Goal: Task Accomplishment & Management: Manage account settings

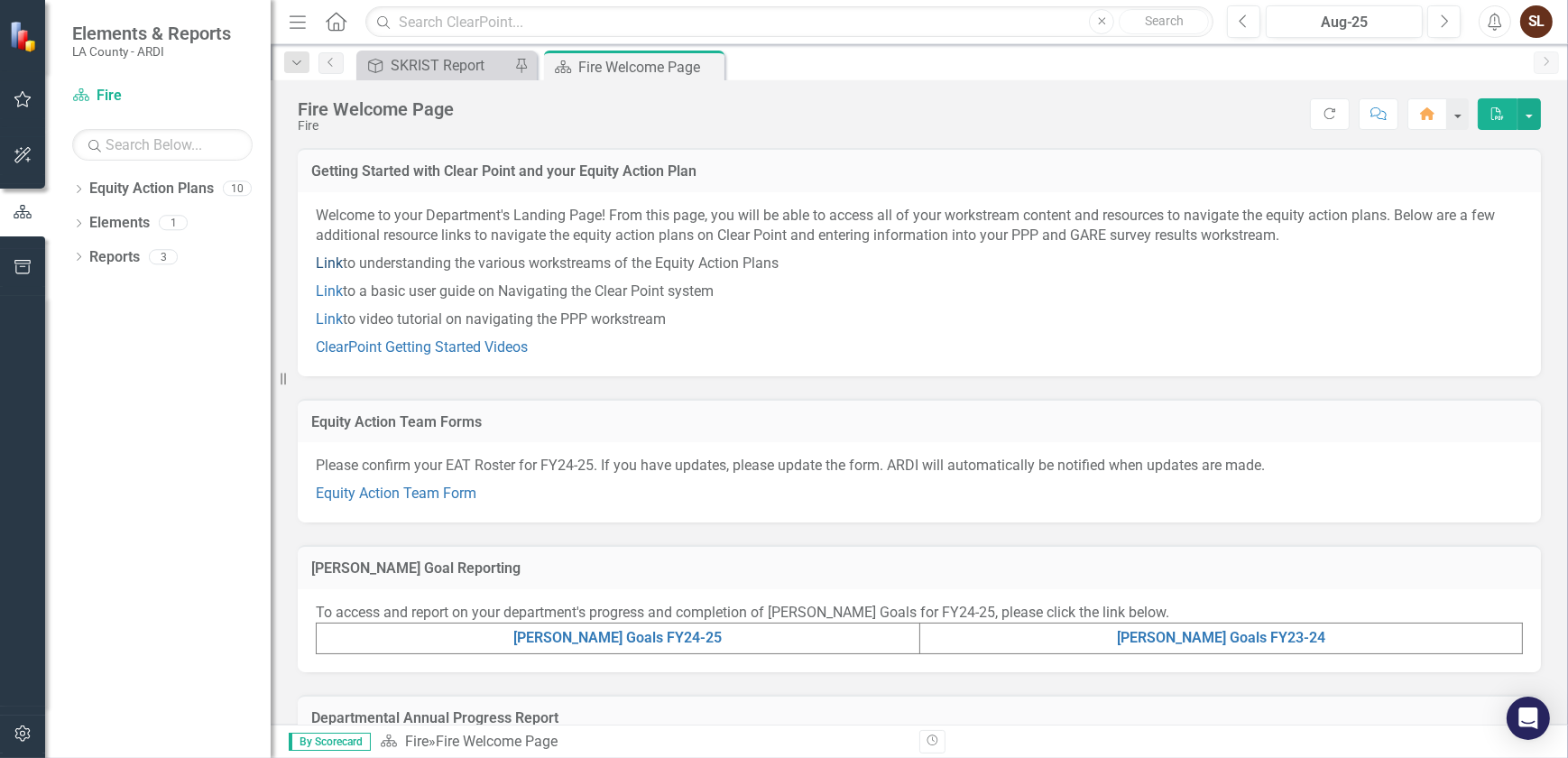
click at [326, 262] on link "Link" at bounding box center [329, 263] width 27 height 17
click at [81, 189] on icon "Dropdown" at bounding box center [78, 190] width 12 height 10
click at [90, 265] on div "Dropdown Fire" at bounding box center [175, 258] width 189 height 30
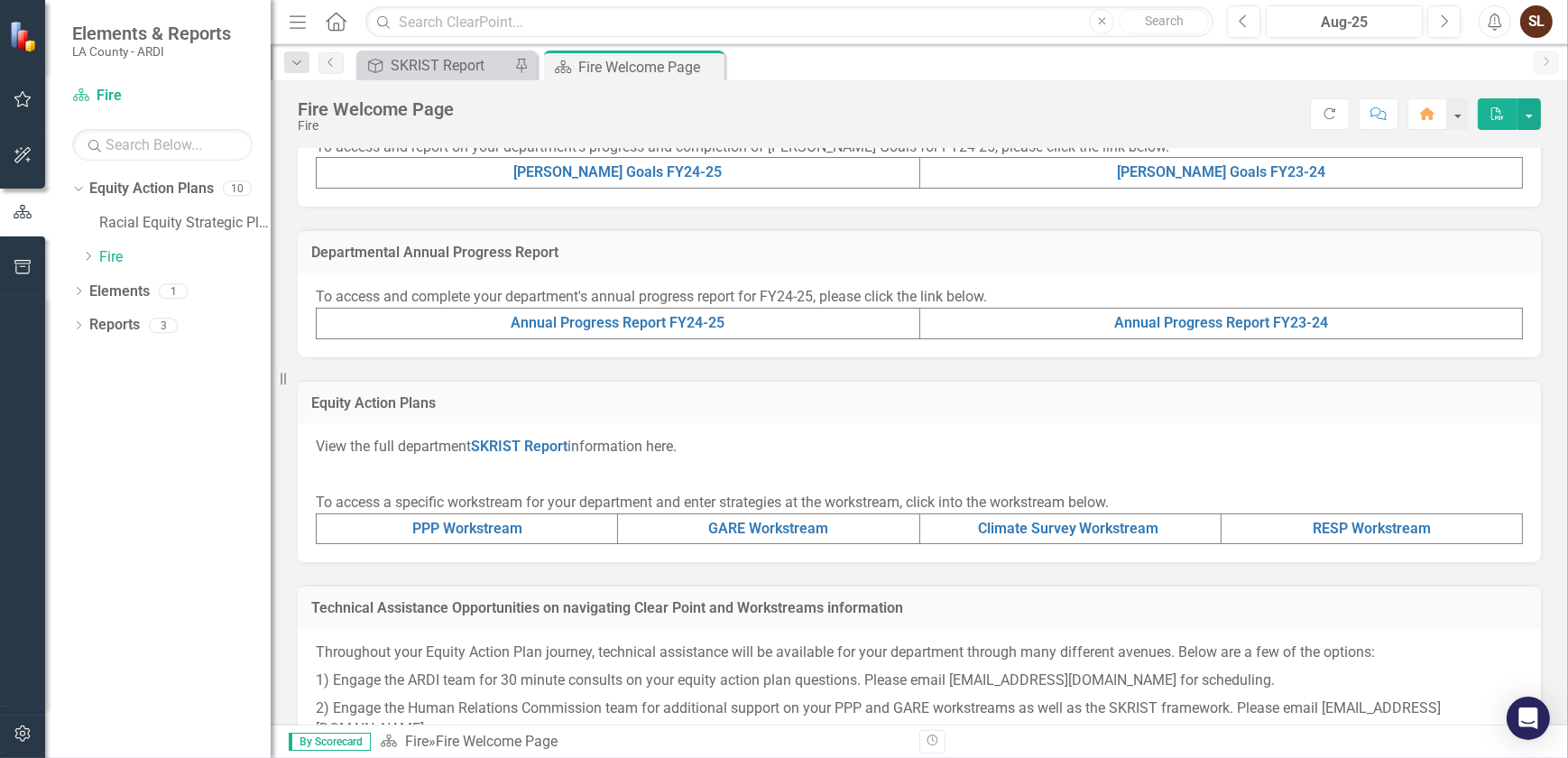
scroll to position [492, 0]
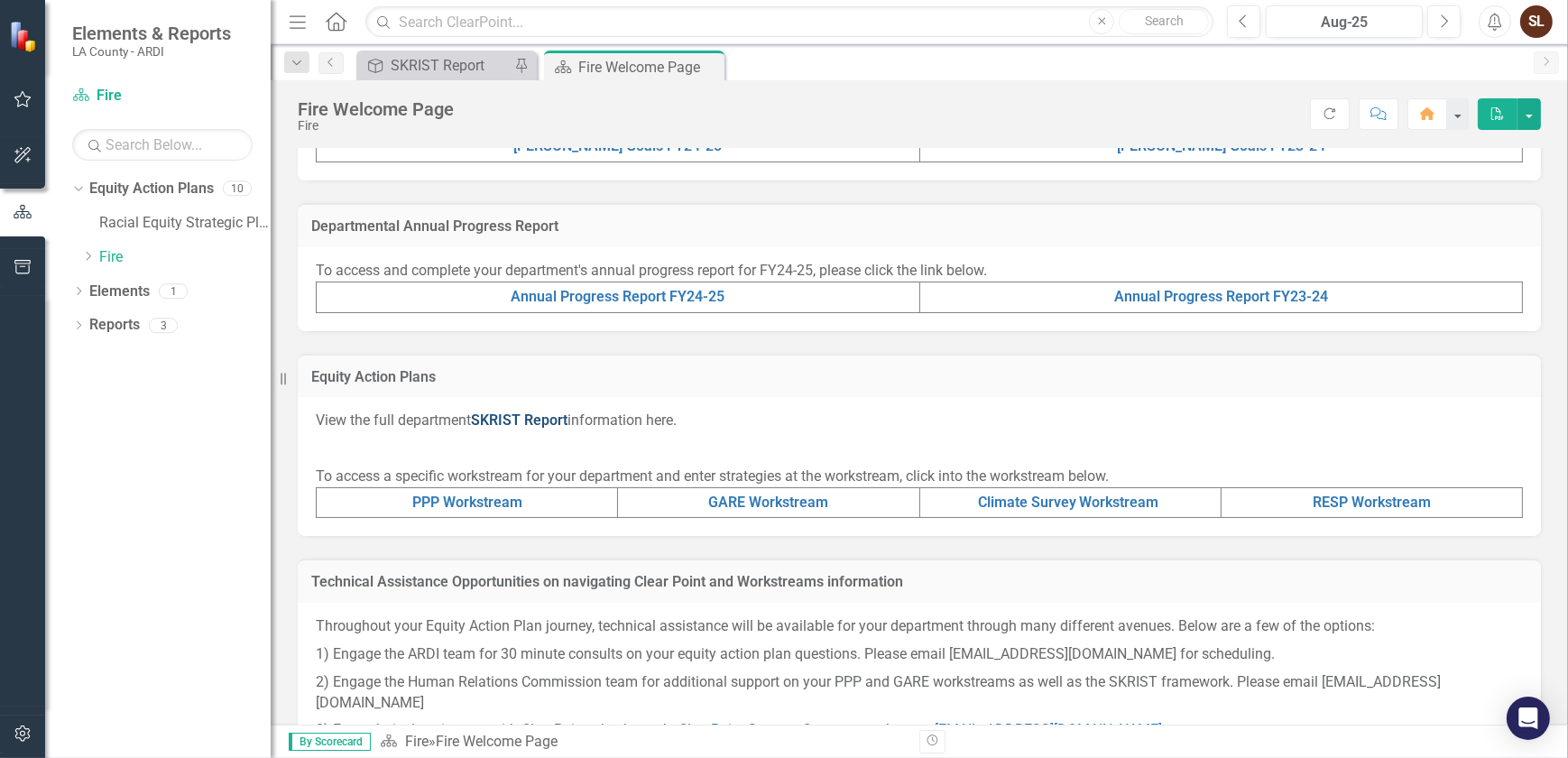
click at [542, 420] on link "SKRIST Report" at bounding box center [519, 420] width 97 height 17
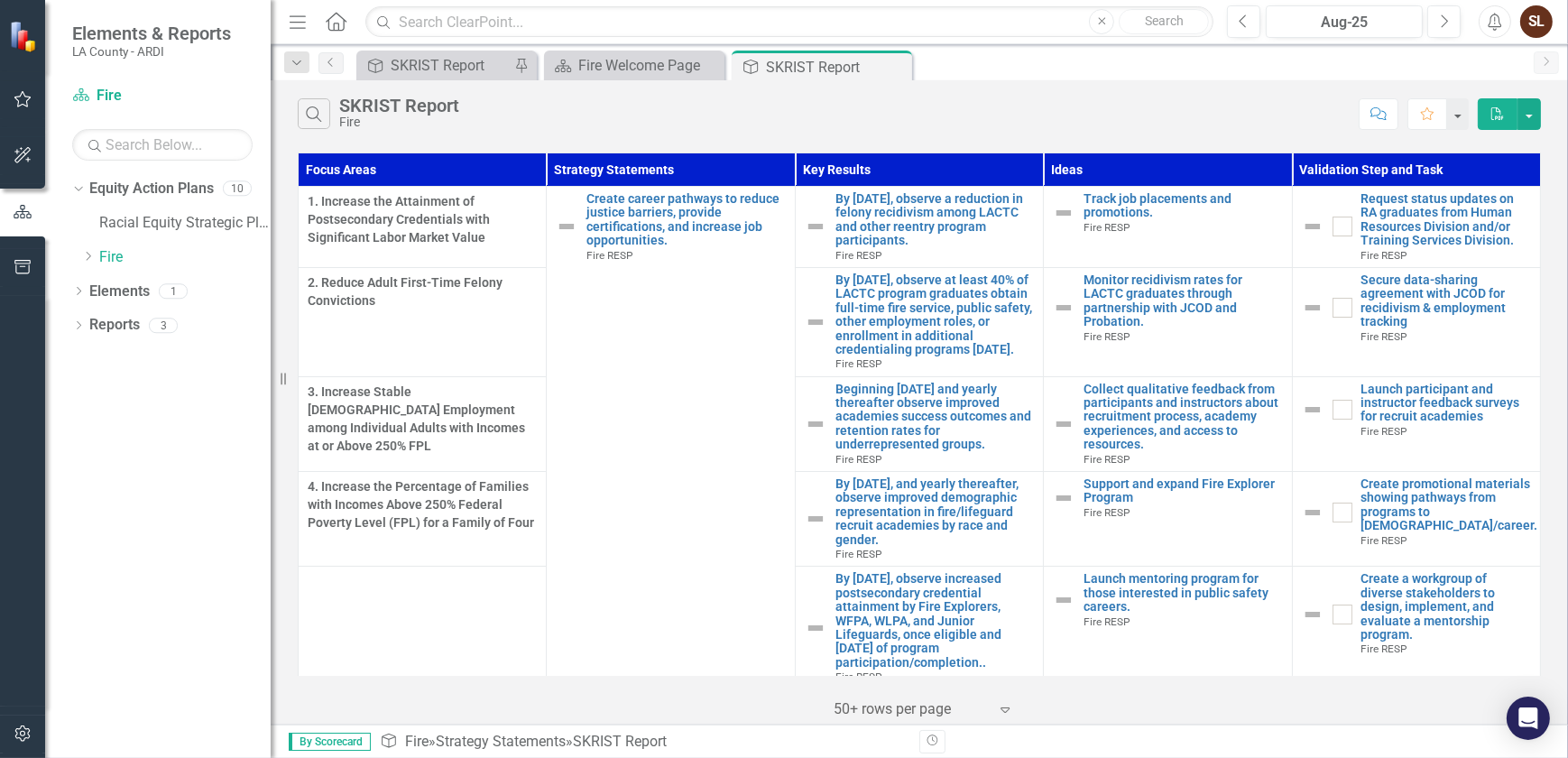
click at [1534, 26] on div "SL" at bounding box center [1536, 22] width 32 height 32
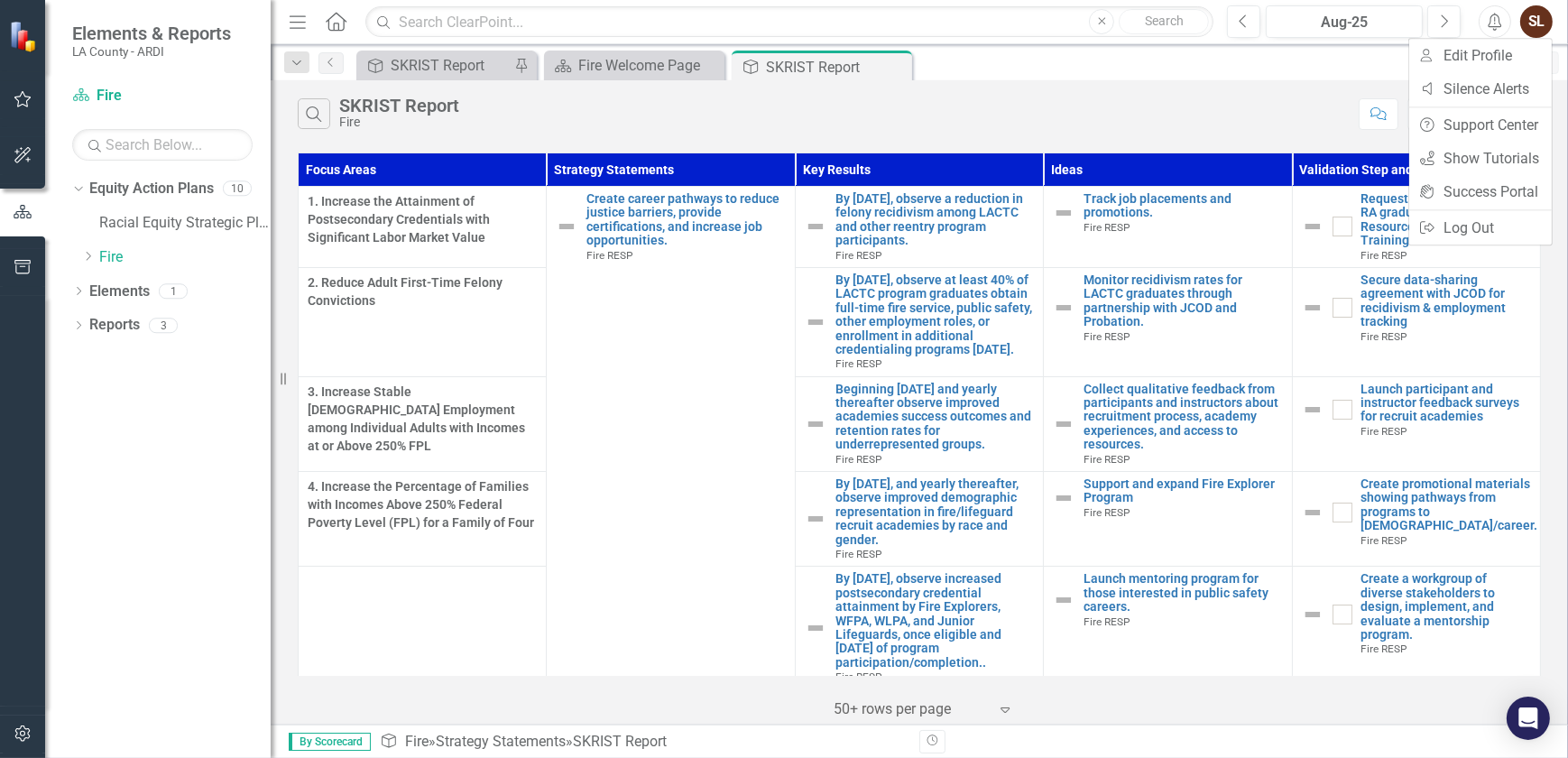
click at [1013, 111] on div "Search SKRIST Report Fire" at bounding box center [823, 113] width 1052 height 31
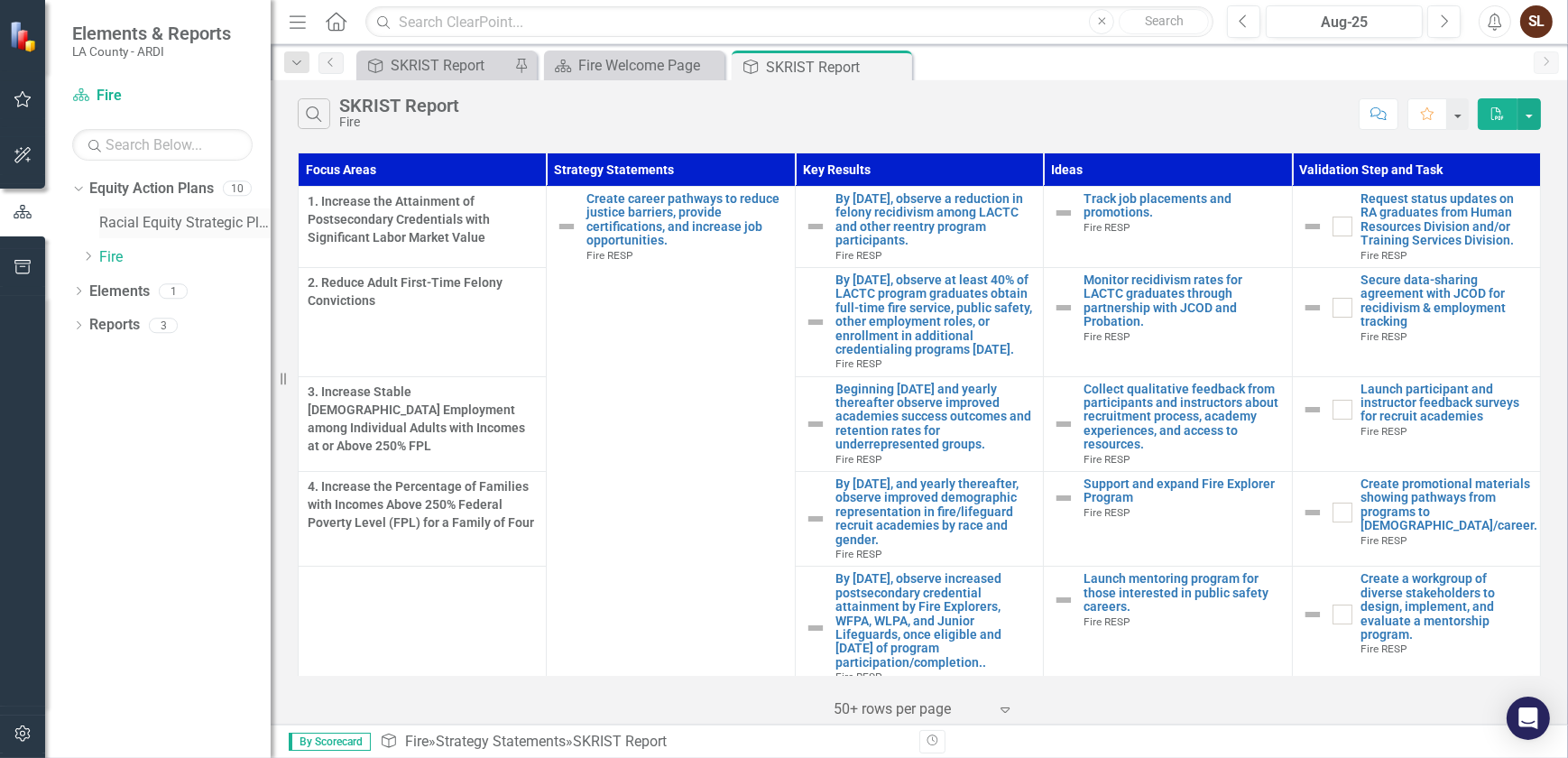
click at [120, 229] on link "Racial Equity Strategic Plan" at bounding box center [185, 223] width 171 height 21
click at [135, 193] on link "Equity Action Plans" at bounding box center [152, 189] width 124 height 21
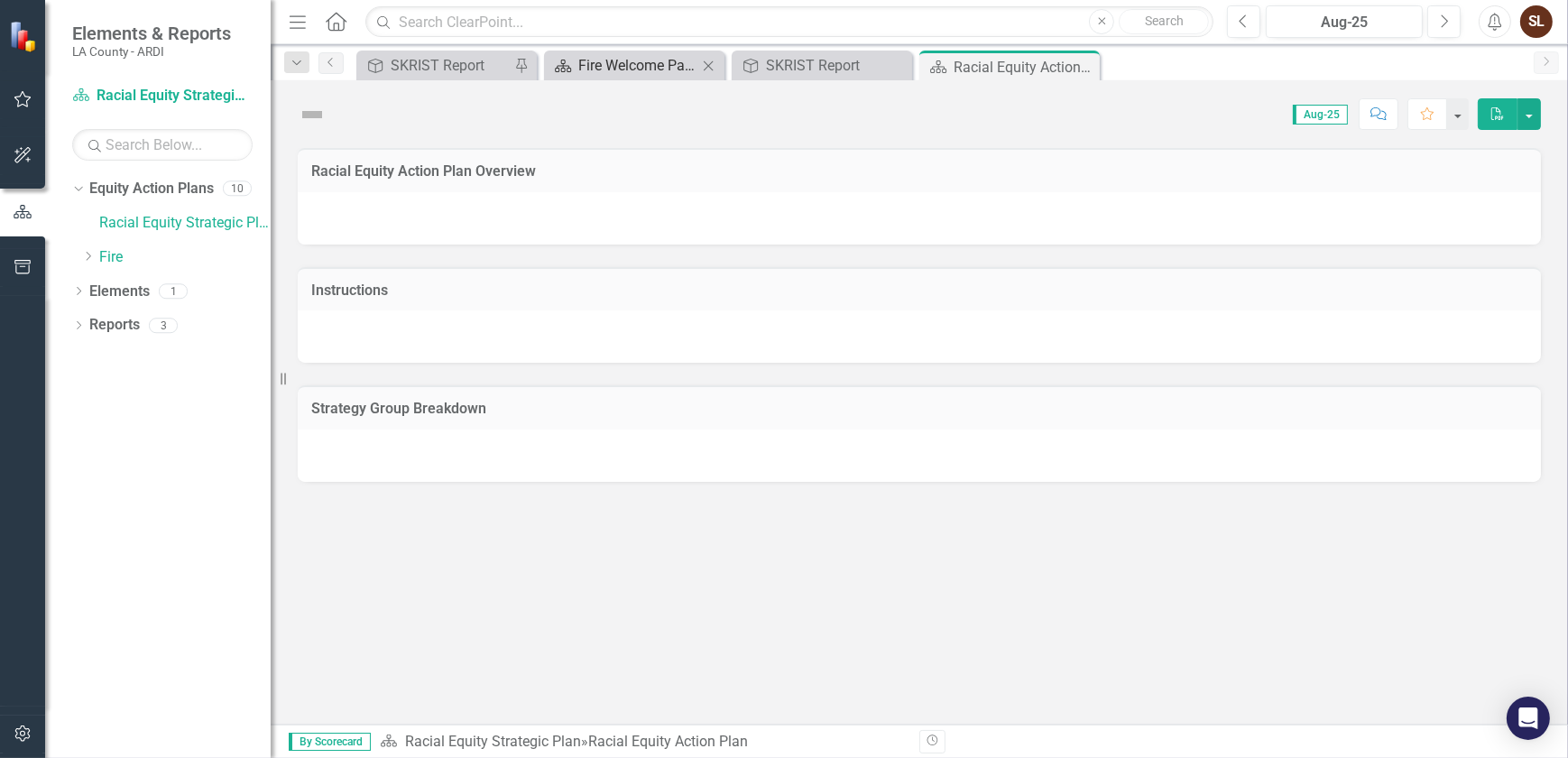
click at [607, 60] on div "Fire Welcome Page" at bounding box center [638, 65] width 119 height 23
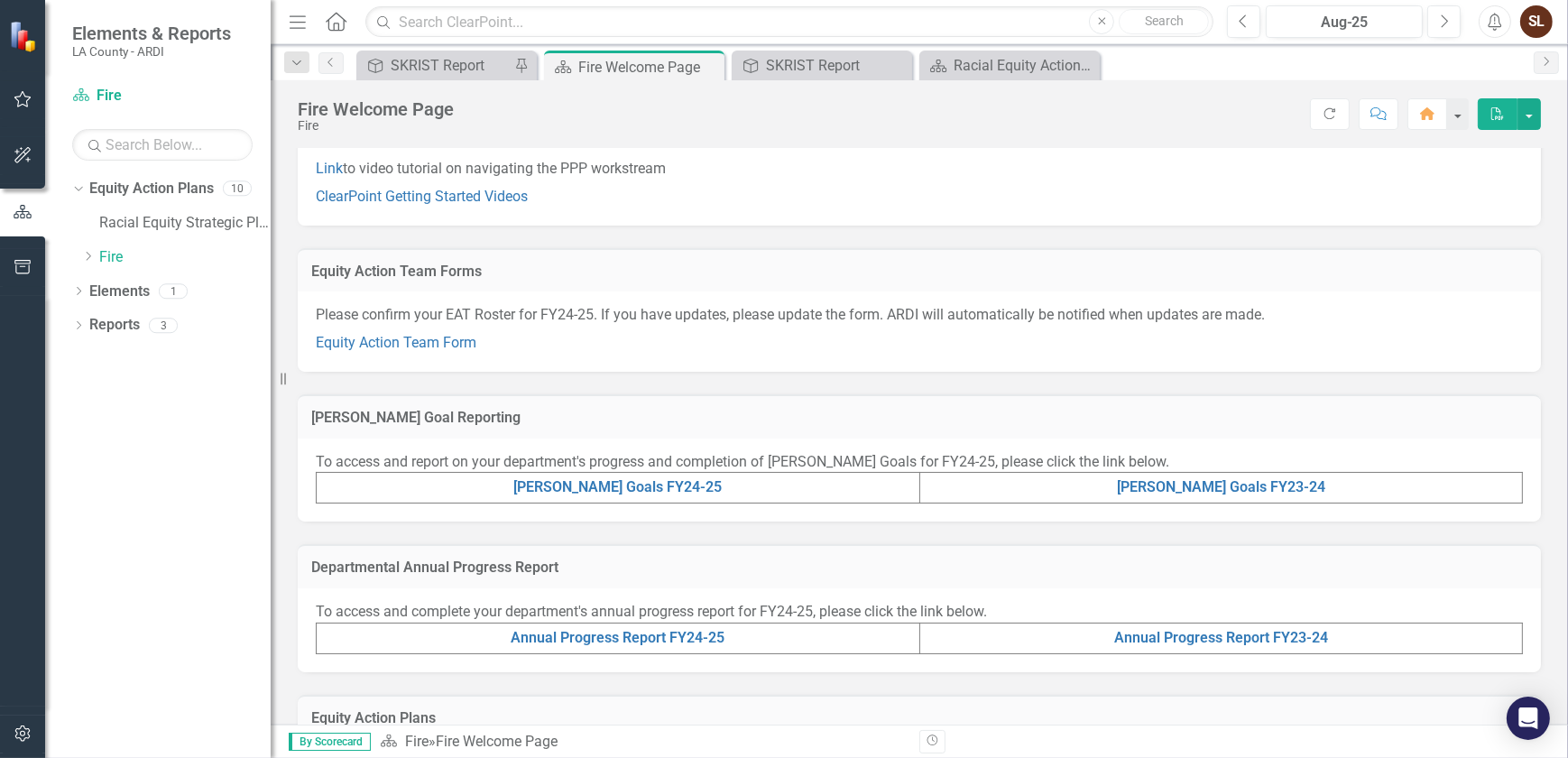
scroll to position [163, 0]
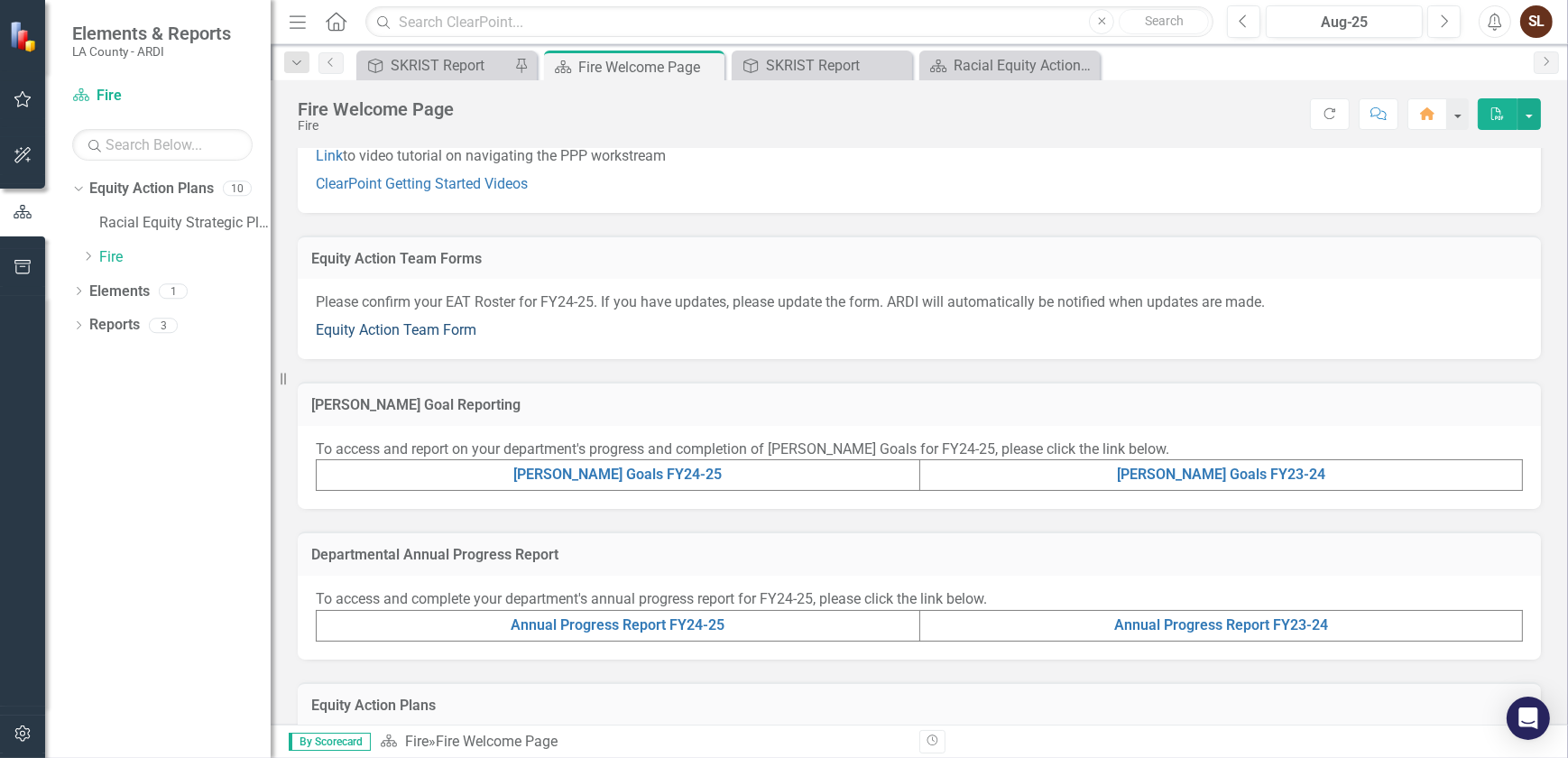
click at [396, 323] on link "Equity Action Team Form" at bounding box center [396, 330] width 161 height 17
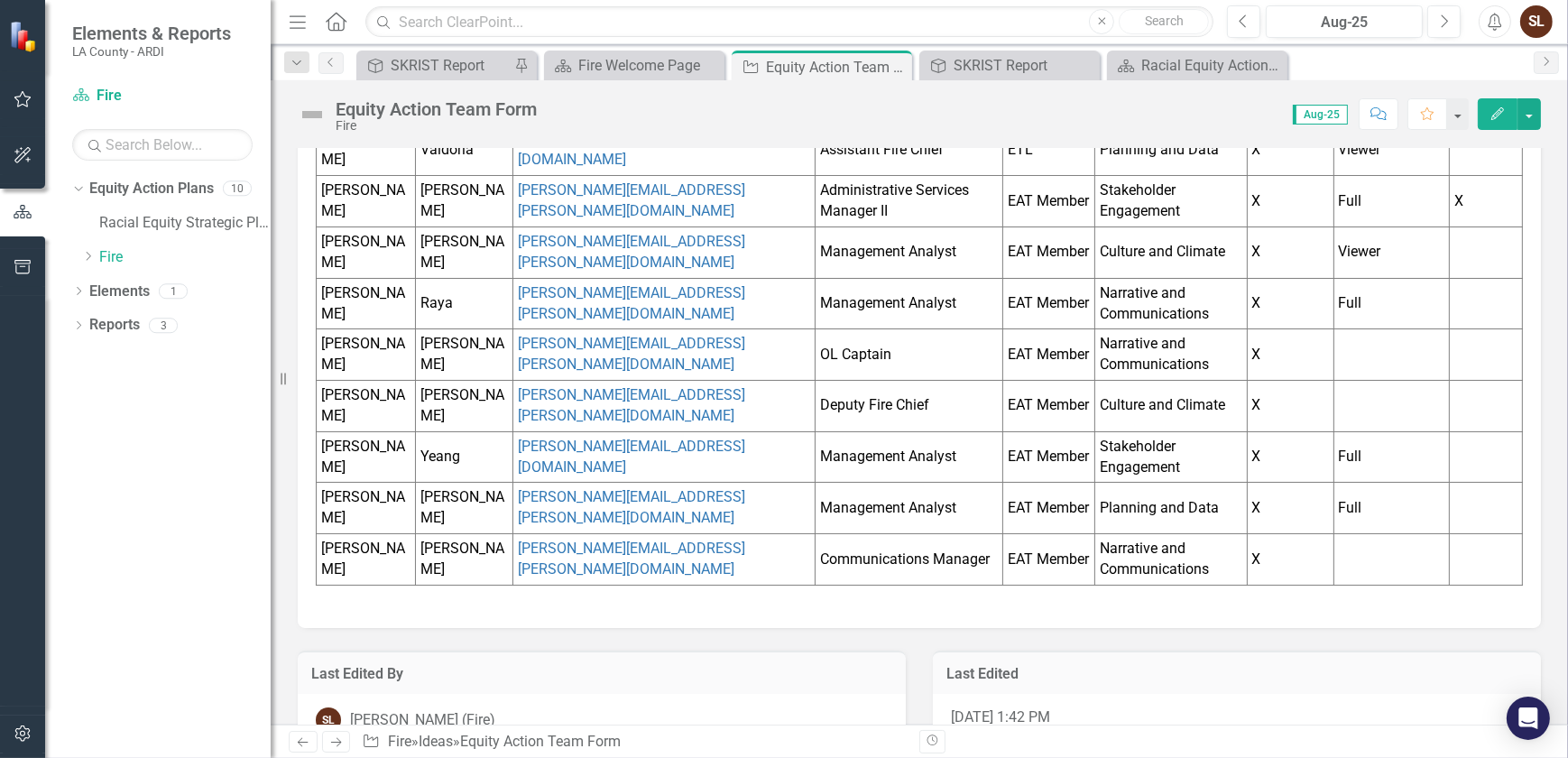
scroll to position [445, 0]
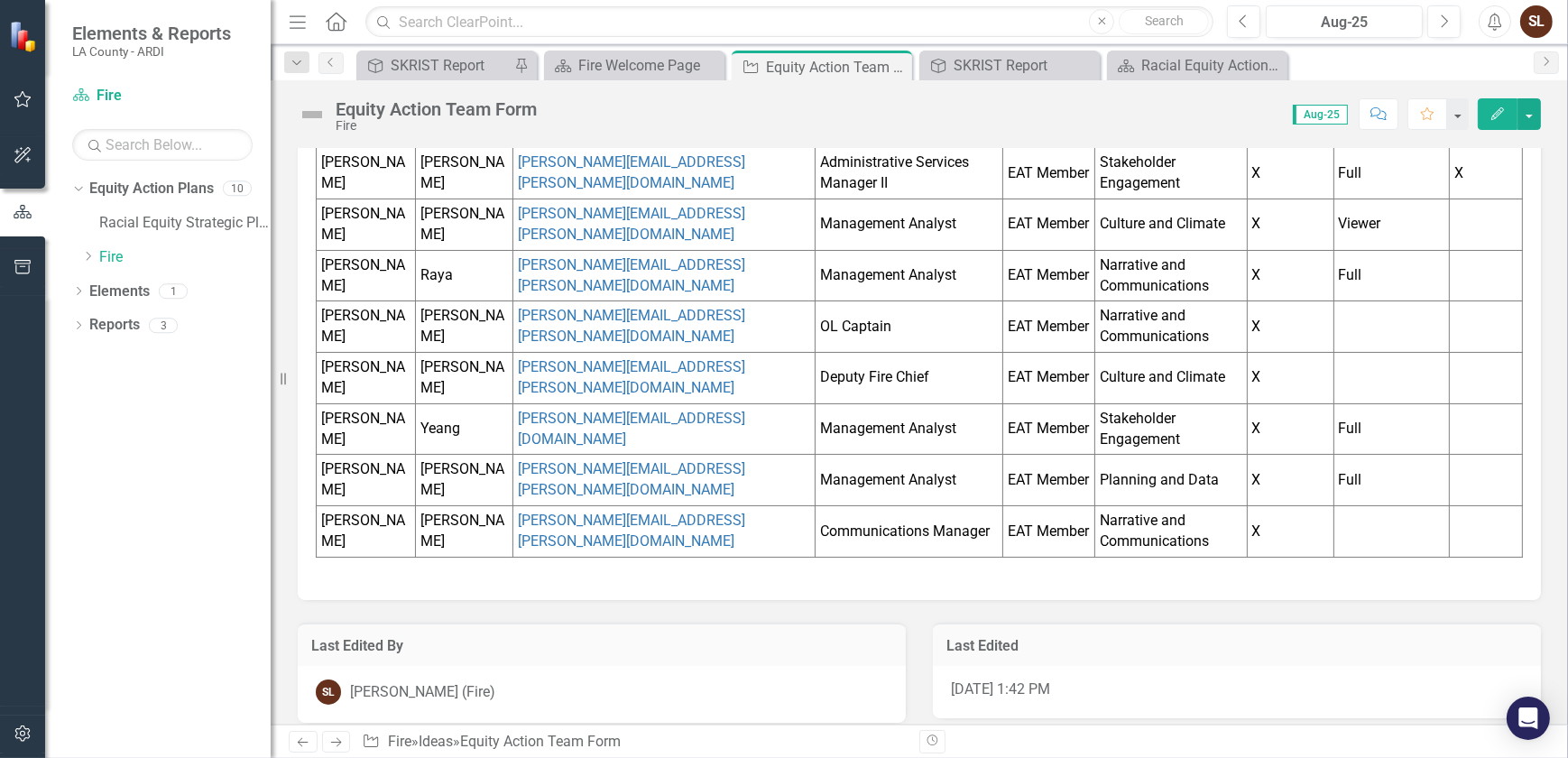
click at [364, 361] on td "[PERSON_NAME]" at bounding box center [365, 379] width 99 height 52
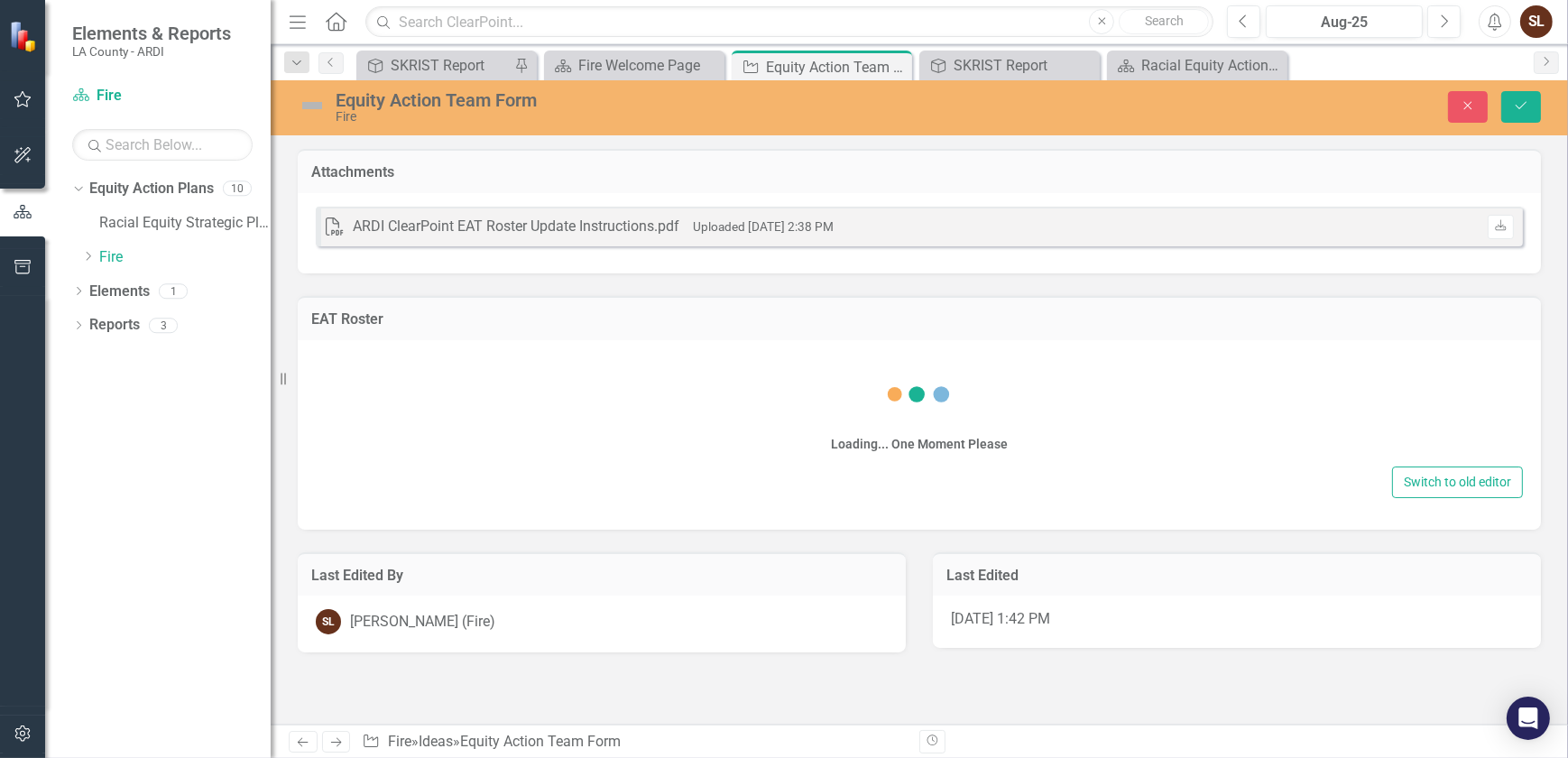
scroll to position [0, 0]
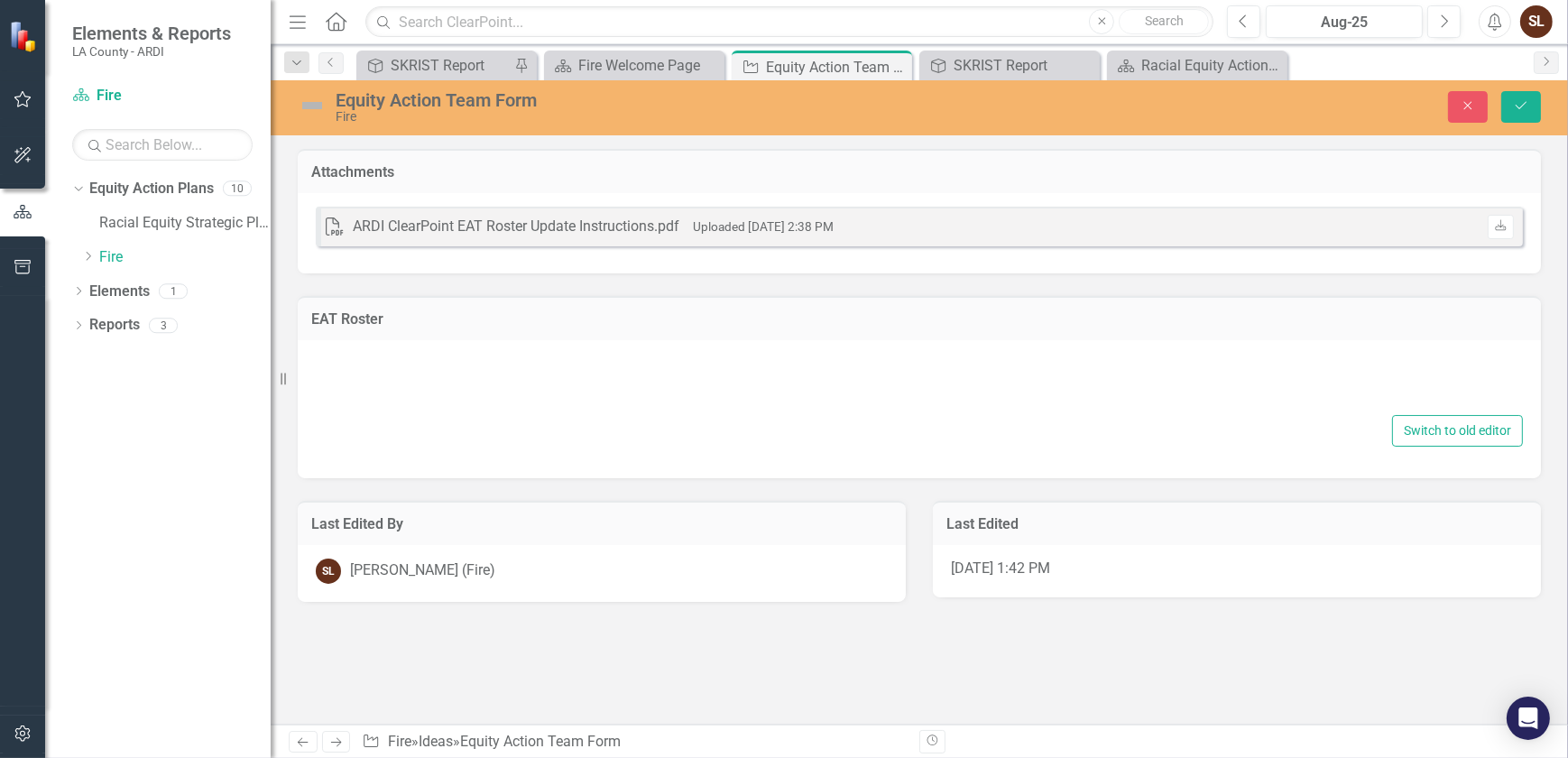
type textarea "<p><span style="color: #3598db;">Double click here to edit this chart.</span></…"
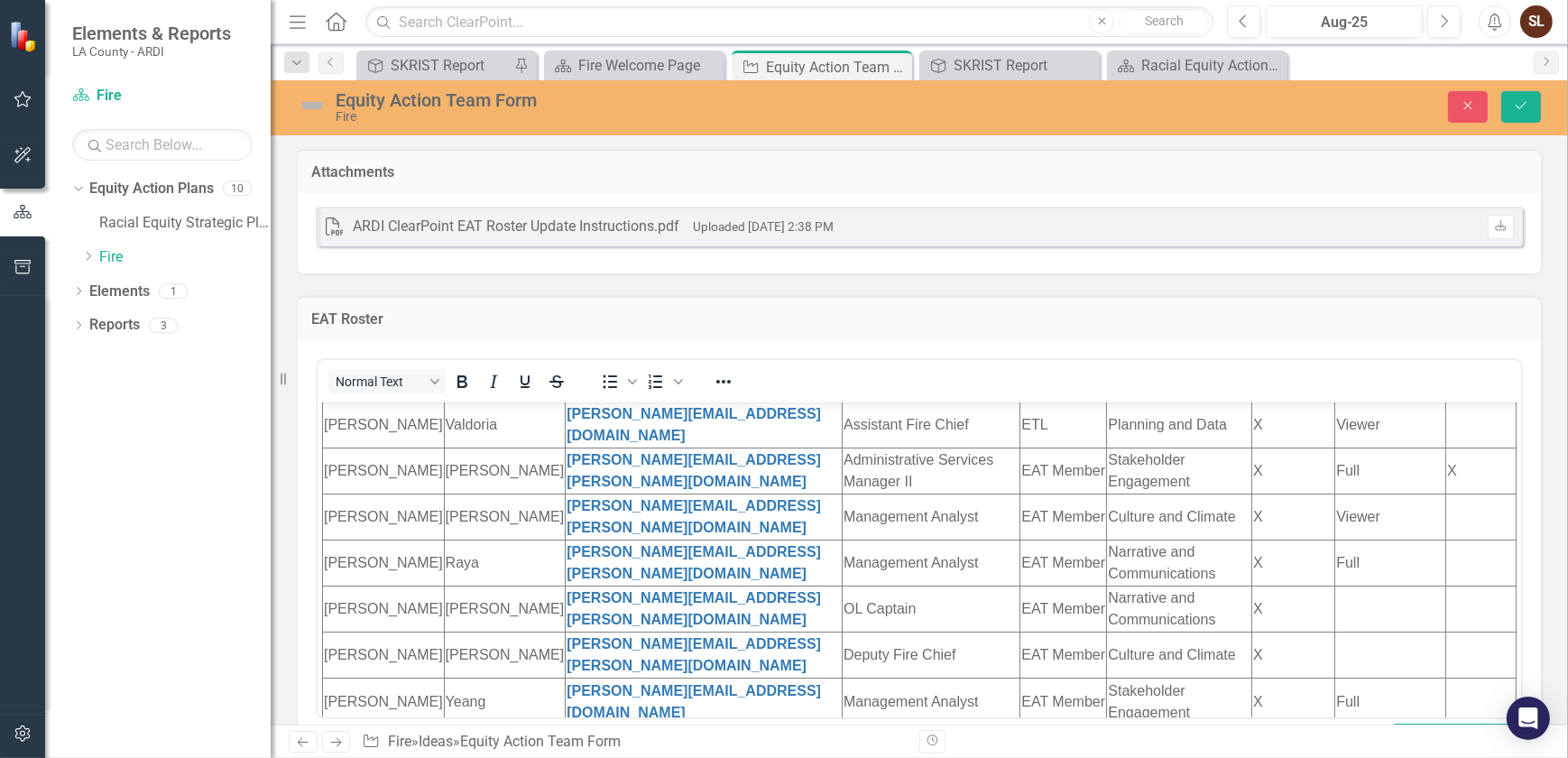
scroll to position [312, 0]
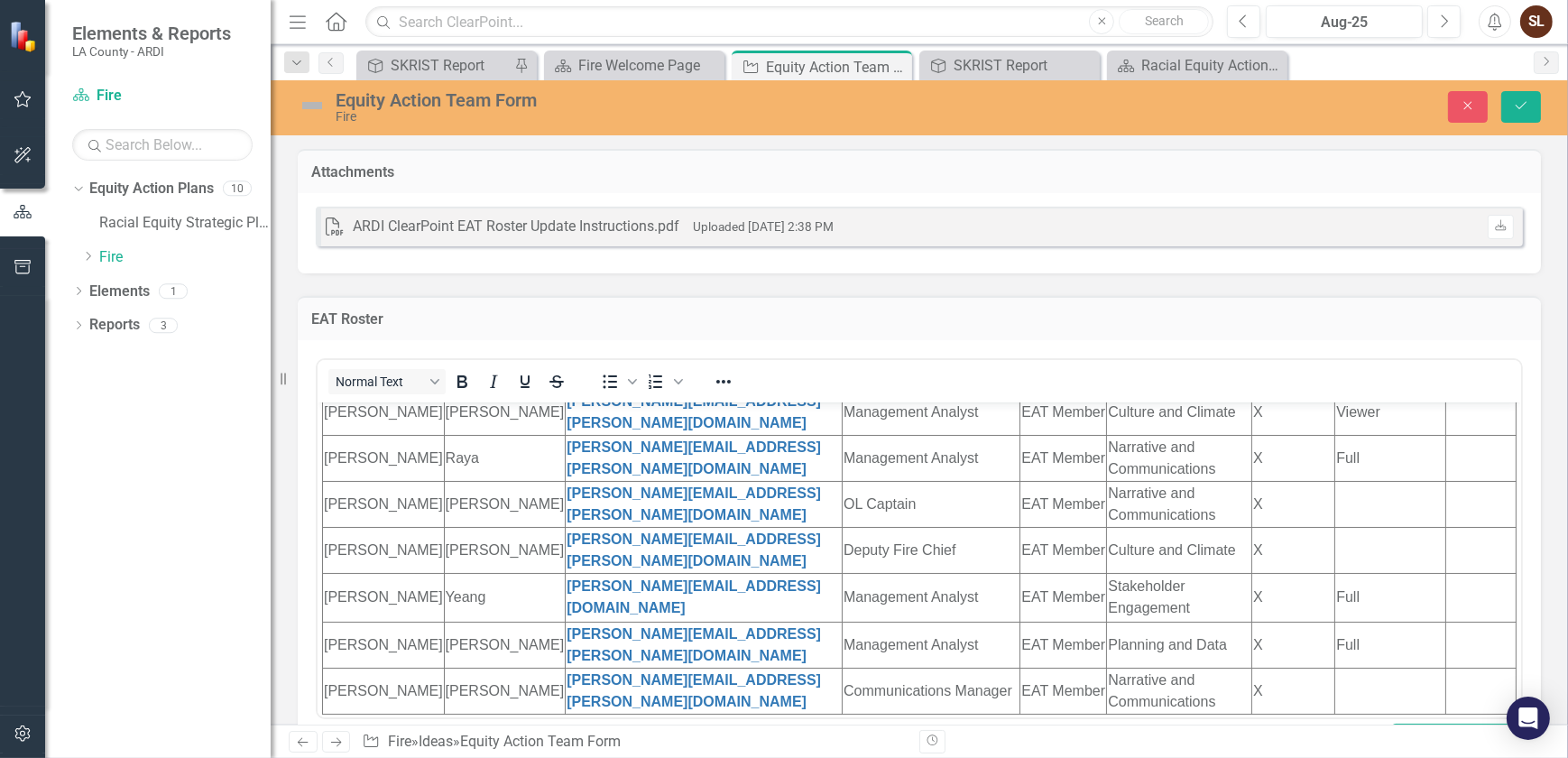
click at [370, 530] on td "[PERSON_NAME]" at bounding box center [382, 549] width 121 height 46
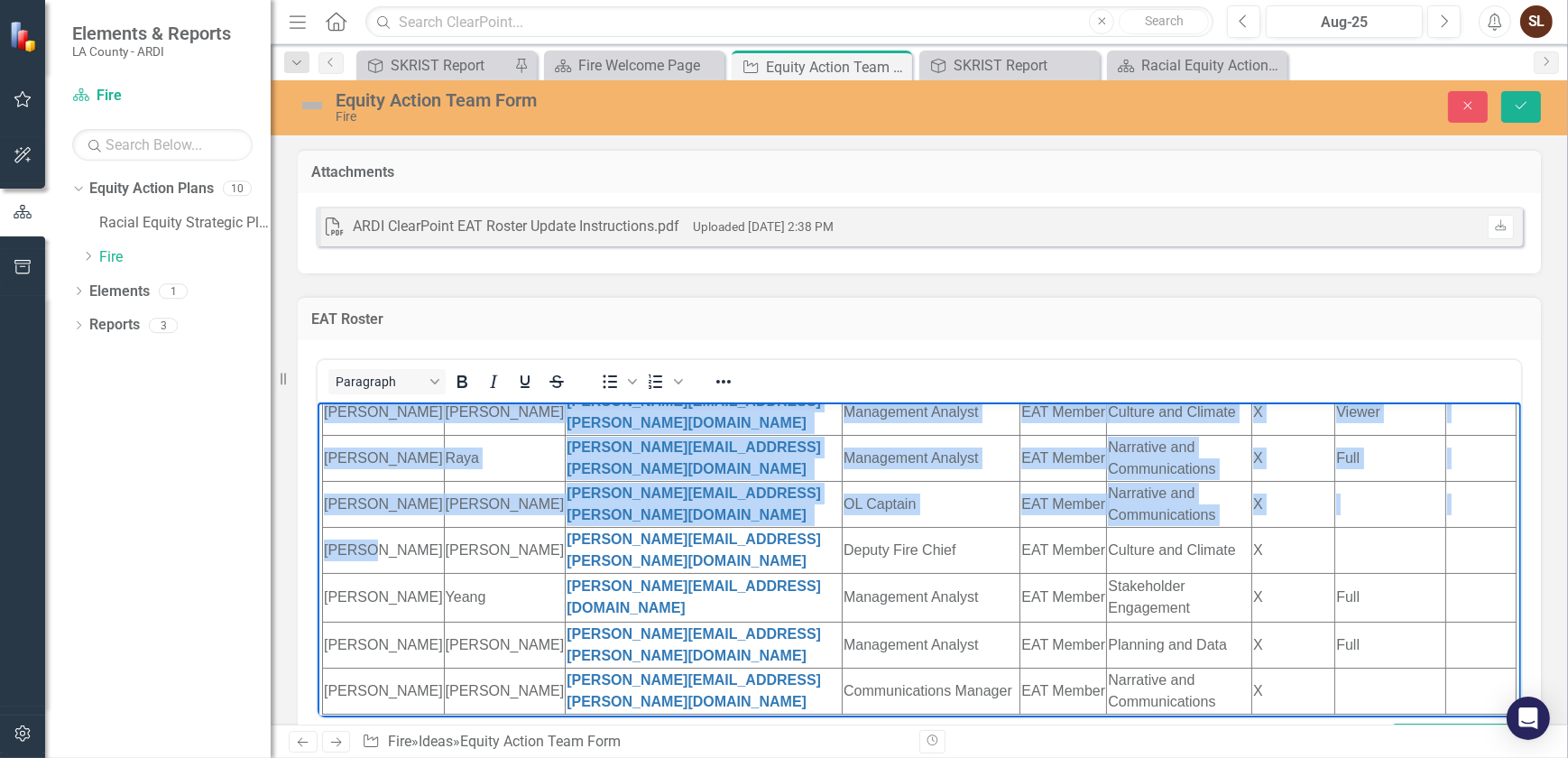
drag, startPoint x: 314, startPoint y: 525, endPoint x: 606, endPoint y: 926, distance: 496.0
click at [316, 525] on html "Double click here to edit this chart. First Name Last Name Email Classification…" at bounding box center [918, 422] width 1204 height 665
click at [400, 526] on td "[PERSON_NAME]" at bounding box center [382, 549] width 121 height 46
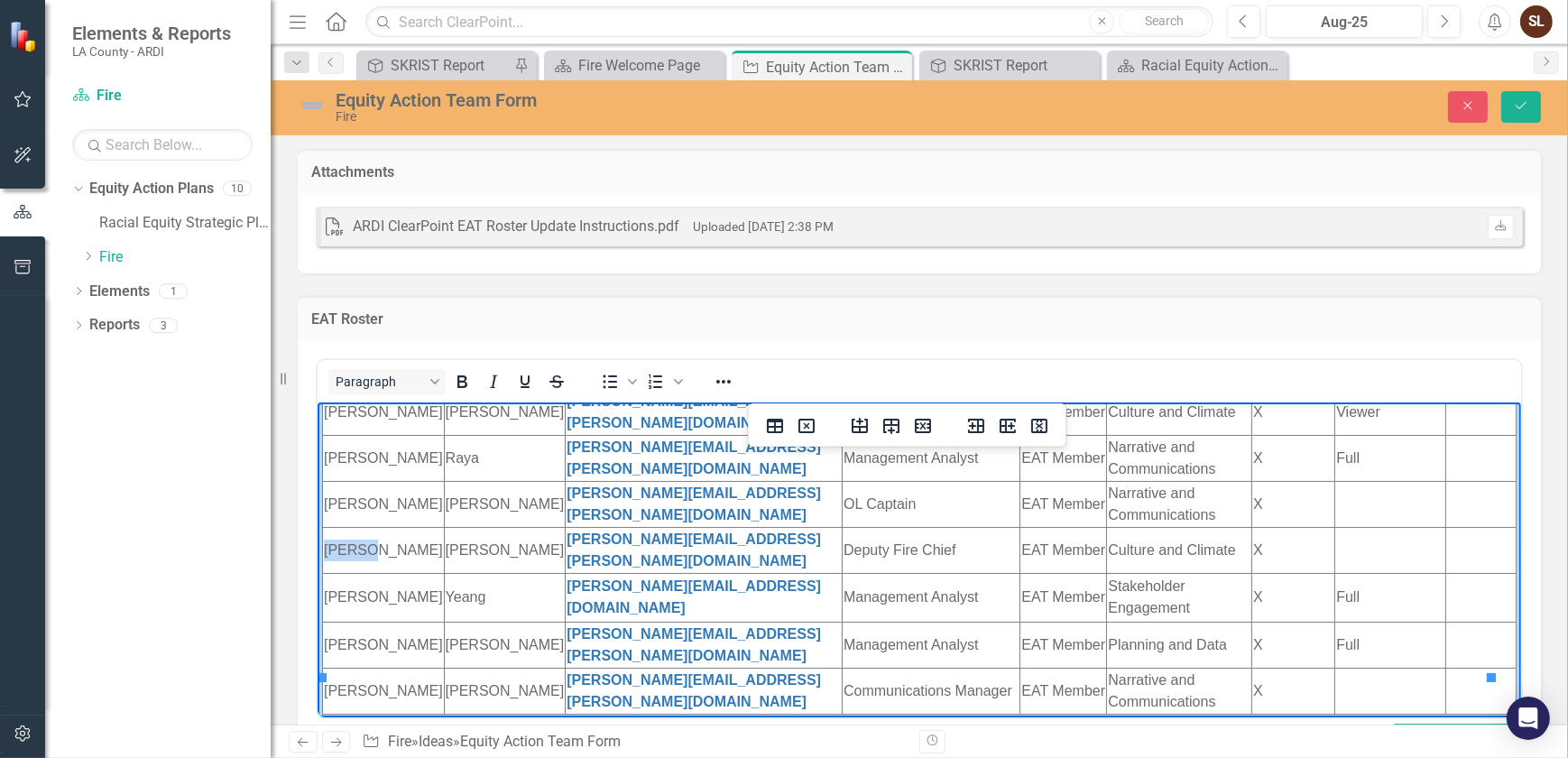
drag, startPoint x: 376, startPoint y: 526, endPoint x: 325, endPoint y: 529, distance: 51.1
click at [325, 529] on td "[PERSON_NAME]" at bounding box center [382, 549] width 121 height 46
drag, startPoint x: 480, startPoint y: 529, endPoint x: 411, endPoint y: 526, distance: 69.1
click at [411, 526] on tr "[PERSON_NAME] Brewer [EMAIL_ADDRESS][PERSON_NAME][DOMAIN_NAME] Deputy Fire Chie…" at bounding box center [918, 549] width 1193 height 46
click at [448, 526] on td "[PERSON_NAME]" at bounding box center [503, 549] width 121 height 46
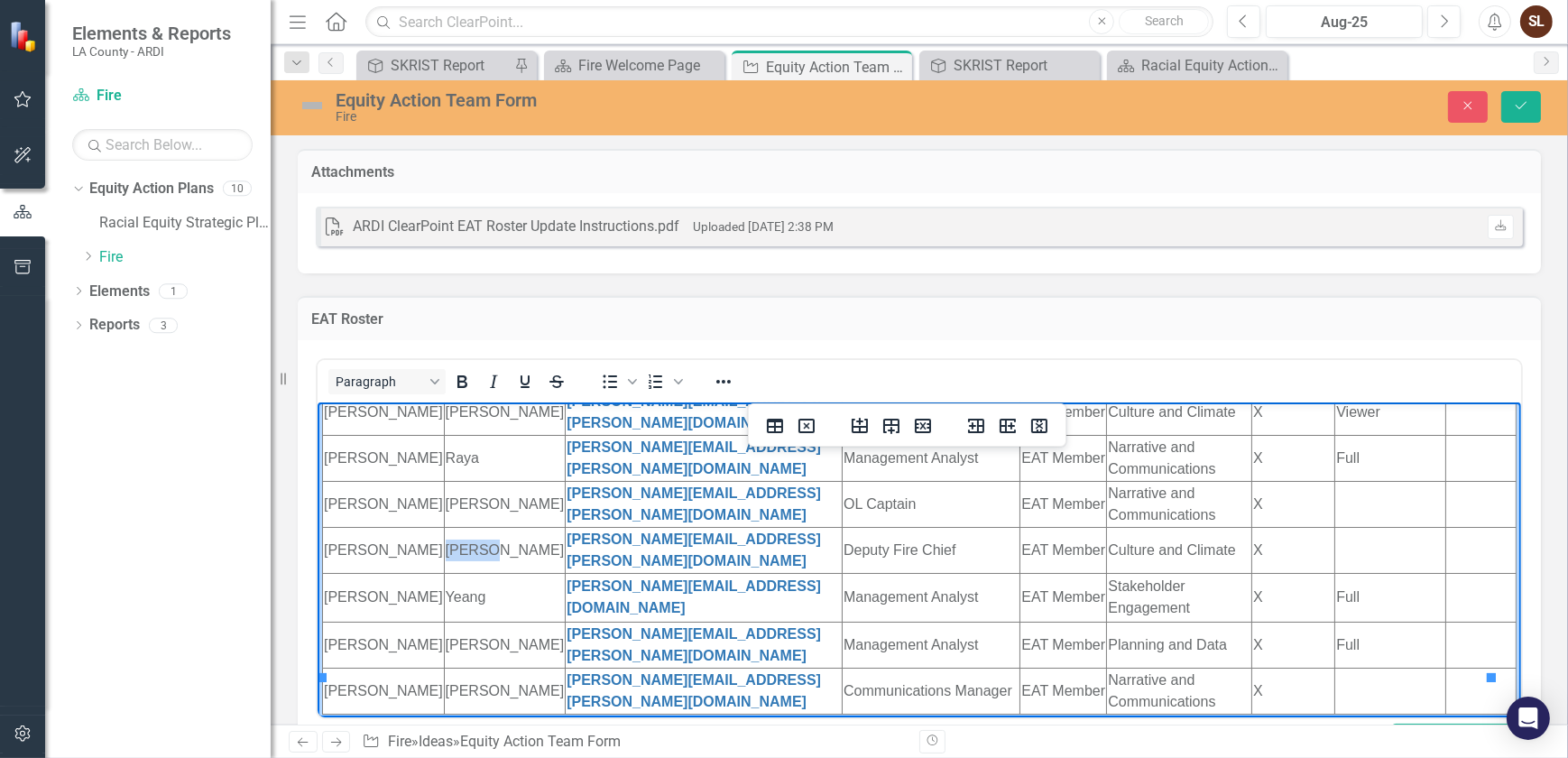
drag, startPoint x: 466, startPoint y: 526, endPoint x: 417, endPoint y: 527, distance: 49.0
click at [417, 527] on html "Double click here to edit this chart. First Name Last Name Email Classification…" at bounding box center [918, 422] width 1204 height 665
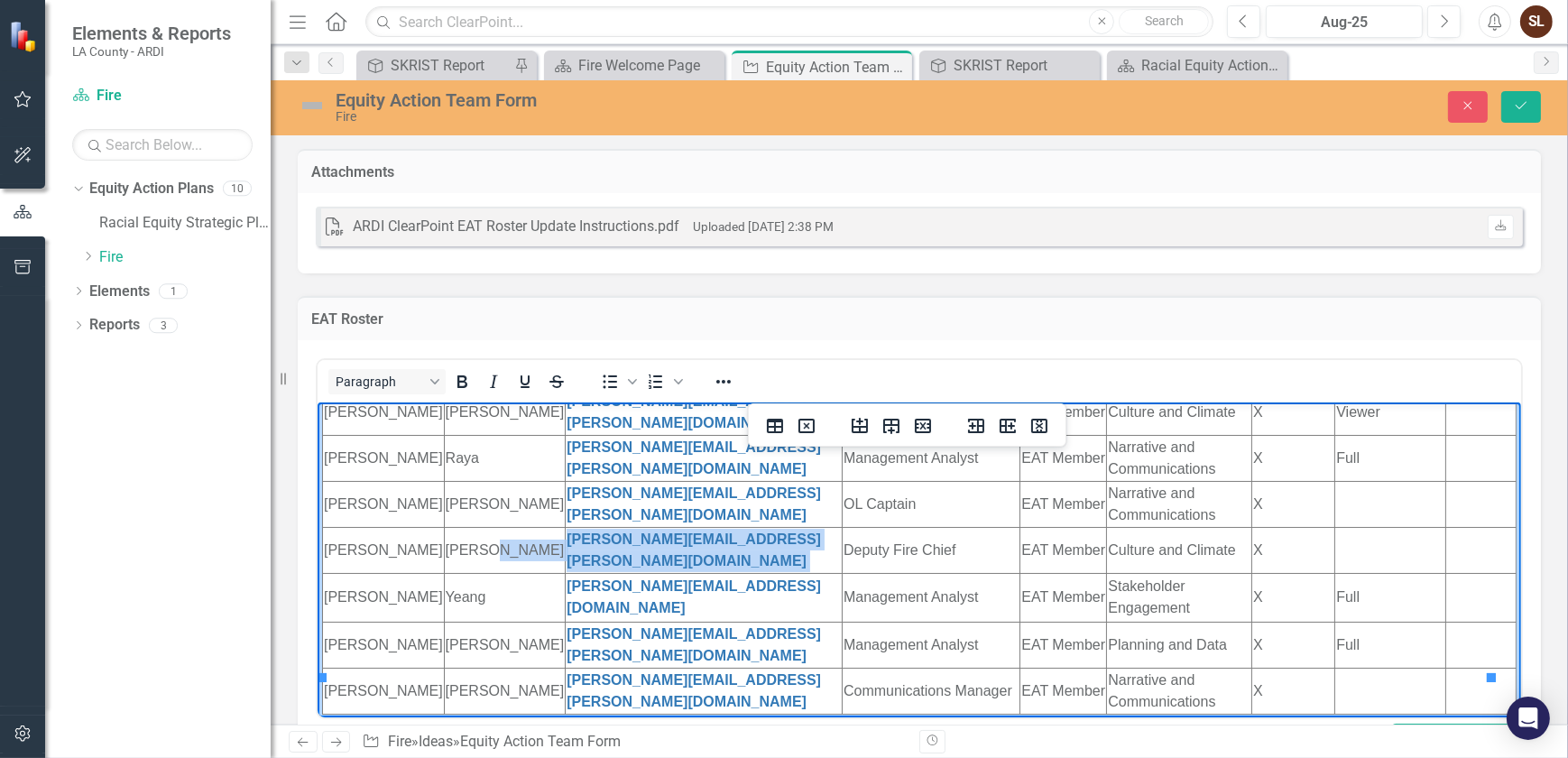
drag, startPoint x: 758, startPoint y: 526, endPoint x: 510, endPoint y: 525, distance: 248.0
click at [510, 525] on html "Double click here to edit this chart. First Name Last Name Email Classification…" at bounding box center [918, 422] width 1204 height 665
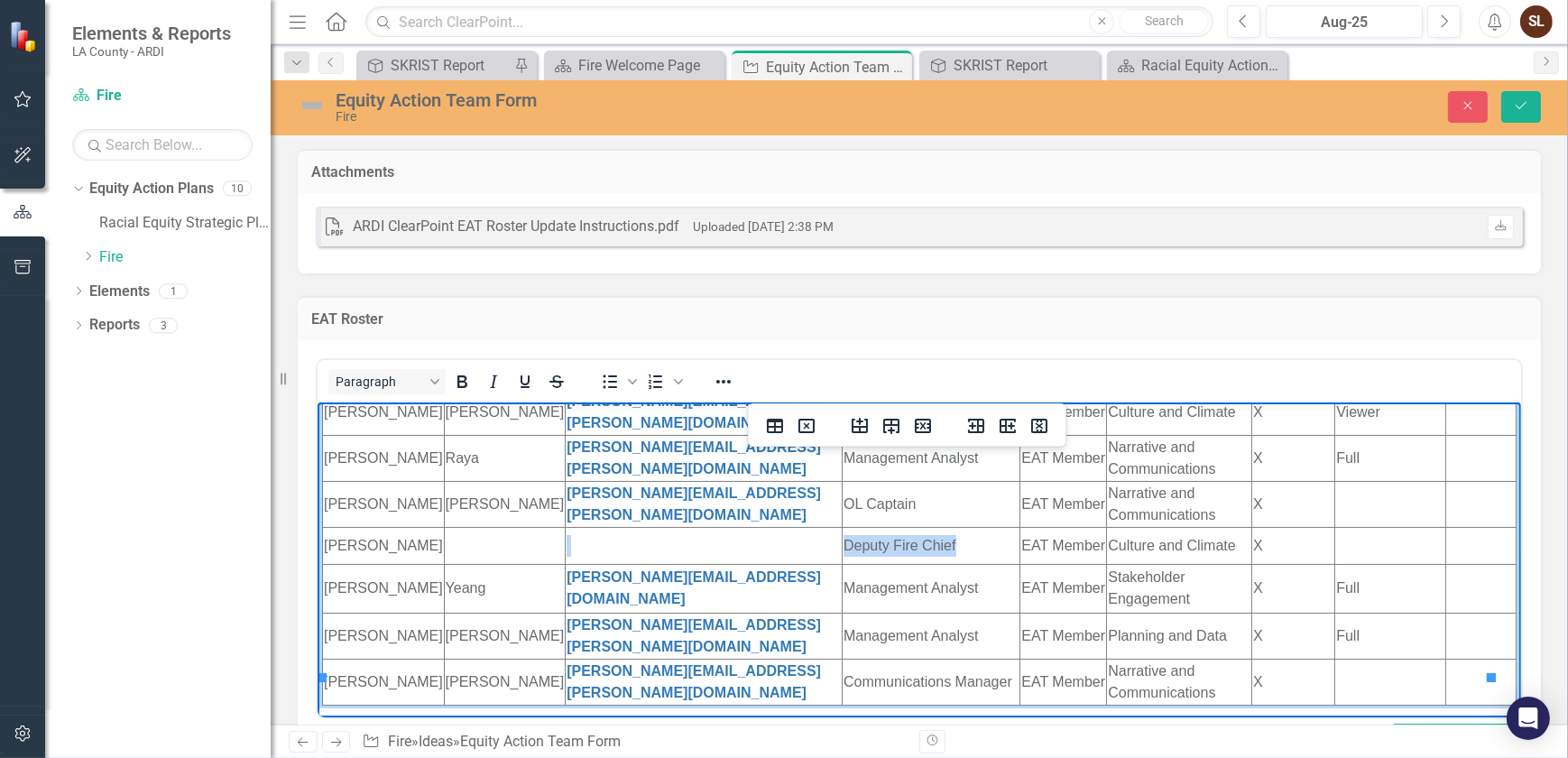
drag, startPoint x: 921, startPoint y: 524, endPoint x: 801, endPoint y: 521, distance: 120.0
click at [801, 521] on html "Double click here to edit this chart. First Name Last Name Email Classification…" at bounding box center [918, 417] width 1204 height 655
click at [1006, 423] on icon "Insert column after" at bounding box center [1007, 426] width 16 height 14
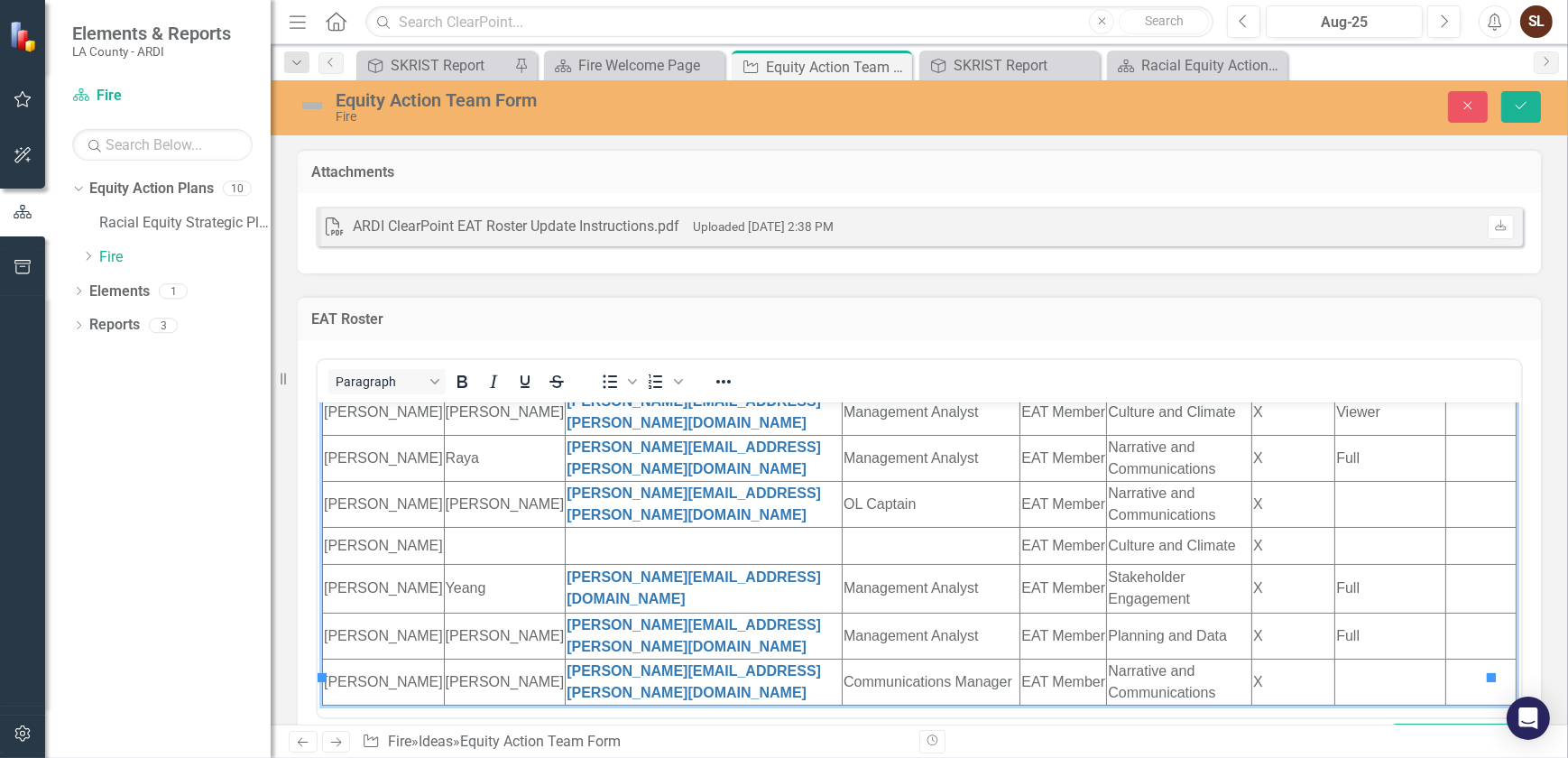
click at [310, 548] on div "Paragraph To open the popup, press Shift+Enter To open the popup, press Shift+E…" at bounding box center [919, 563] width 1243 height 446
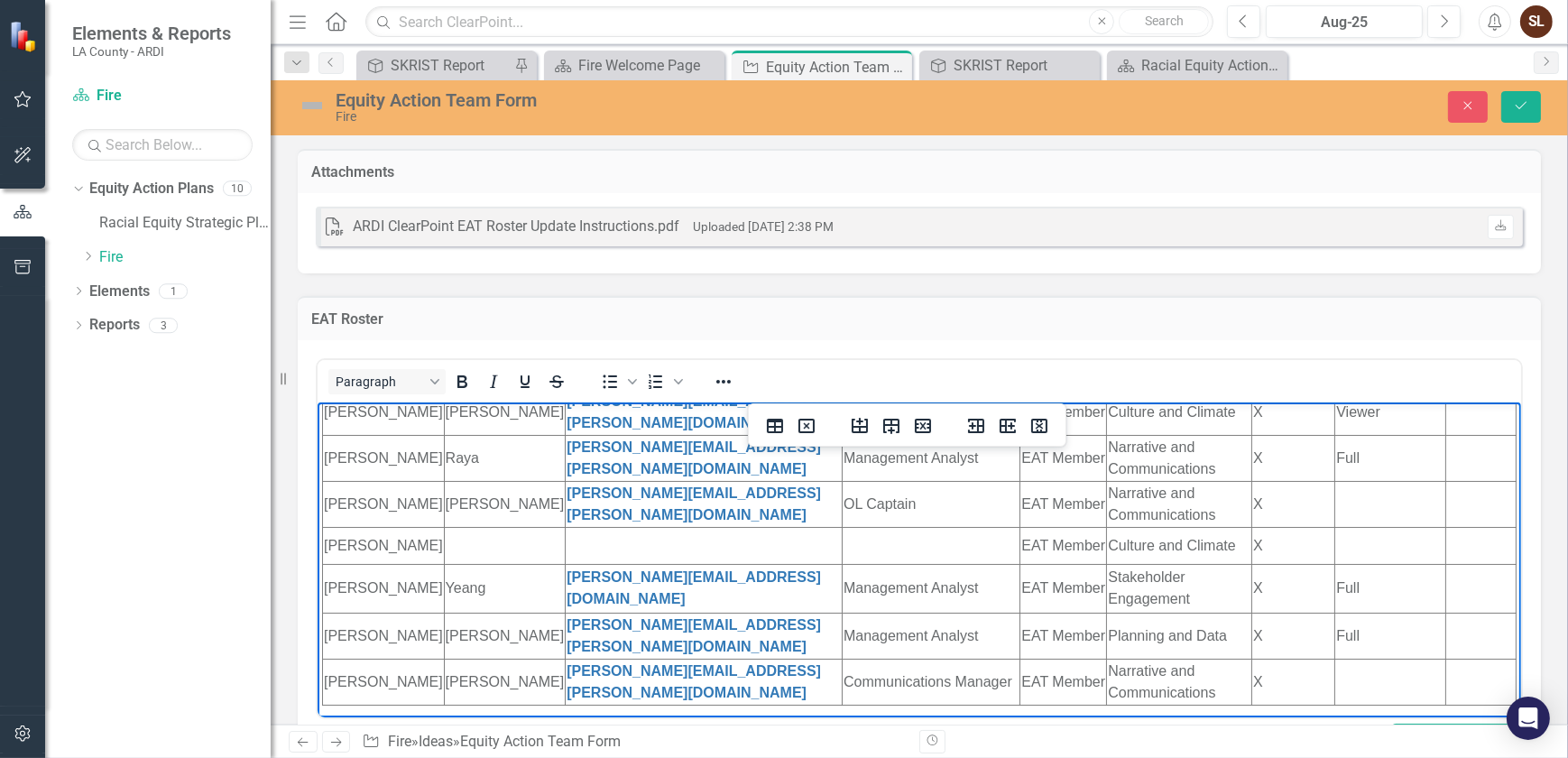
click at [454, 526] on td "Rich Text Area. Press ALT-0 for help." at bounding box center [503, 544] width 121 height 37
click at [339, 536] on td "[PERSON_NAME]" at bounding box center [382, 544] width 121 height 37
click at [889, 429] on icon "Insert row after" at bounding box center [891, 427] width 16 height 15
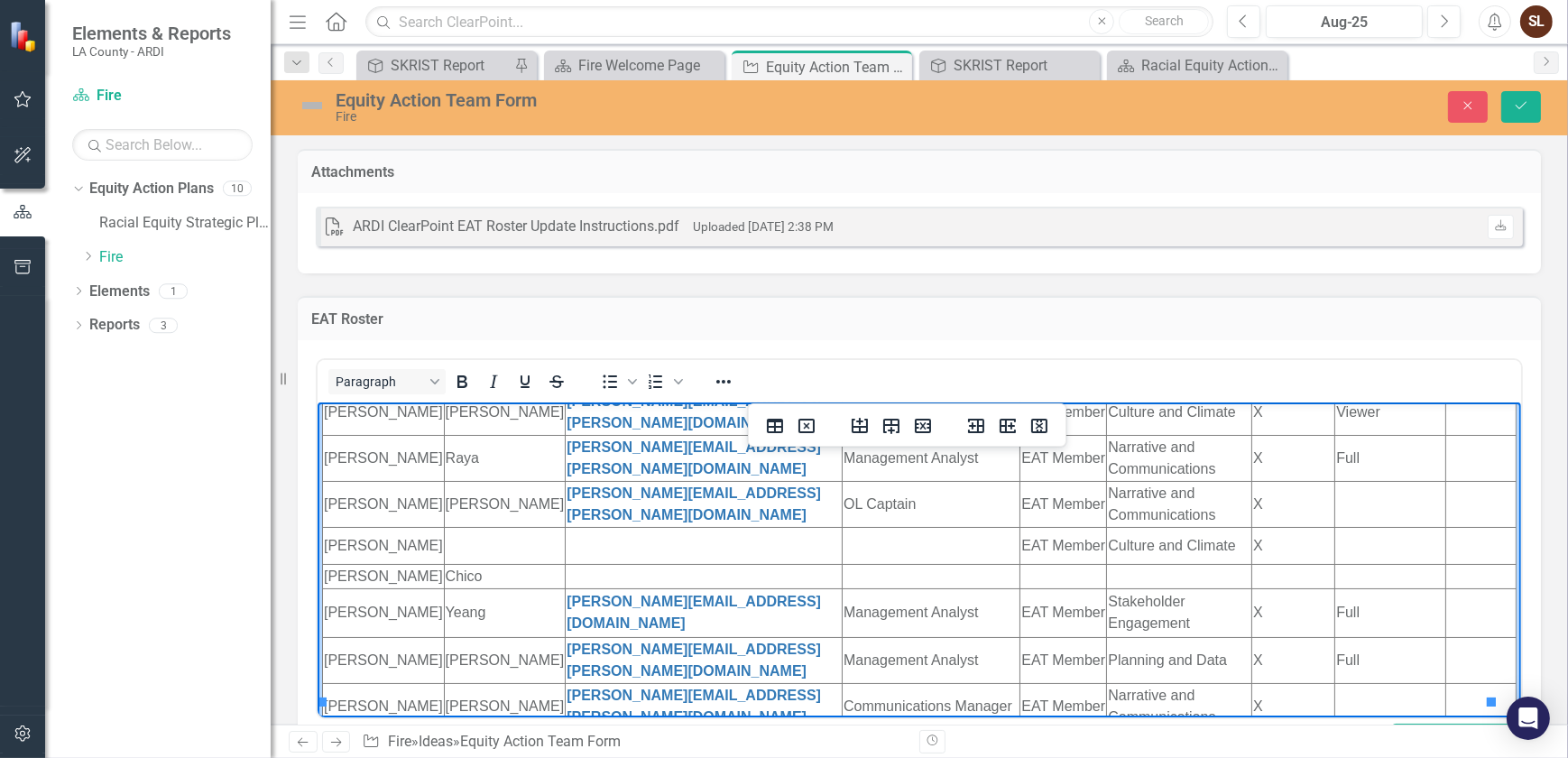
click at [452, 526] on td "Rich Text Area. Press ALT-0 for help." at bounding box center [503, 544] width 121 height 37
drag, startPoint x: 325, startPoint y: 570, endPoint x: 325, endPoint y: 582, distance: 12.0
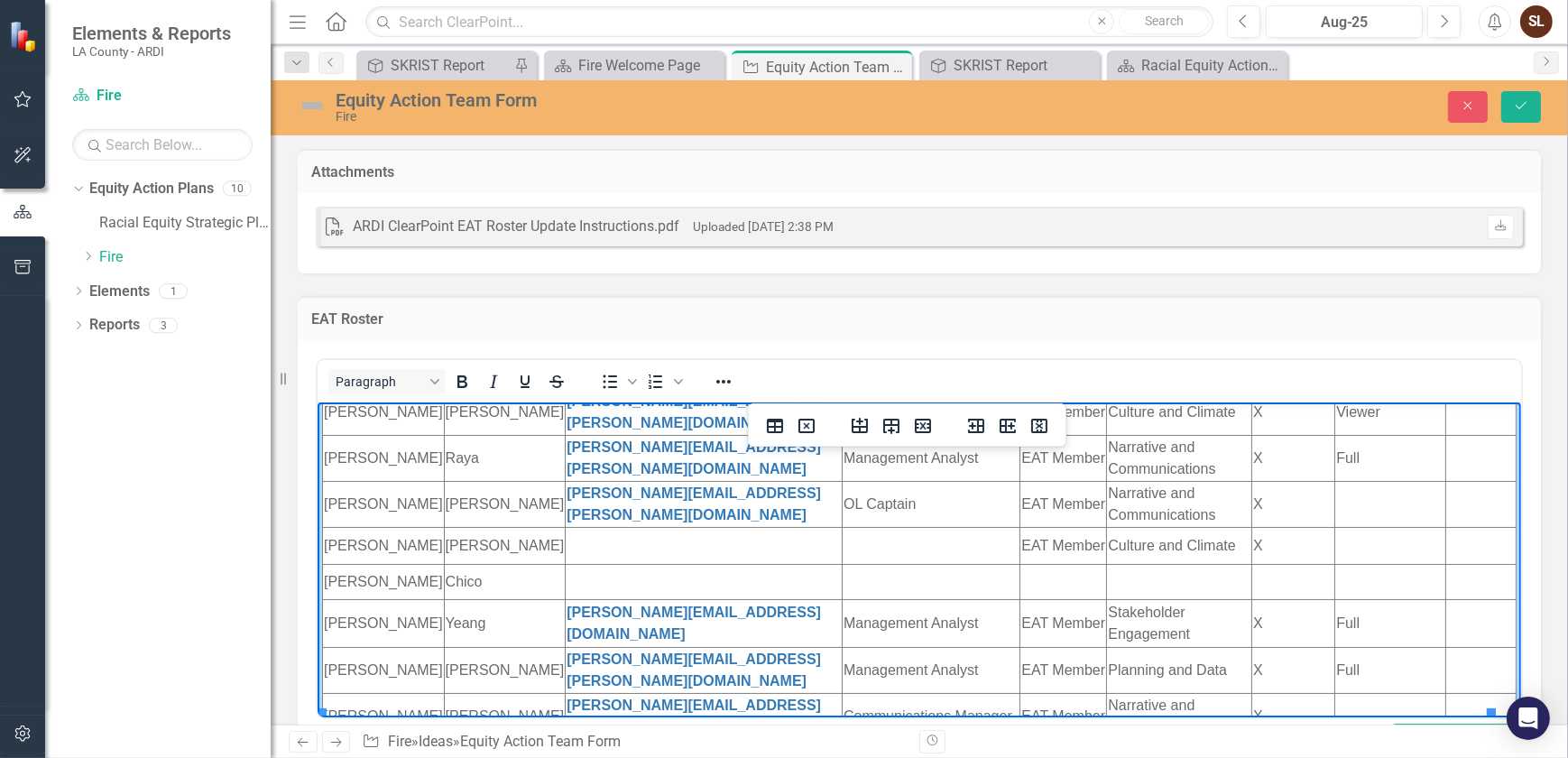
click at [1152, 563] on td "Rich Text Area. Press ALT-0 for help." at bounding box center [1179, 580] width 145 height 35
click at [1043, 563] on td "Rich Text Area. Press ALT-0 for help." at bounding box center [1063, 580] width 87 height 35
click at [1041, 526] on td "EAT Member" at bounding box center [1063, 544] width 87 height 37
drag, startPoint x: 1068, startPoint y: 524, endPoint x: 984, endPoint y: 524, distance: 84.0
click at [984, 524] on html "Double click here to edit this chart. First Name Last Name Email Classification…" at bounding box center [918, 434] width 1204 height 690
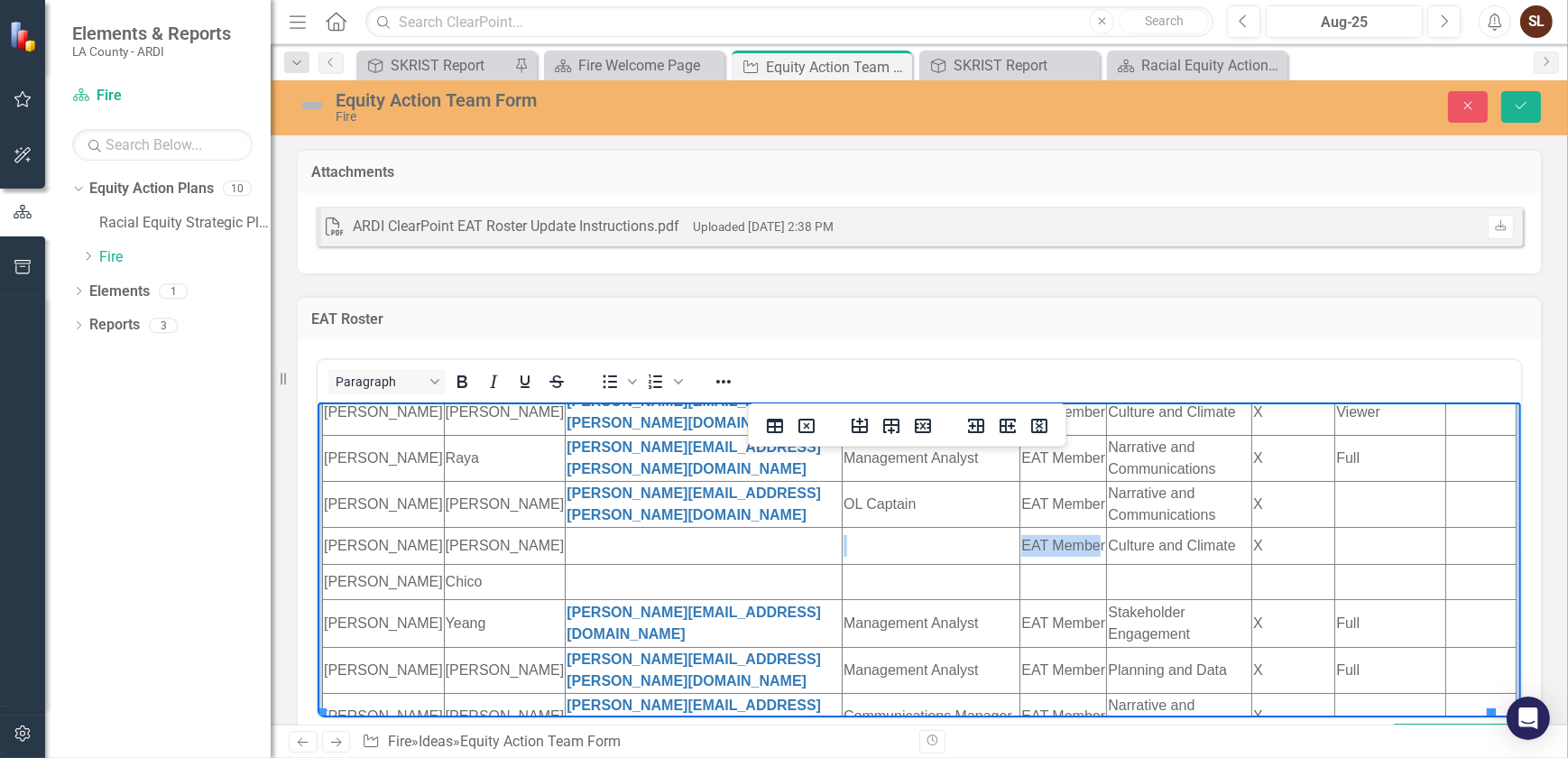
click at [1042, 526] on td "EAT Member" at bounding box center [1063, 544] width 87 height 37
click at [1067, 526] on td "EAT Member" at bounding box center [1063, 544] width 87 height 37
click at [1068, 526] on td "EAT Member" at bounding box center [1063, 544] width 87 height 37
drag, startPoint x: 1071, startPoint y: 525, endPoint x: 1045, endPoint y: 525, distance: 26.0
click at [1020, 526] on td "EAT Member" at bounding box center [1063, 544] width 87 height 37
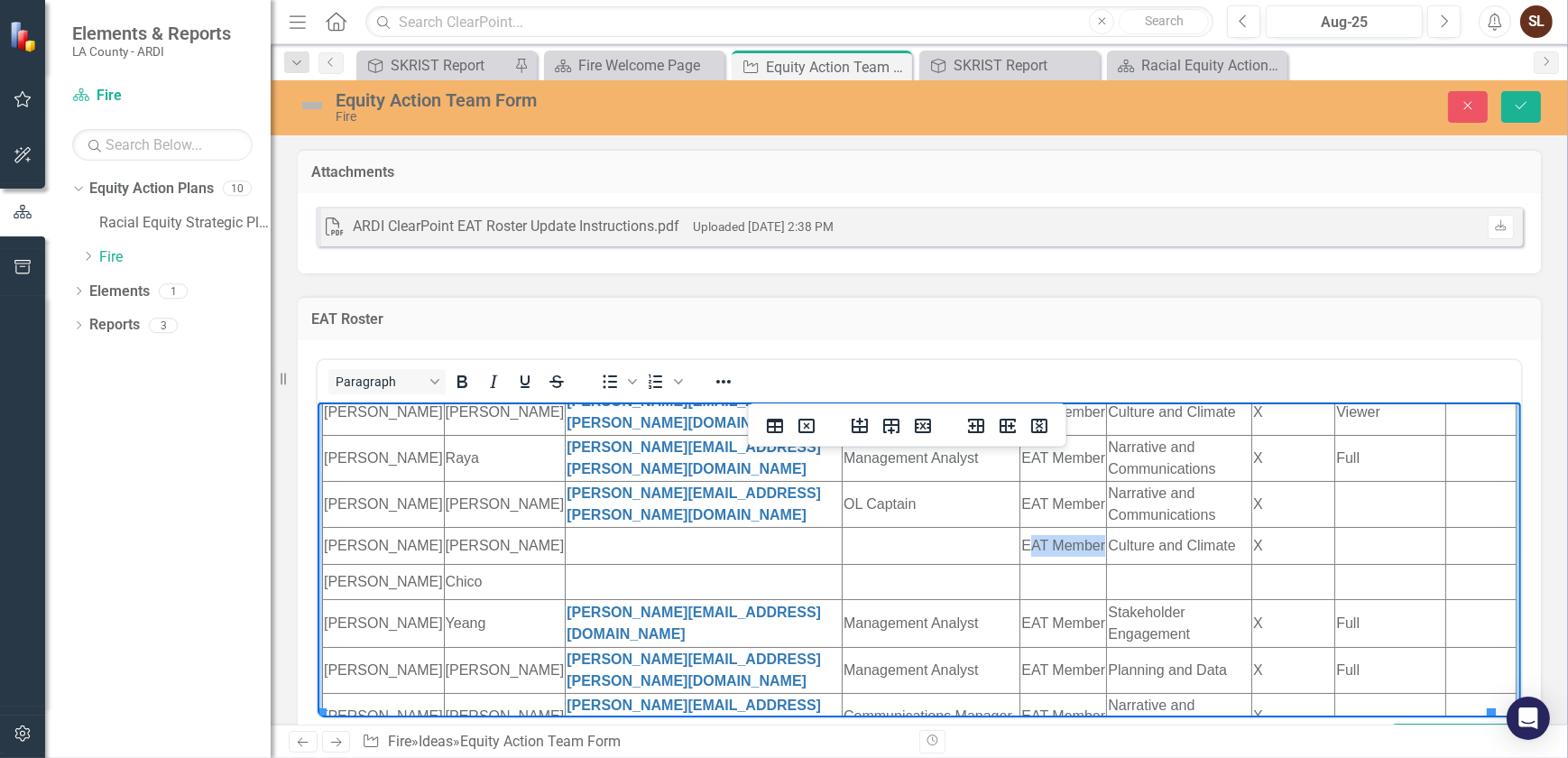
copy td "AT Member"
click at [1035, 563] on td "Rich Text Area. Press ALT-0 for help." at bounding box center [1063, 580] width 87 height 35
click at [1172, 563] on td "Rich Text Area. Press ALT-0 for help." at bounding box center [1179, 580] width 145 height 35
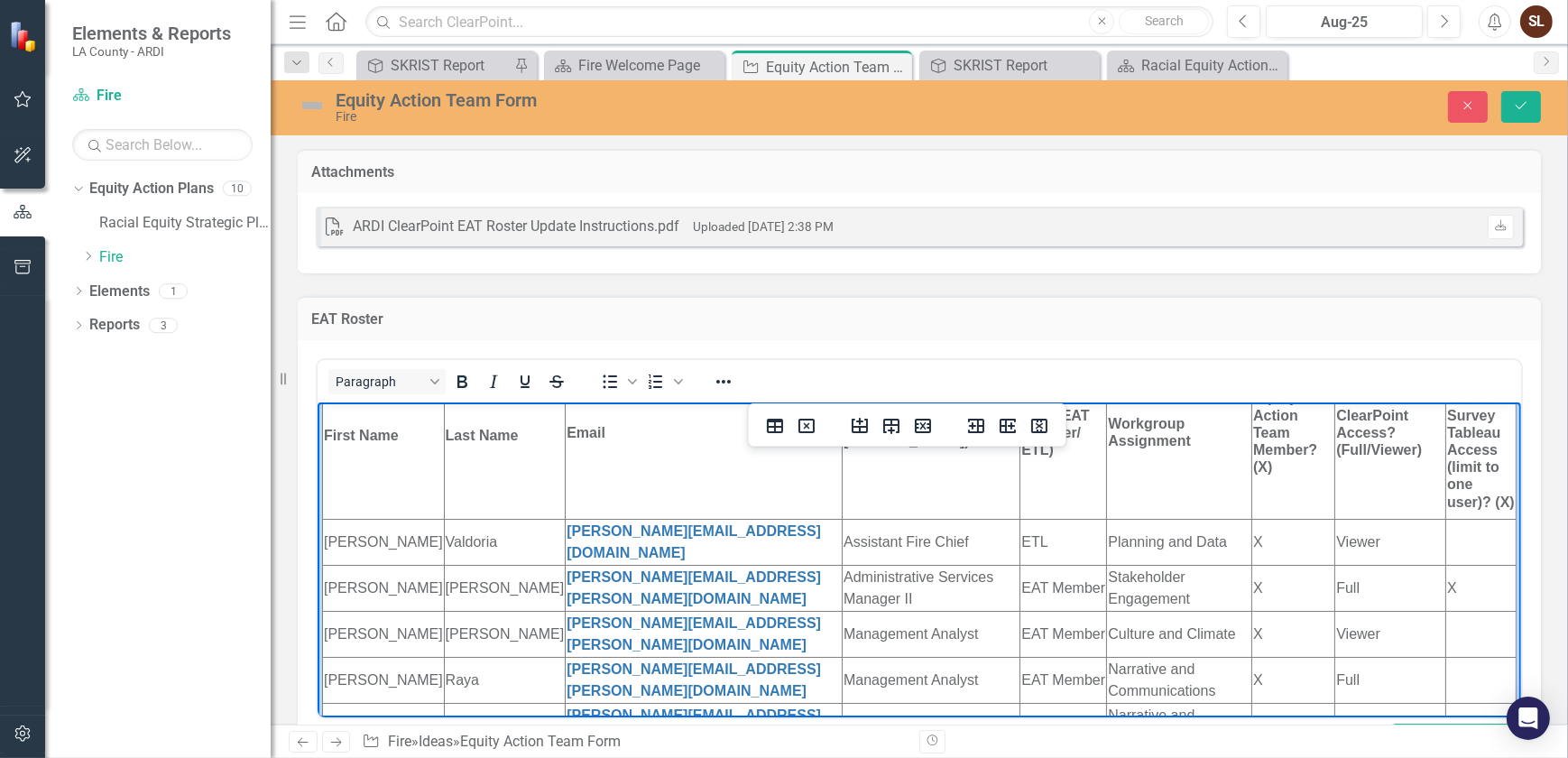
scroll to position [66, 0]
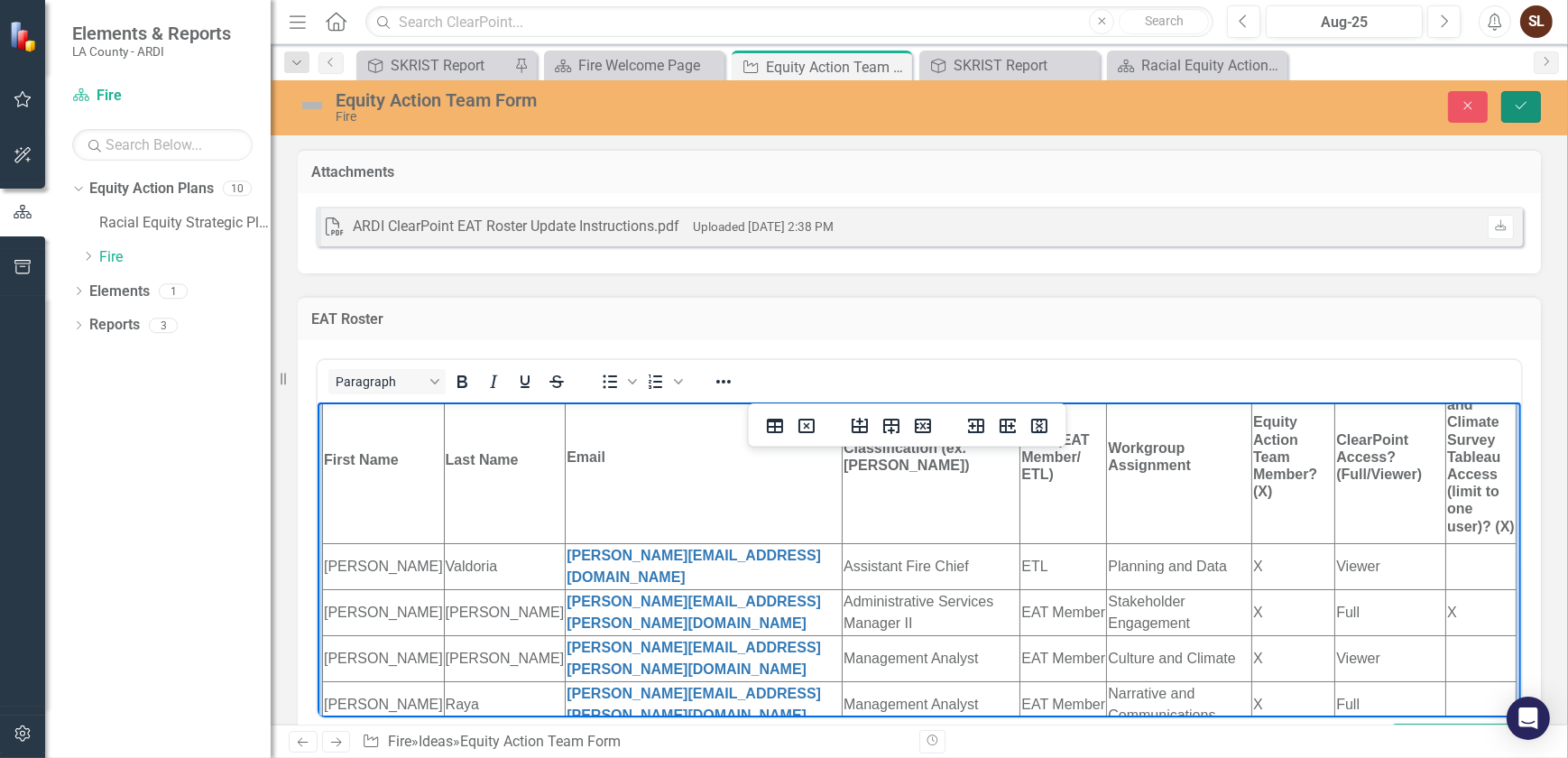
click at [1522, 107] on icon "Save" at bounding box center [1521, 105] width 16 height 12
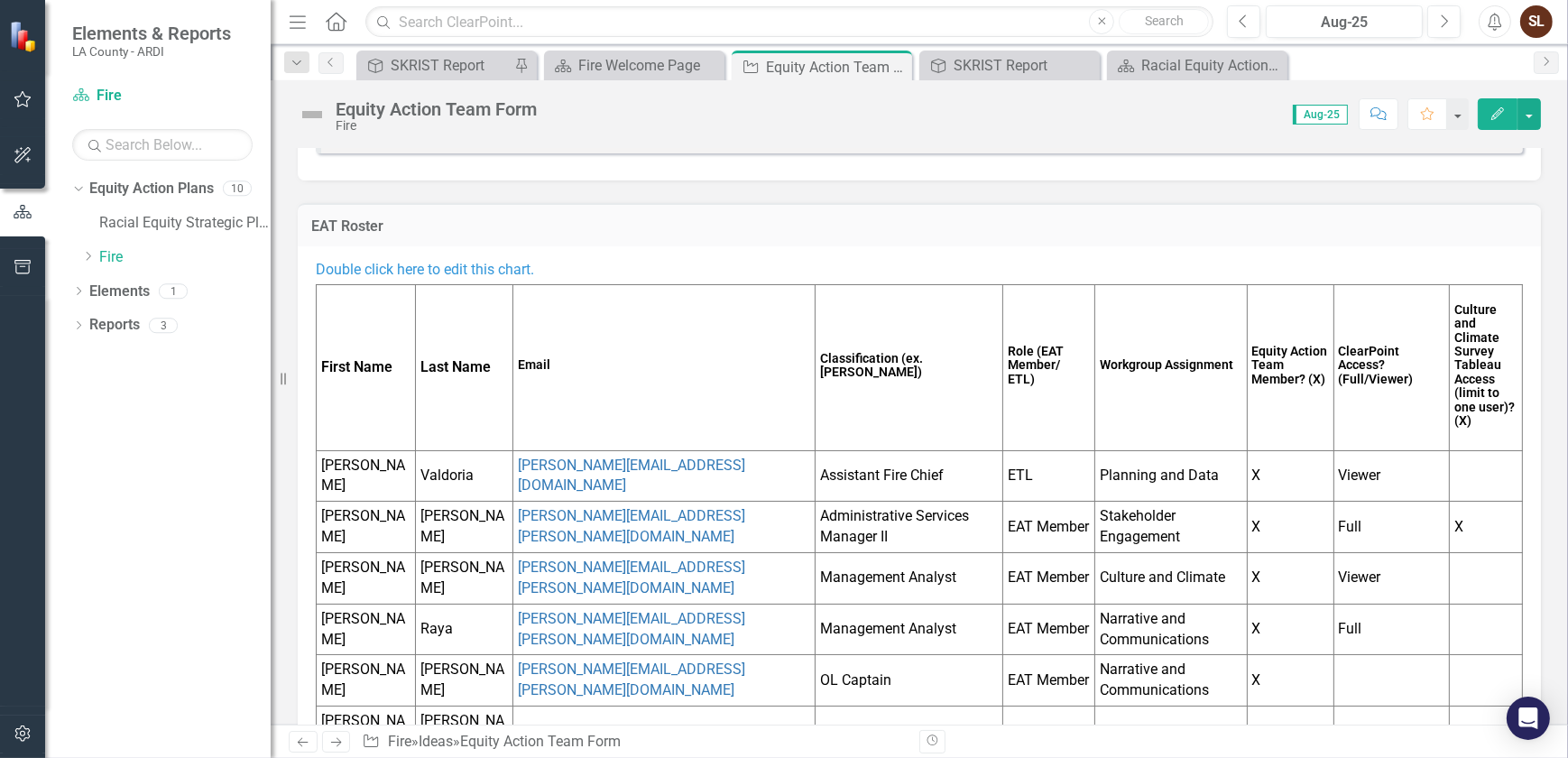
scroll to position [0, 0]
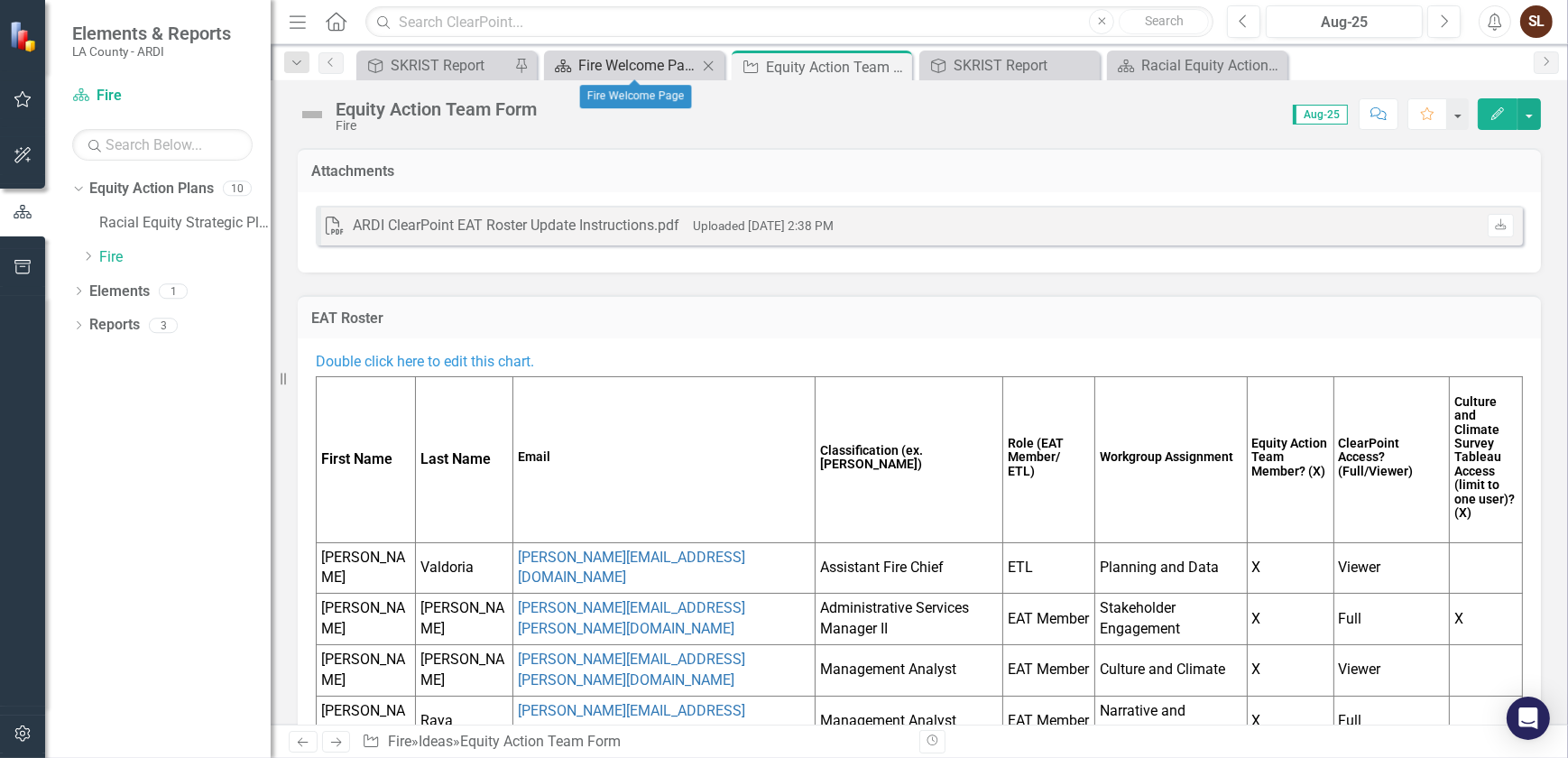
click at [624, 58] on div "Fire Welcome Page" at bounding box center [638, 65] width 119 height 23
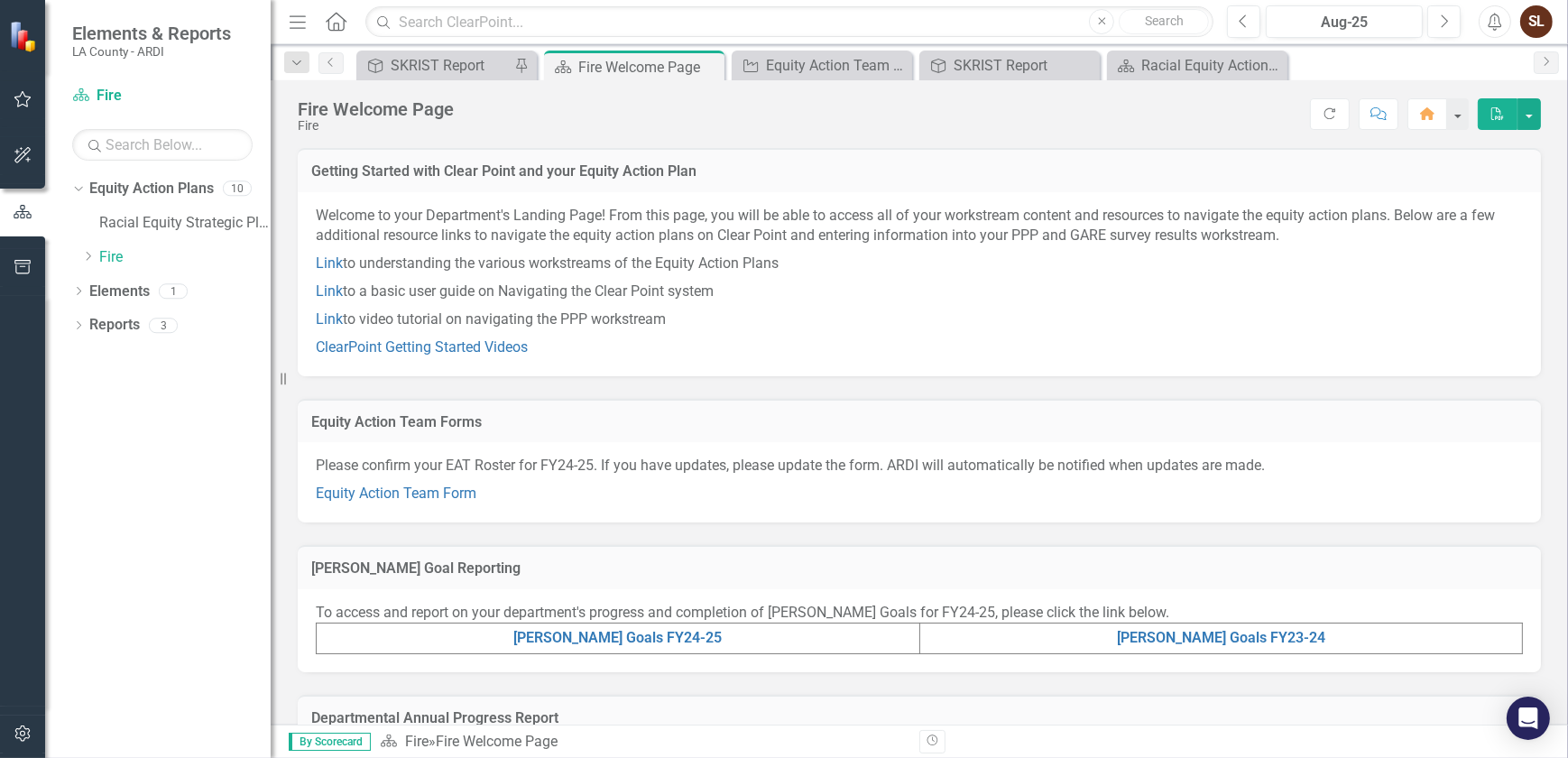
drag, startPoint x: 314, startPoint y: 430, endPoint x: 477, endPoint y: 425, distance: 163.1
click at [477, 425] on td "Equity Action Team Forms" at bounding box center [919, 424] width 1216 height 24
click at [821, 72] on div "Equity Action Team Form" at bounding box center [825, 65] width 119 height 23
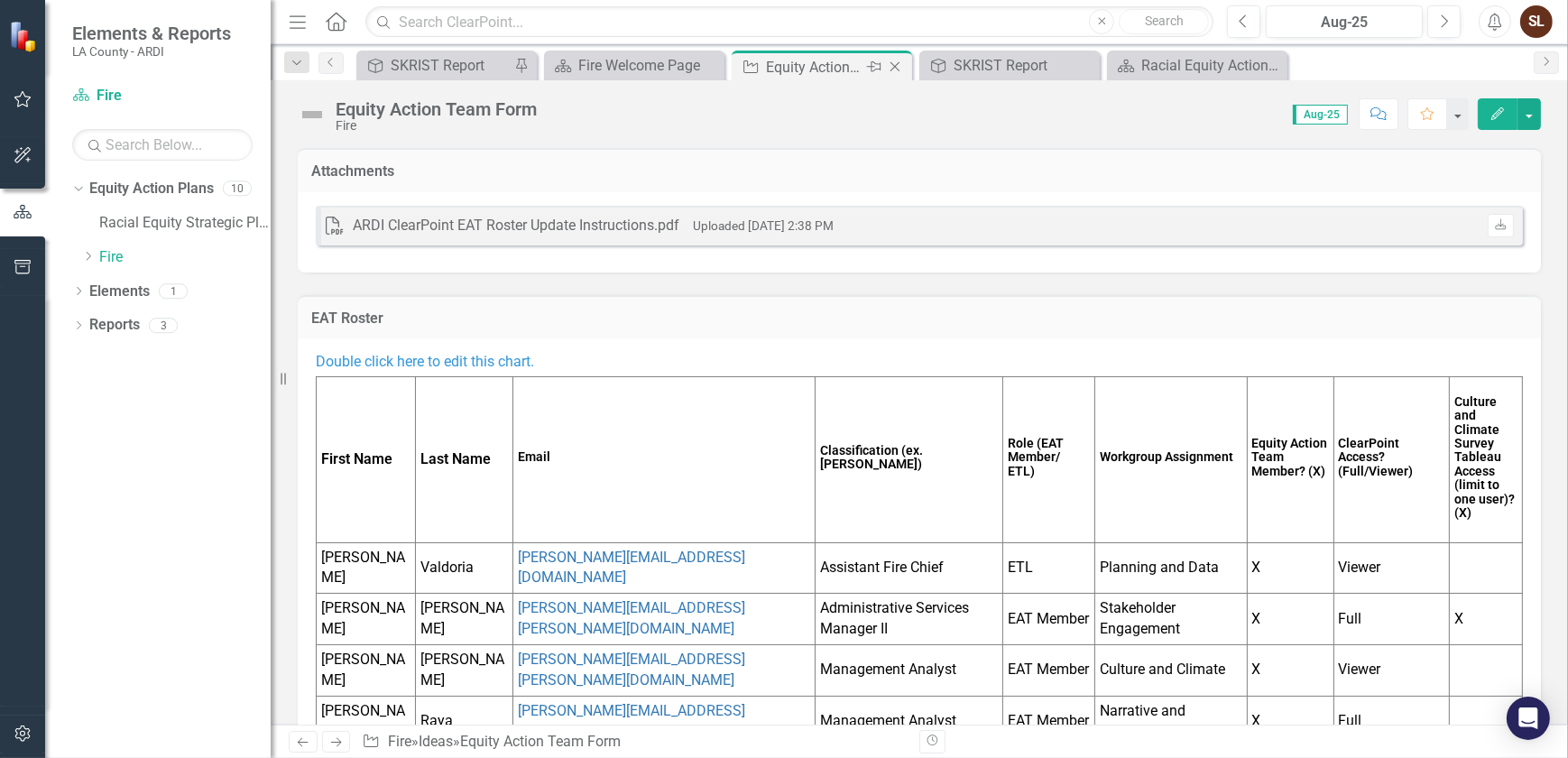
click at [886, 61] on icon "Close" at bounding box center [895, 66] width 18 height 14
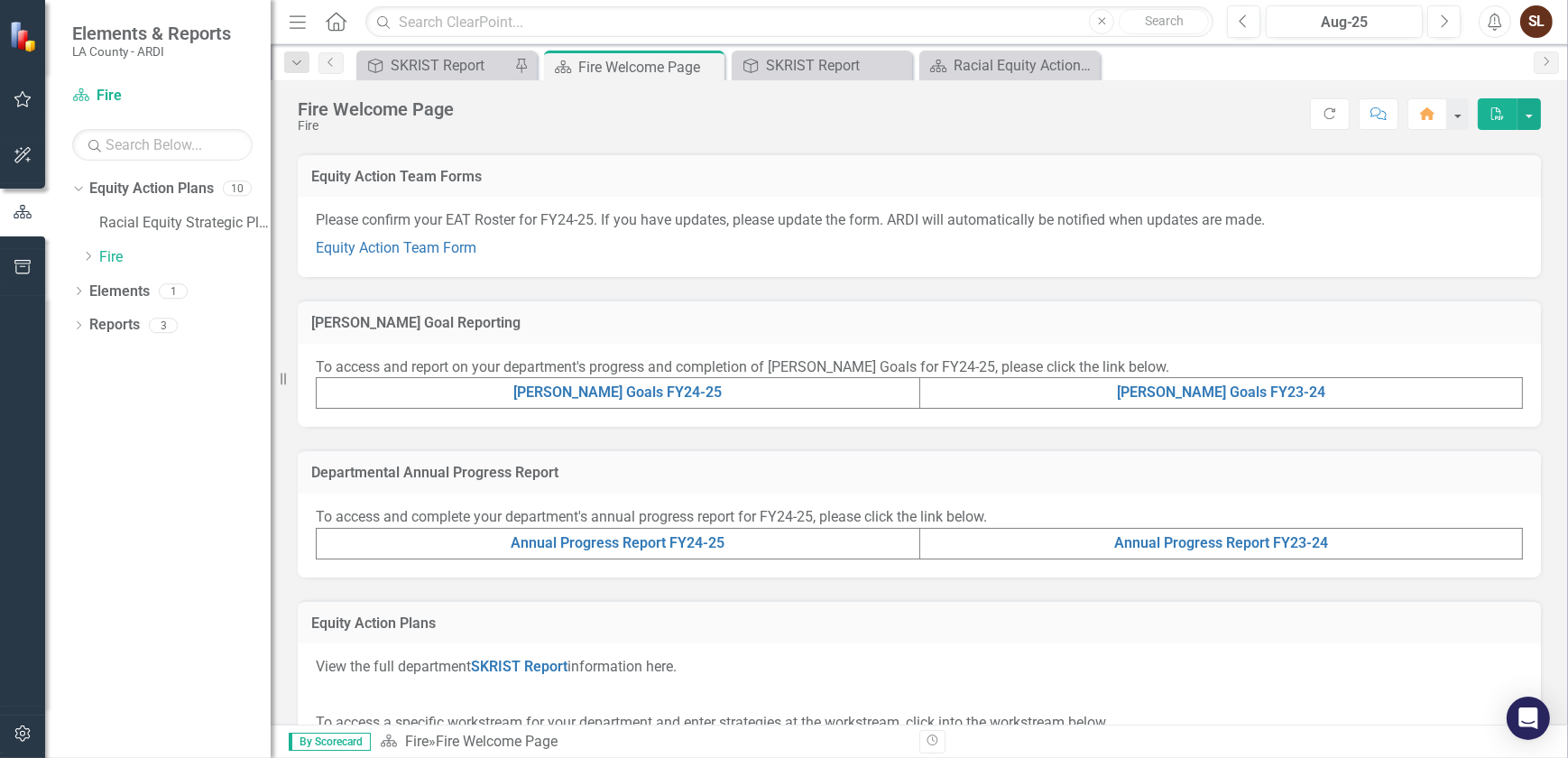
scroll to position [328, 0]
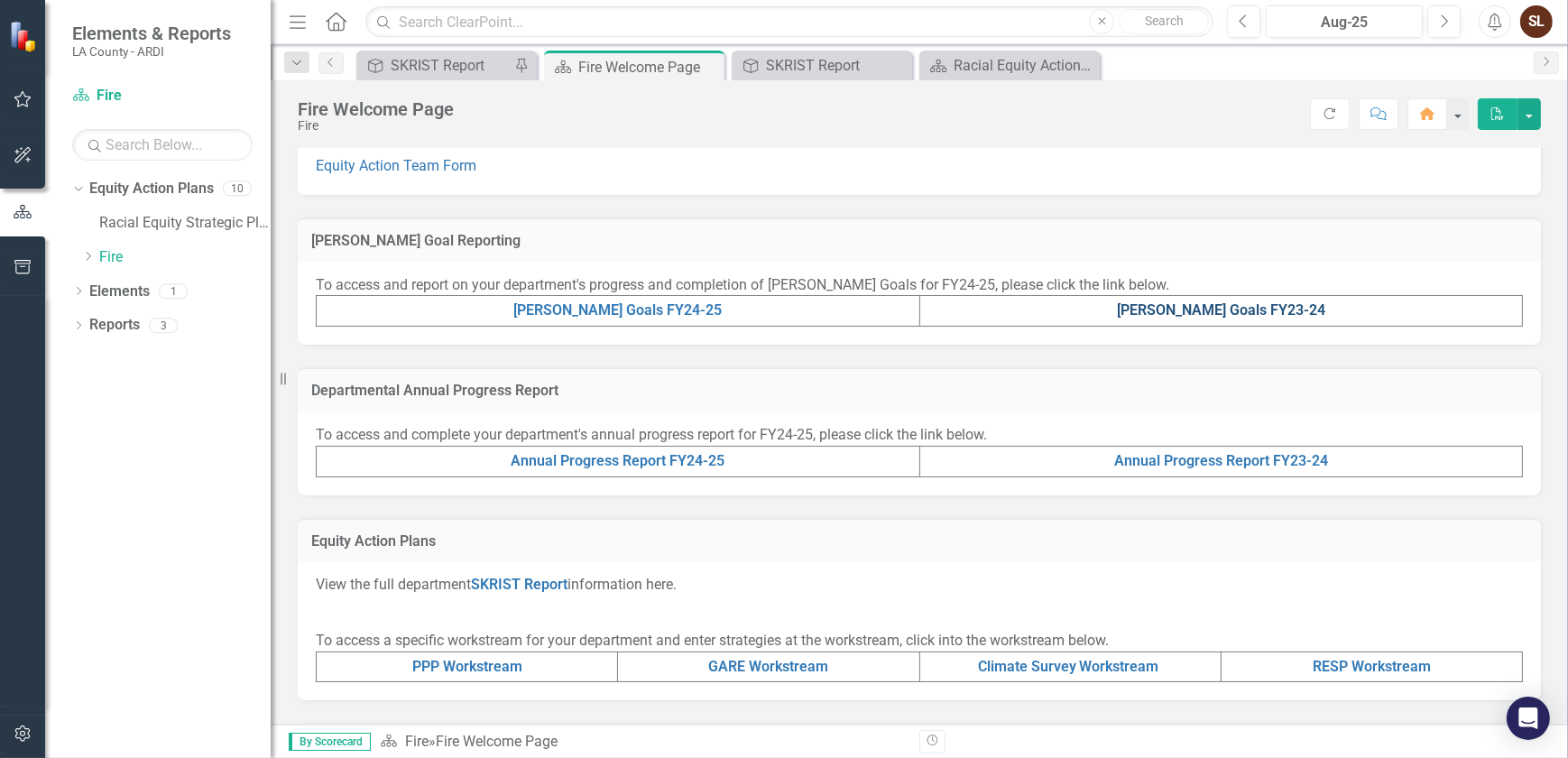
click at [1257, 312] on link "[PERSON_NAME] Goals FY23-24" at bounding box center [1220, 310] width 208 height 17
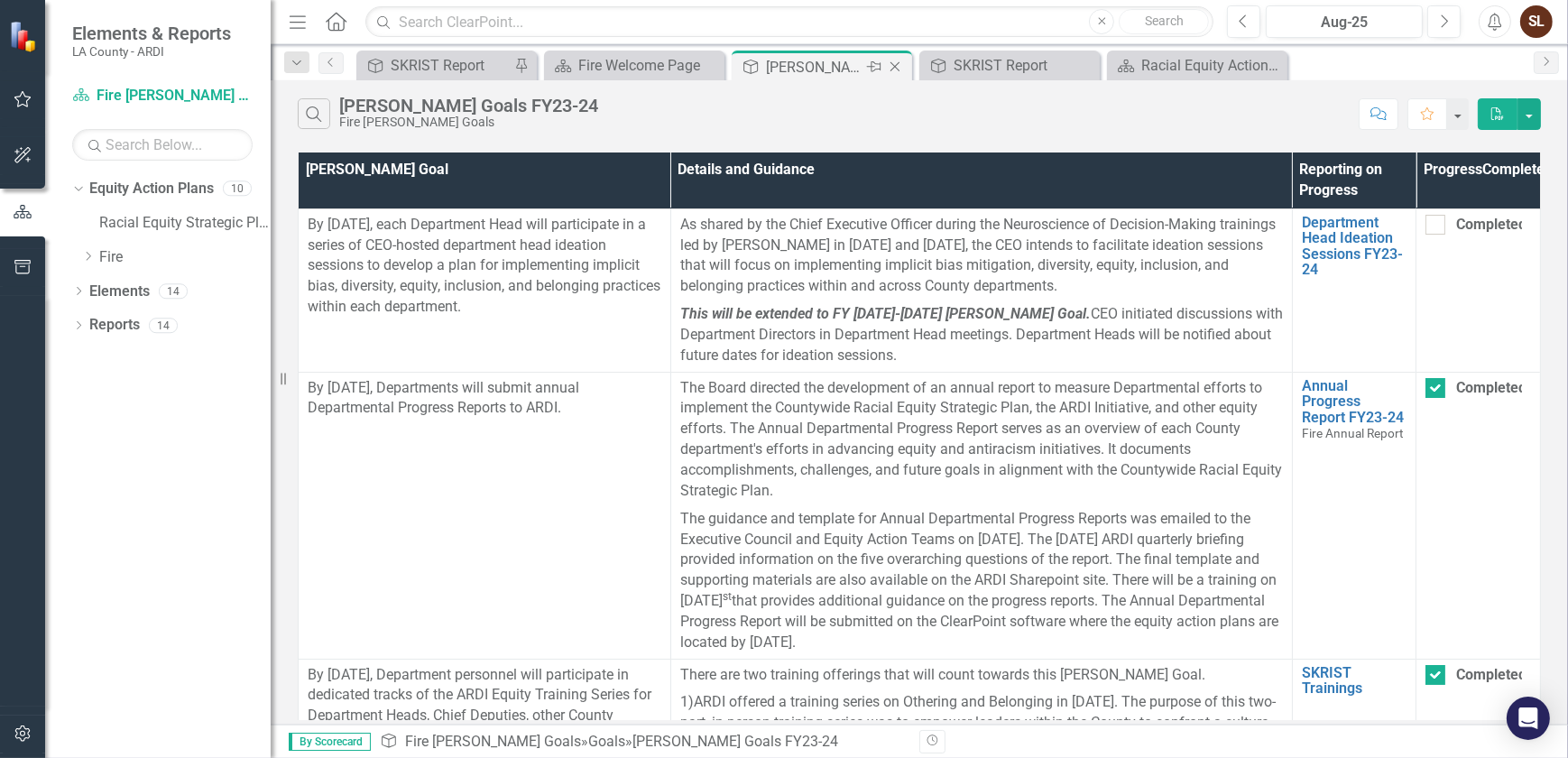
click at [893, 63] on icon "Close" at bounding box center [895, 66] width 18 height 14
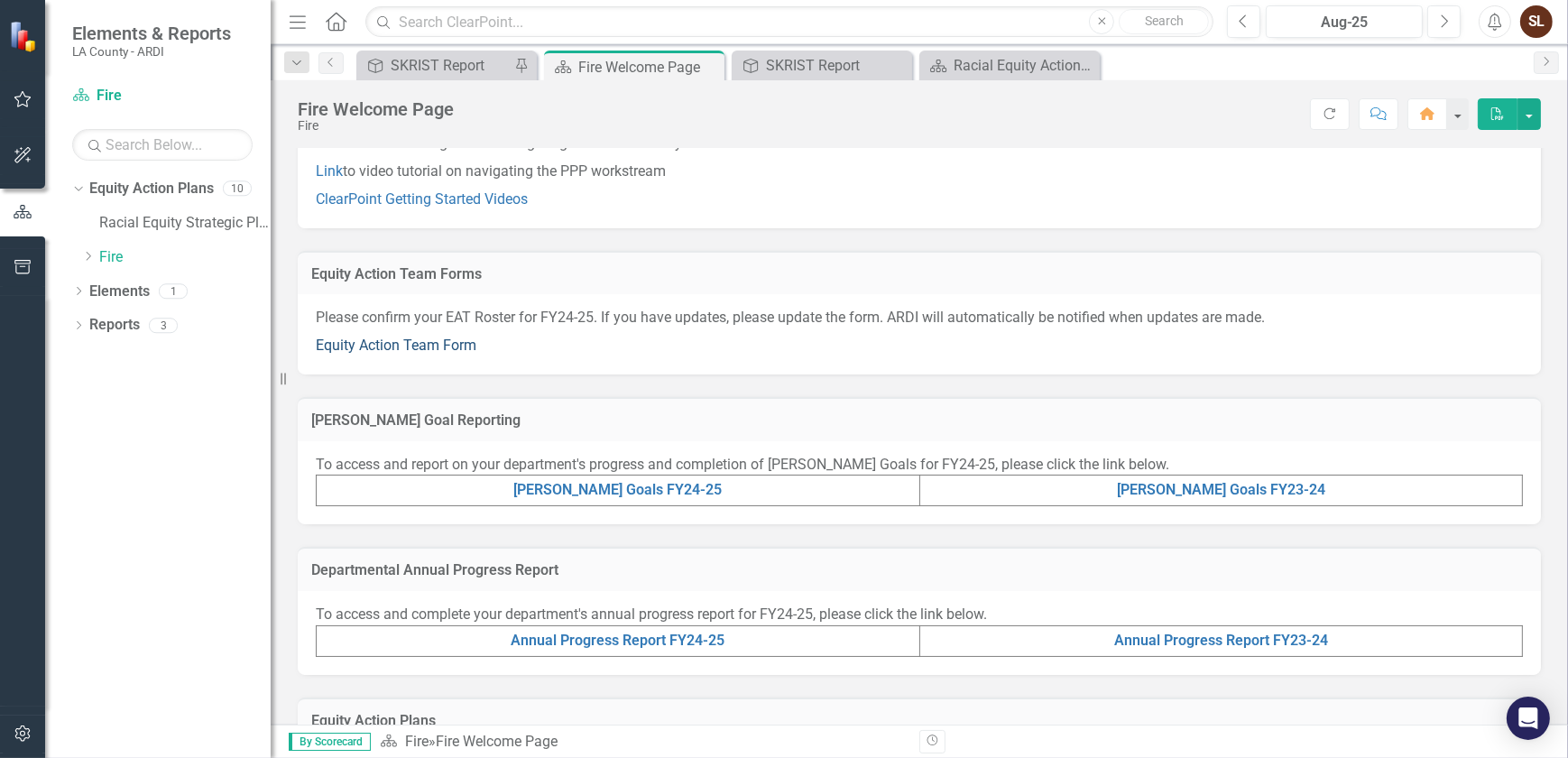
scroll to position [163, 0]
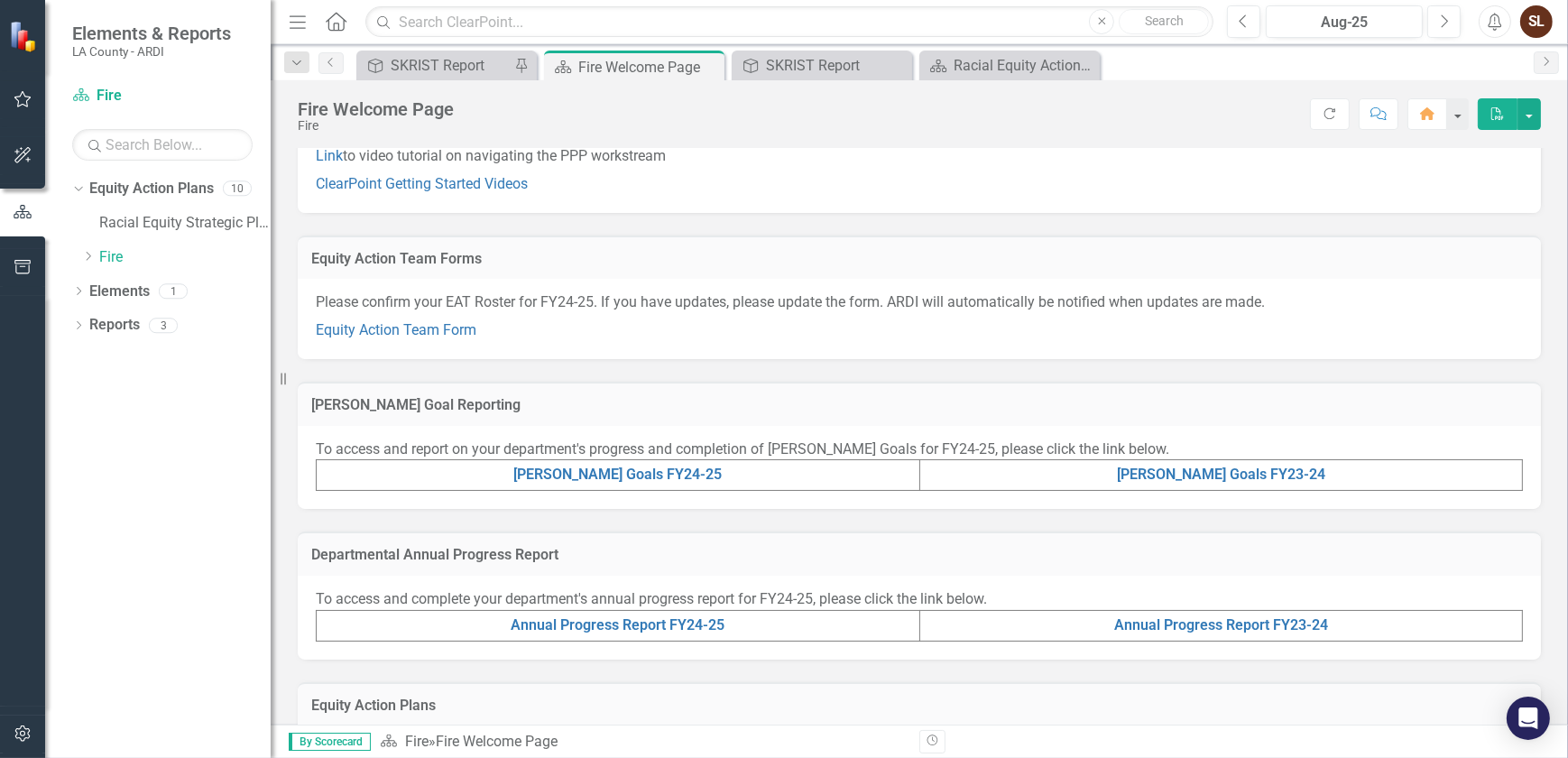
click at [530, 325] on p "Equity Action Team Form" at bounding box center [919, 329] width 1207 height 24
click at [529, 325] on p "Equity Action Team Form" at bounding box center [919, 329] width 1207 height 24
click at [425, 327] on link "Equity Action Team Form" at bounding box center [396, 330] width 161 height 17
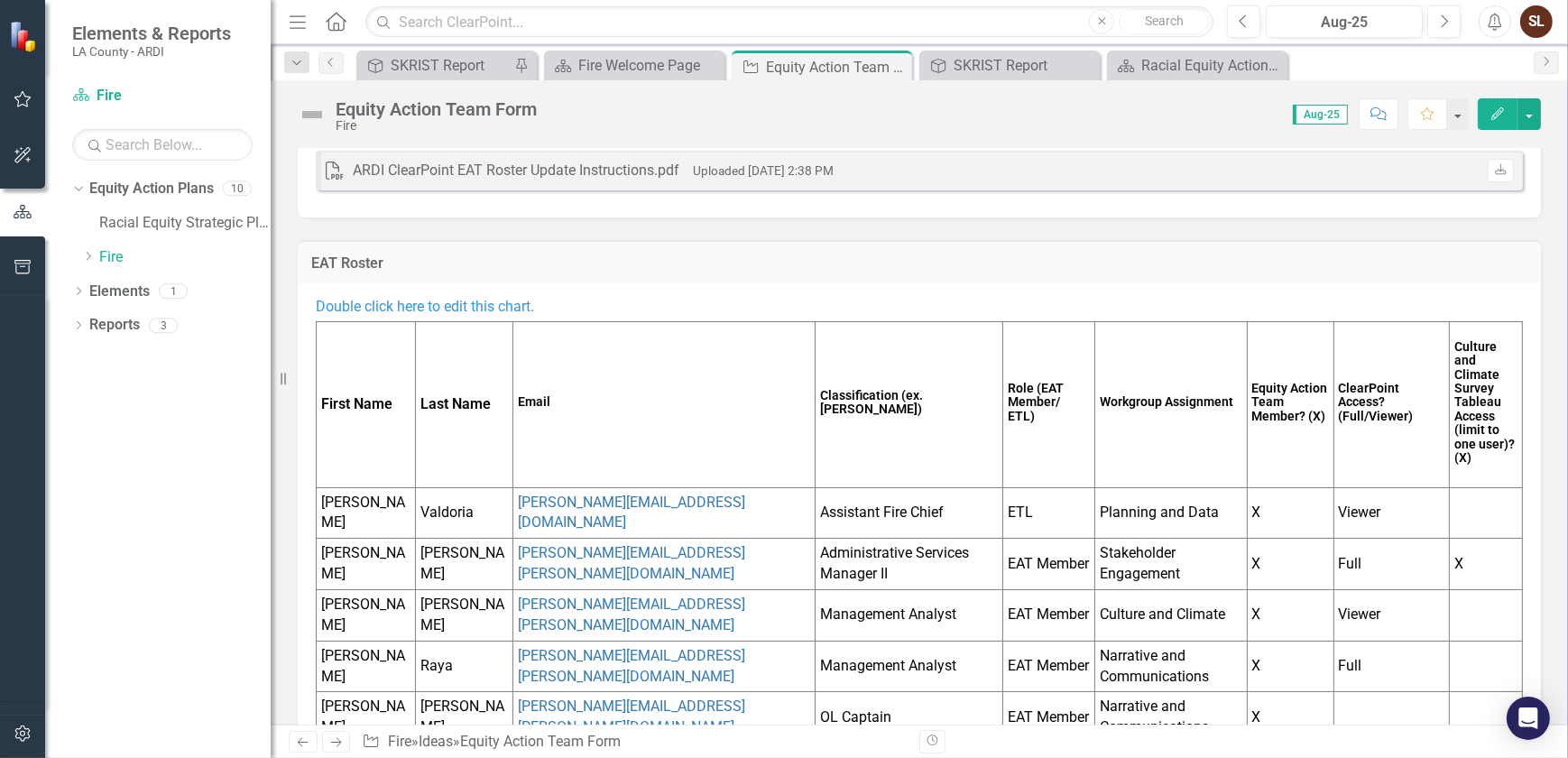
scroll to position [81, 0]
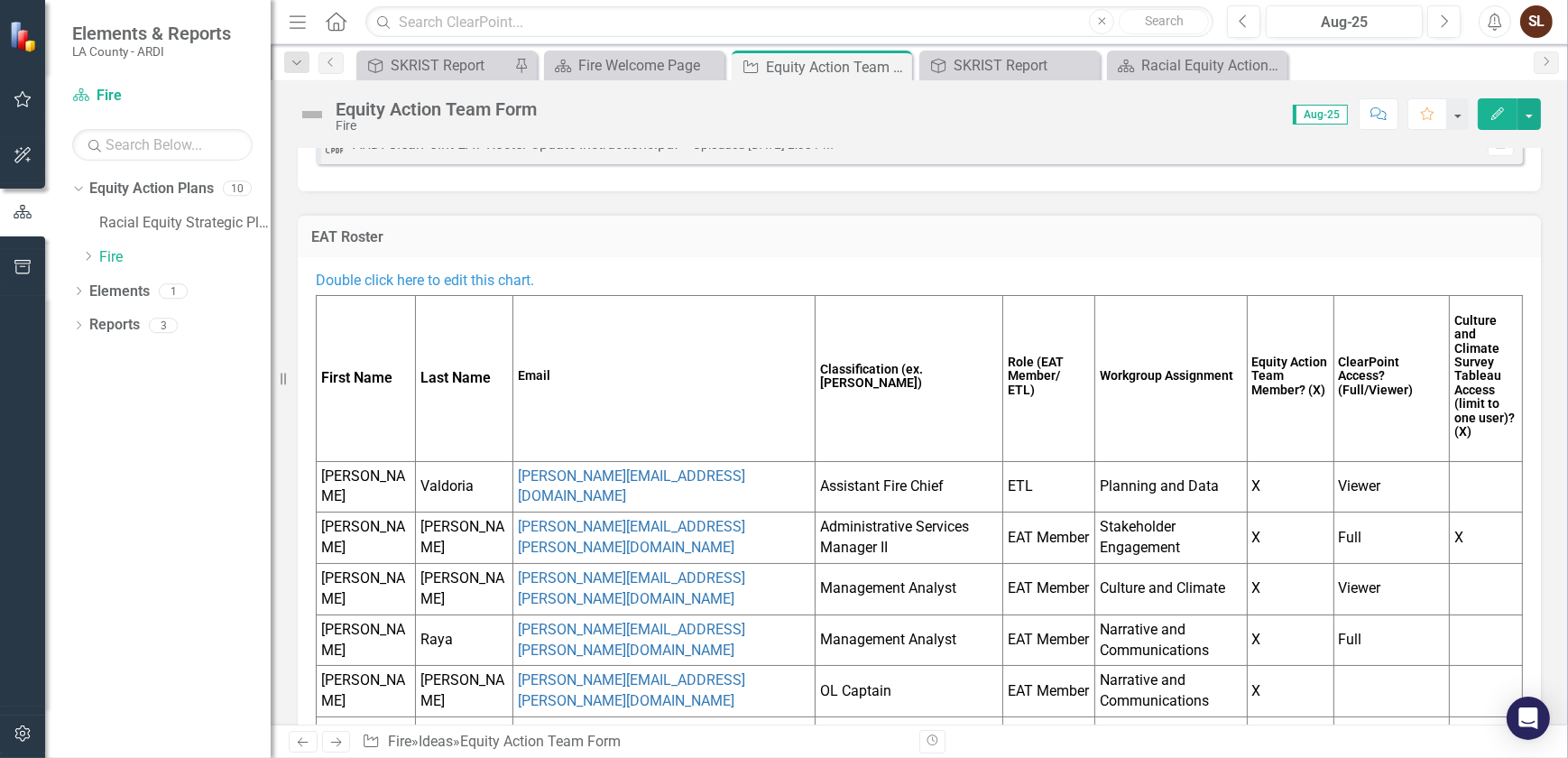
click at [435, 280] on span "Double click here to edit this chart." at bounding box center [425, 280] width 218 height 17
click at [429, 282] on span "Double click here to edit this chart." at bounding box center [425, 280] width 218 height 17
click at [441, 278] on span "Double click here to edit this chart." at bounding box center [425, 280] width 218 height 17
click at [436, 280] on span "Double click here to edit this chart." at bounding box center [425, 280] width 218 height 17
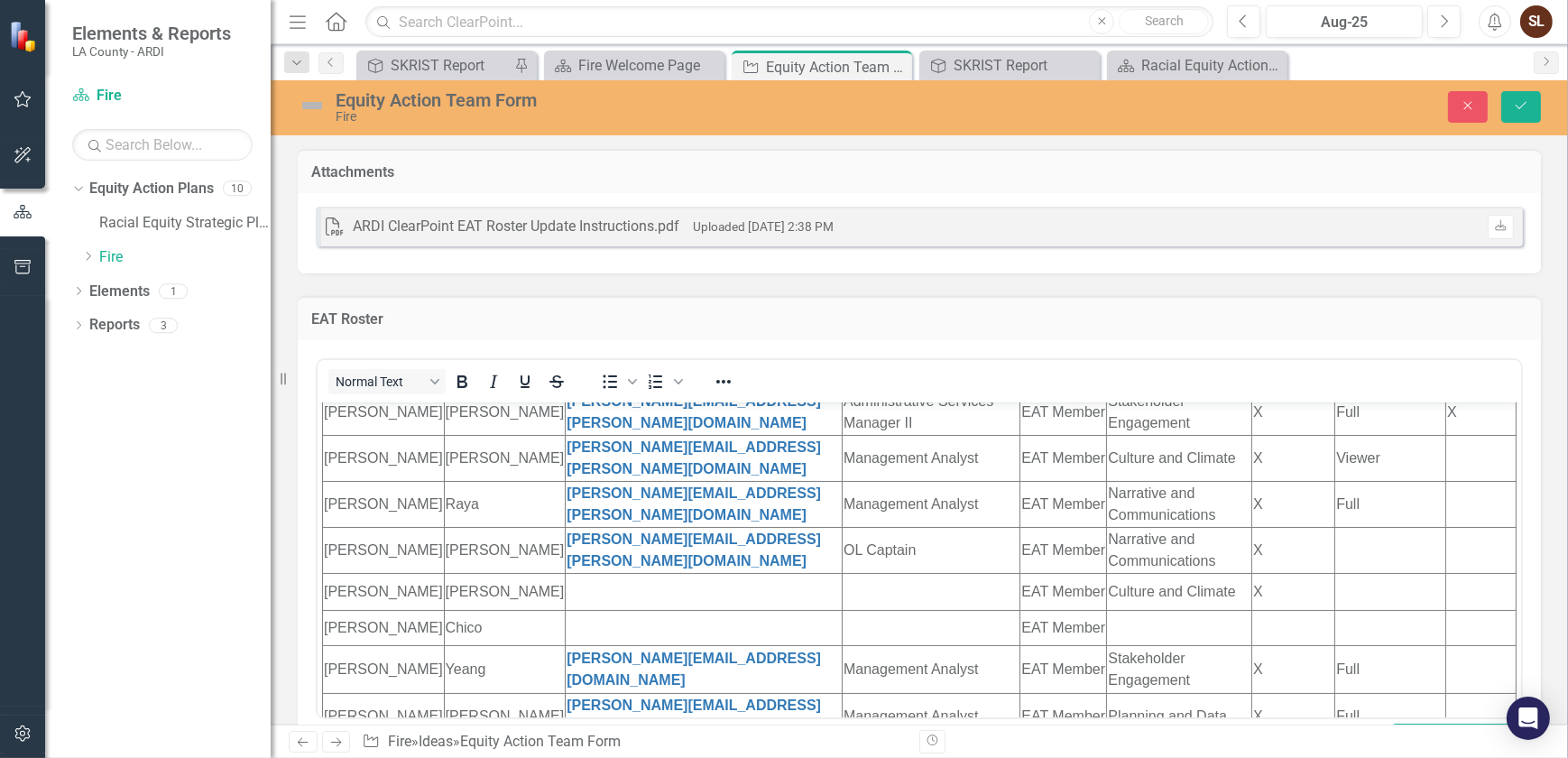
scroll to position [328, 0]
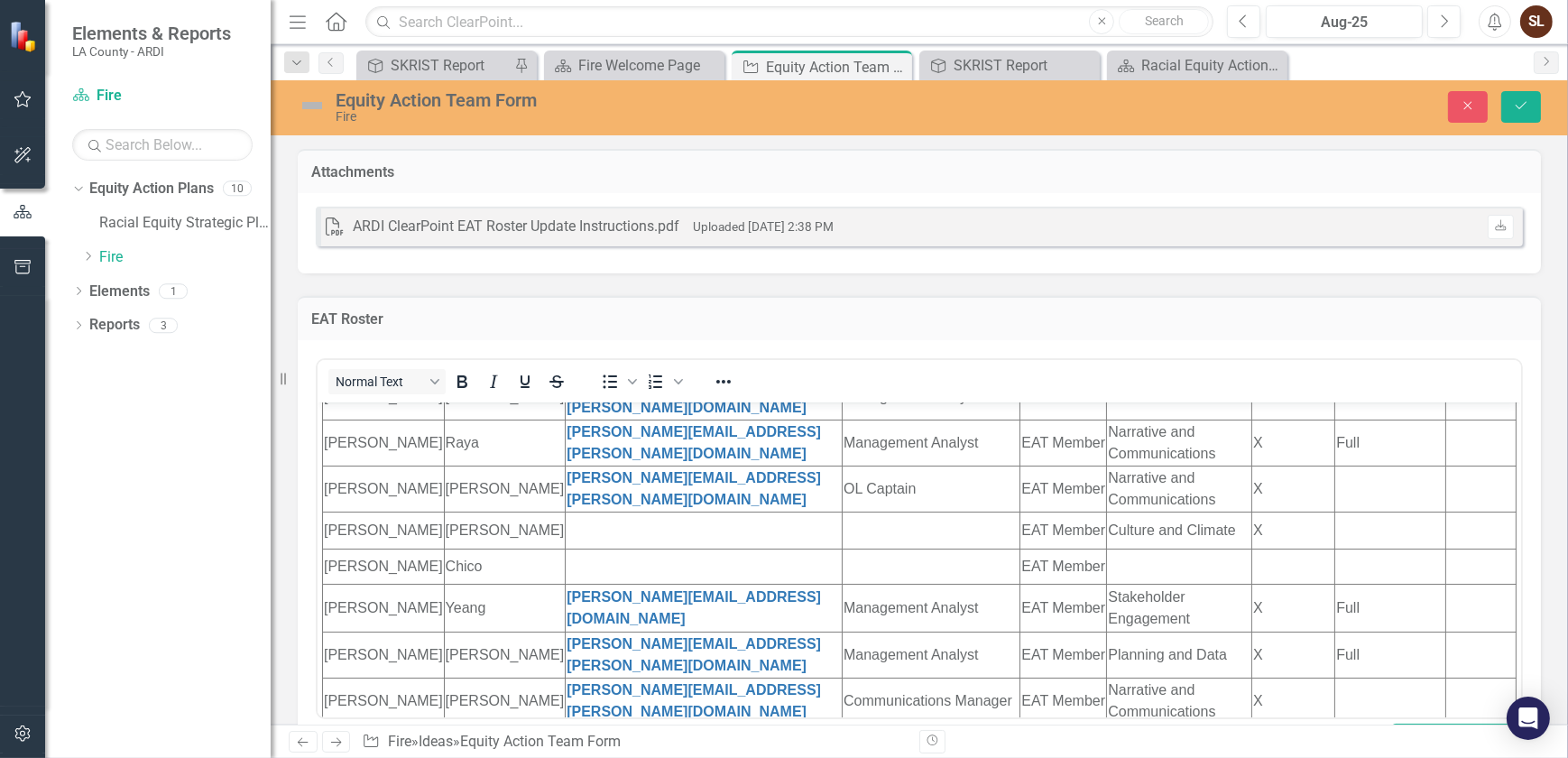
click at [565, 521] on td "Rich Text Area. Press ALT-0 for help." at bounding box center [703, 528] width 277 height 37
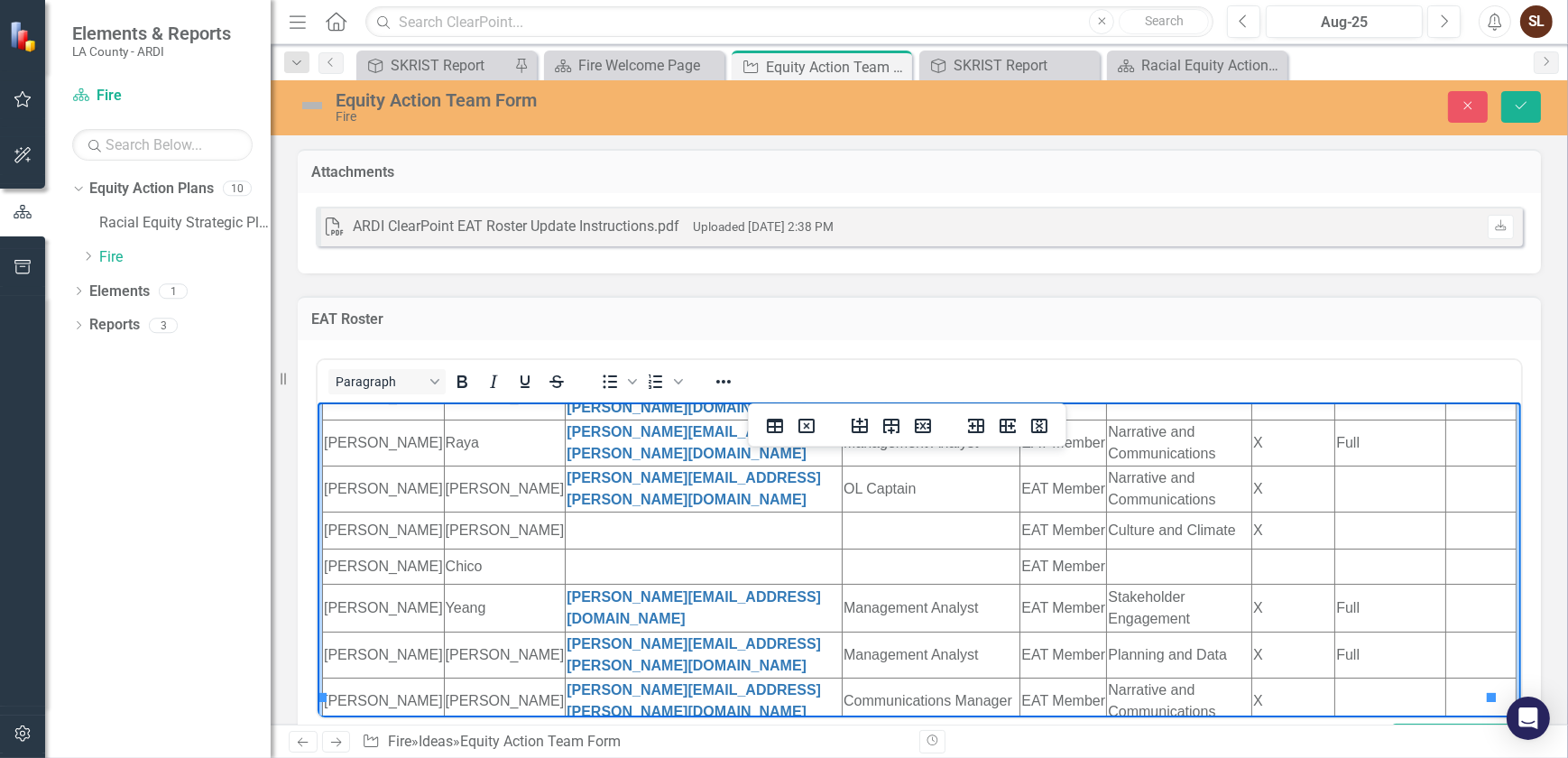
click at [577, 548] on td "Rich Text Area. Press ALT-0 for help." at bounding box center [703, 565] width 277 height 35
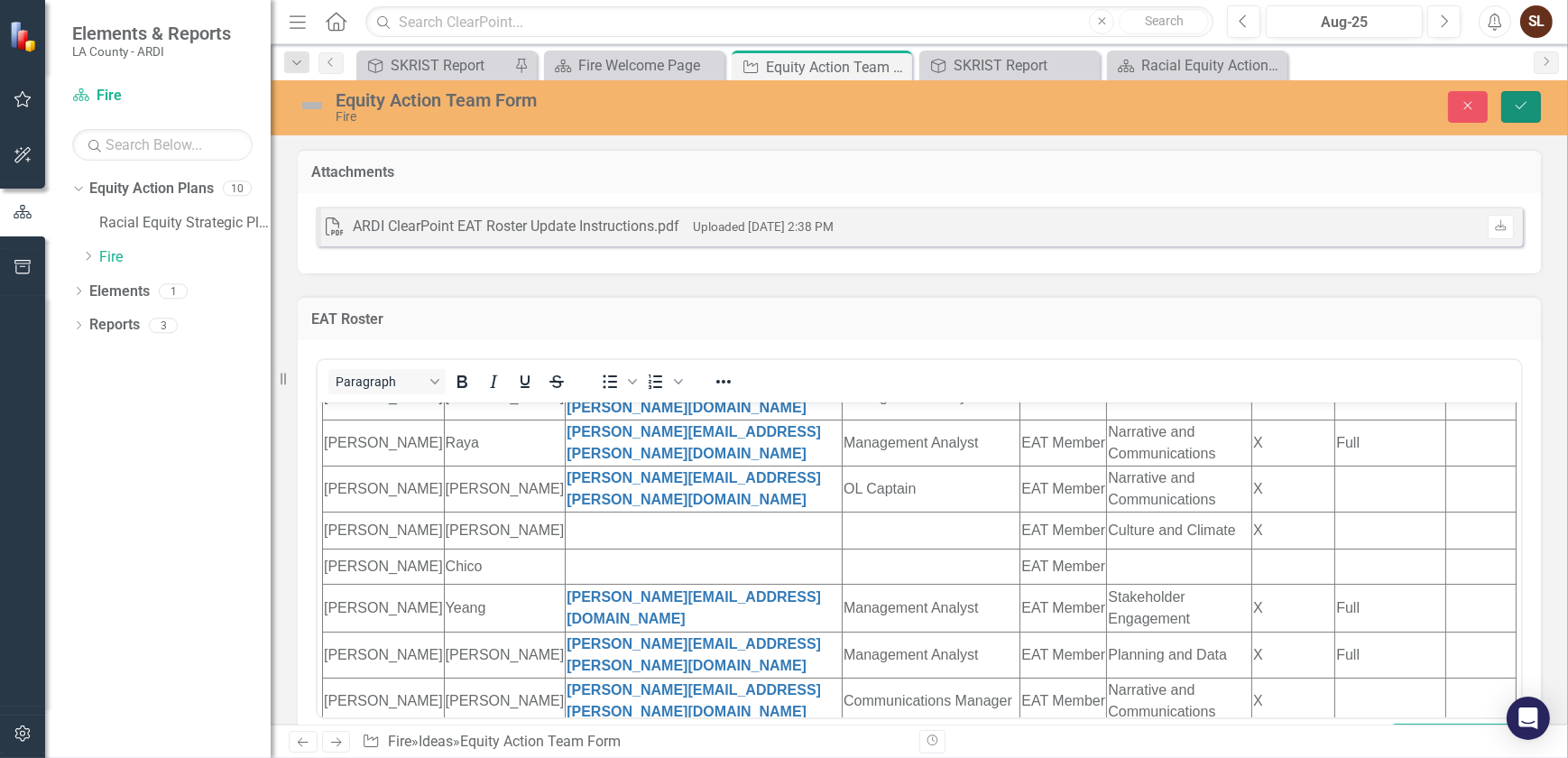
click at [1529, 109] on button "Save" at bounding box center [1521, 107] width 40 height 32
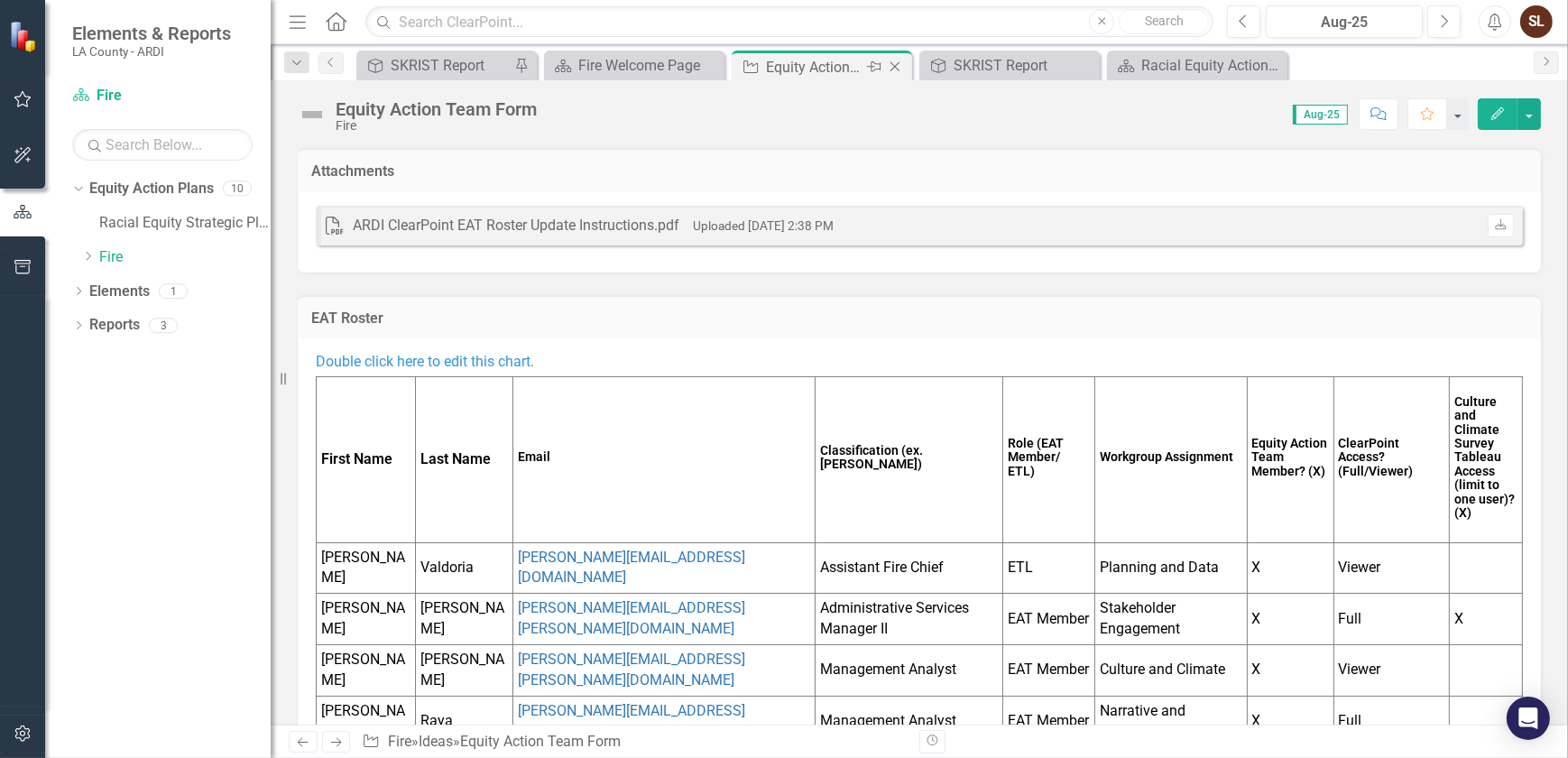
click at [897, 64] on icon "Close" at bounding box center [895, 66] width 18 height 14
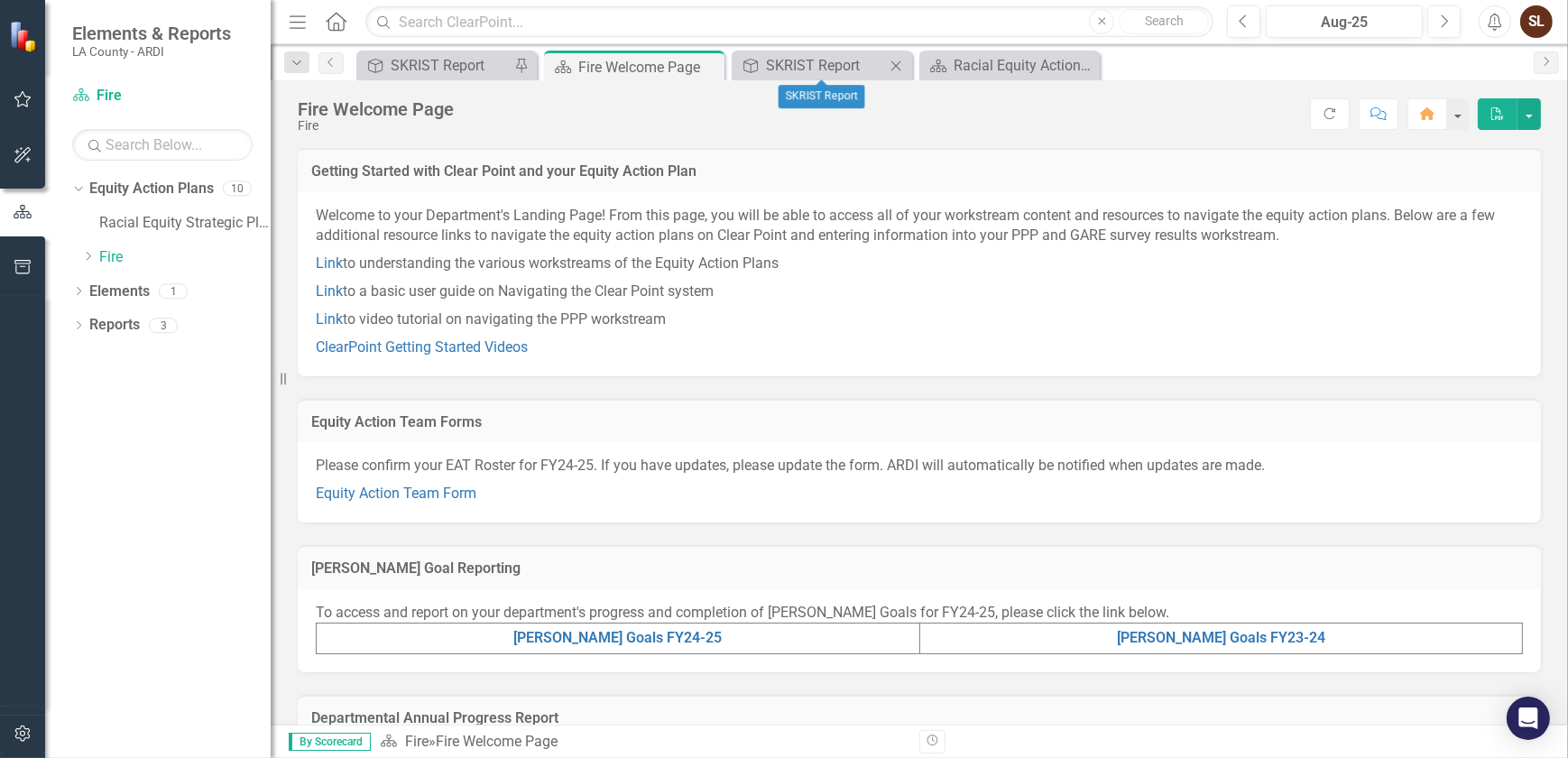
click at [897, 68] on icon "Close" at bounding box center [896, 65] width 18 height 14
click at [900, 63] on icon "Close" at bounding box center [896, 65] width 18 height 14
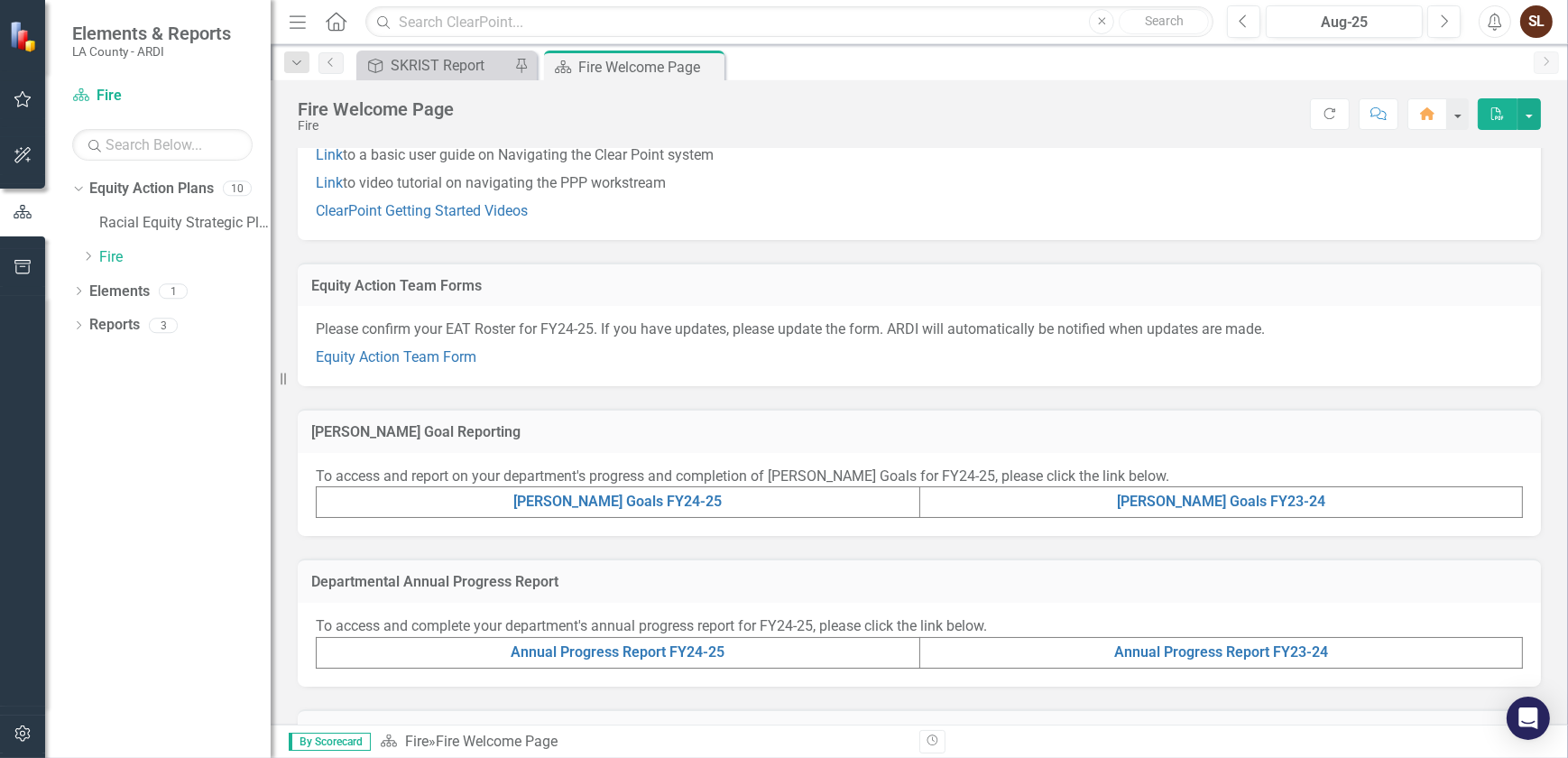
scroll to position [163, 0]
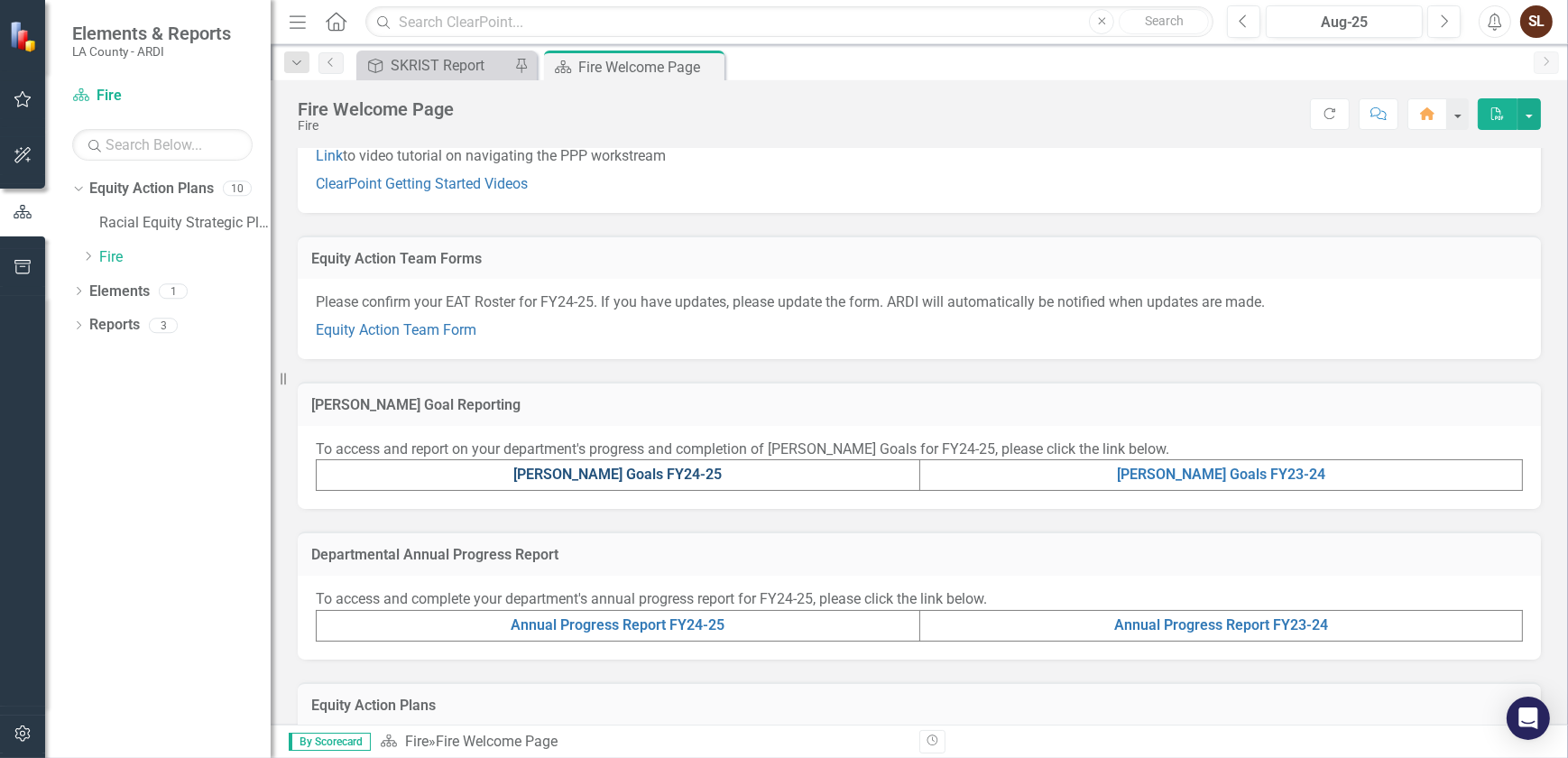
click at [630, 469] on link "[PERSON_NAME] Goals FY24-25" at bounding box center [617, 474] width 208 height 17
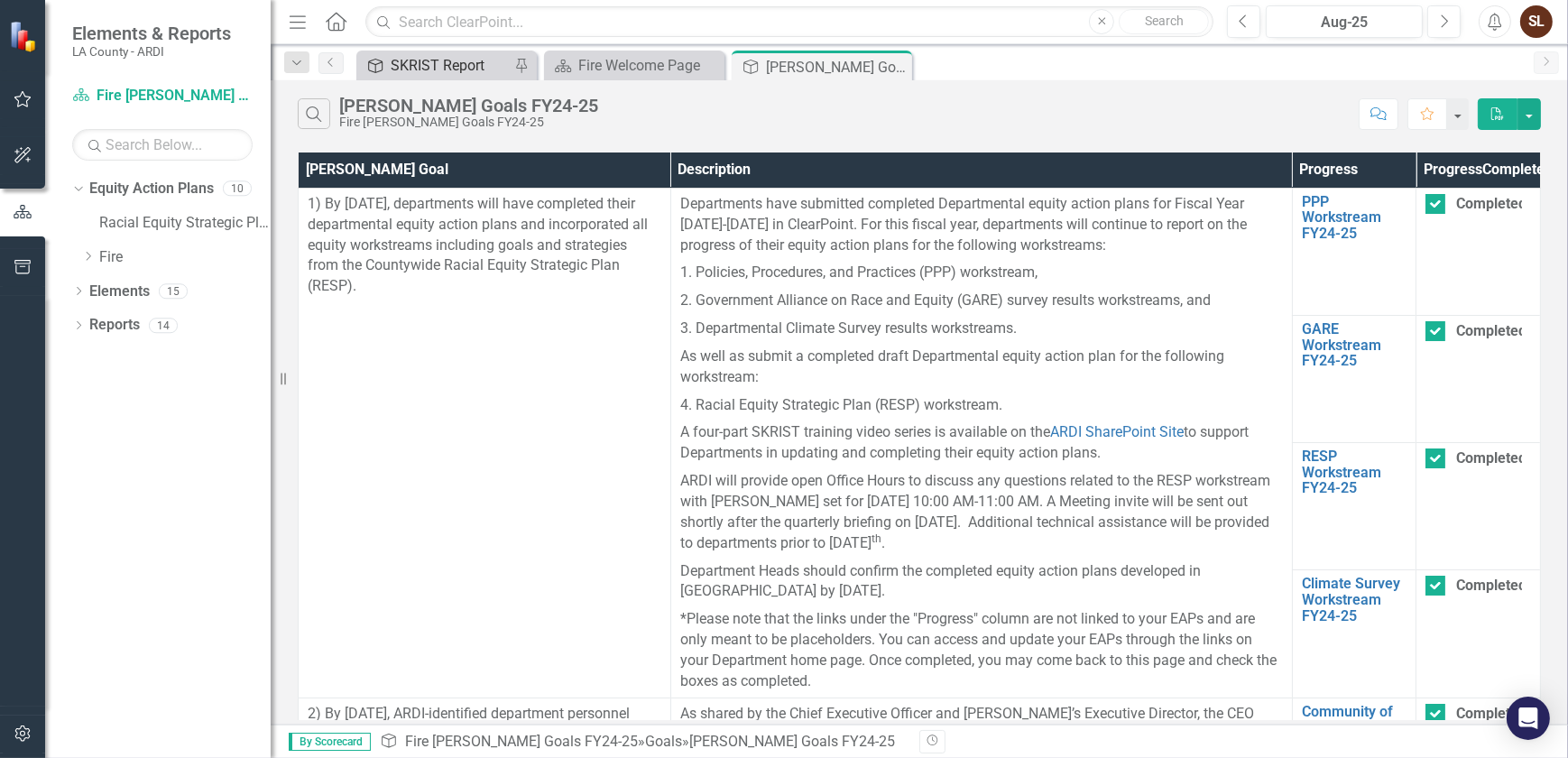
click at [414, 73] on div "SKRIST Report" at bounding box center [450, 65] width 119 height 23
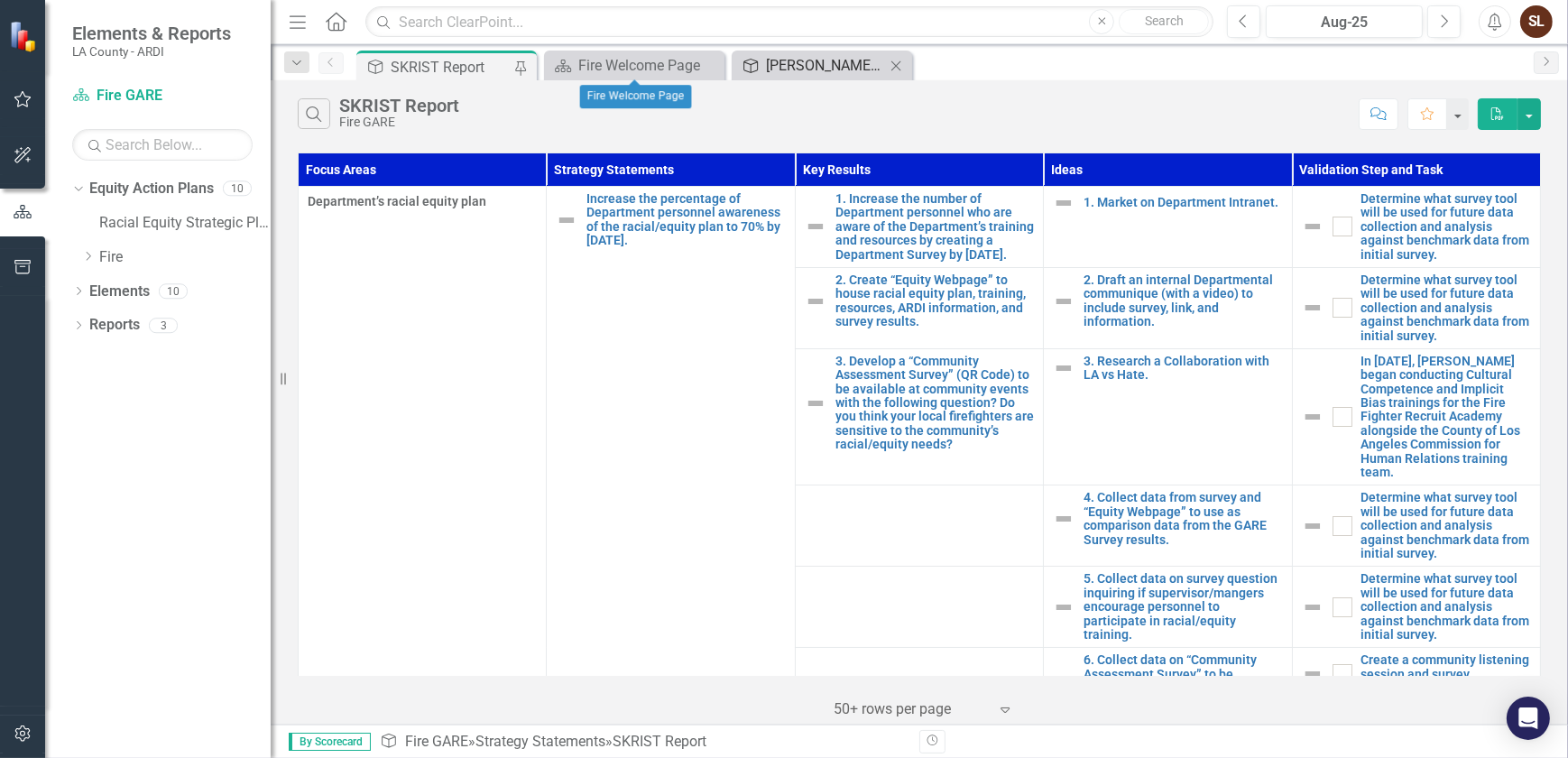
click at [785, 70] on div "[PERSON_NAME] Goals FY24-25" at bounding box center [825, 65] width 119 height 23
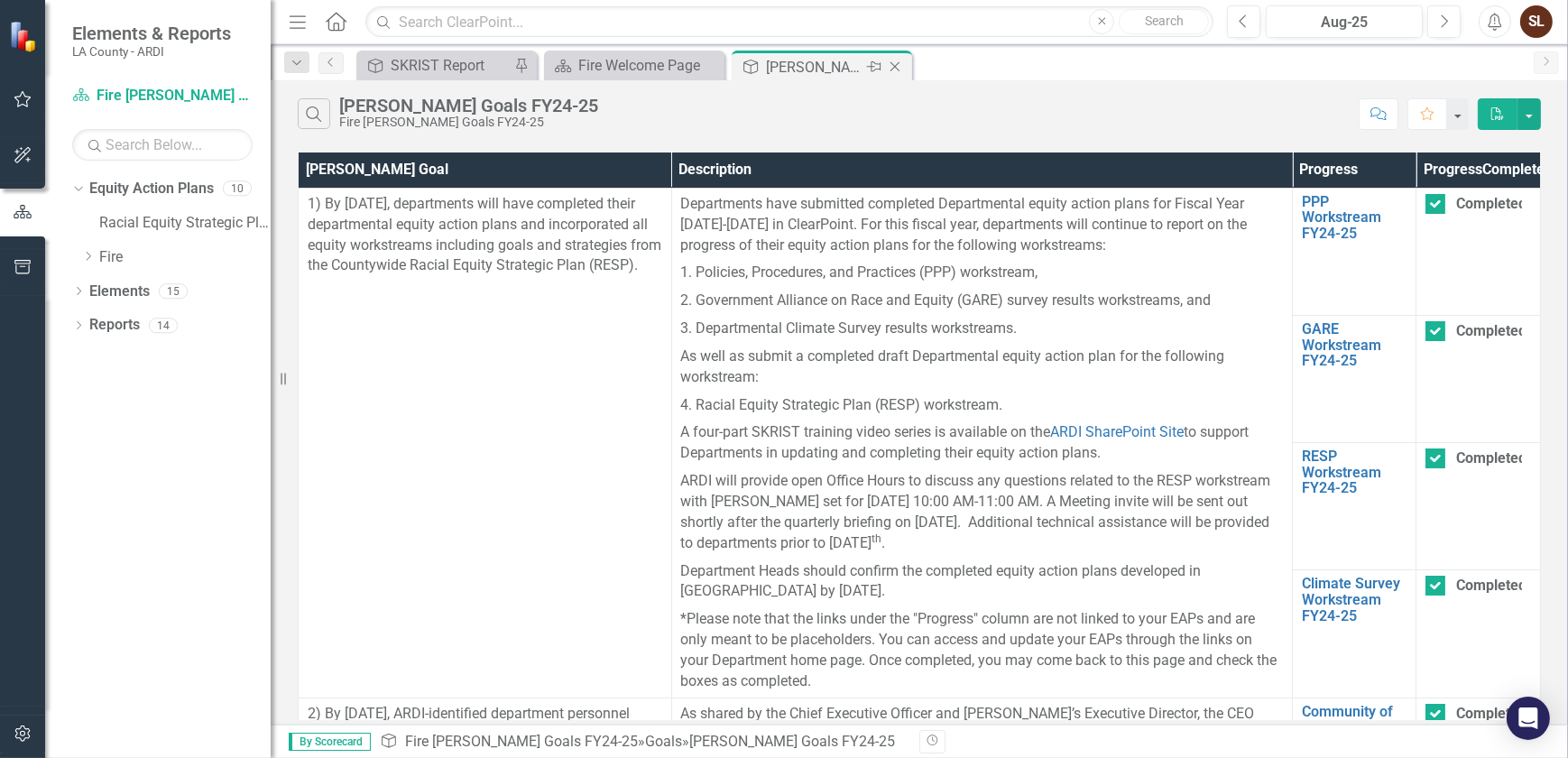
click at [898, 64] on icon "Close" at bounding box center [895, 66] width 18 height 14
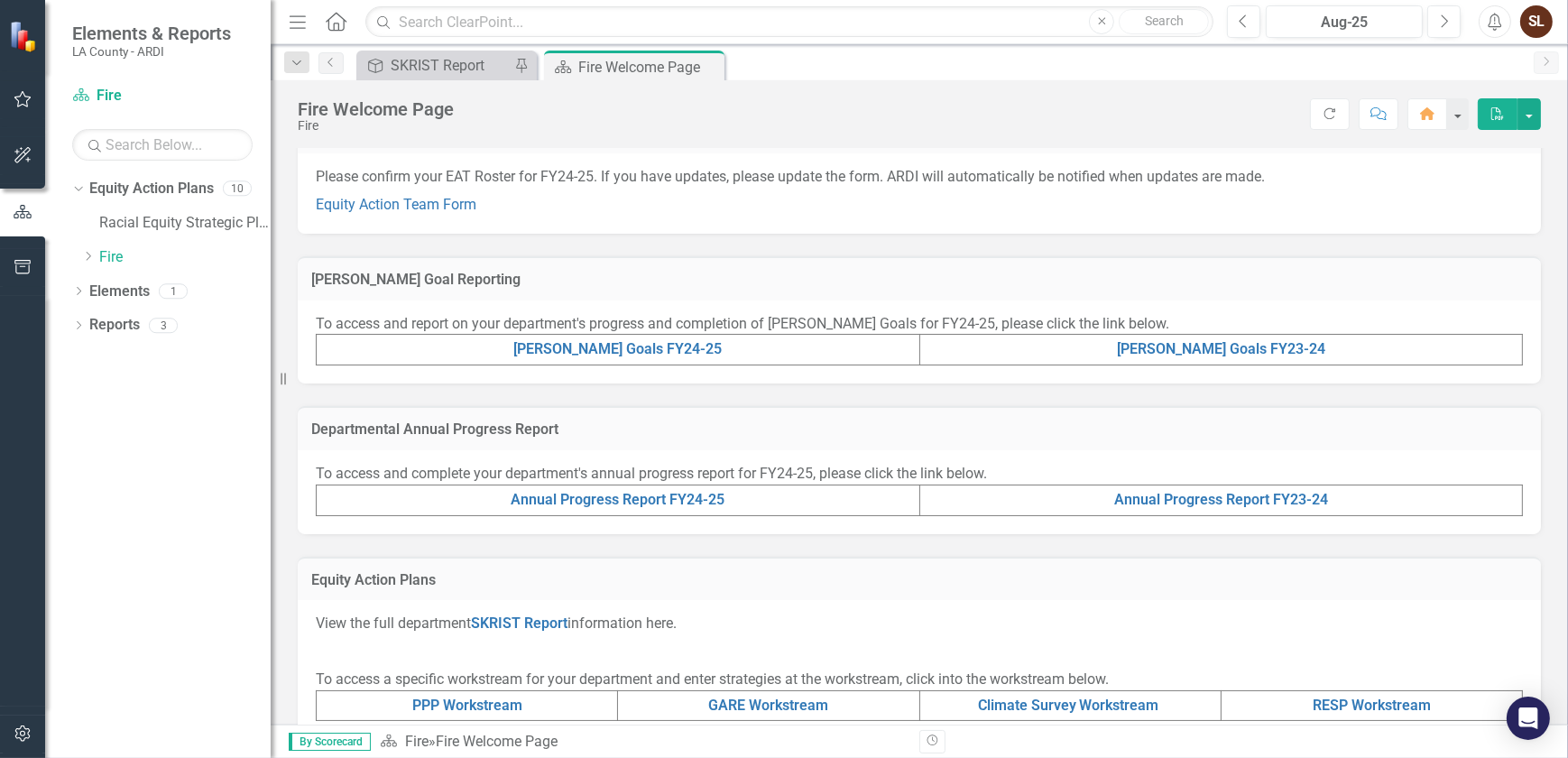
scroll to position [328, 0]
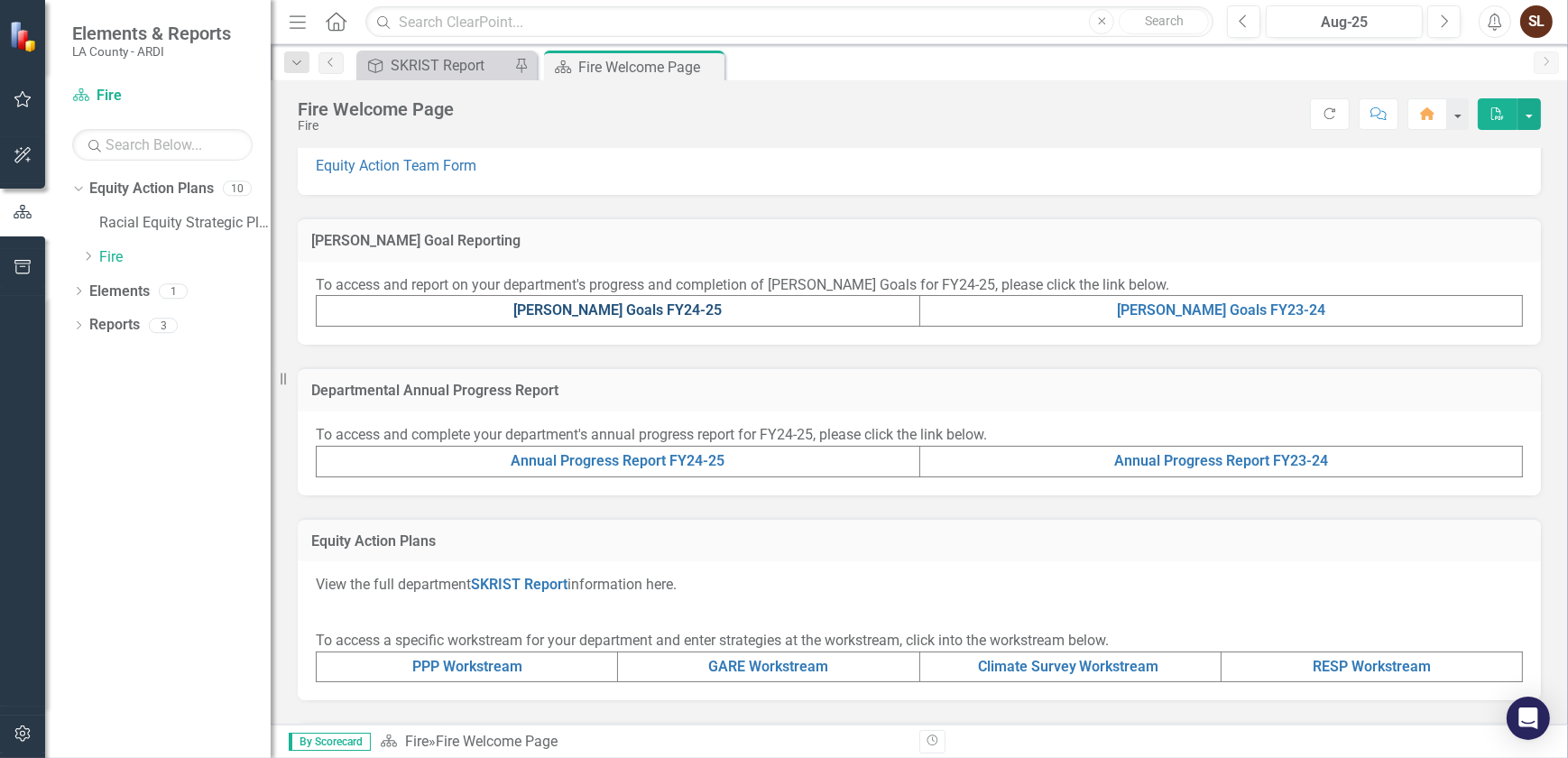
click at [612, 312] on link "[PERSON_NAME] Goals FY24-25" at bounding box center [617, 310] width 208 height 17
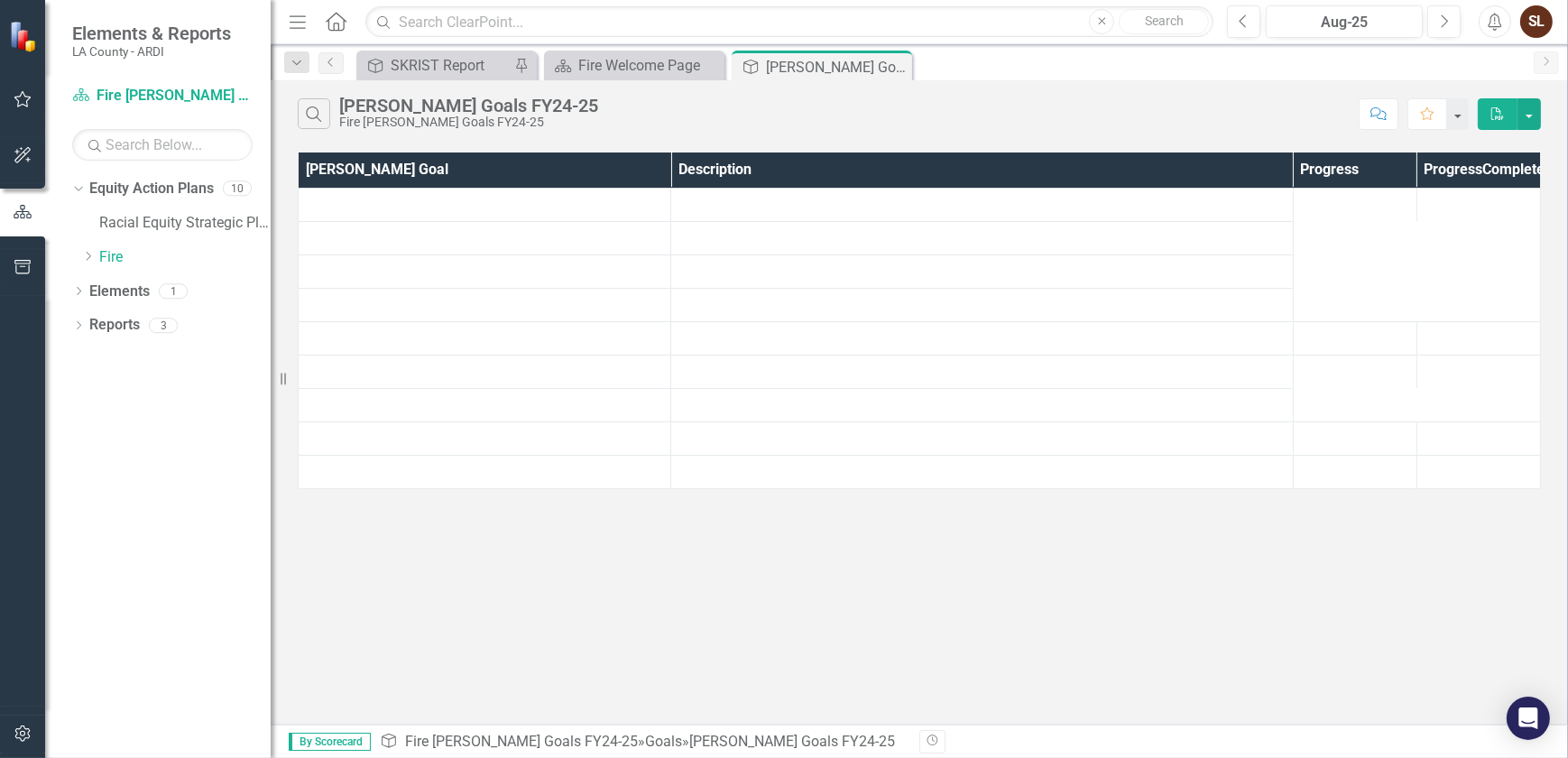
click at [612, 312] on td at bounding box center [485, 304] width 373 height 33
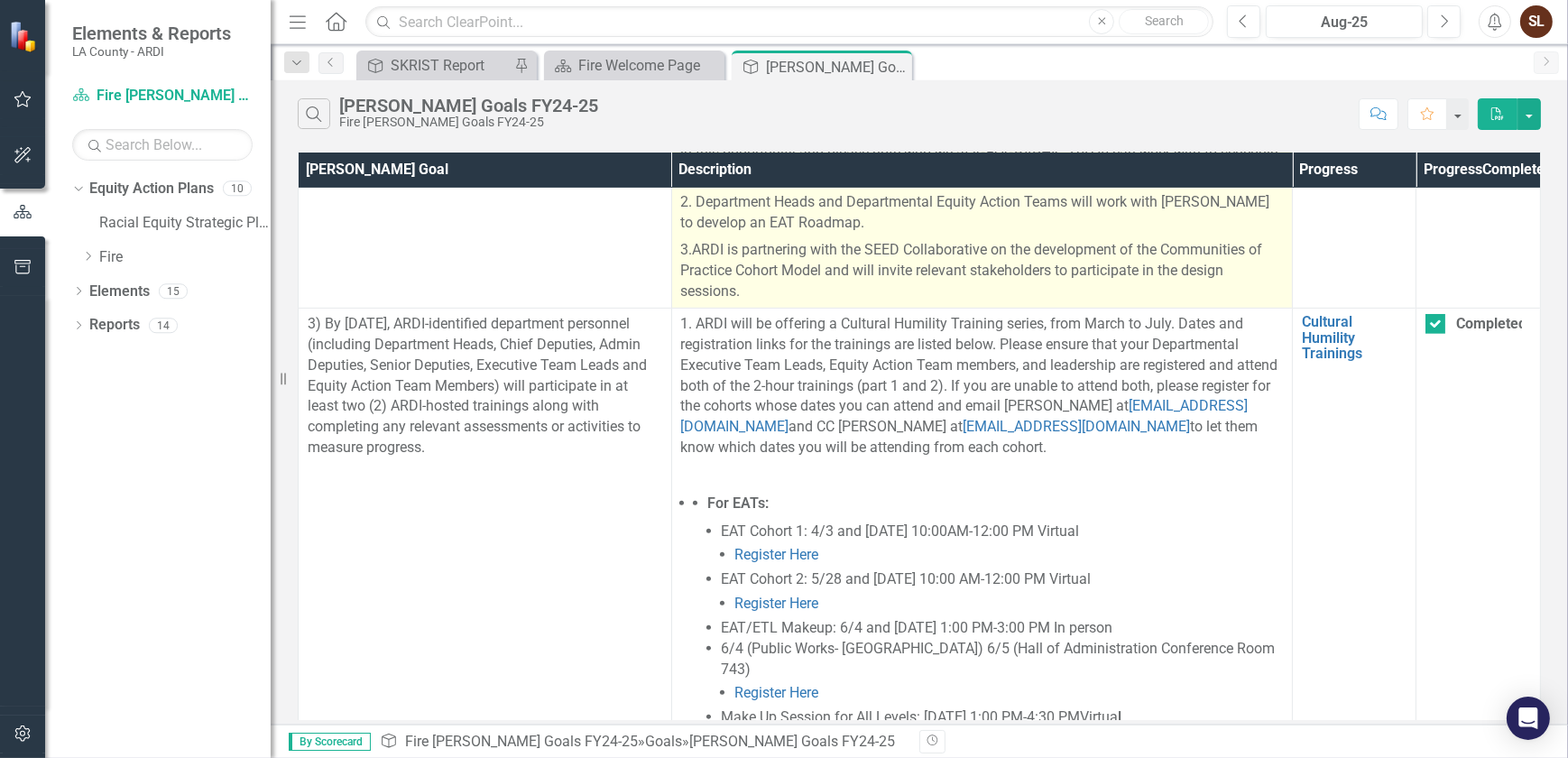
scroll to position [902, 0]
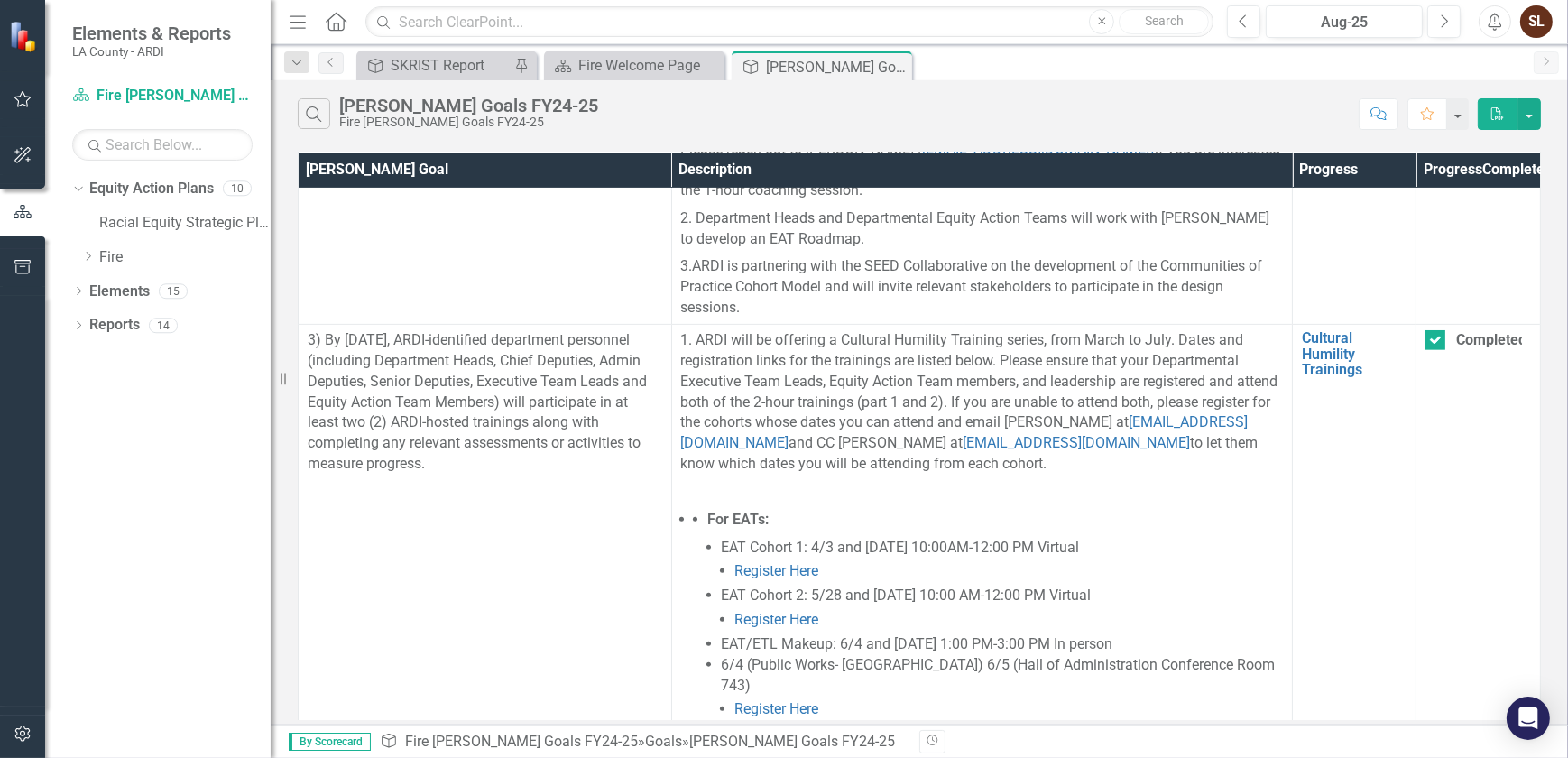
click at [0, 0] on icon "Close" at bounding box center [0, 0] width 0 height 0
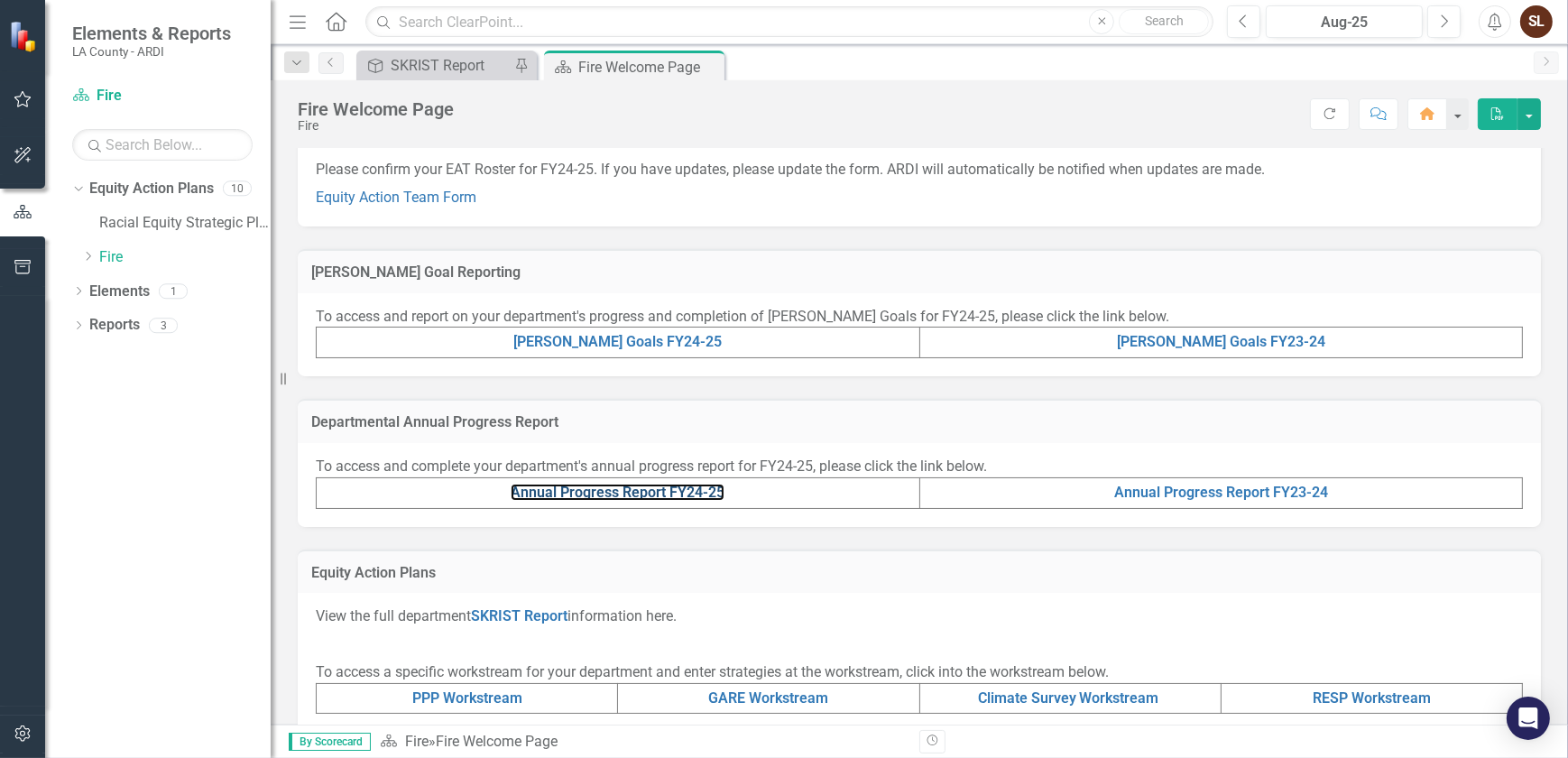
scroll to position [246, 0]
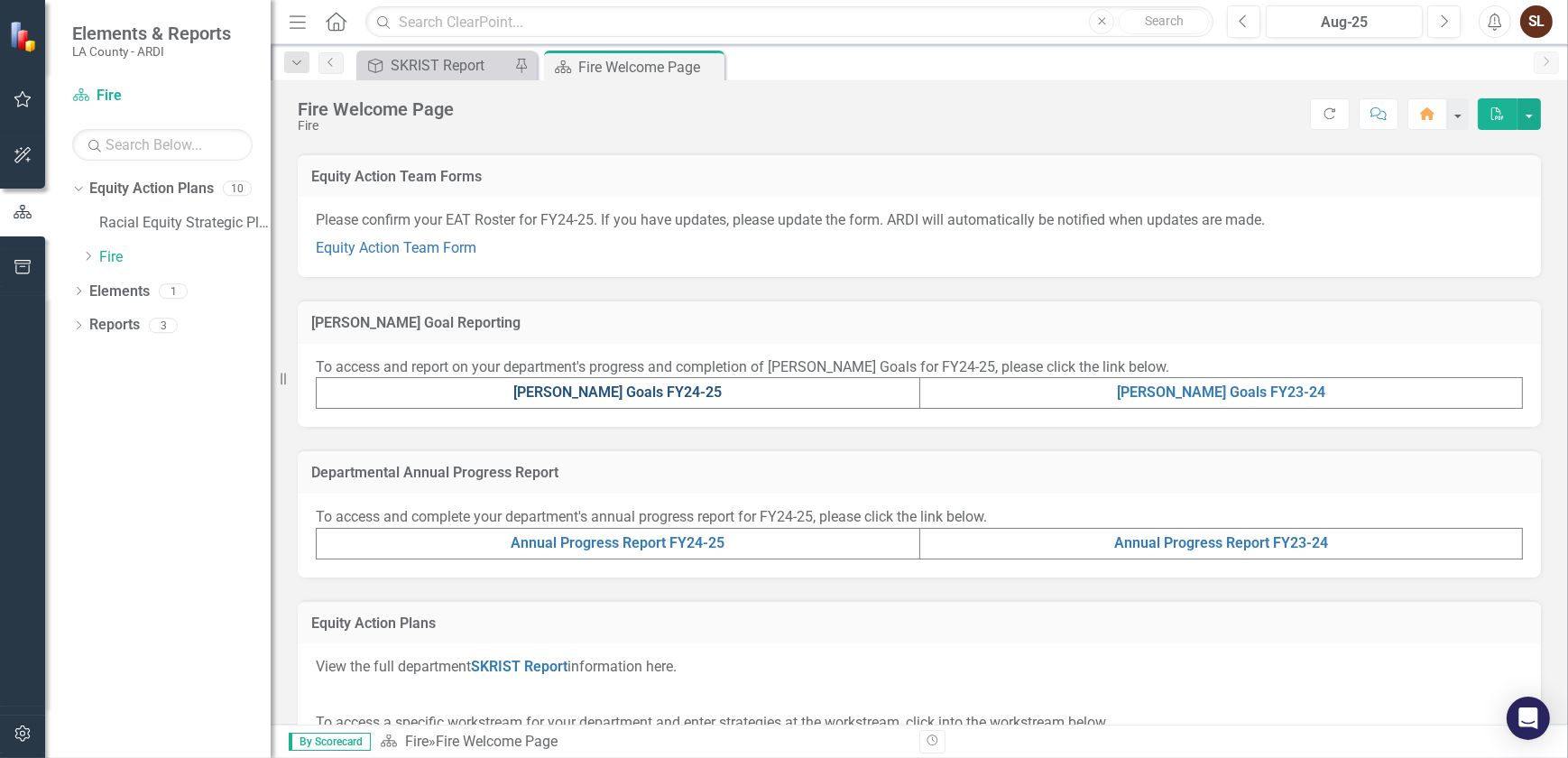
click at [650, 398] on link "[PERSON_NAME] Goals FY24-25" at bounding box center [617, 392] width 208 height 17
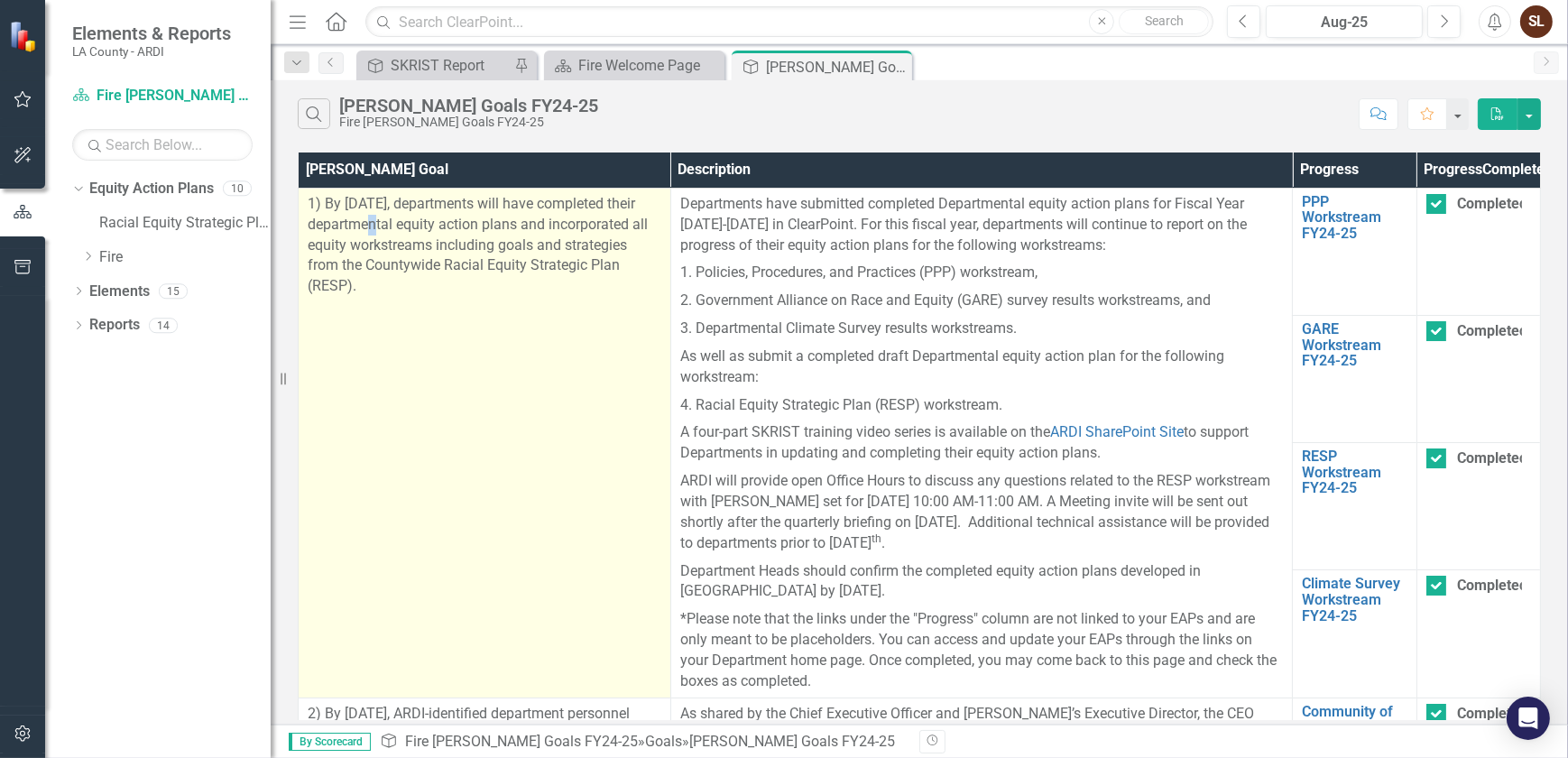
click at [351, 250] on p "1) By [DATE], departments will have completed their departmental equity action …" at bounding box center [485, 245] width 354 height 103
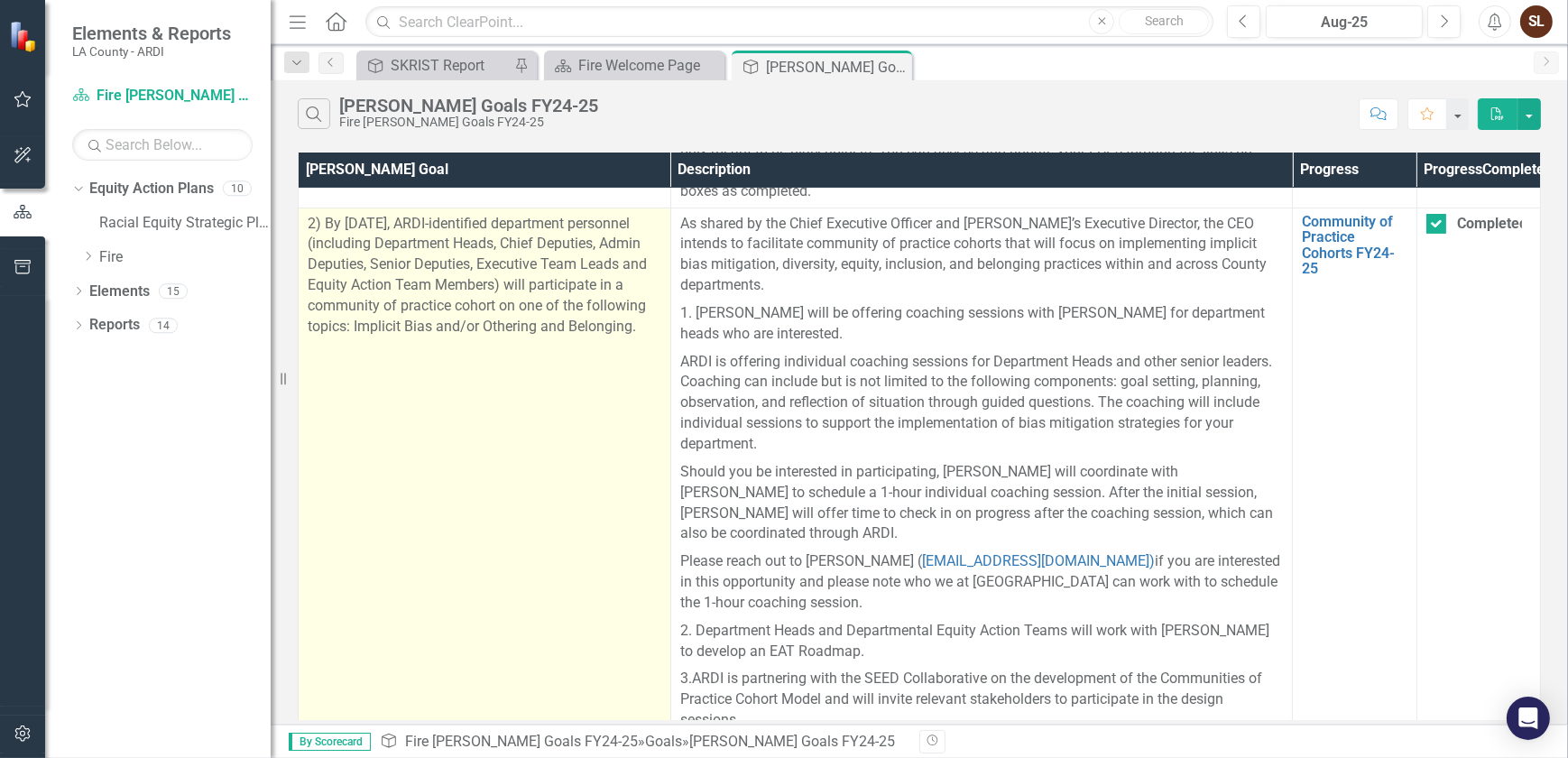
scroll to position [492, 0]
click at [347, 332] on p "2) By [DATE], ARDI-identified department personnel (including Department Heads,…" at bounding box center [485, 273] width 354 height 123
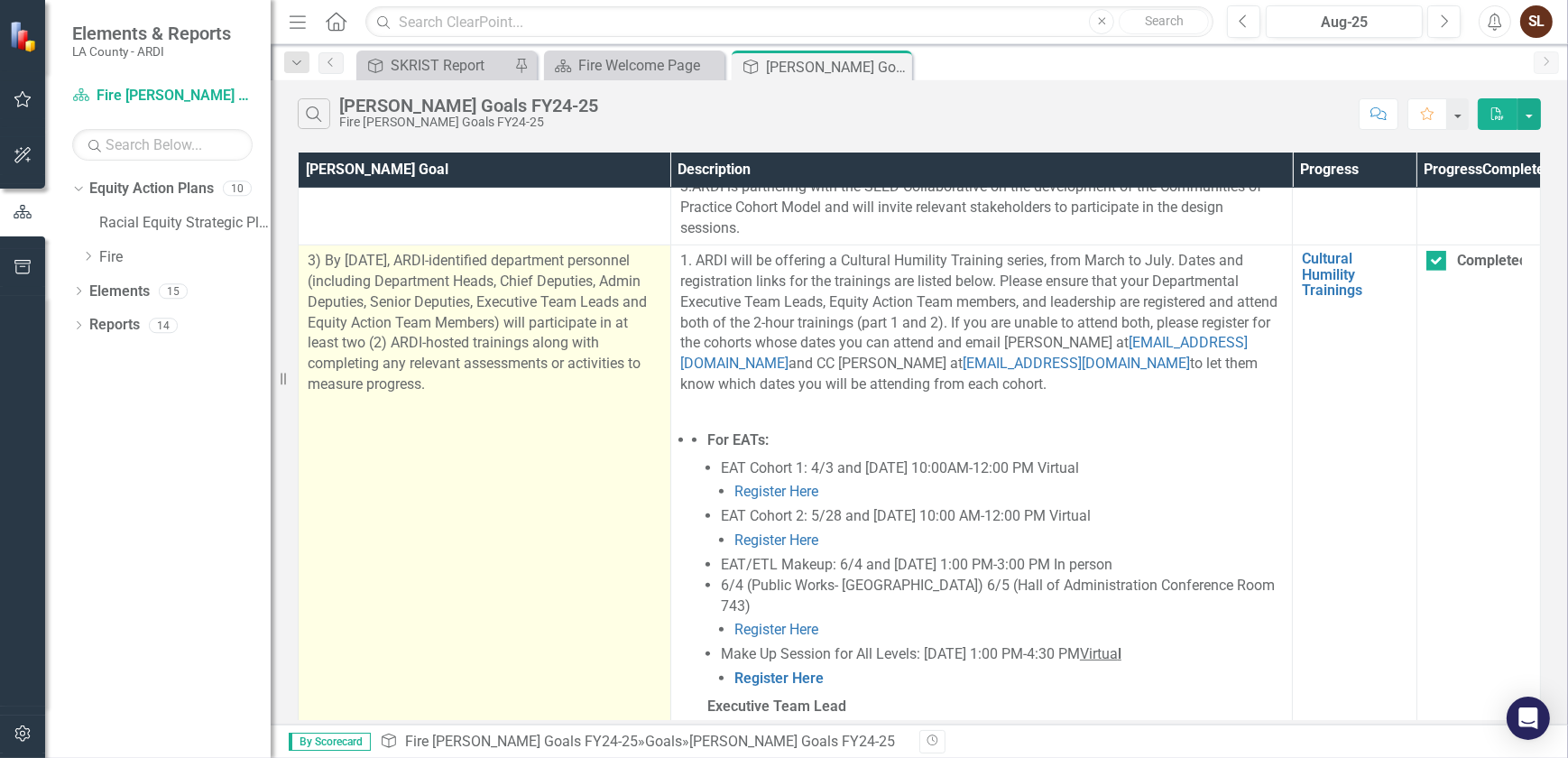
scroll to position [983, 0]
click at [373, 352] on p "3) By [DATE], ARDI-identified department personnel (including Department Heads,…" at bounding box center [485, 320] width 354 height 144
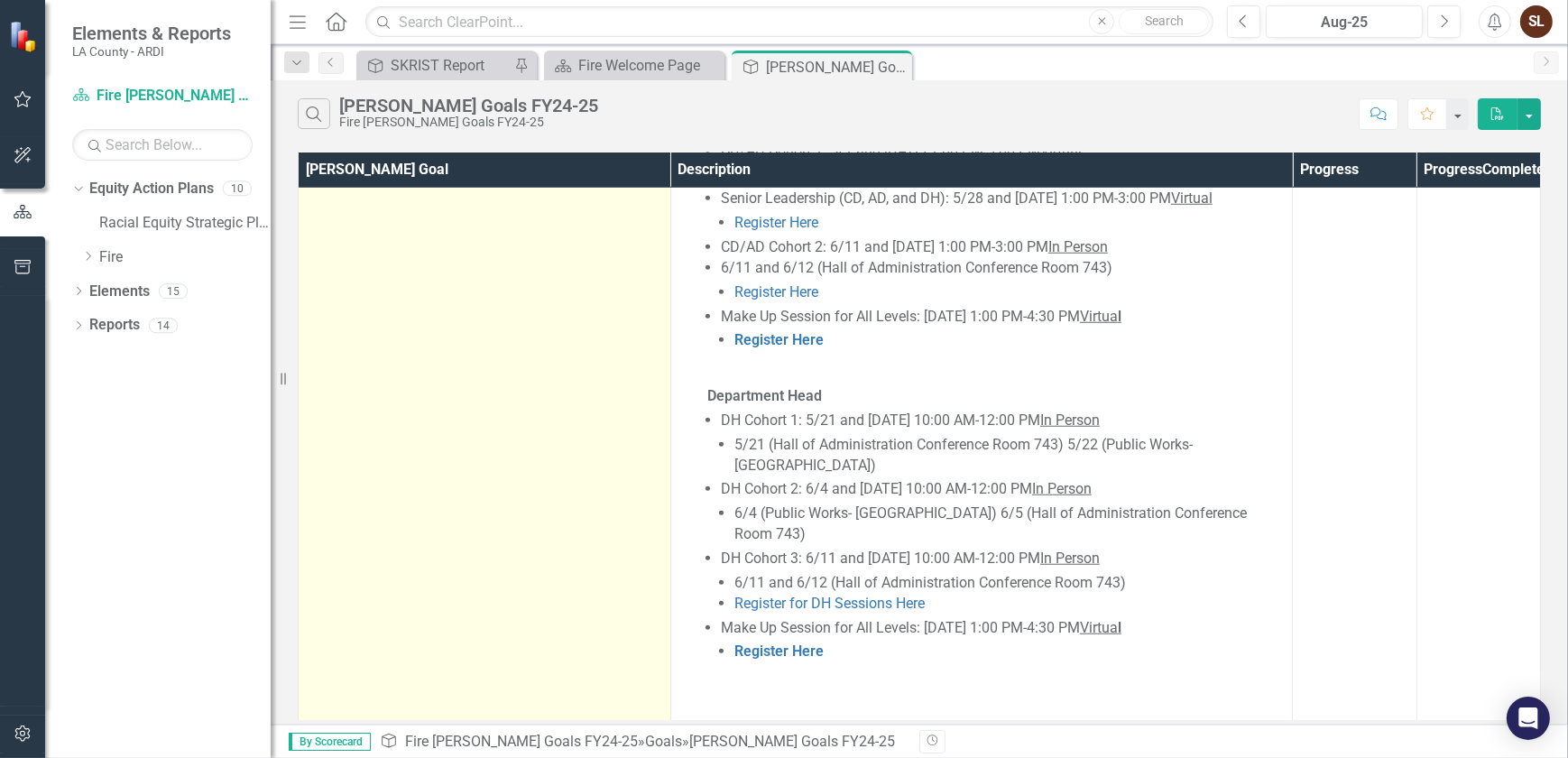
scroll to position [2246, 0]
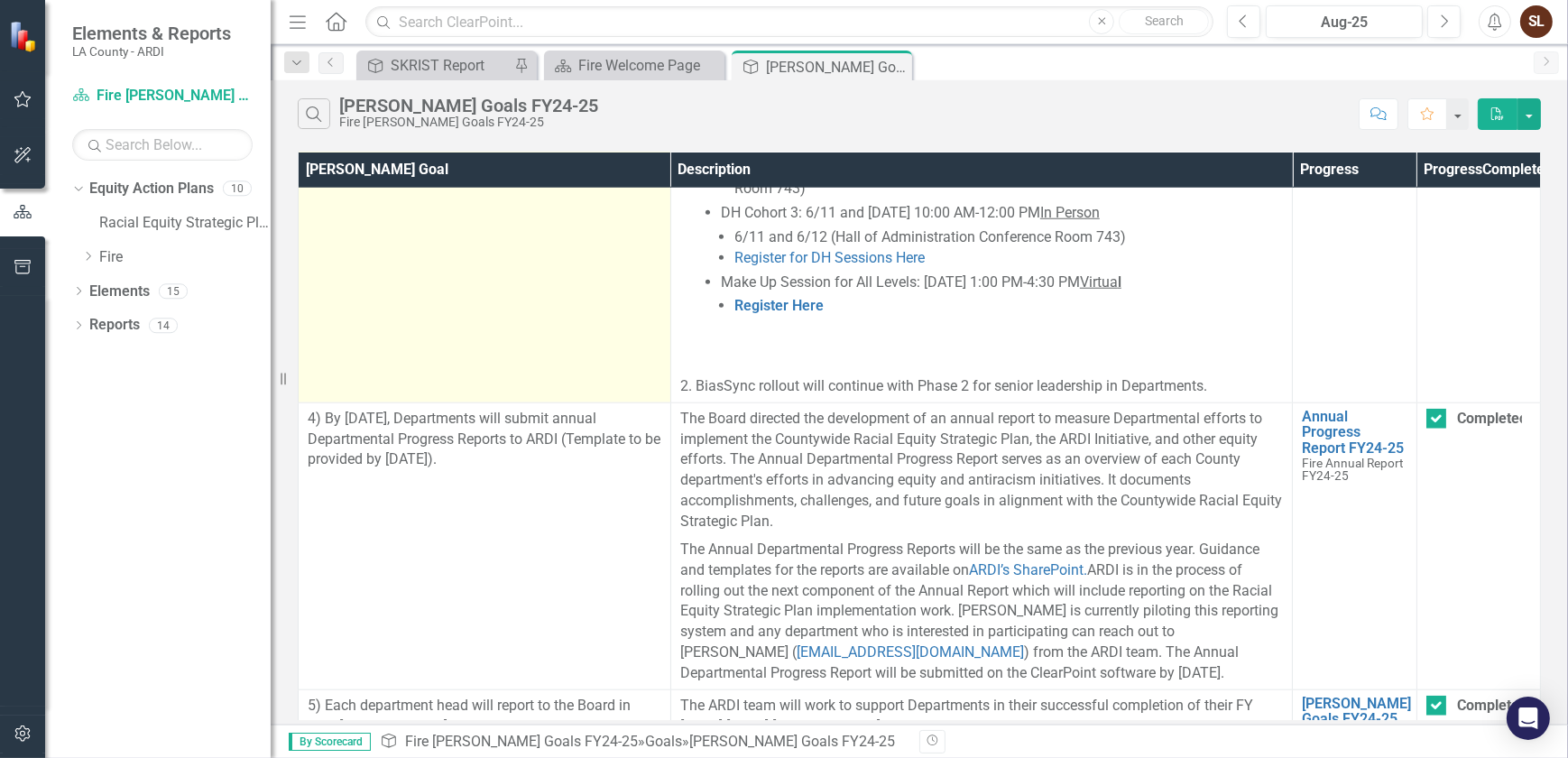
click at [377, 402] on td "4) By [DATE], Departments will submit annual Departmental Progress Reports to A…" at bounding box center [485, 545] width 373 height 287
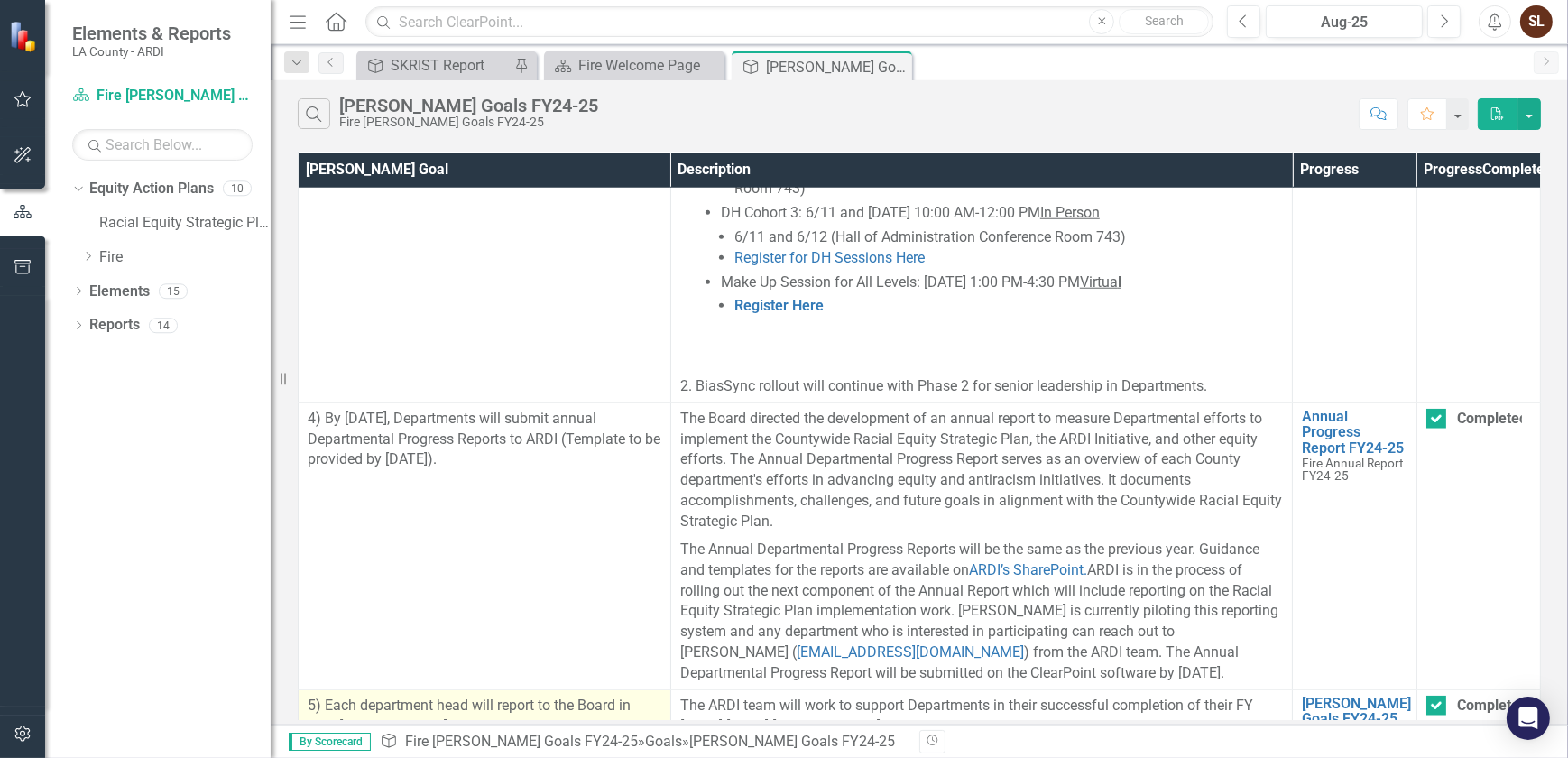
click at [446, 696] on p "5) Each department head will report to the Board in their [PERSON_NAME] FY 2024…" at bounding box center [485, 736] width 354 height 82
click at [899, 67] on icon "Close" at bounding box center [895, 66] width 18 height 14
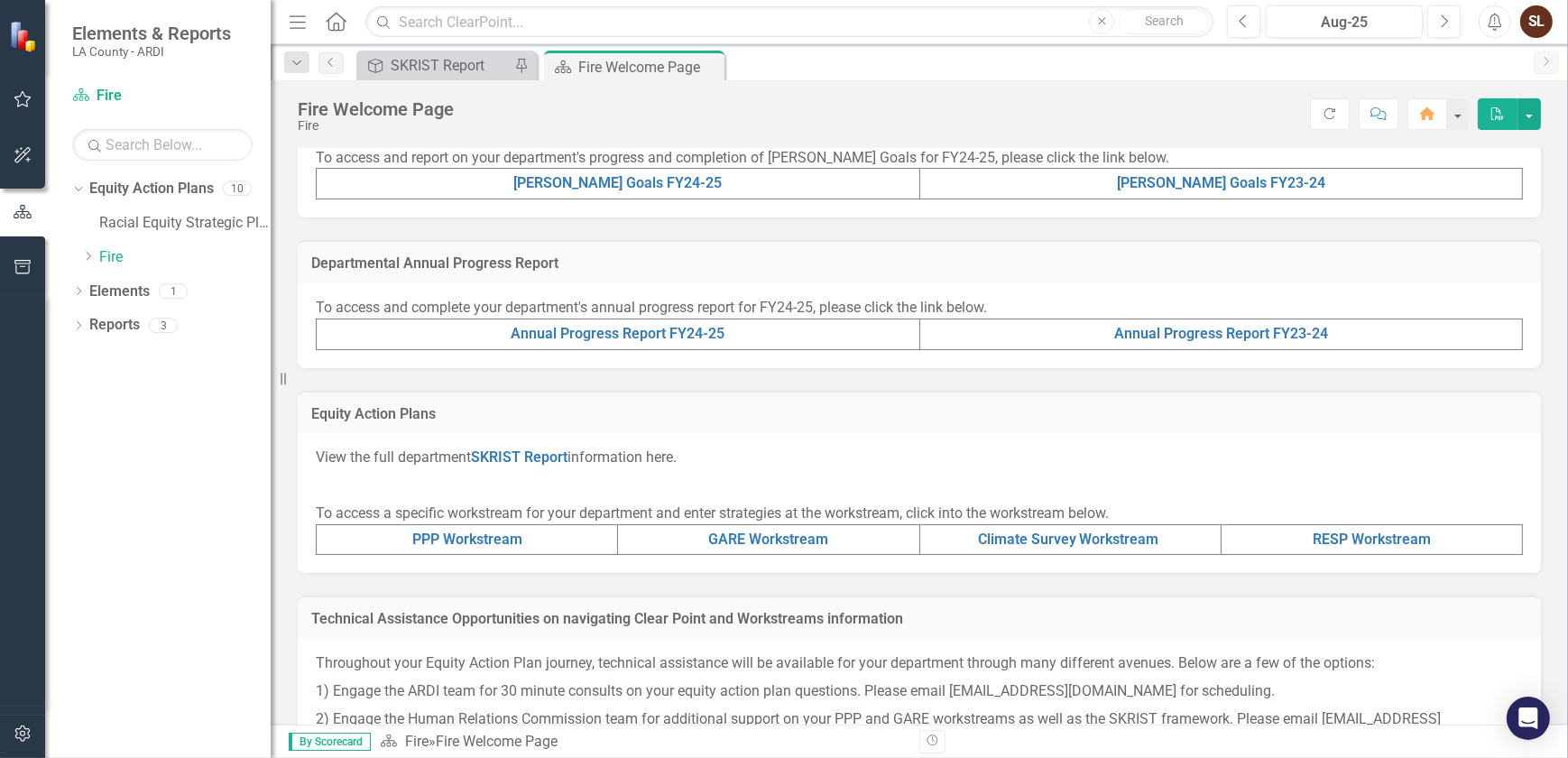
scroll to position [492, 0]
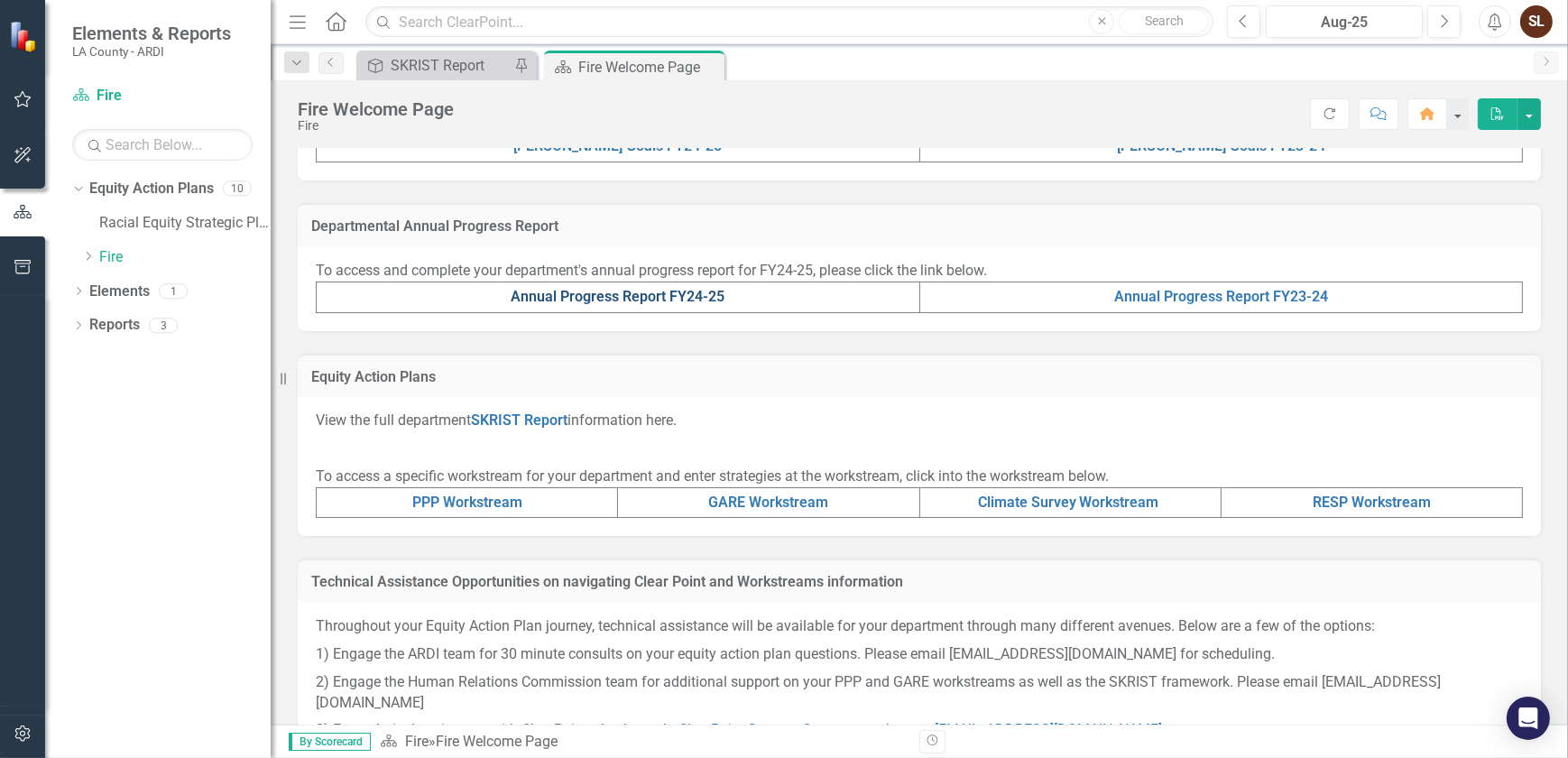
click at [589, 298] on link "Annual Progress Report FY24-25" at bounding box center [617, 297] width 214 height 17
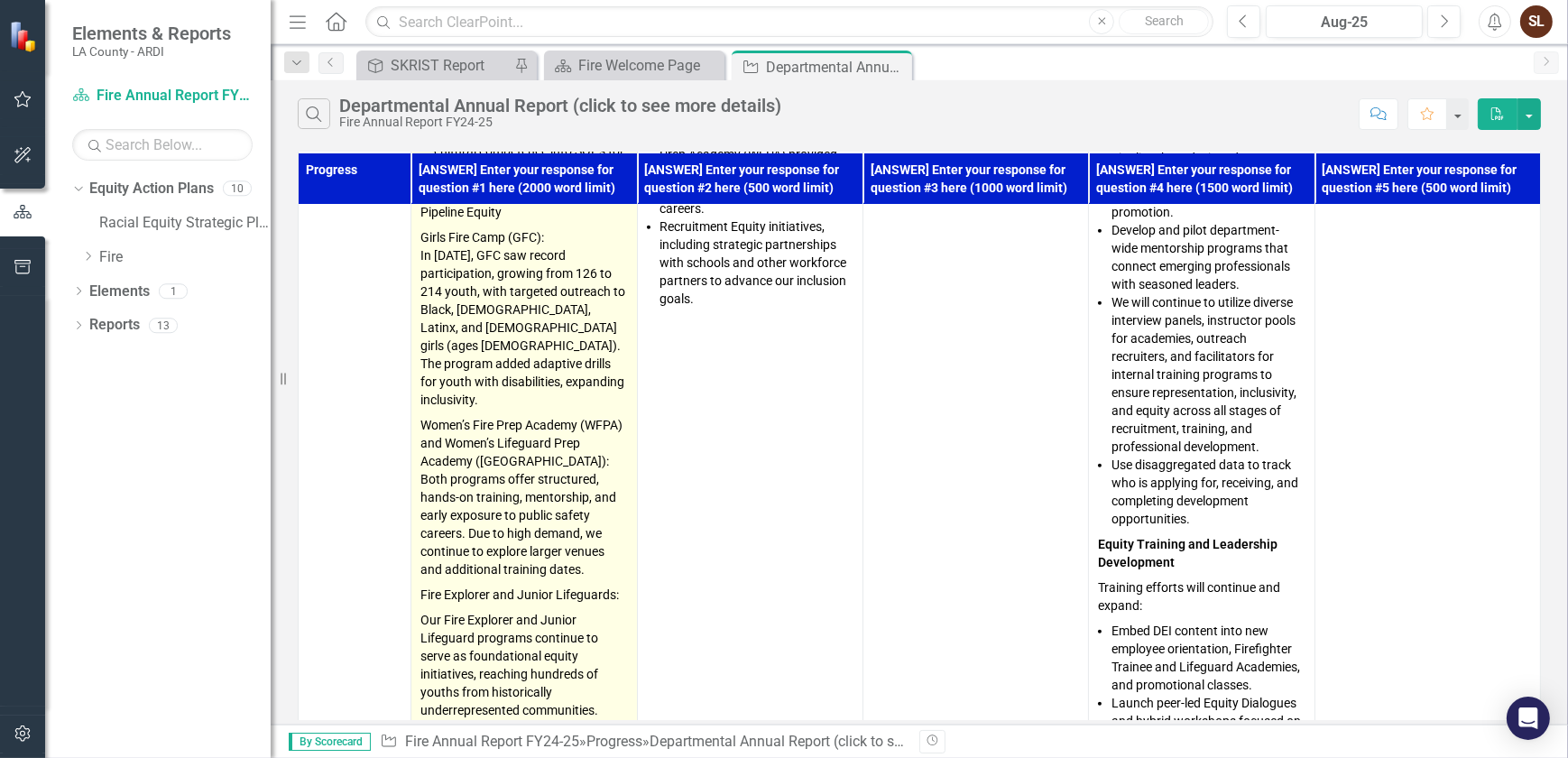
scroll to position [2378, 0]
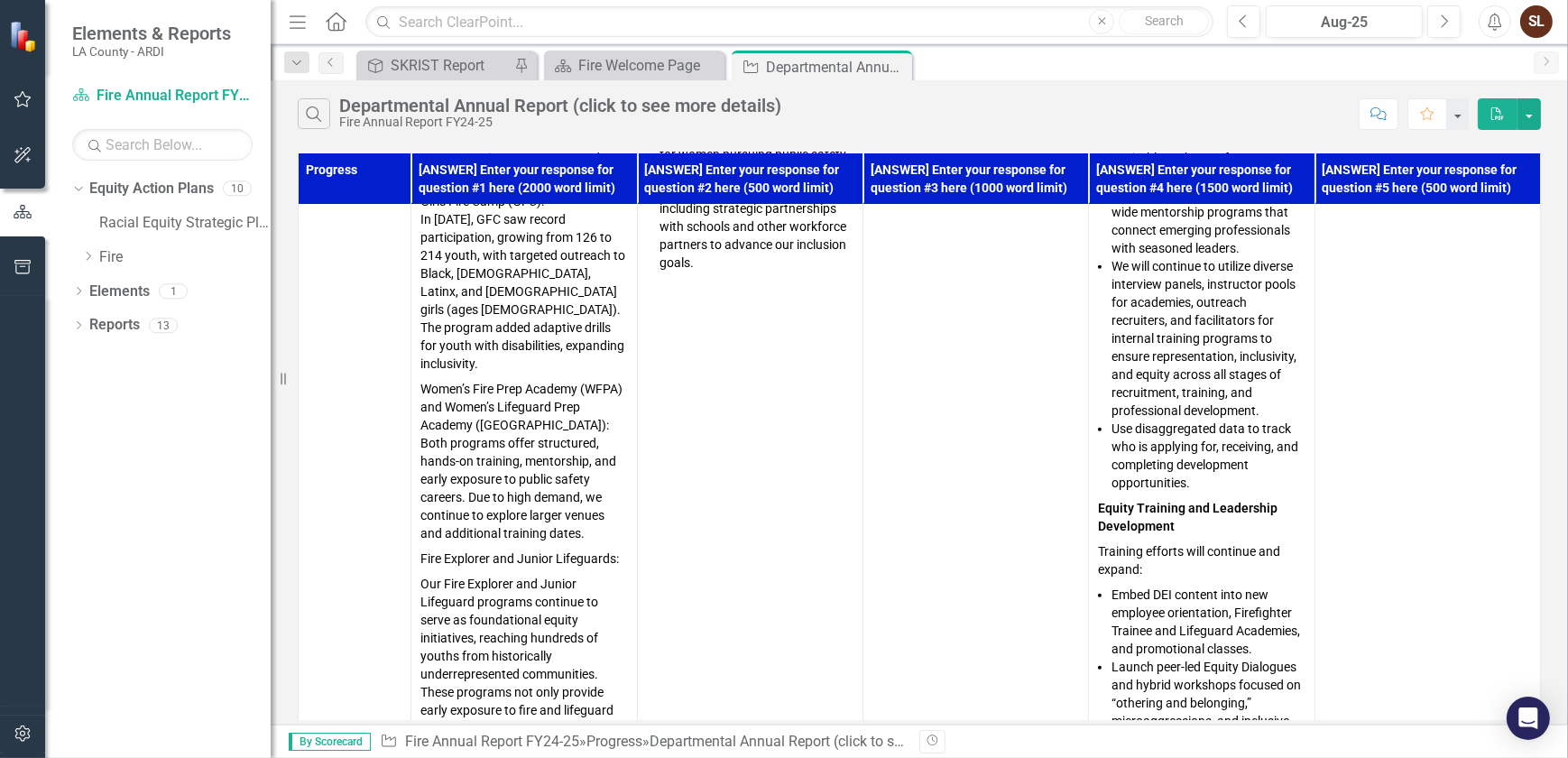
click at [493, 190] on th "[ANSWER] Enter your response for question #1 here (2000 word limit)" at bounding box center [525, 178] width 226 height 52
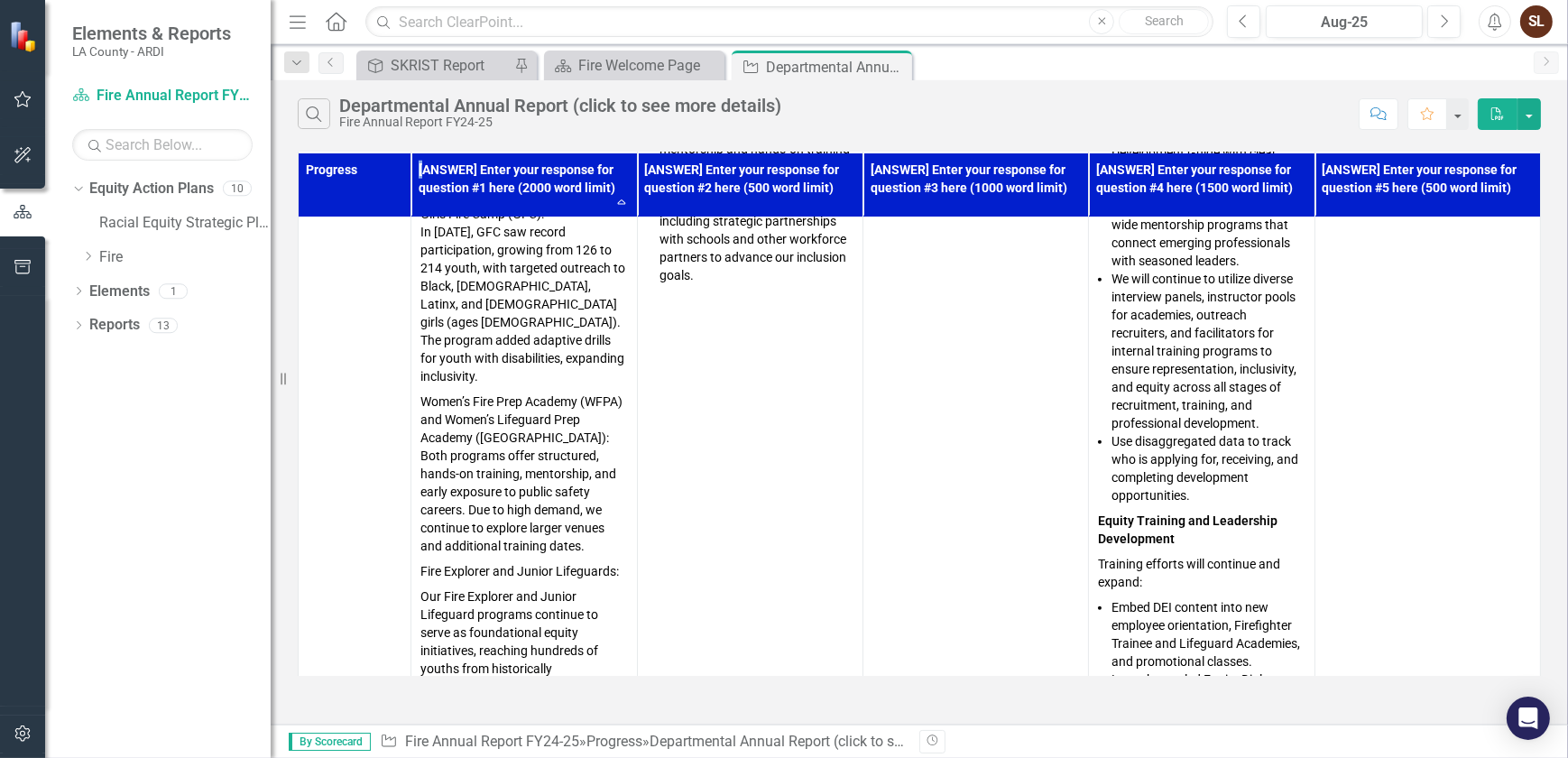
click at [493, 190] on th "[ANSWER] Enter your response for question #1 here (2000 word limit) Sort Ascend…" at bounding box center [525, 185] width 226 height 64
drag, startPoint x: 493, startPoint y: 190, endPoint x: 449, endPoint y: 166, distance: 50.1
click at [449, 166] on th "[ANSWER] Enter your response for question #1 here (2000 word limit) Sort Descen…" at bounding box center [525, 185] width 226 height 64
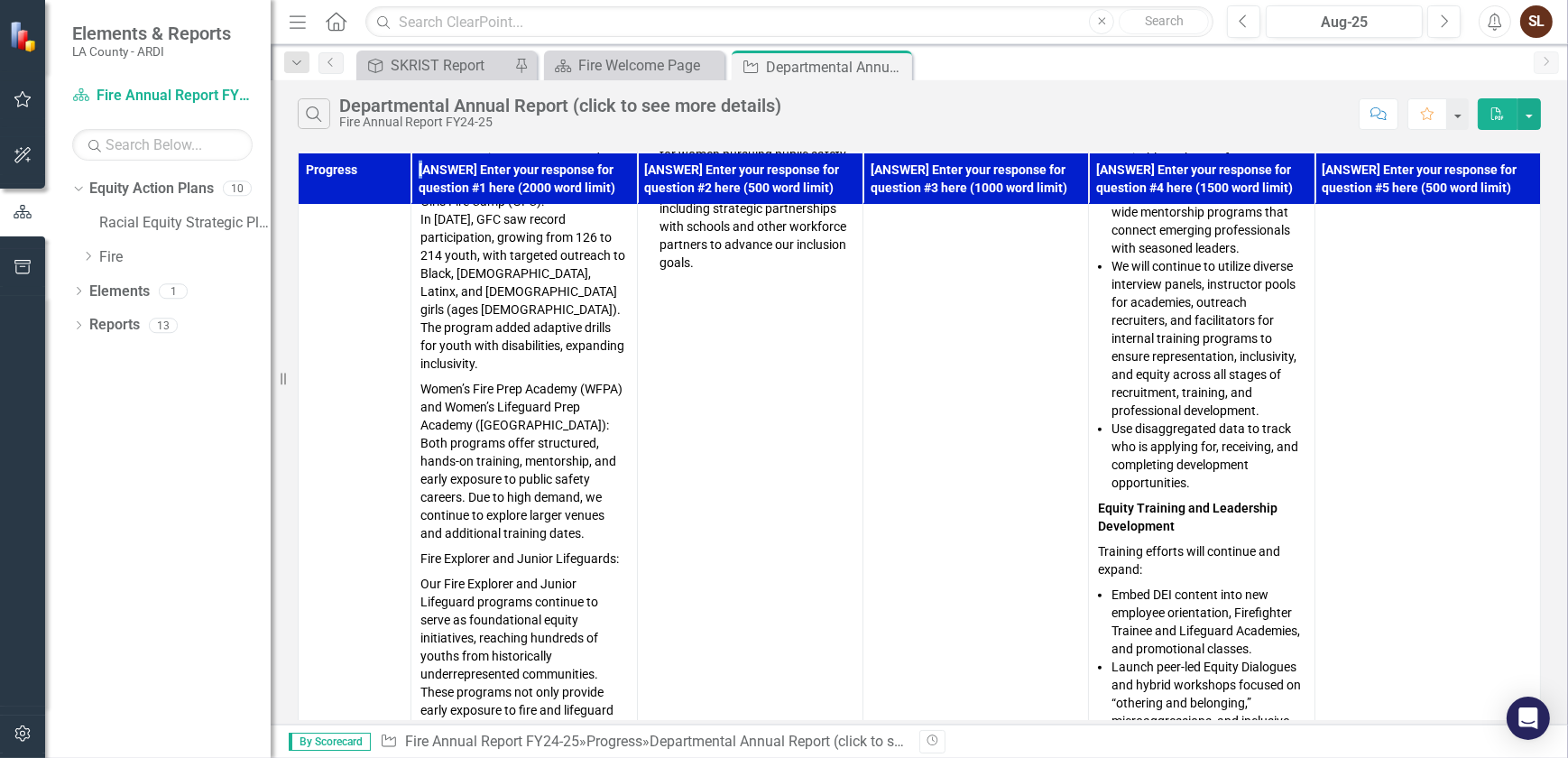
click at [448, 166] on th "[ANSWER] Enter your response for question #1 here (2000 word limit)" at bounding box center [525, 178] width 226 height 52
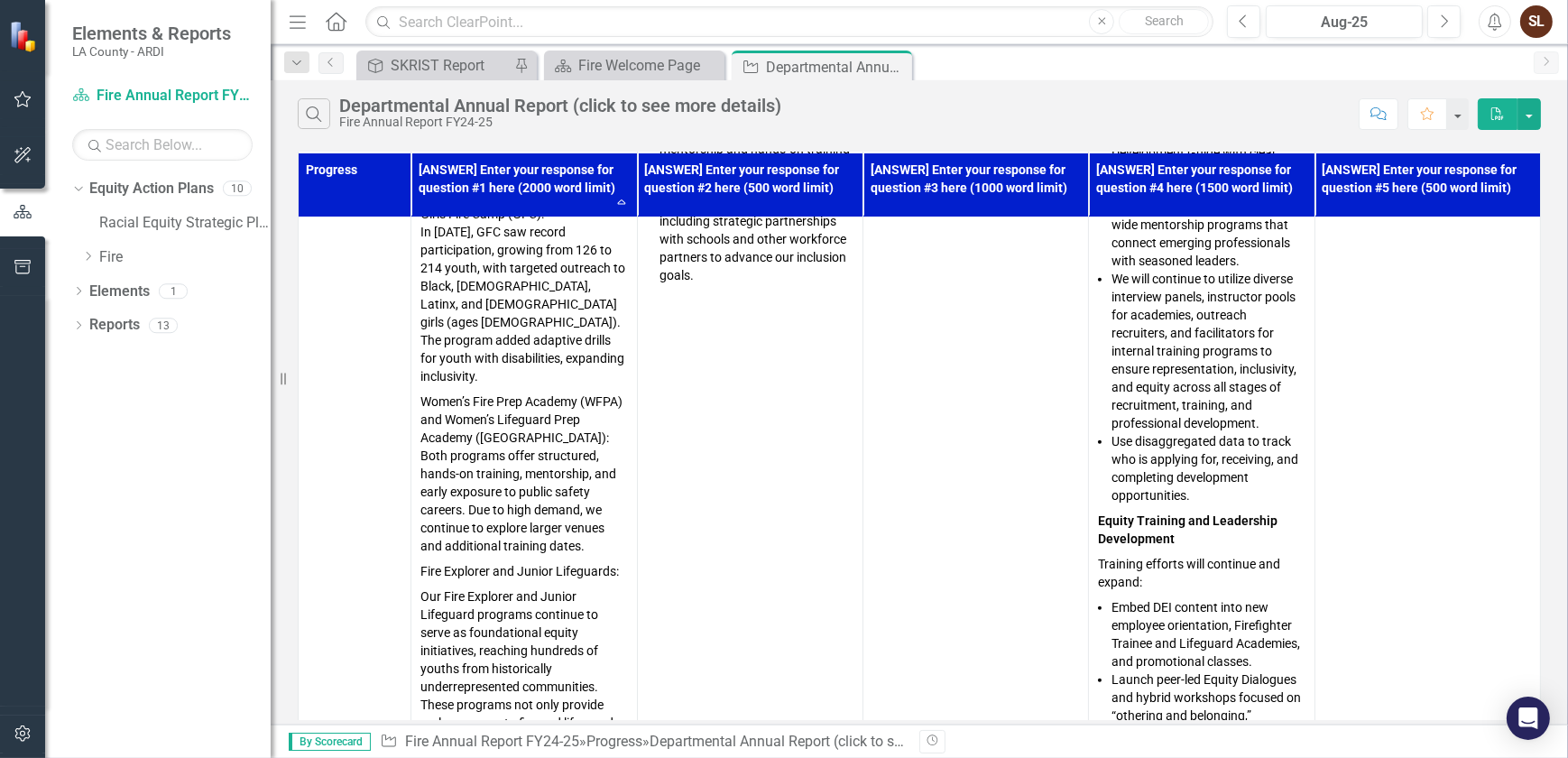
drag, startPoint x: 448, startPoint y: 166, endPoint x: 322, endPoint y: 161, distance: 126.1
click at [322, 161] on th "Progress" at bounding box center [355, 185] width 113 height 64
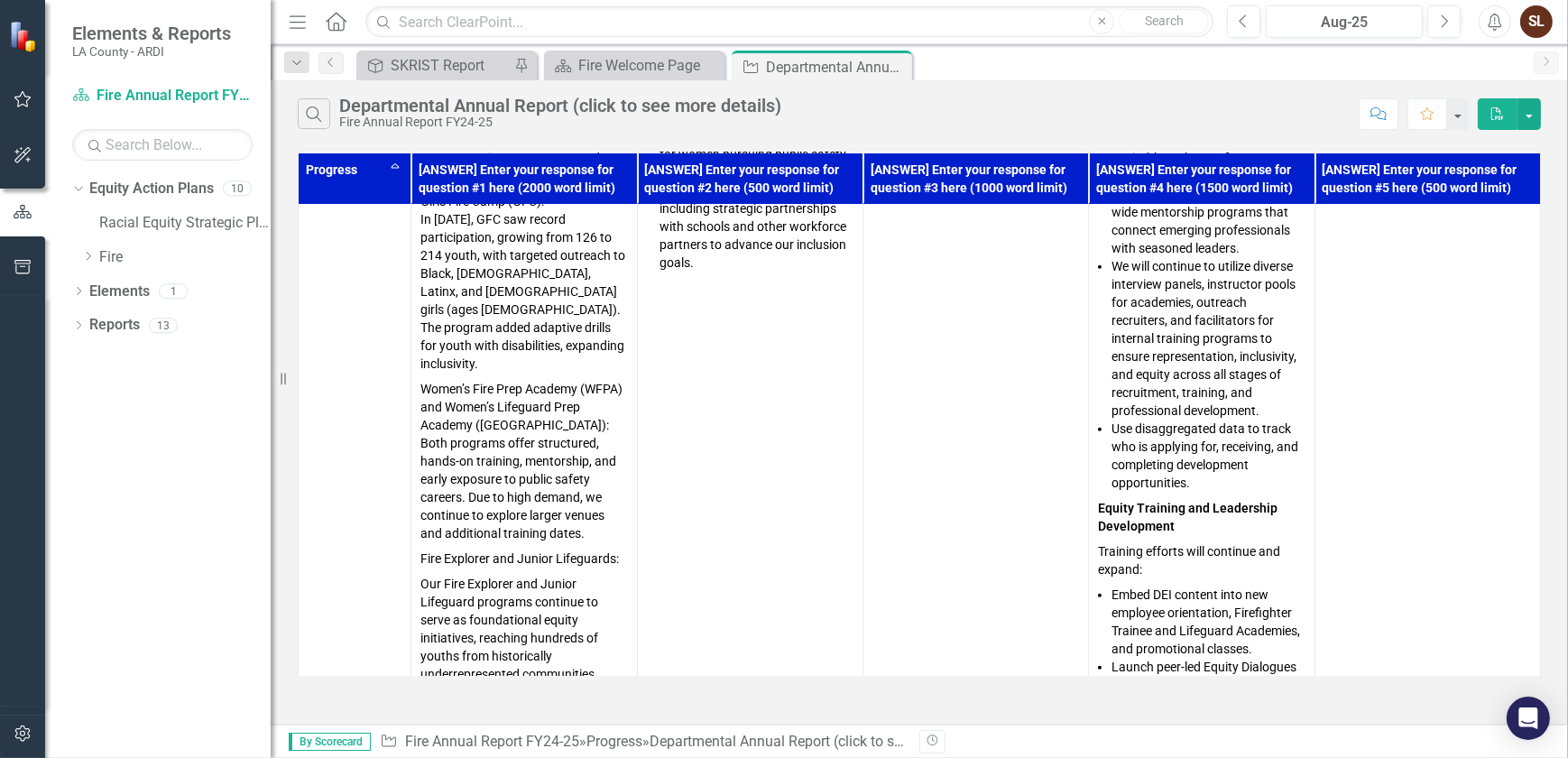
click at [322, 161] on th "Progress Sort Ascending" at bounding box center [355, 178] width 113 height 52
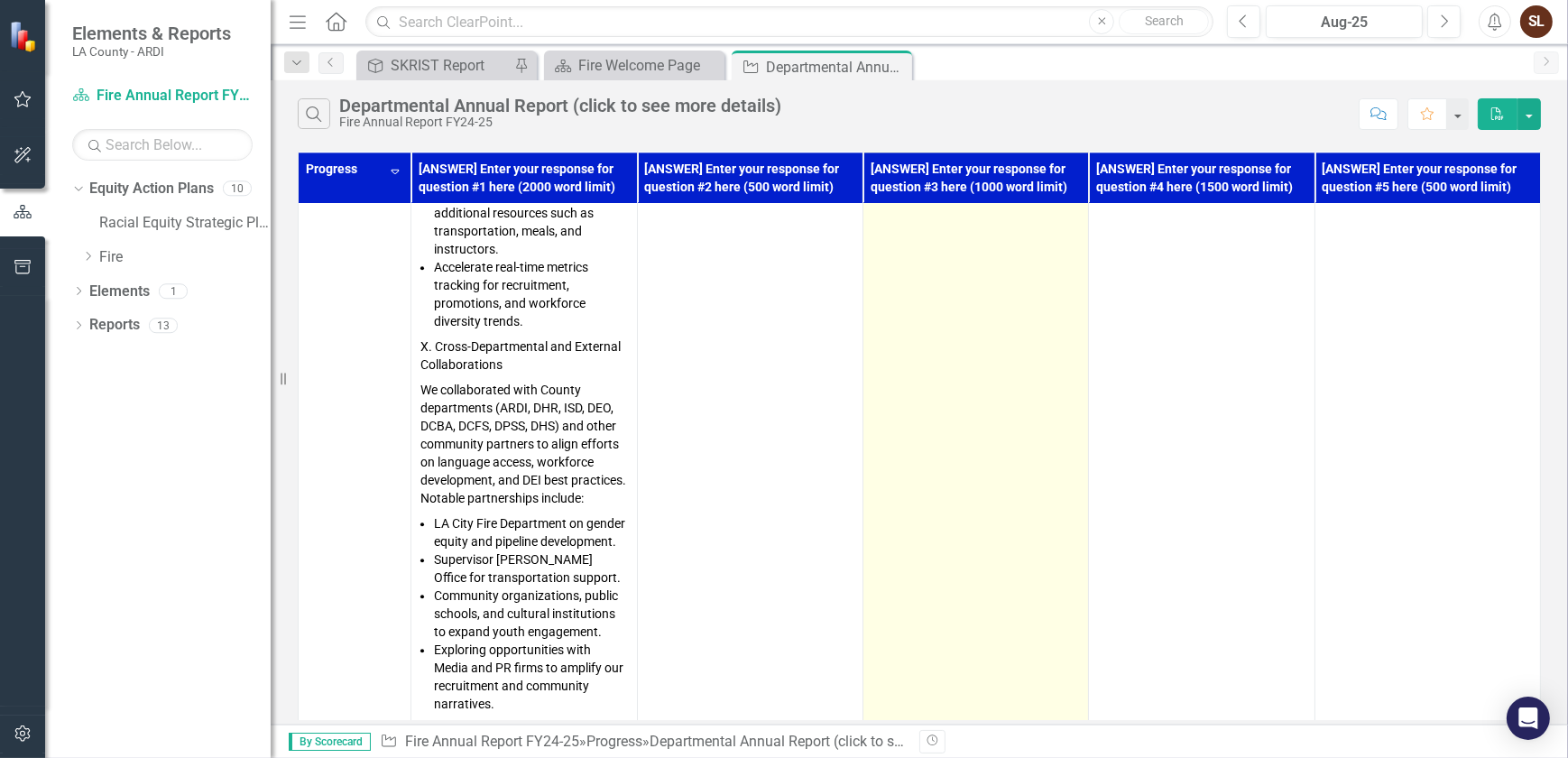
scroll to position [6422, 0]
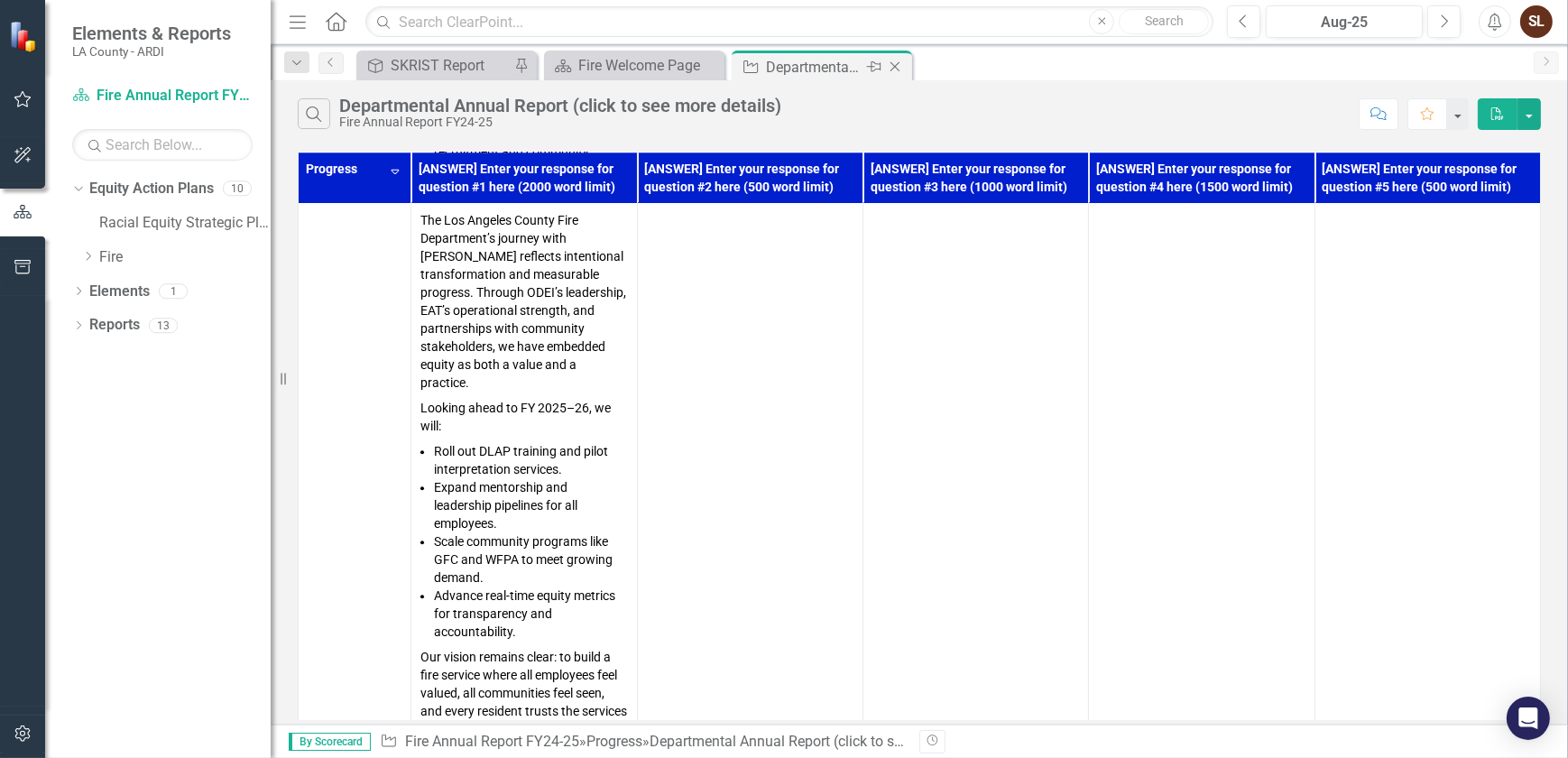
click at [892, 65] on icon "Close" at bounding box center [895, 66] width 18 height 14
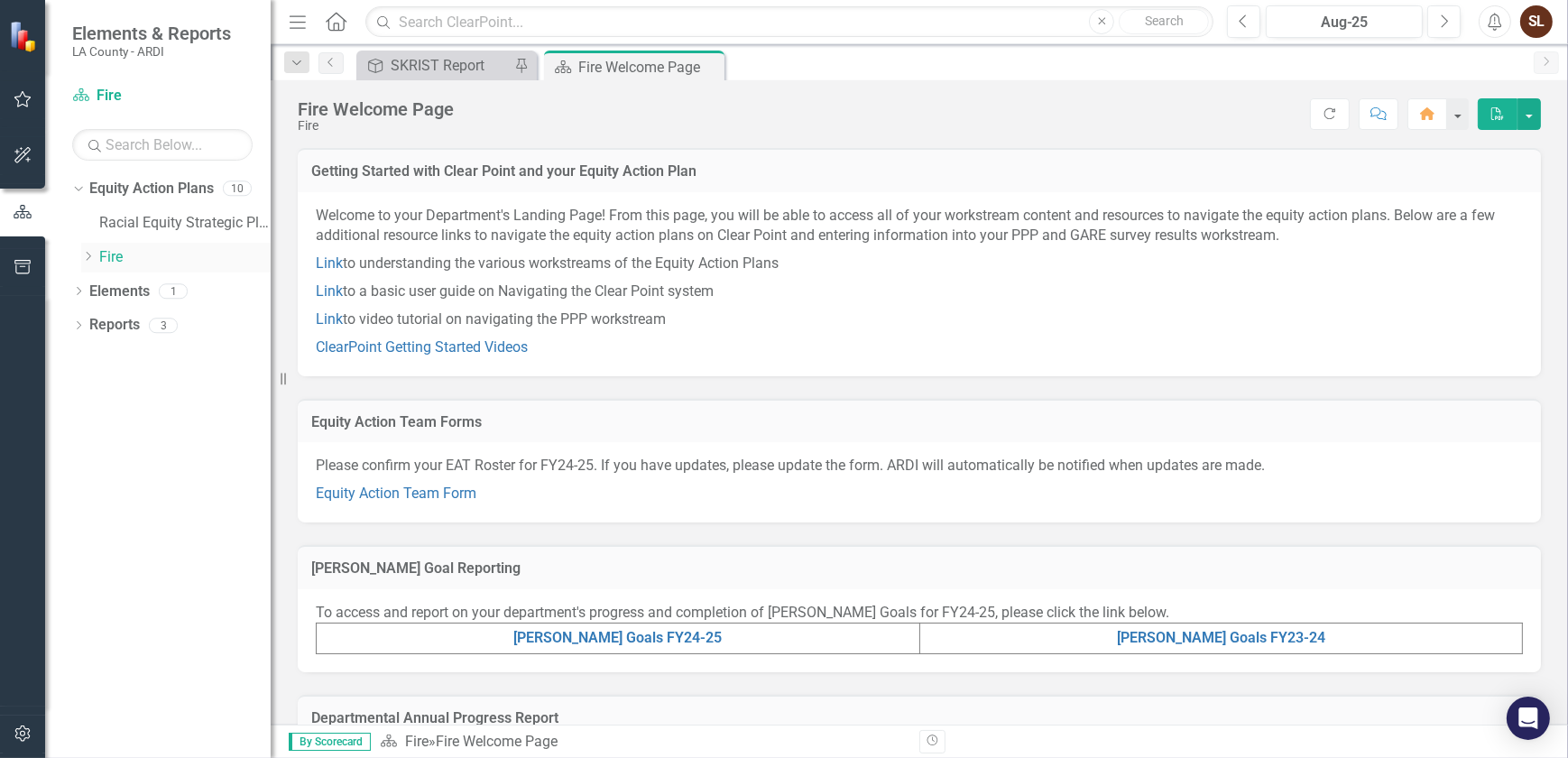
click at [92, 255] on icon "Dropdown" at bounding box center [88, 255] width 13 height 10
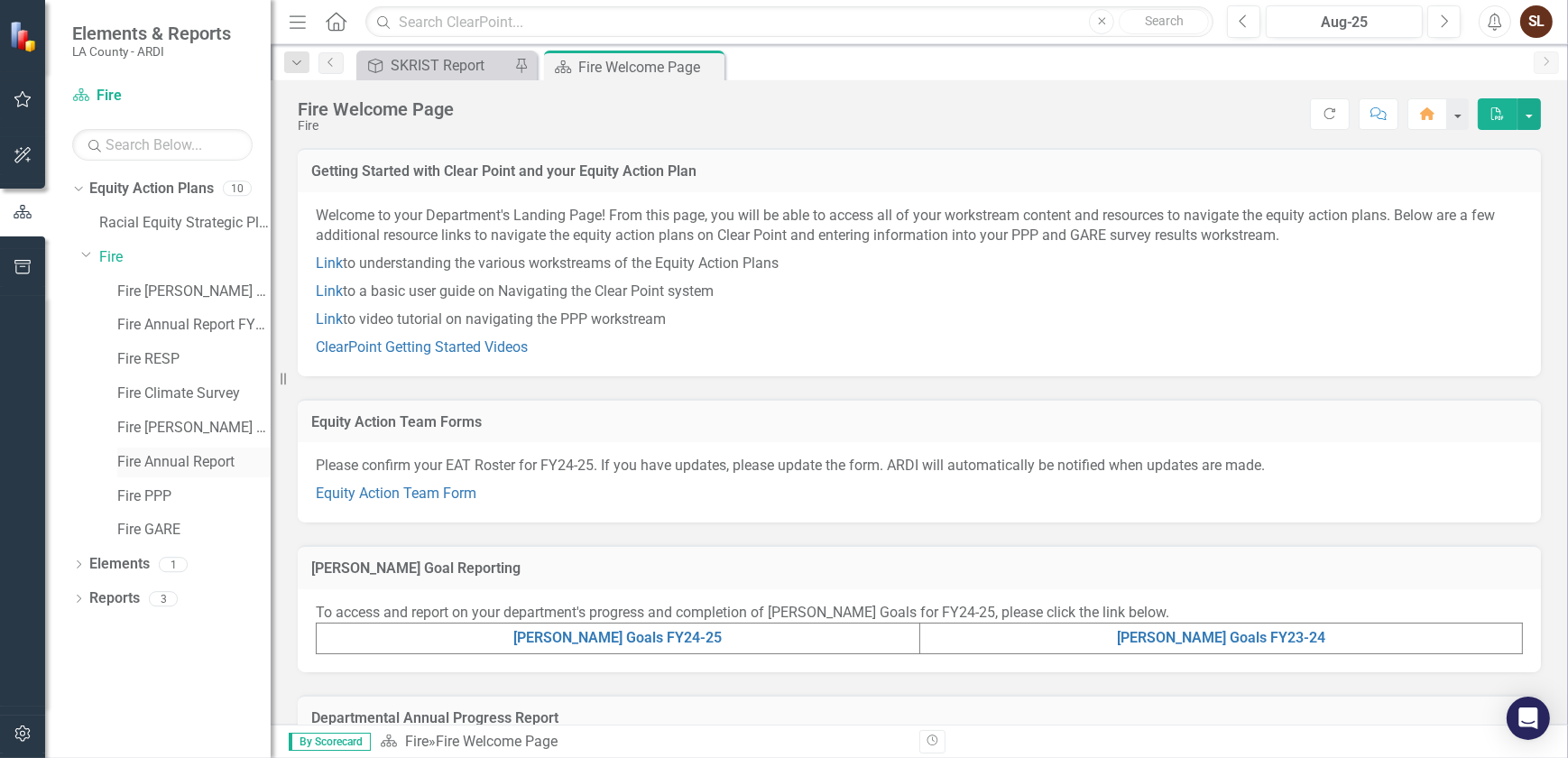
click at [137, 461] on link "Fire Annual Report" at bounding box center [194, 462] width 154 height 21
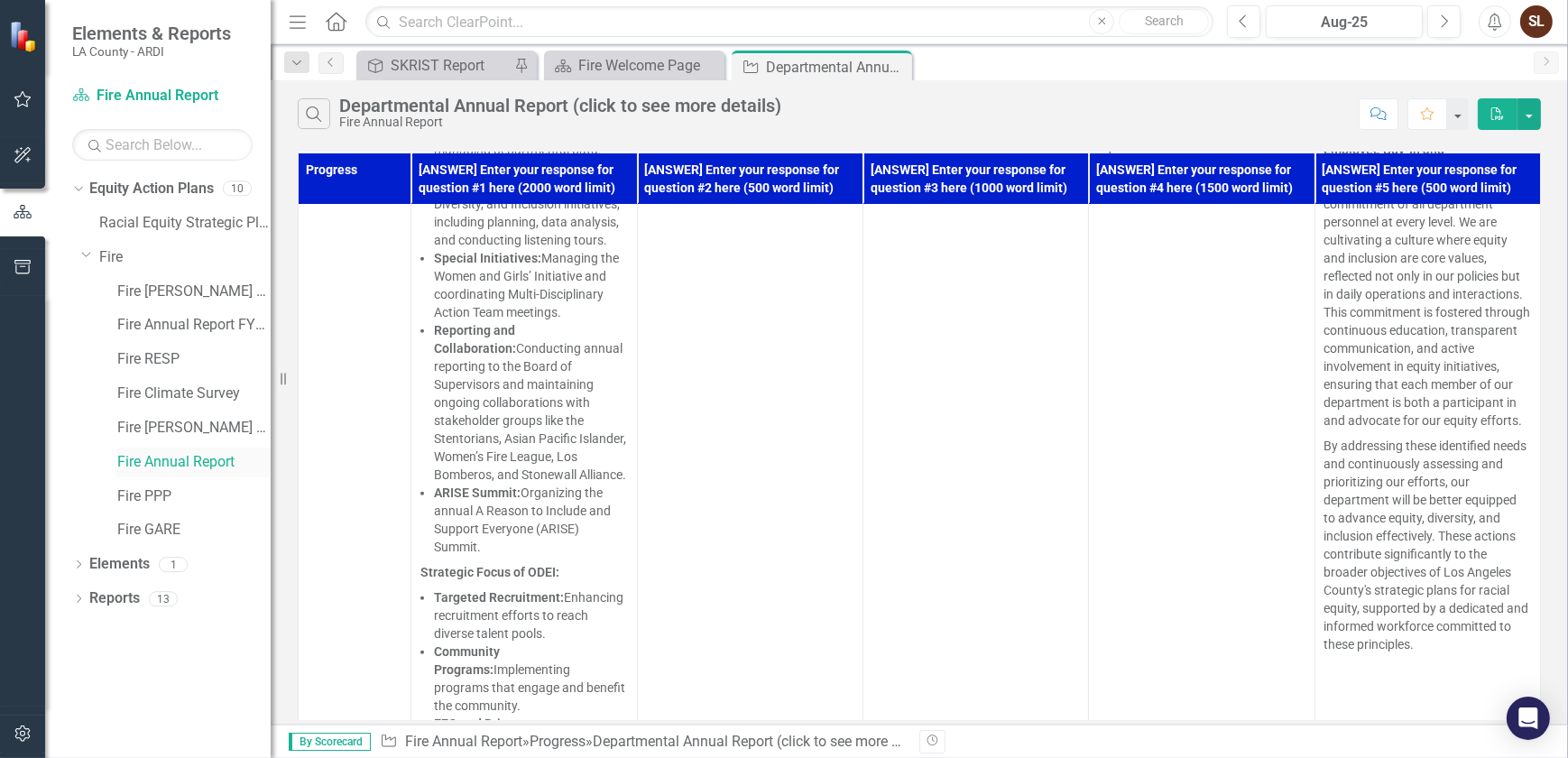
scroll to position [1476, 0]
click at [186, 327] on link "Fire Annual Report FY24-25" at bounding box center [194, 325] width 154 height 21
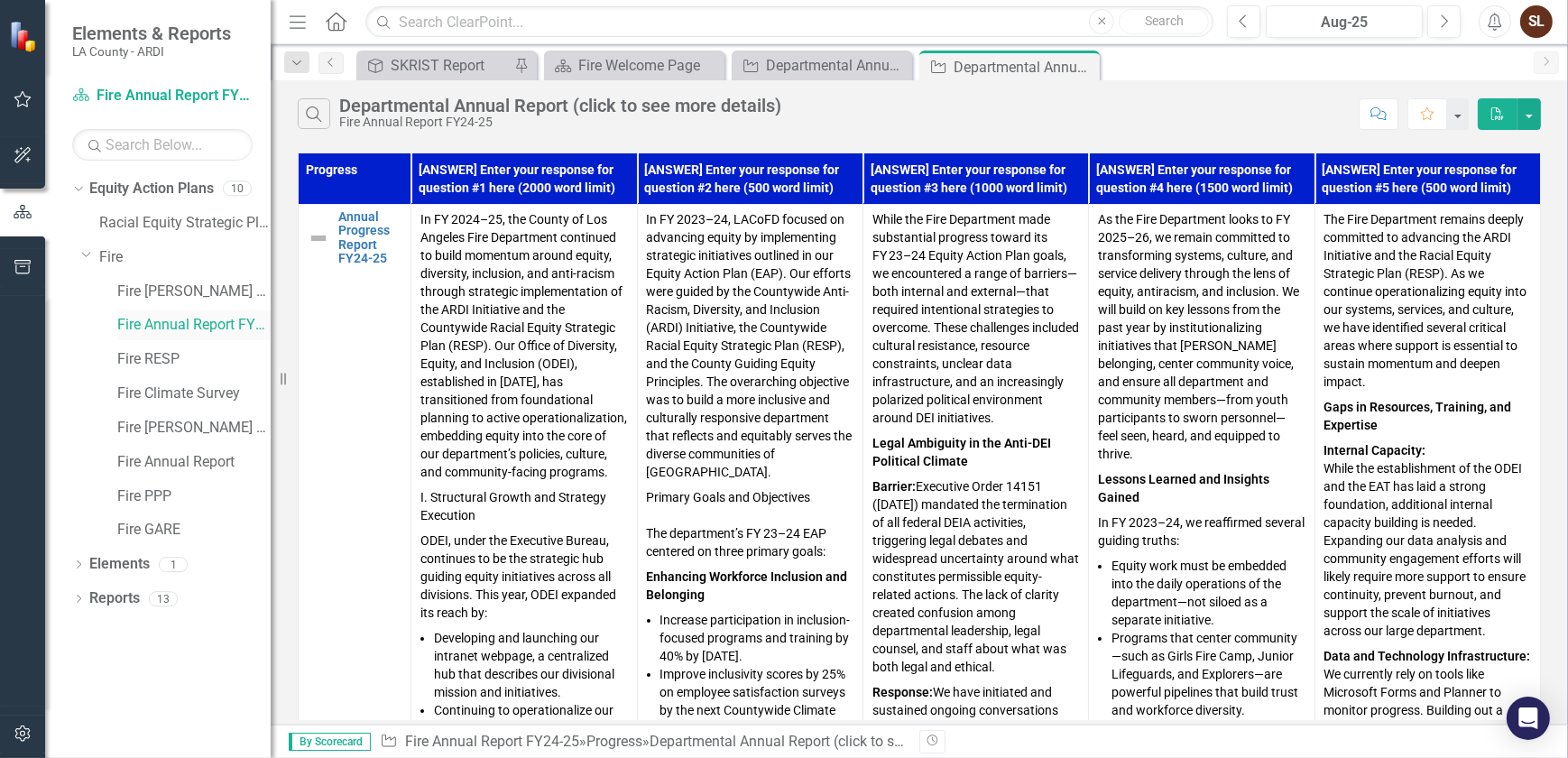
click at [174, 319] on link "Fire Annual Report FY24-25" at bounding box center [194, 325] width 154 height 21
click at [174, 320] on link "Fire Annual Report FY24-25" at bounding box center [194, 325] width 154 height 21
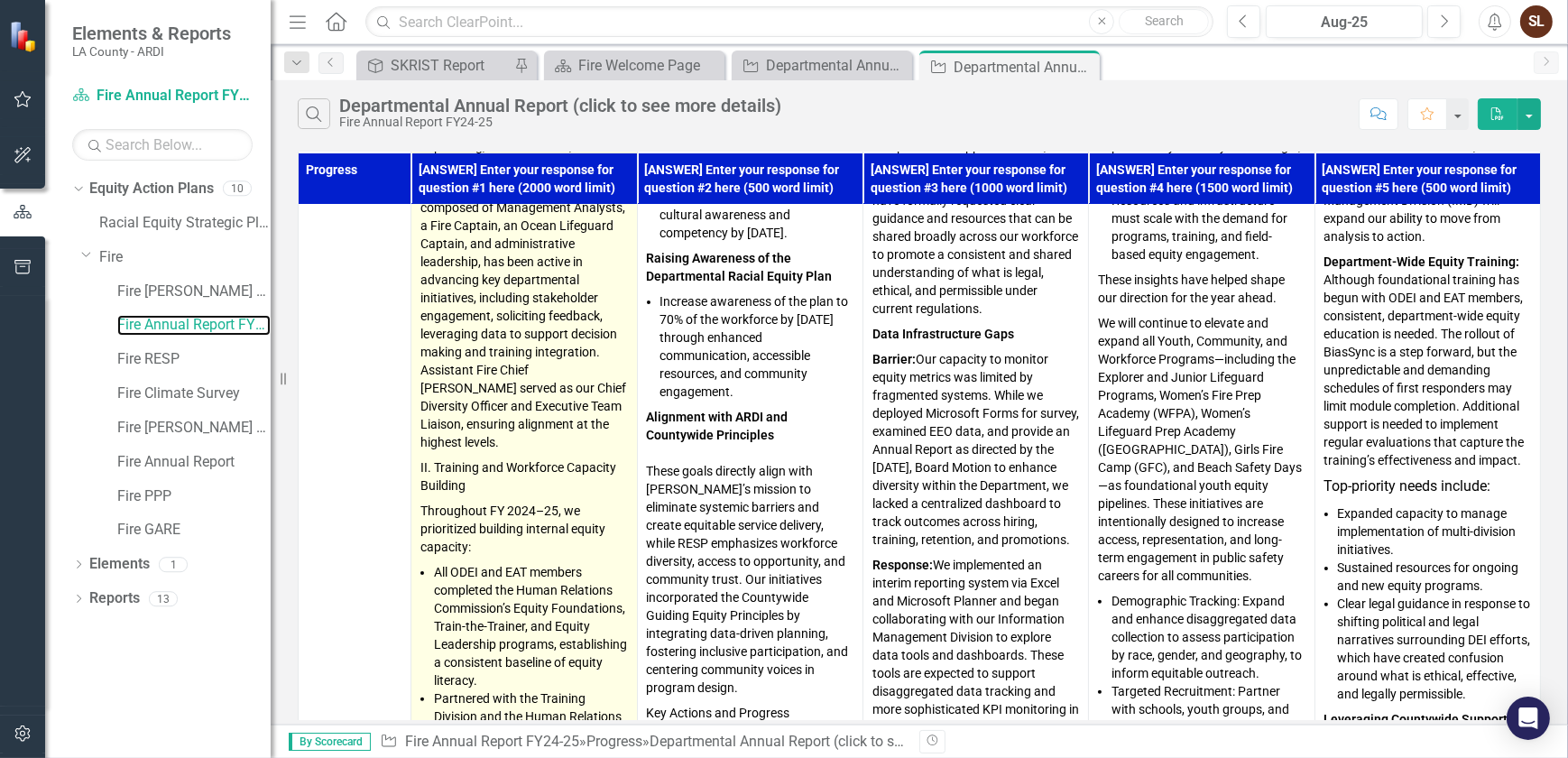
scroll to position [738, 0]
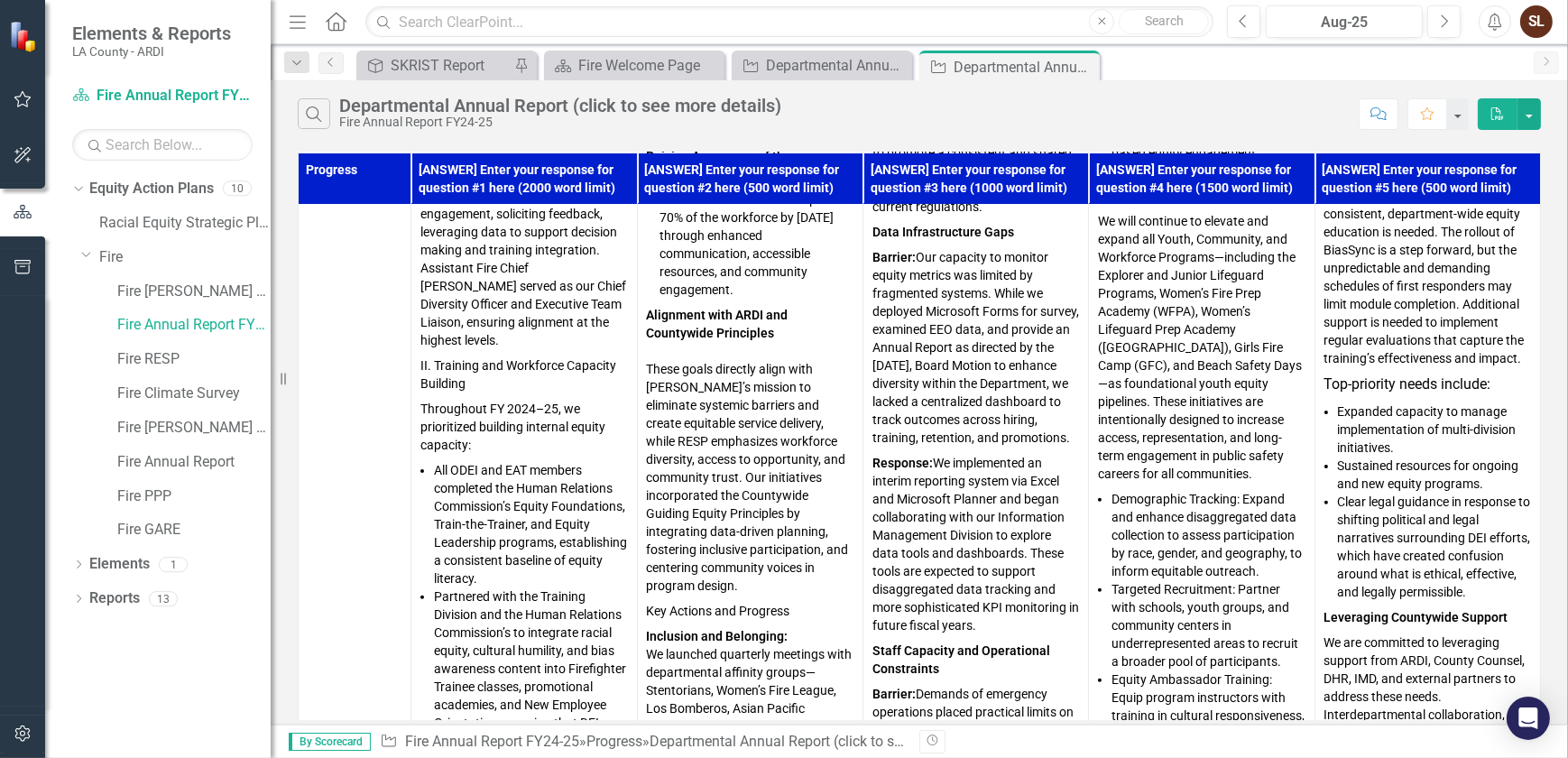
click at [505, 169] on th "[ANSWER] Enter your response for question #1 here (2000 word limit)" at bounding box center [525, 178] width 226 height 52
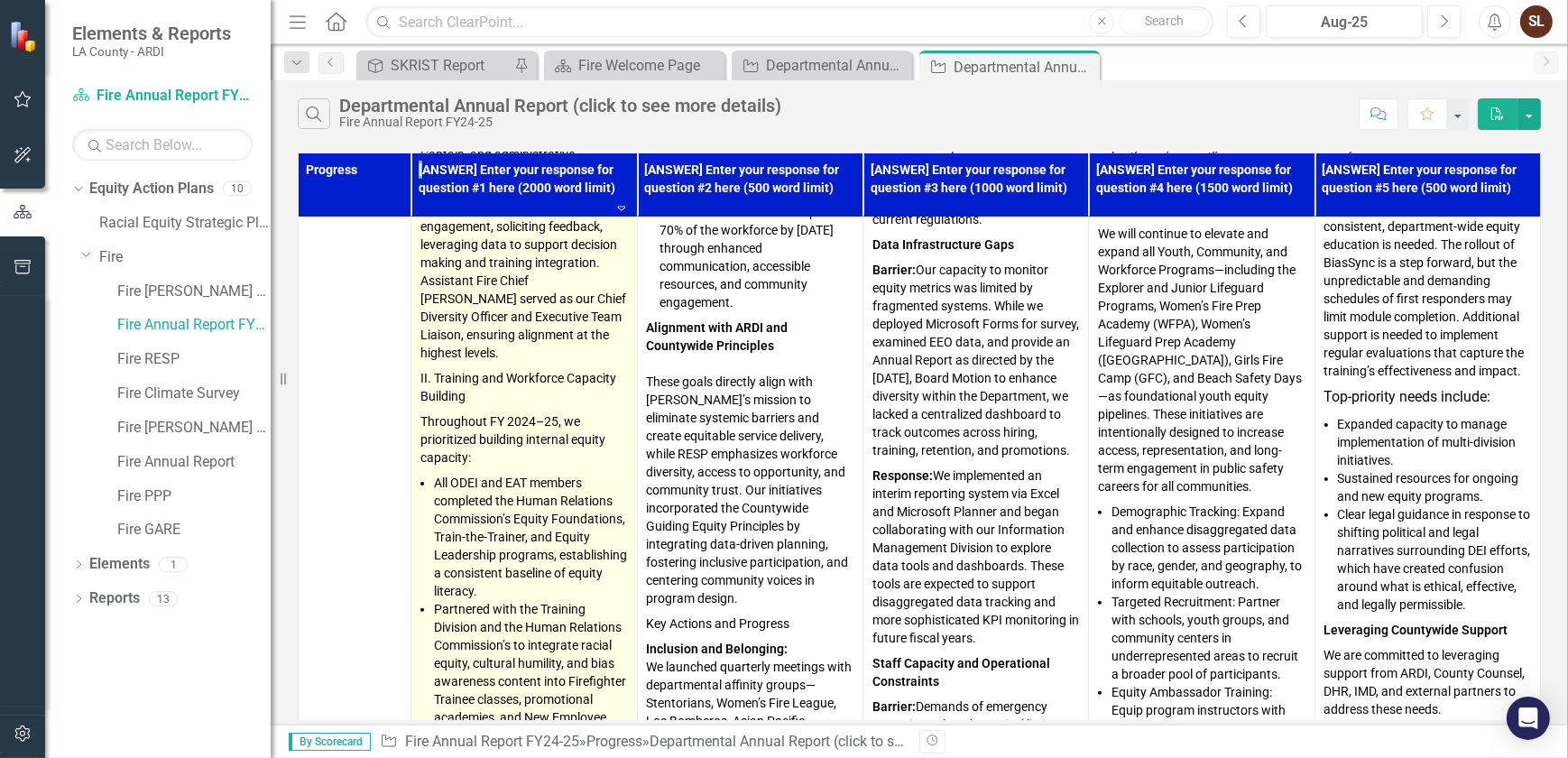
drag, startPoint x: 505, startPoint y: 169, endPoint x: 483, endPoint y: 251, distance: 84.9
click at [483, 251] on p "Our Equity Action Team (EAT), composed of Management Analysts, a Fire Captain, …" at bounding box center [523, 226] width 206 height 278
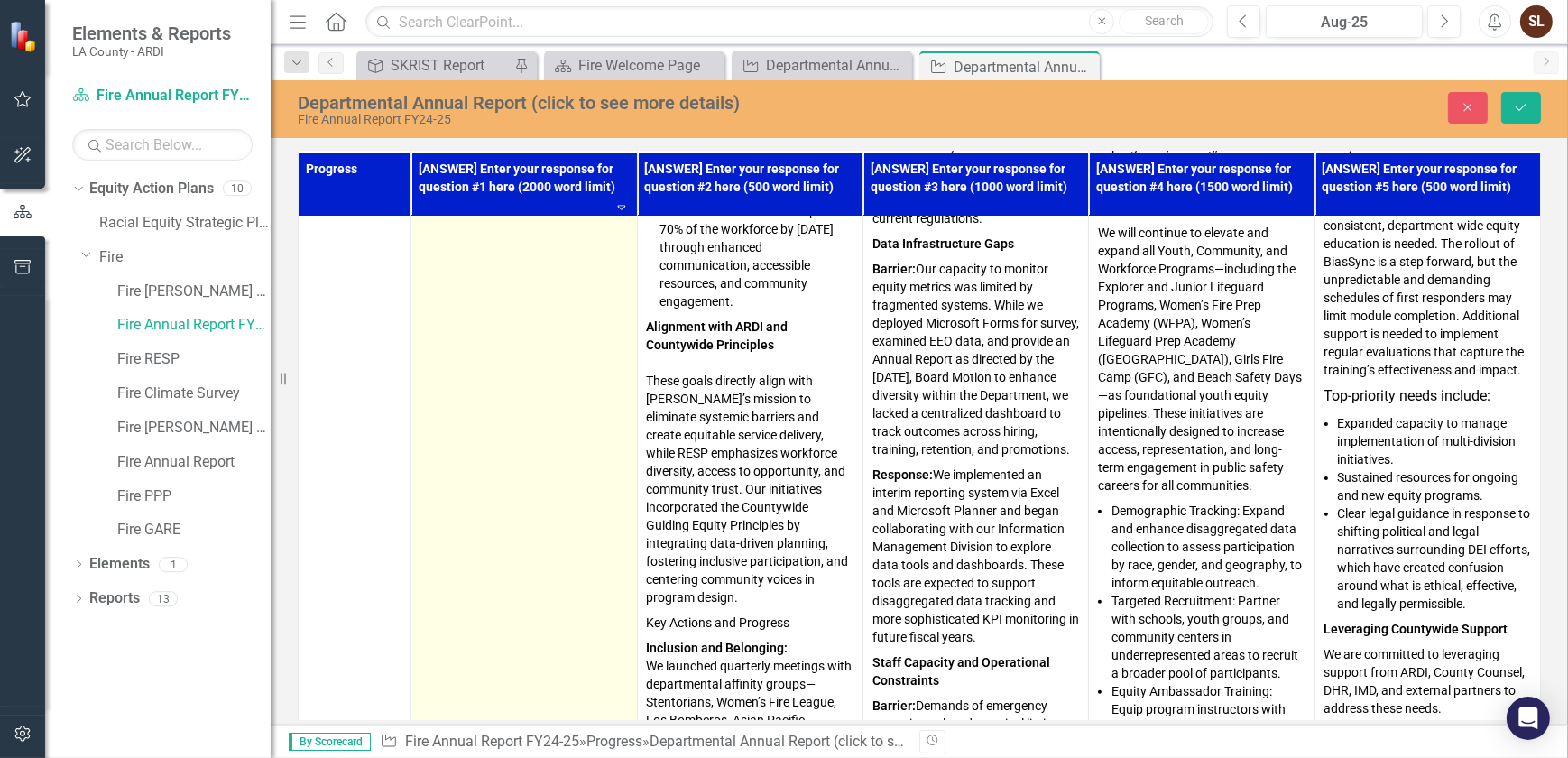
scroll to position [0, 0]
click at [1471, 113] on button "Close" at bounding box center [1468, 108] width 40 height 32
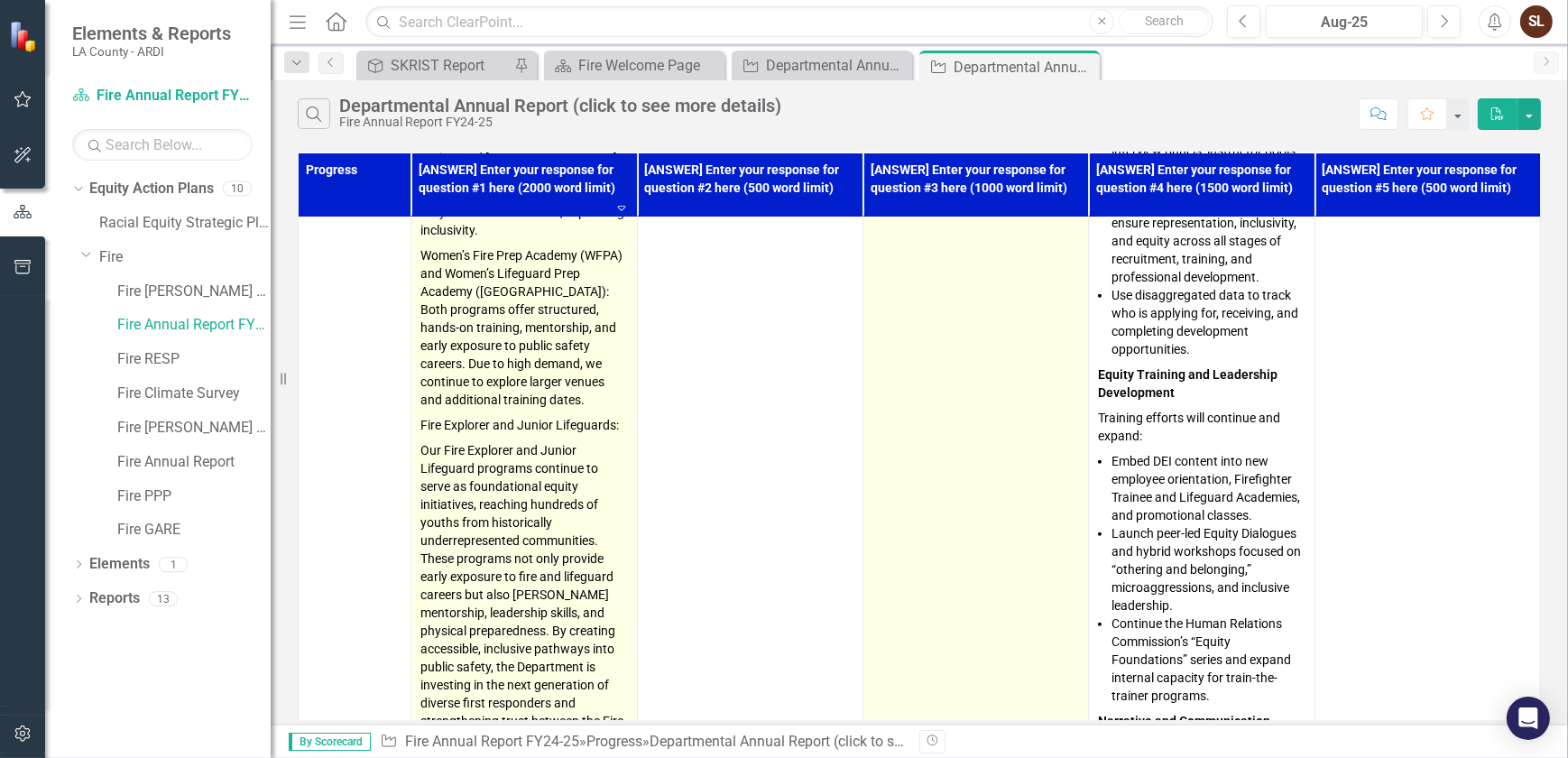
scroll to position [3198, 0]
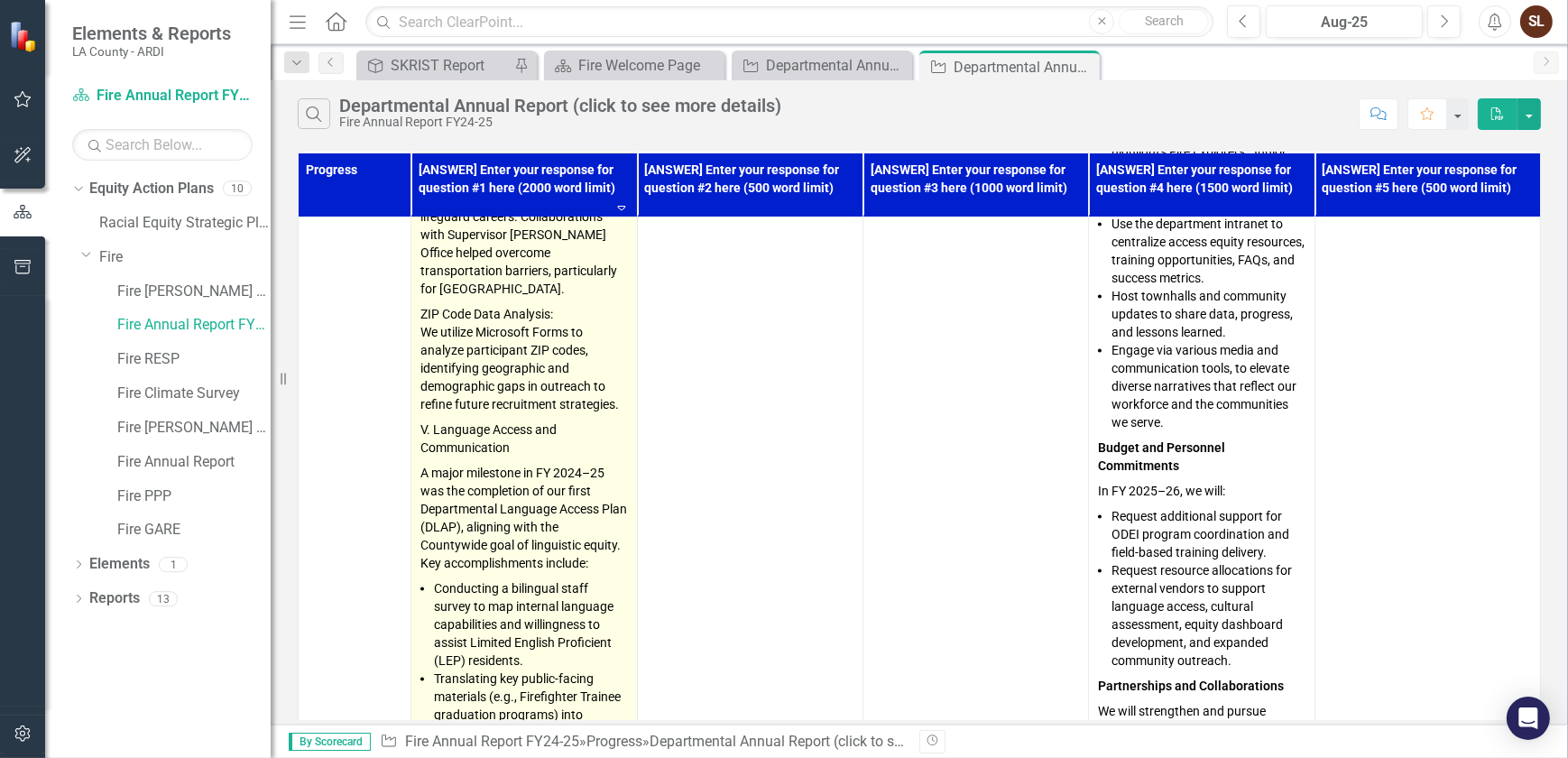
click at [316, 171] on th "Progress" at bounding box center [355, 185] width 113 height 64
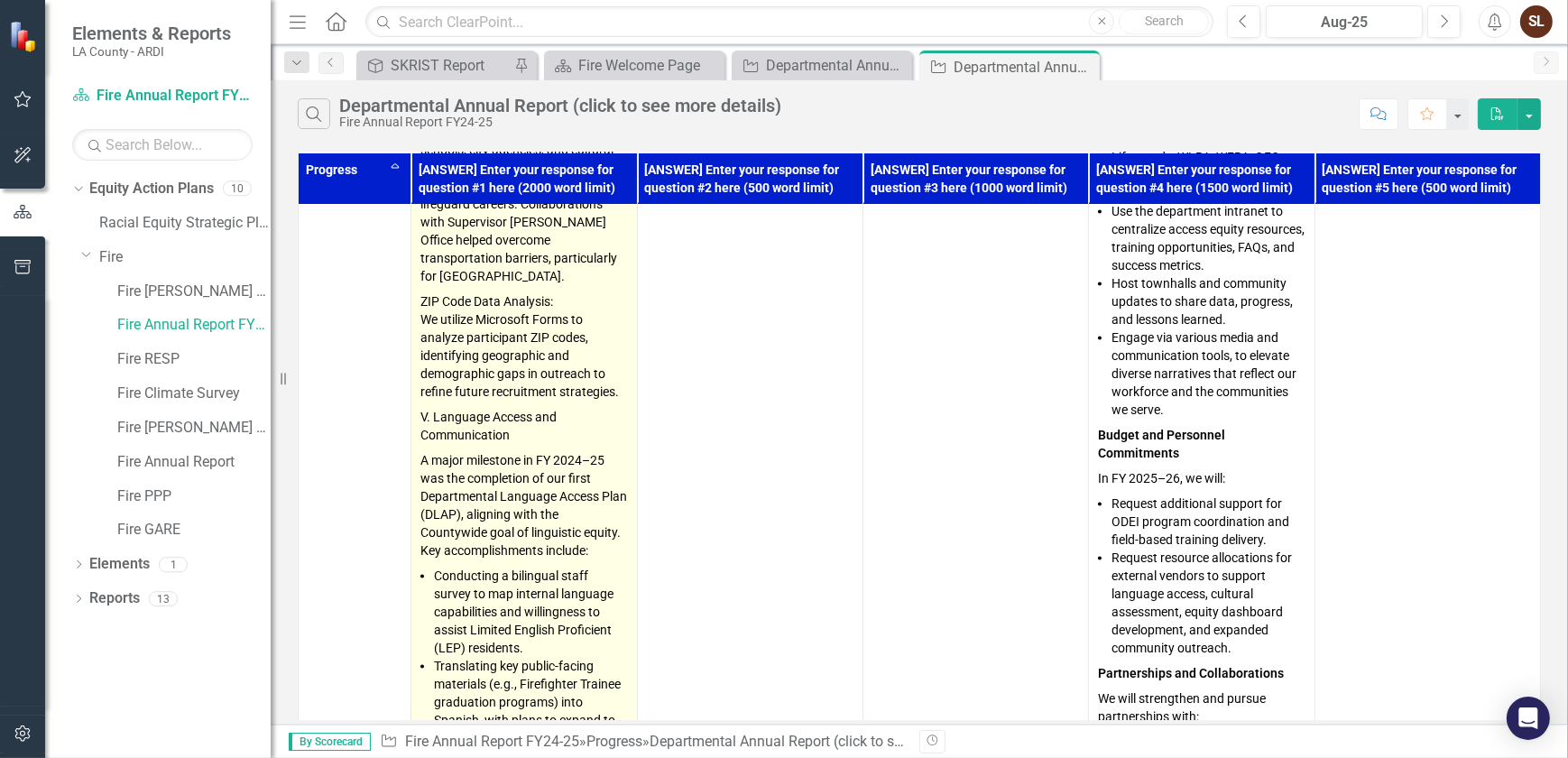
click at [316, 171] on th "Progress Sort Ascending" at bounding box center [355, 178] width 113 height 52
copy div "Progress"
click at [421, 107] on div "Departmental Annual Report (click to see more details)" at bounding box center [559, 105] width 442 height 20
click at [185, 471] on link "Fire Annual Report" at bounding box center [194, 462] width 154 height 21
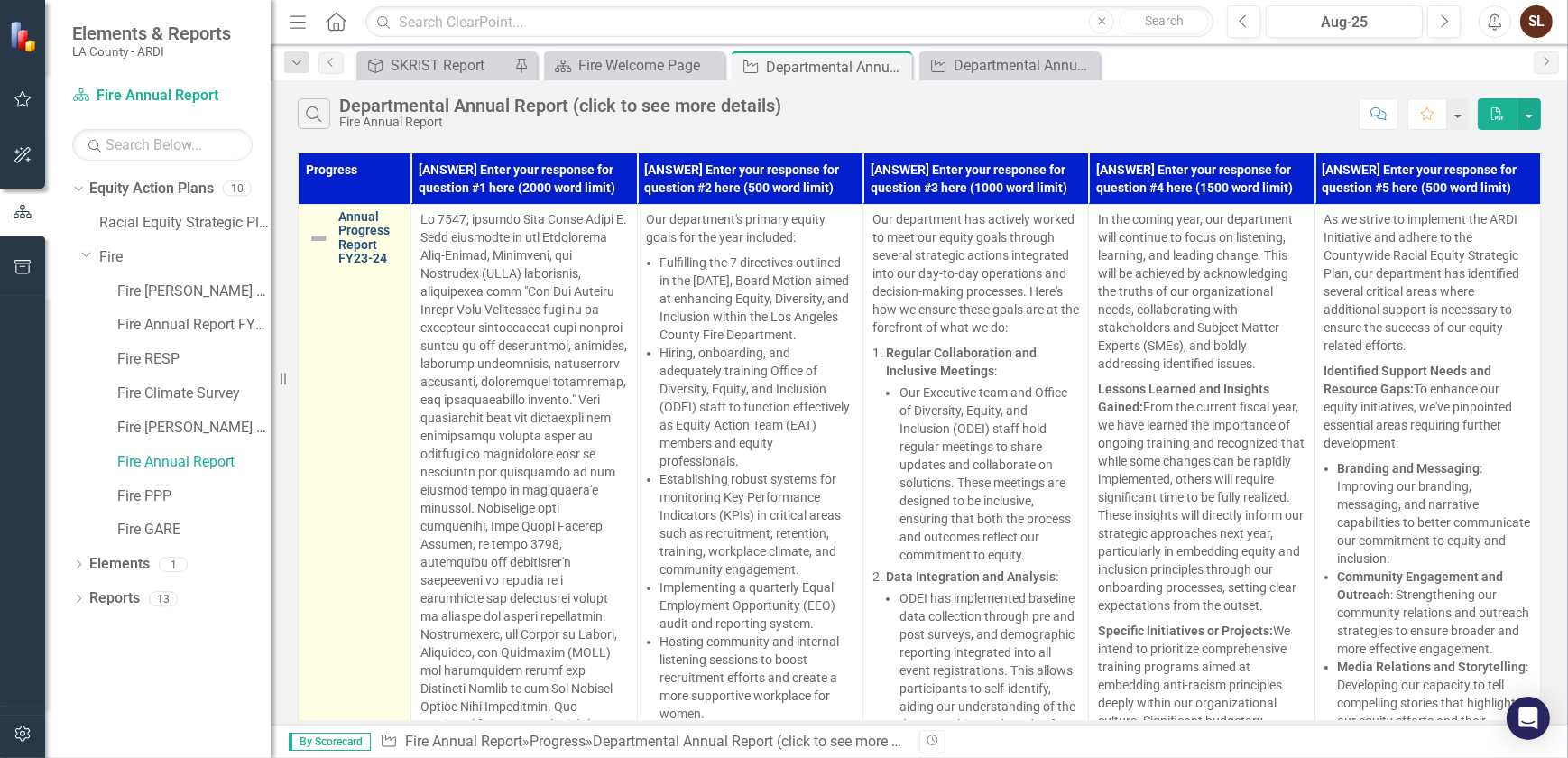
click at [351, 244] on link "Annual Progress Report FY23-24" at bounding box center [369, 237] width 63 height 56
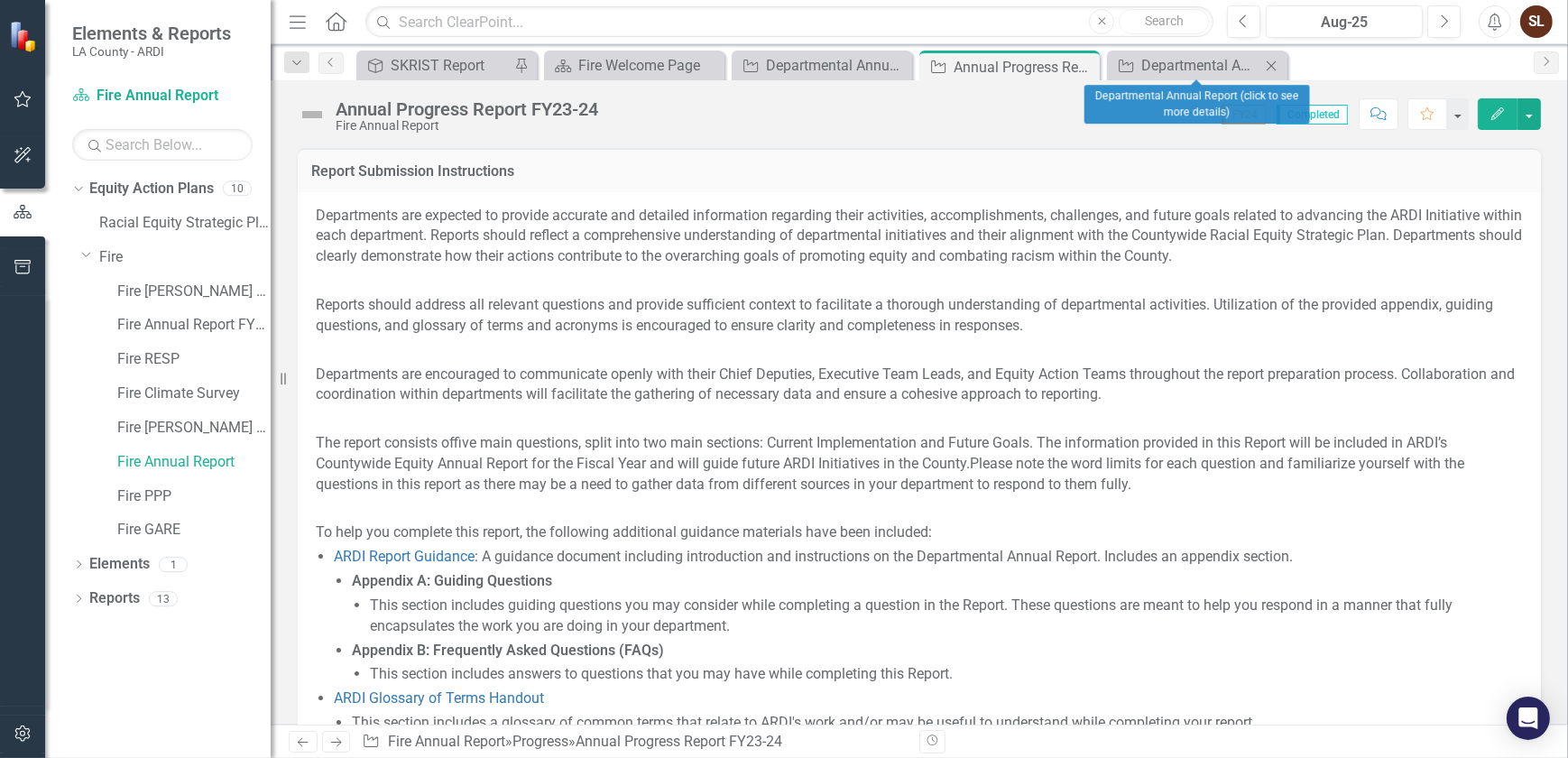
click at [1267, 70] on icon "Close" at bounding box center [1270, 65] width 18 height 14
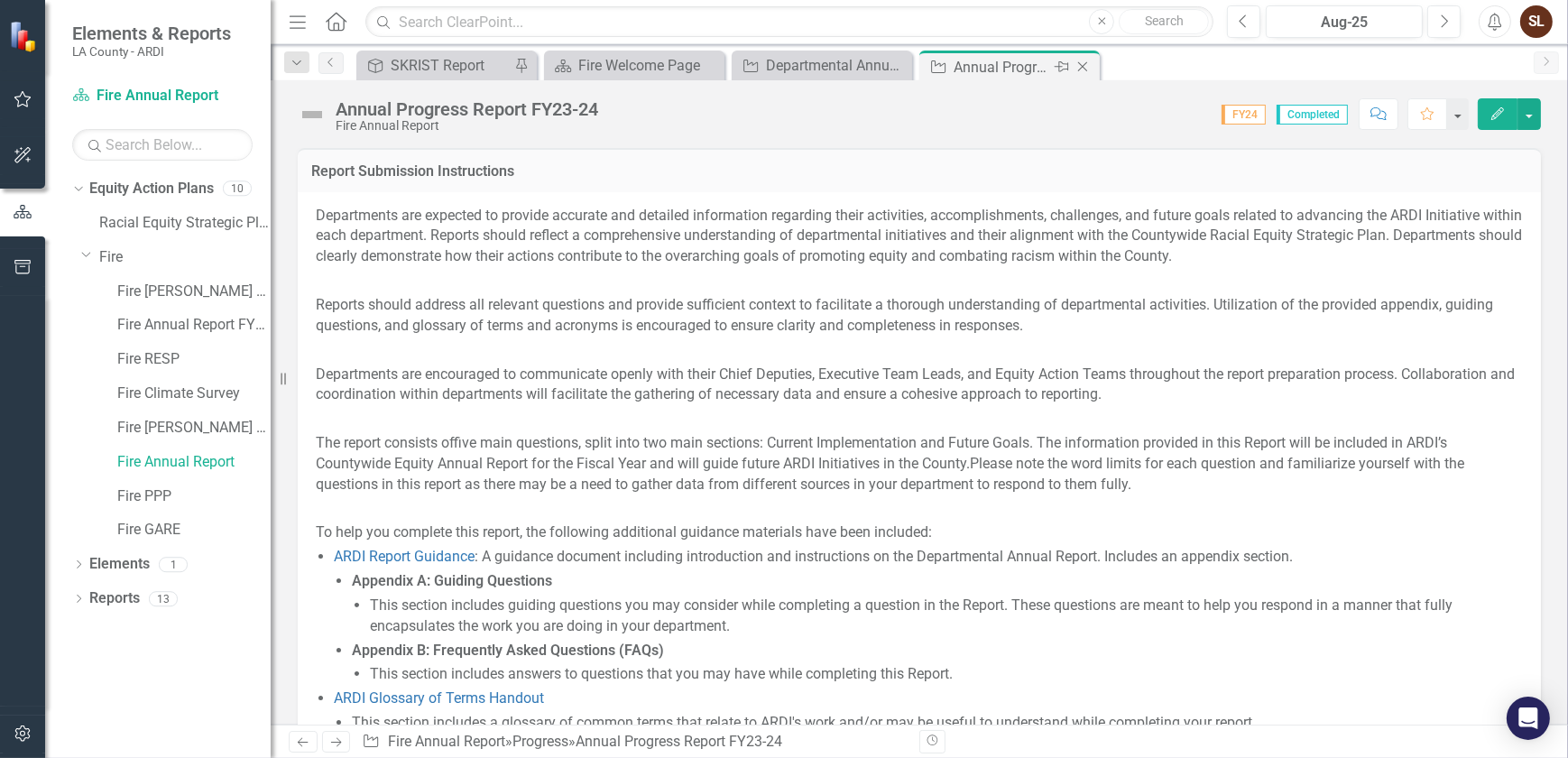
click at [1075, 60] on icon "Close" at bounding box center [1082, 66] width 18 height 14
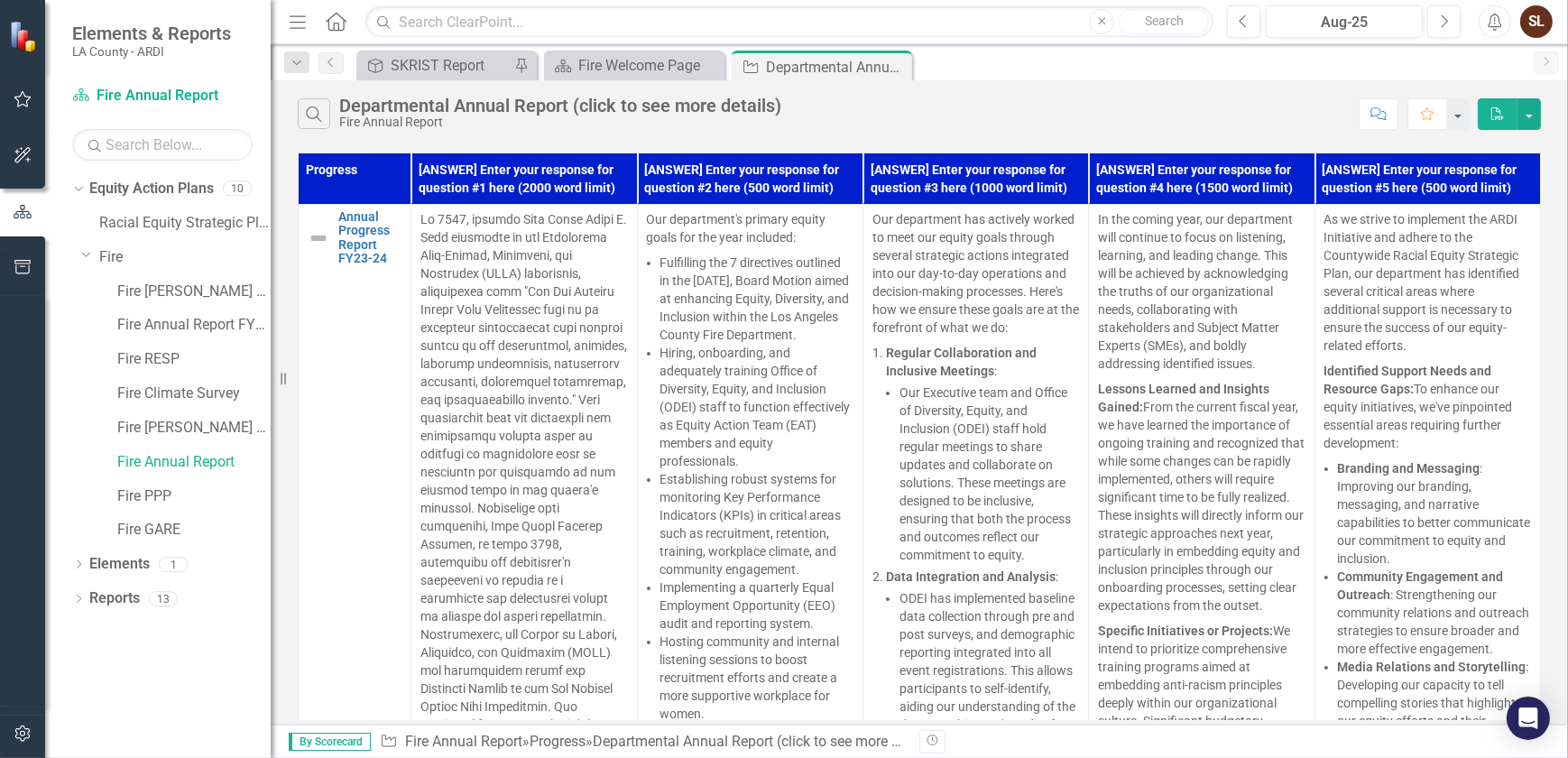
drag, startPoint x: 891, startPoint y: 67, endPoint x: 861, endPoint y: 75, distance: 31.0
click at [0, 0] on icon "Close" at bounding box center [0, 0] width 0 height 0
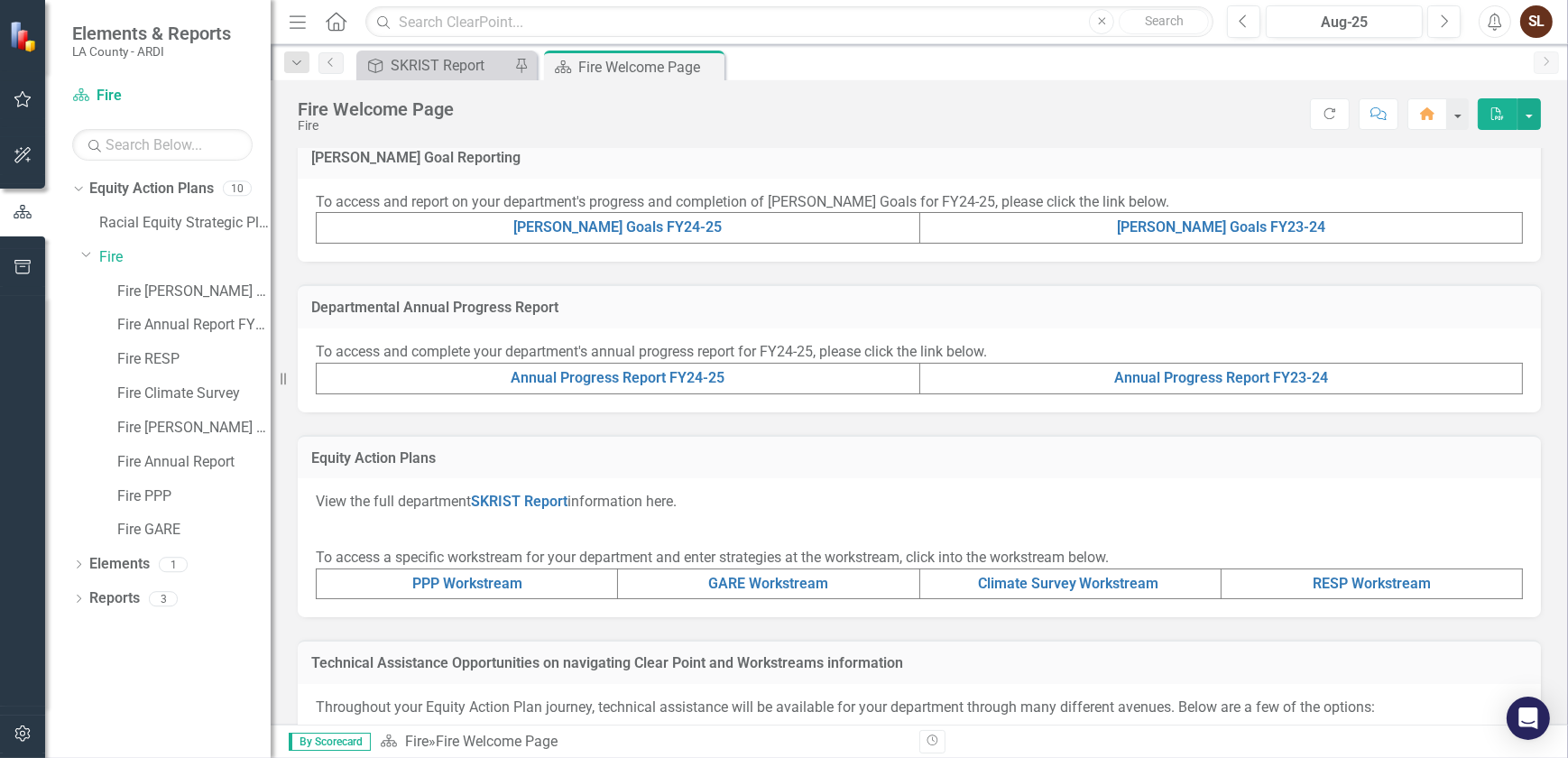
scroll to position [548, 0]
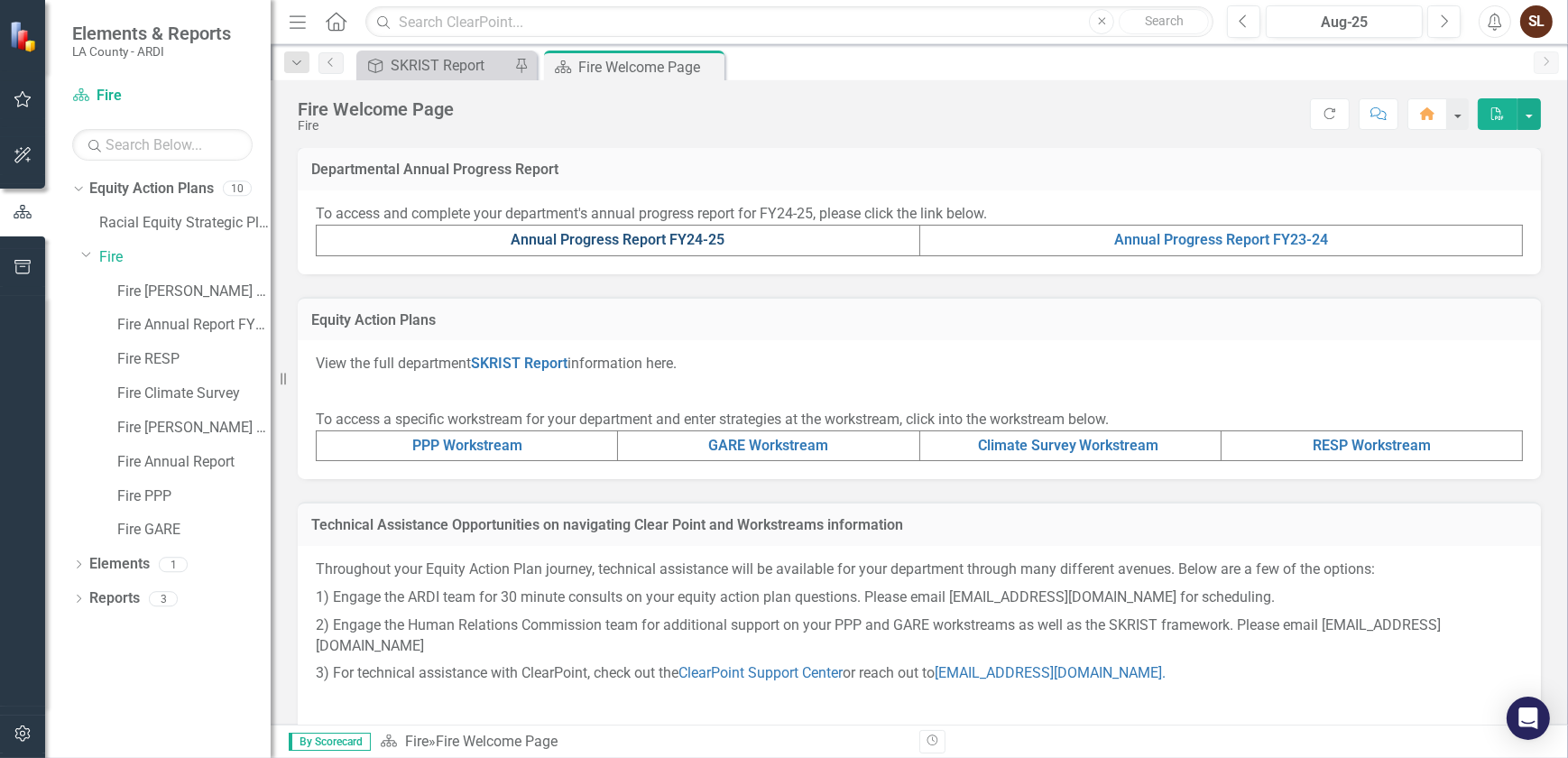
click at [570, 236] on link "Annual Progress Report FY24-25" at bounding box center [617, 239] width 214 height 17
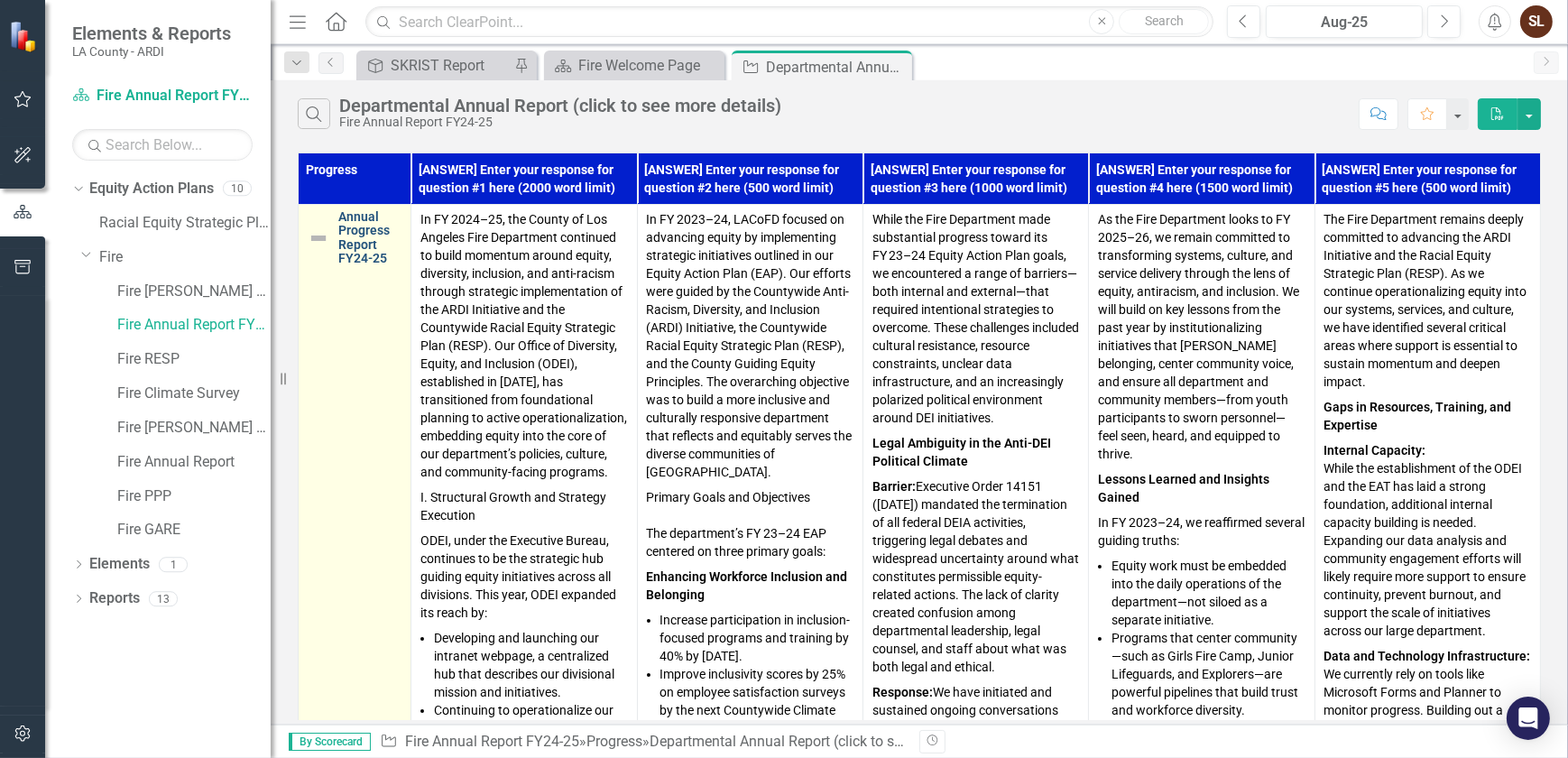
click at [361, 240] on link "Annual Progress Report FY24-25" at bounding box center [369, 237] width 63 height 56
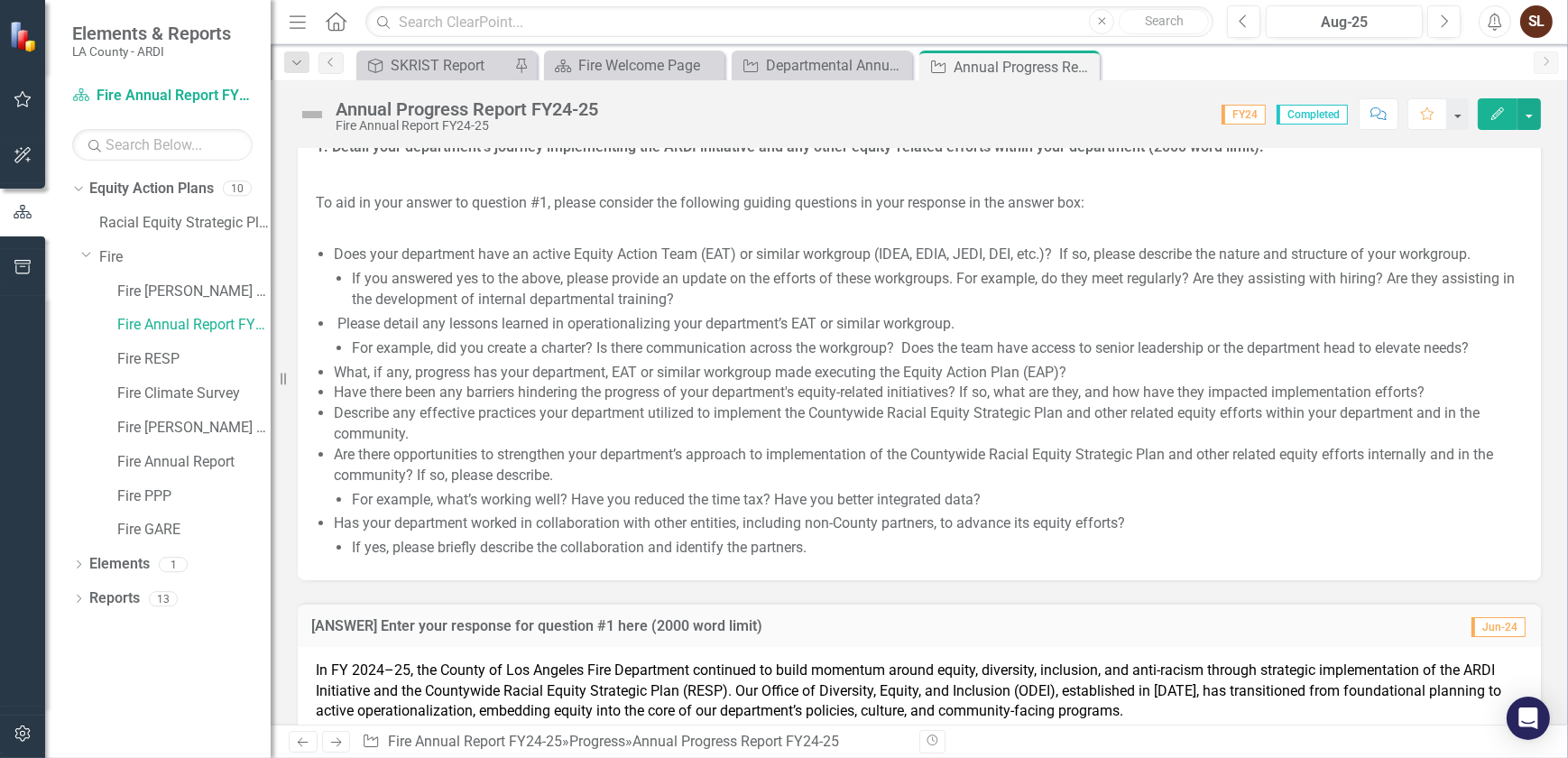
scroll to position [1476, 0]
drag, startPoint x: 843, startPoint y: 558, endPoint x: 424, endPoint y: 315, distance: 484.4
click at [424, 315] on ul "Does your department have an active Equity Action Team (EAT) or similar workgro…" at bounding box center [928, 402] width 1189 height 314
click at [606, 276] on li "If you answered yes to the above, please provide an update on the efforts of th…" at bounding box center [937, 290] width 1171 height 41
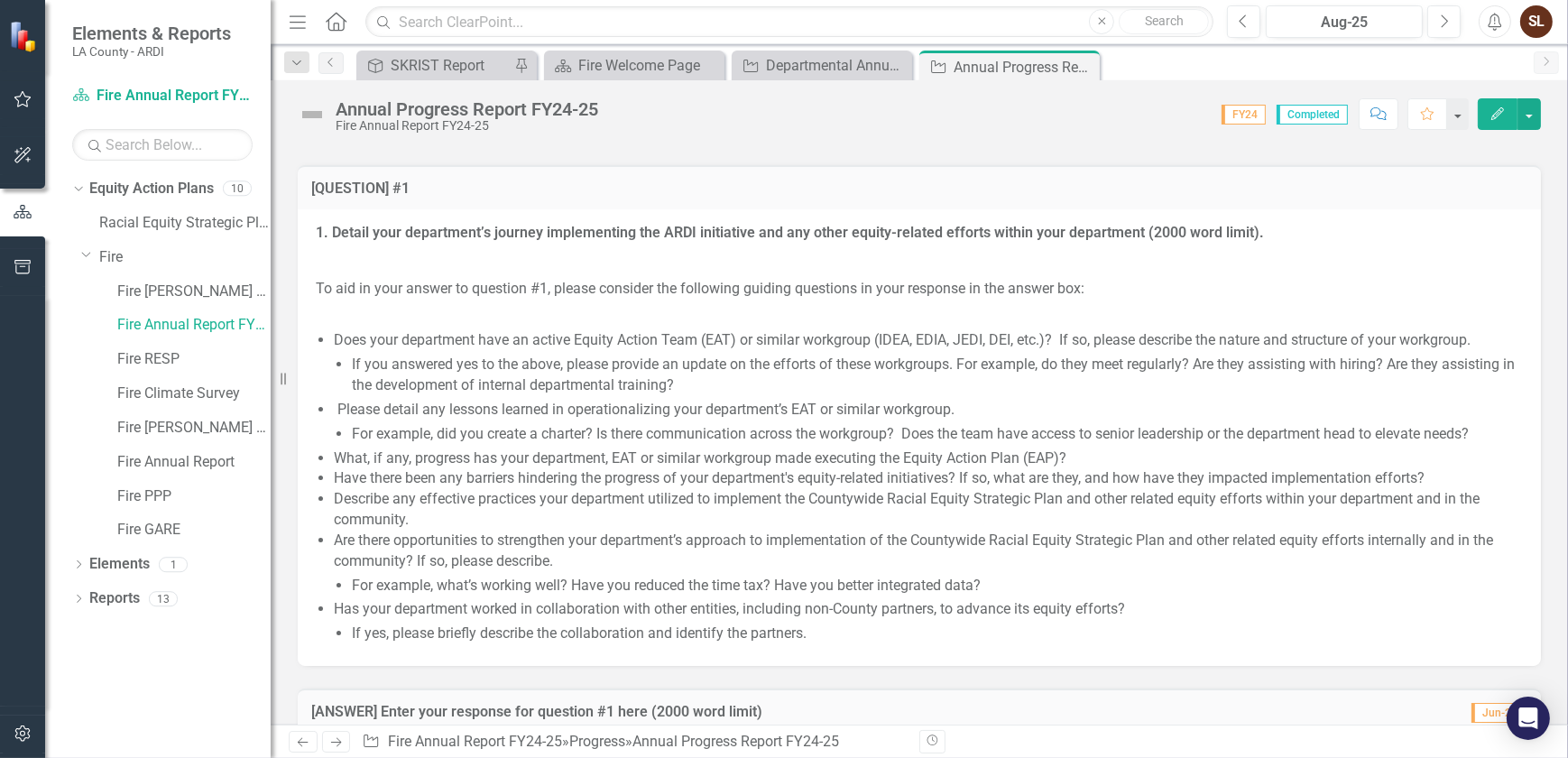
scroll to position [1394, 0]
drag, startPoint x: 407, startPoint y: 460, endPoint x: 526, endPoint y: 462, distance: 119.0
click at [526, 461] on li "What, if any, progress has your department, EAT or similar workgroup made execu…" at bounding box center [928, 456] width 1189 height 21
drag, startPoint x: 461, startPoint y: 473, endPoint x: 622, endPoint y: 476, distance: 161.0
click at [622, 476] on li "Have there been any barriers hindering the progress of your department's equity…" at bounding box center [928, 476] width 1189 height 21
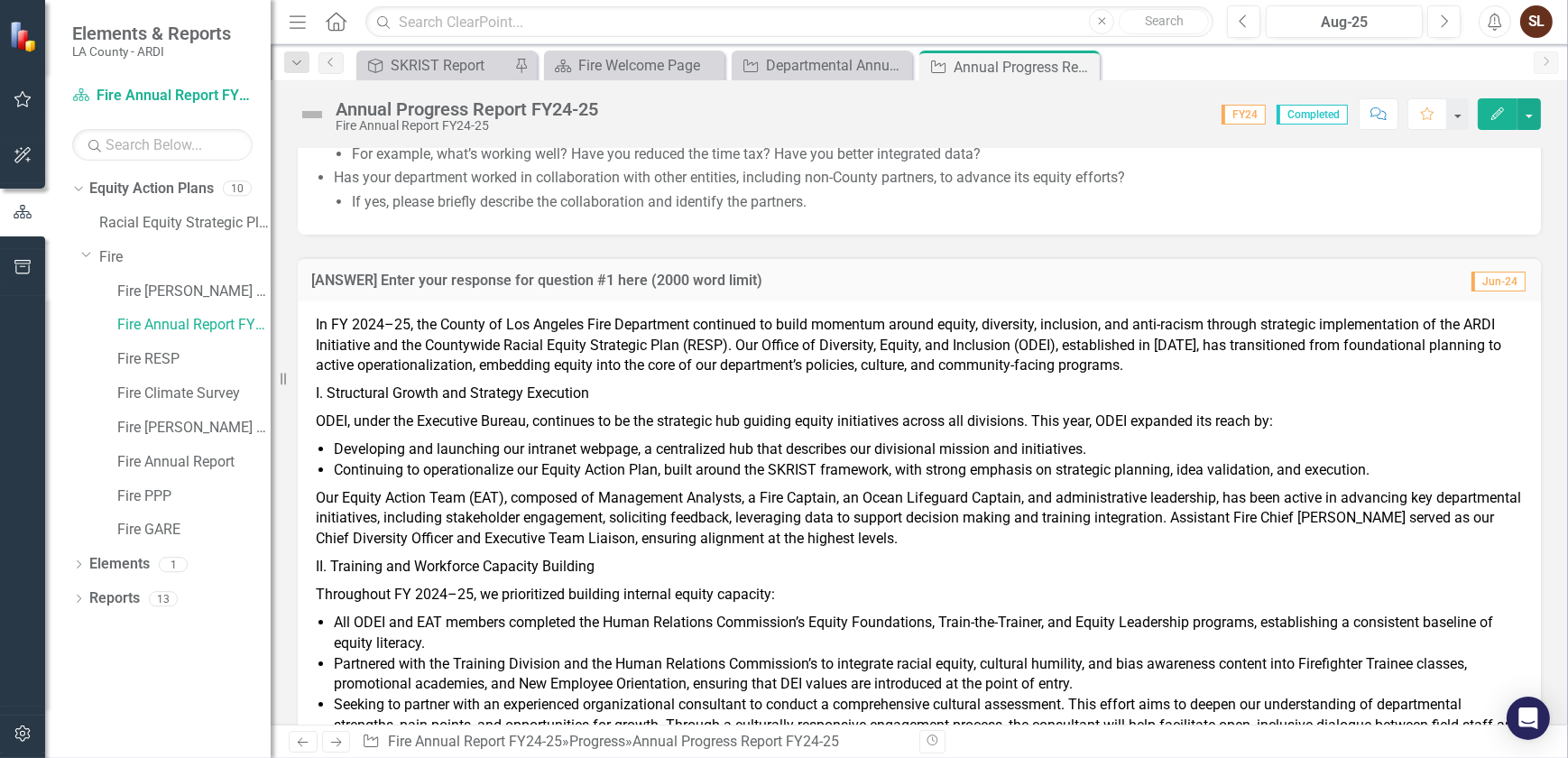
scroll to position [1557, 0]
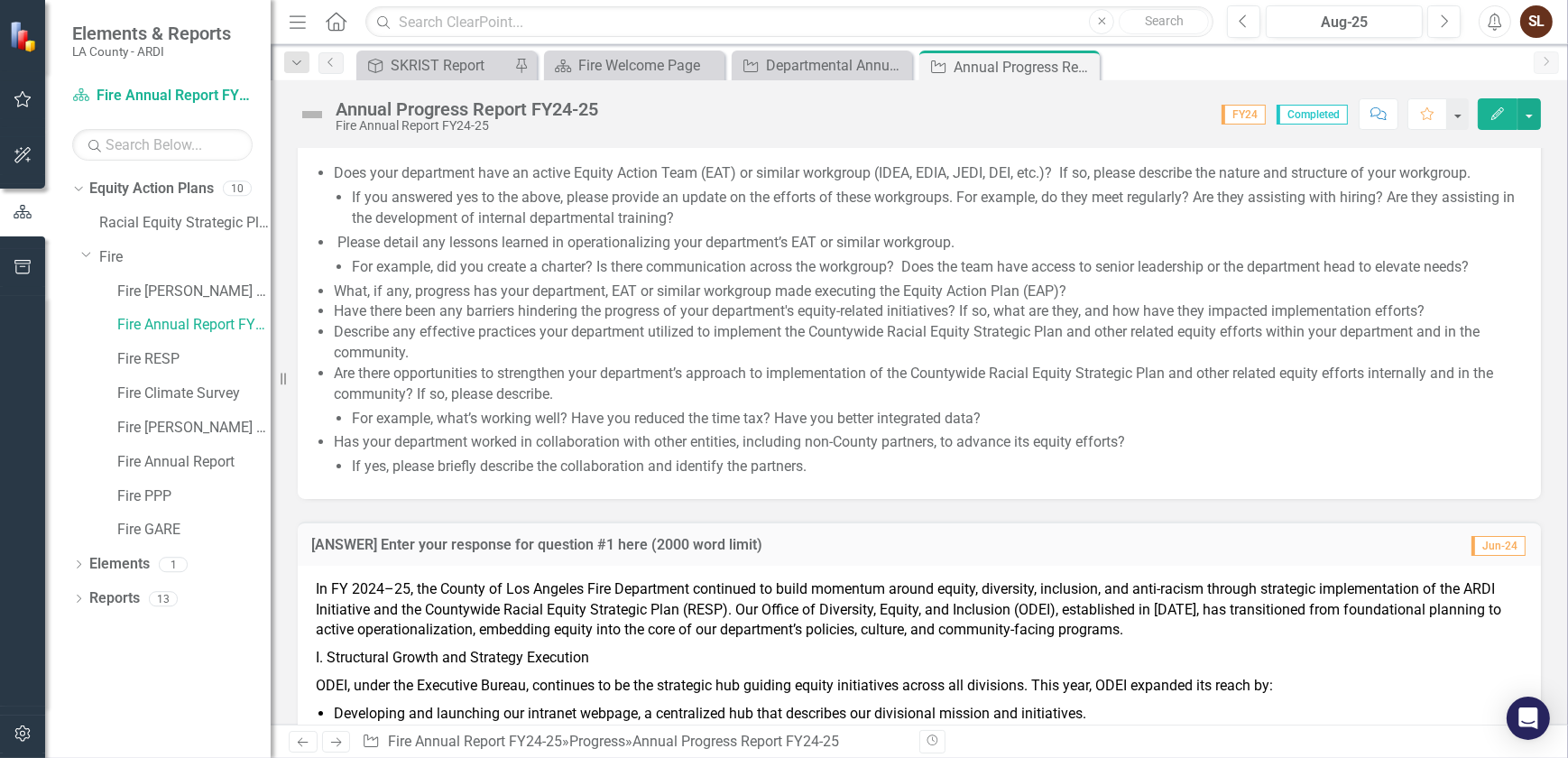
drag, startPoint x: 1077, startPoint y: 60, endPoint x: 1056, endPoint y: 60, distance: 21.0
click at [0, 0] on icon "Close" at bounding box center [0, 0] width 0 height 0
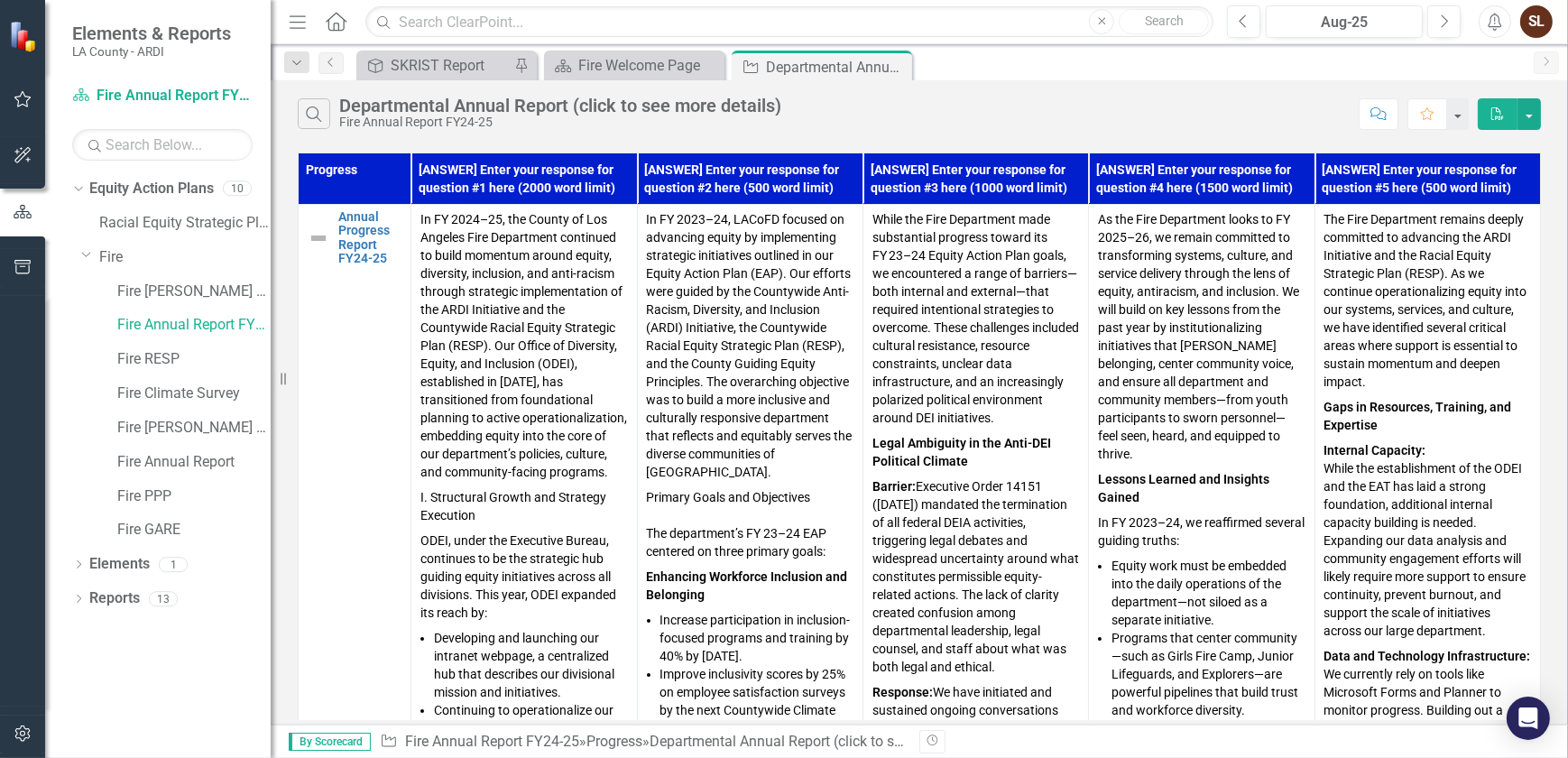
click at [0, 0] on icon "Close" at bounding box center [0, 0] width 0 height 0
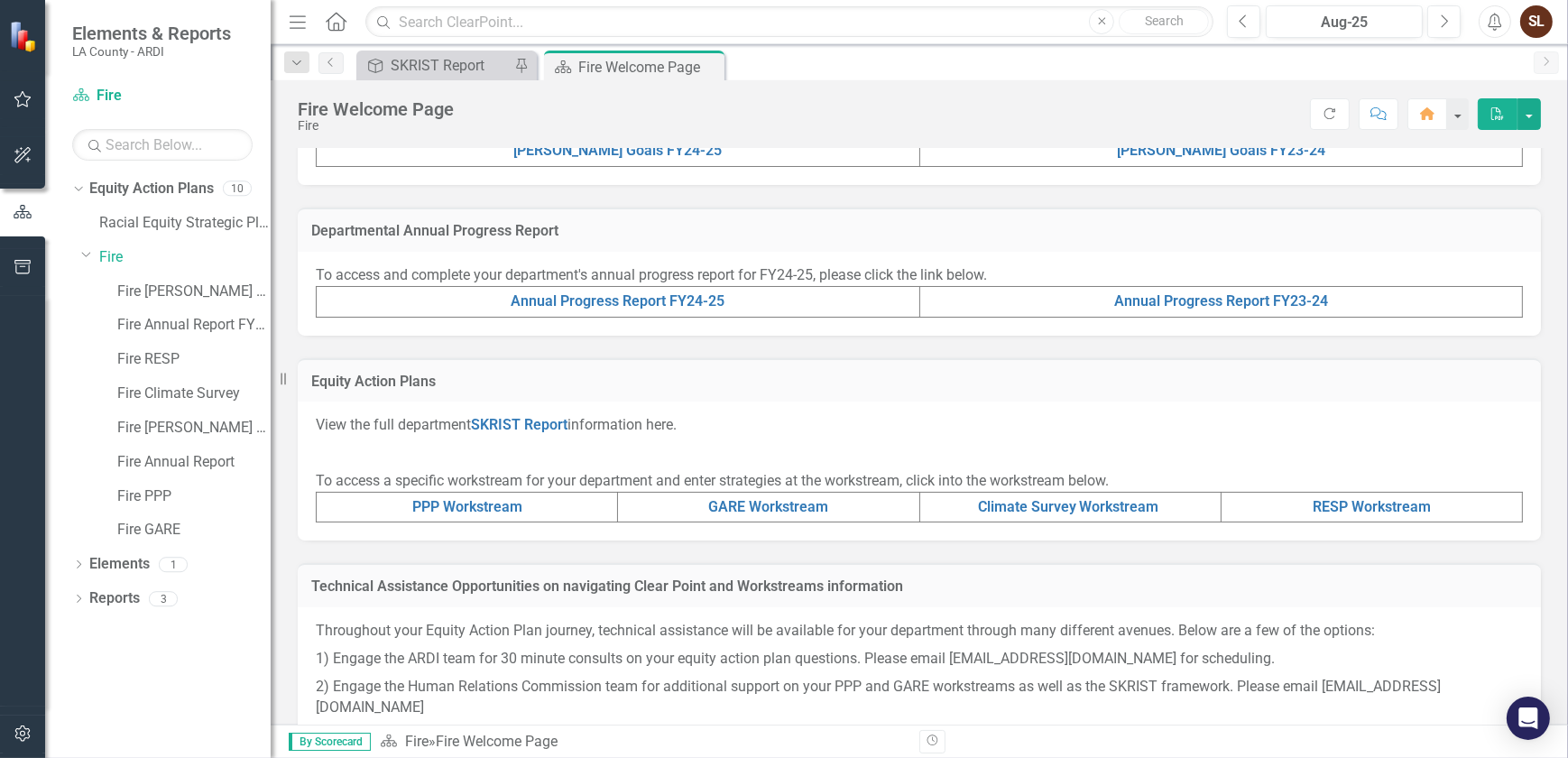
scroll to position [548, 0]
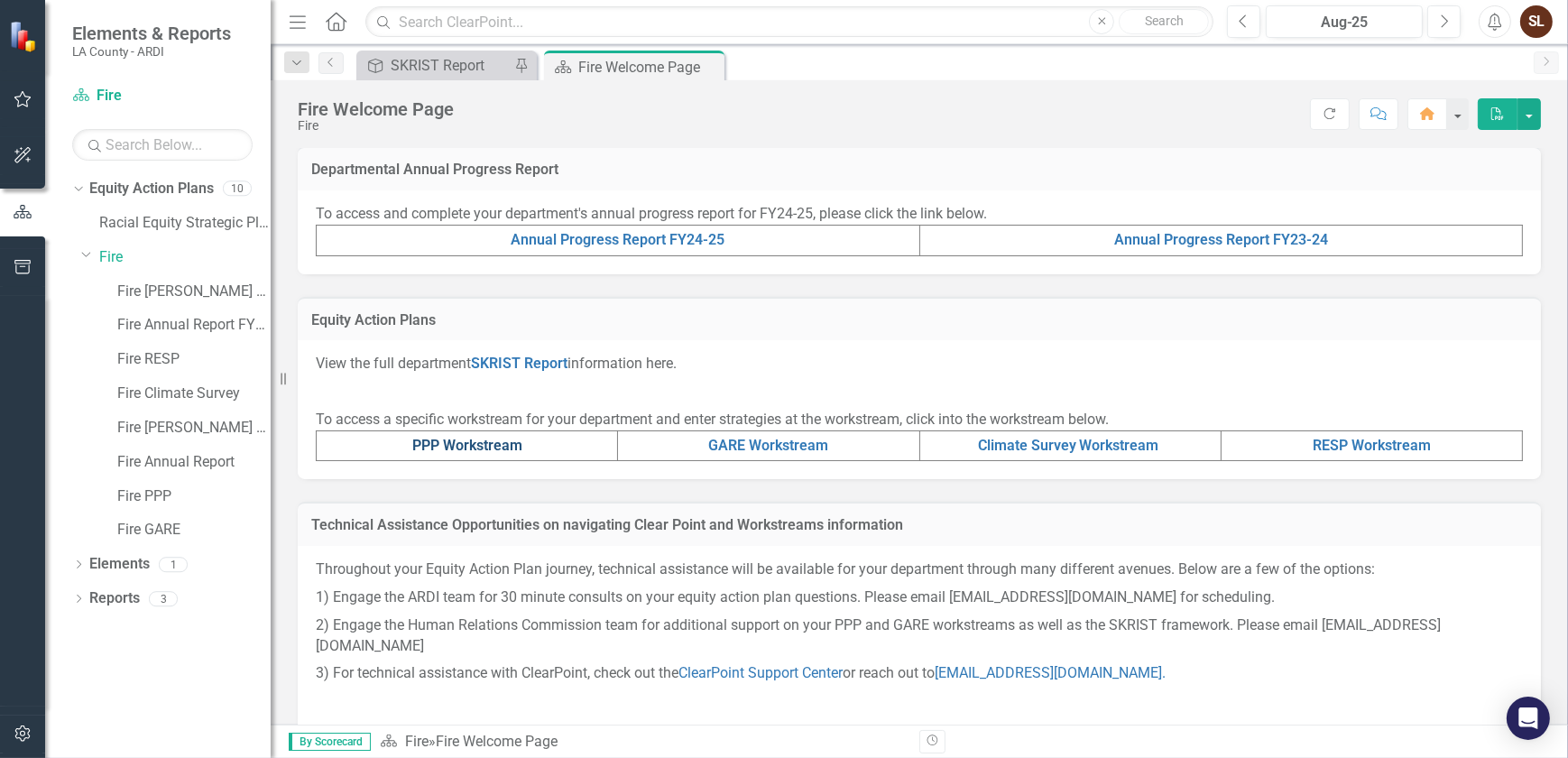
click at [478, 444] on link "PPP Workstream" at bounding box center [467, 445] width 110 height 17
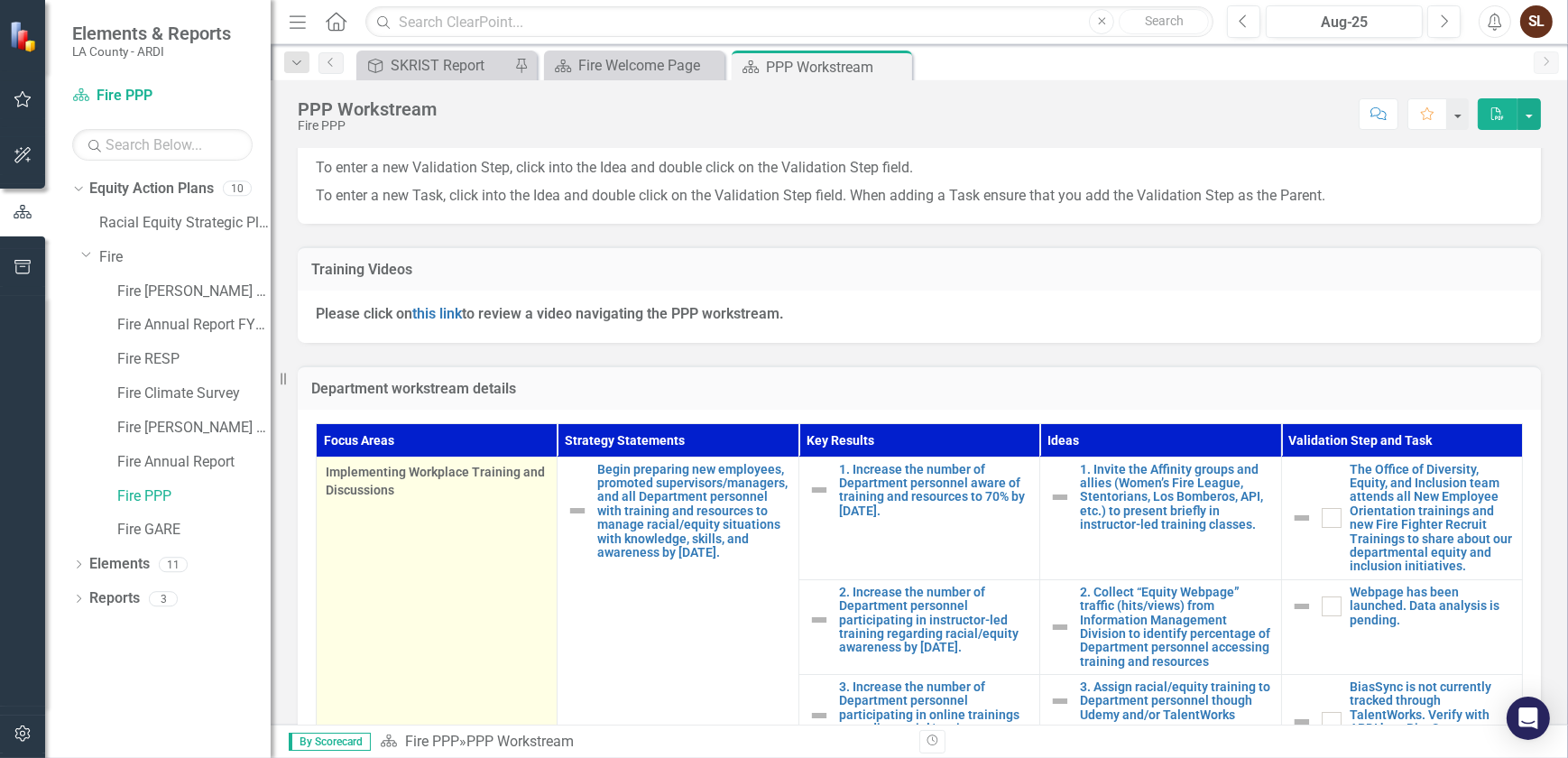
scroll to position [492, 0]
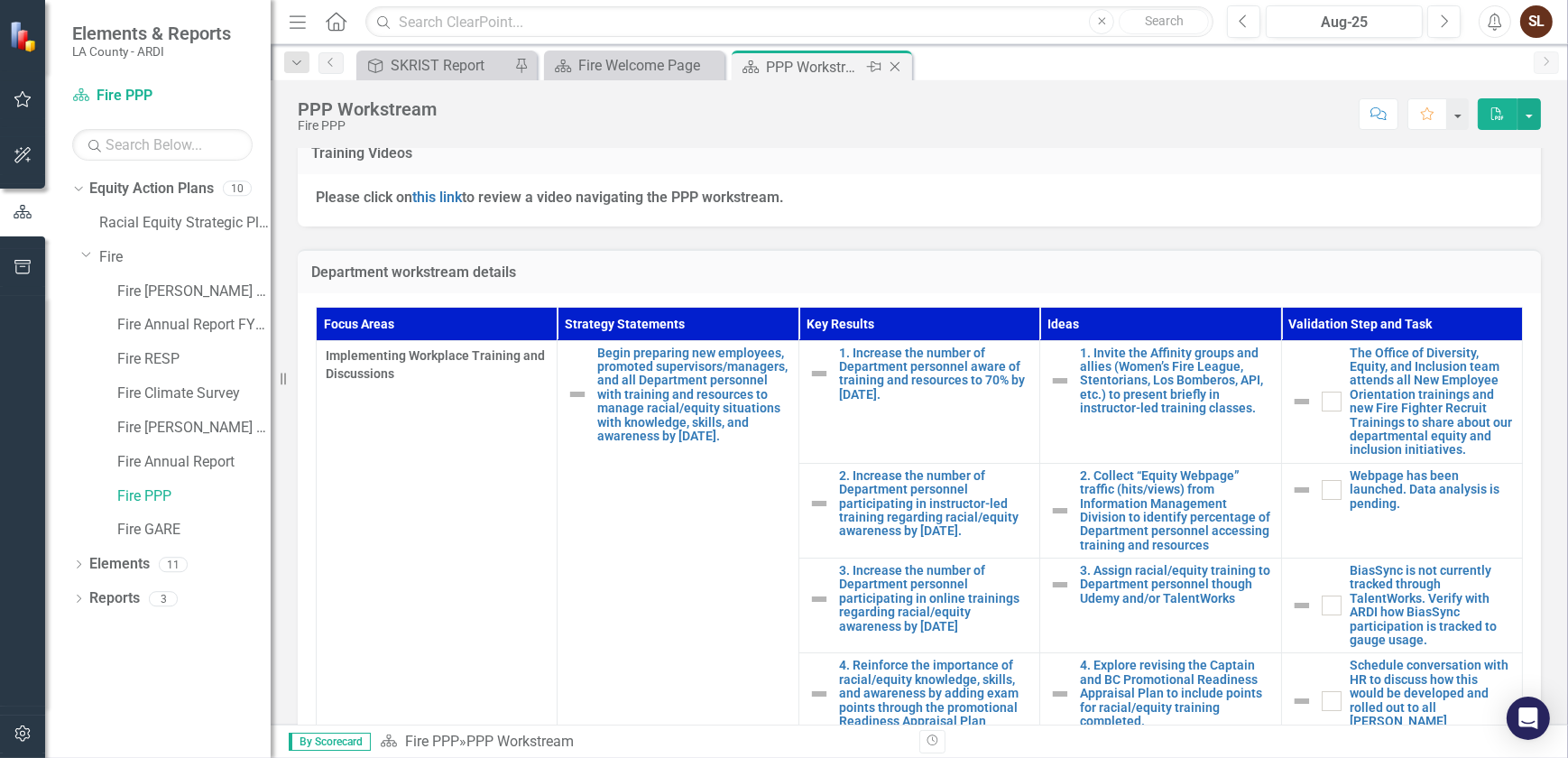
click at [892, 63] on icon "Close" at bounding box center [895, 66] width 18 height 14
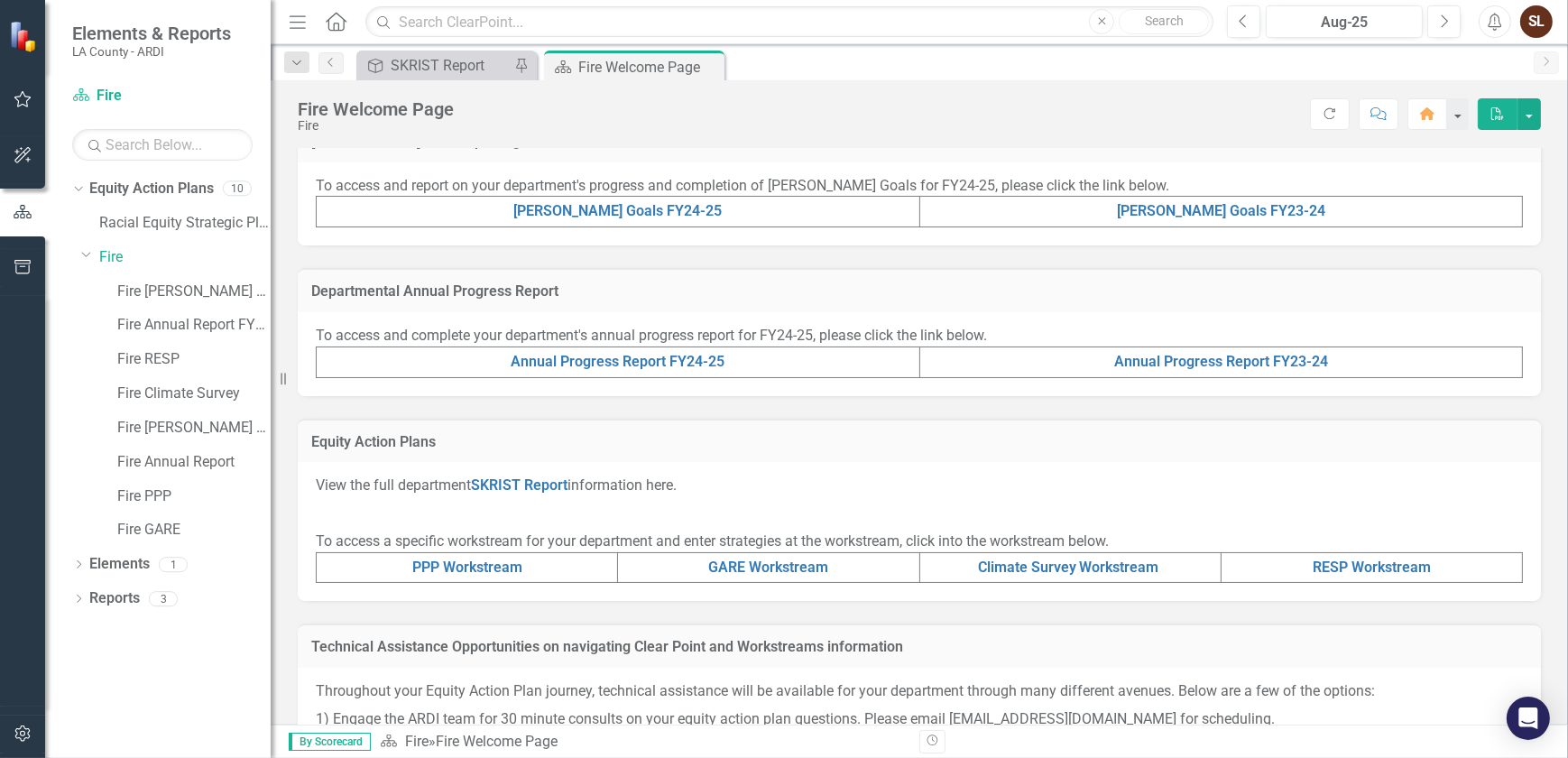
scroll to position [548, 0]
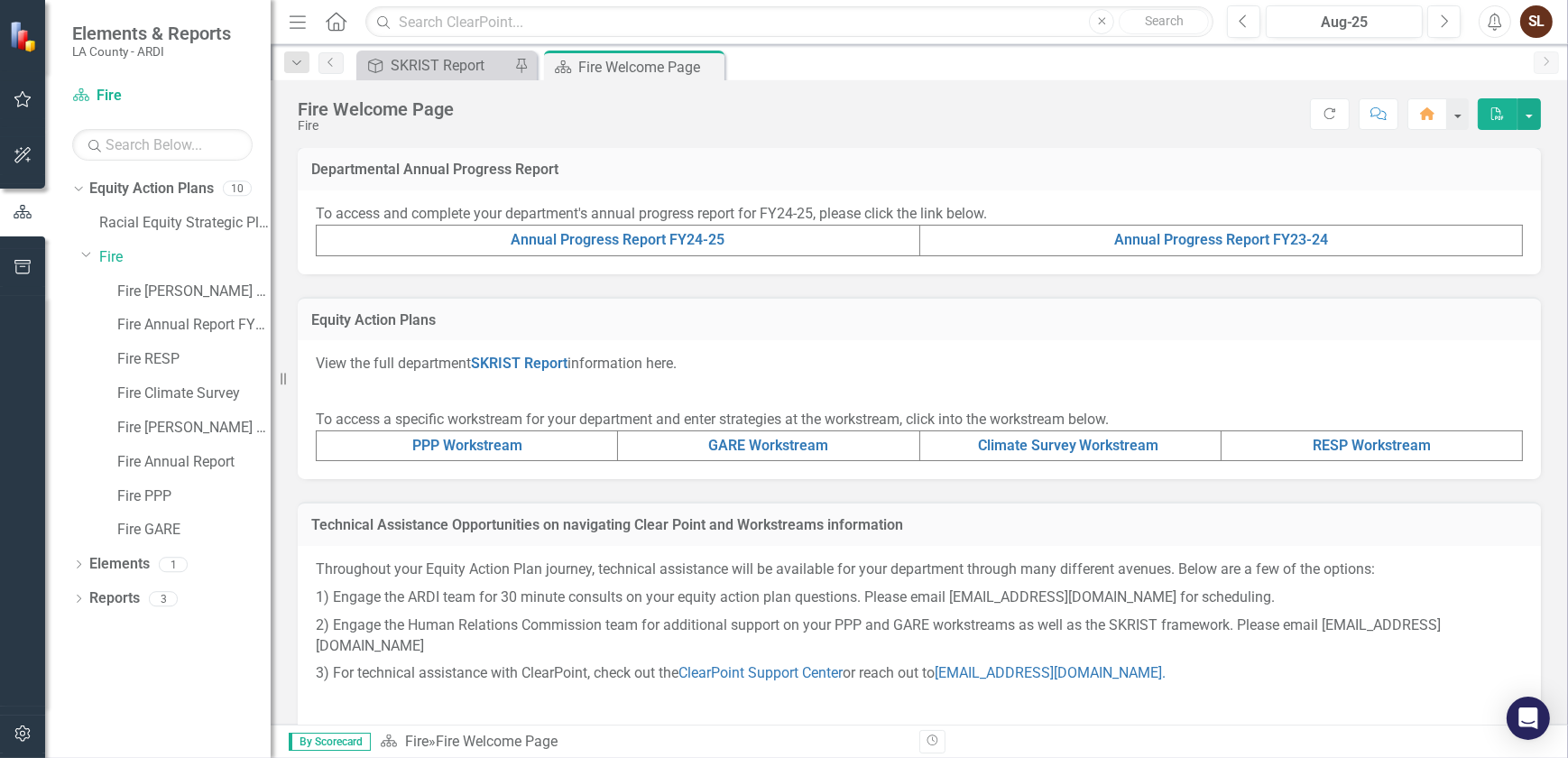
click at [461, 454] on td "PPP Workstream" at bounding box center [467, 445] width 301 height 31
click at [461, 443] on link "PPP Workstream" at bounding box center [467, 445] width 110 height 17
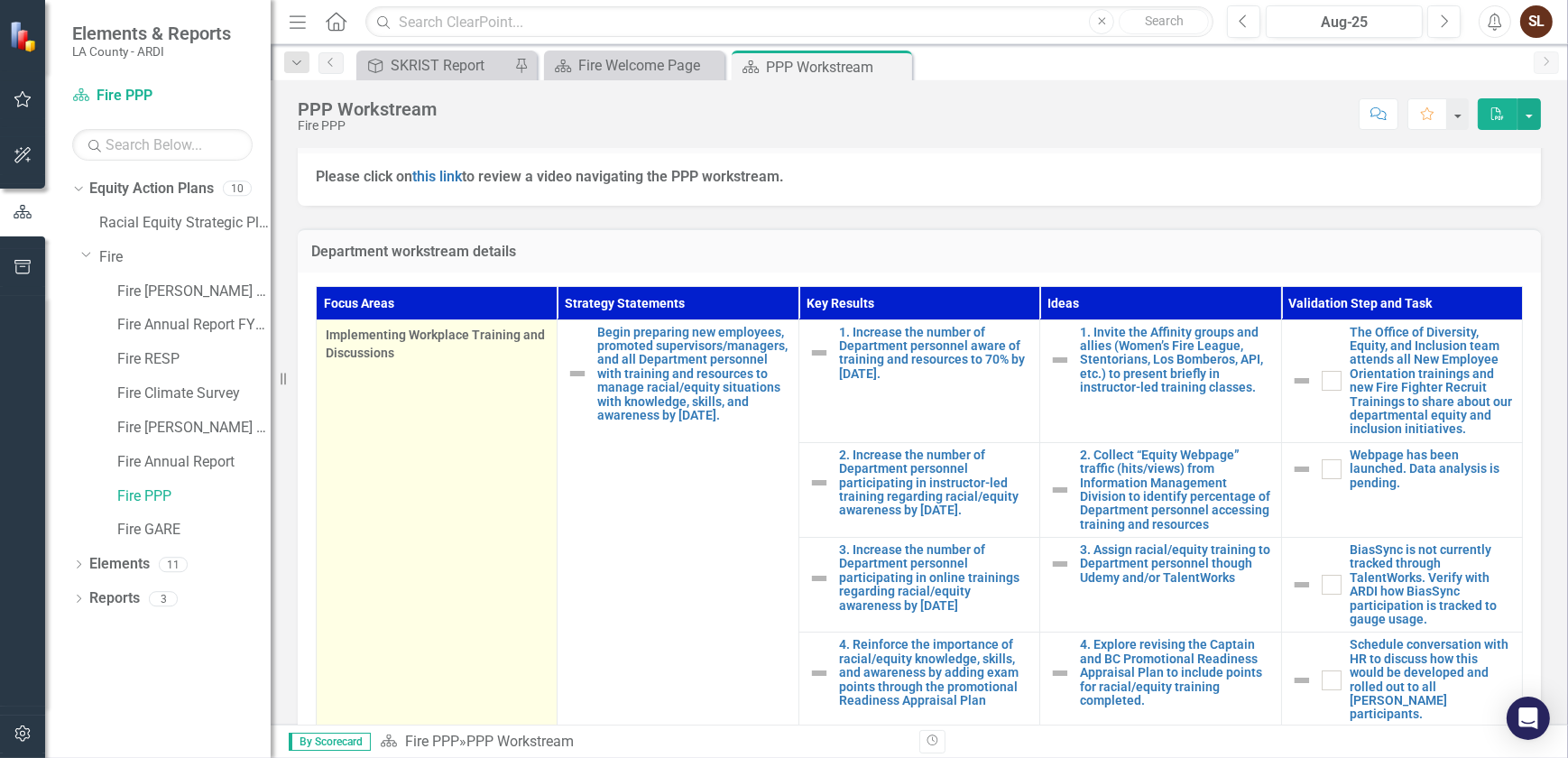
scroll to position [475, 0]
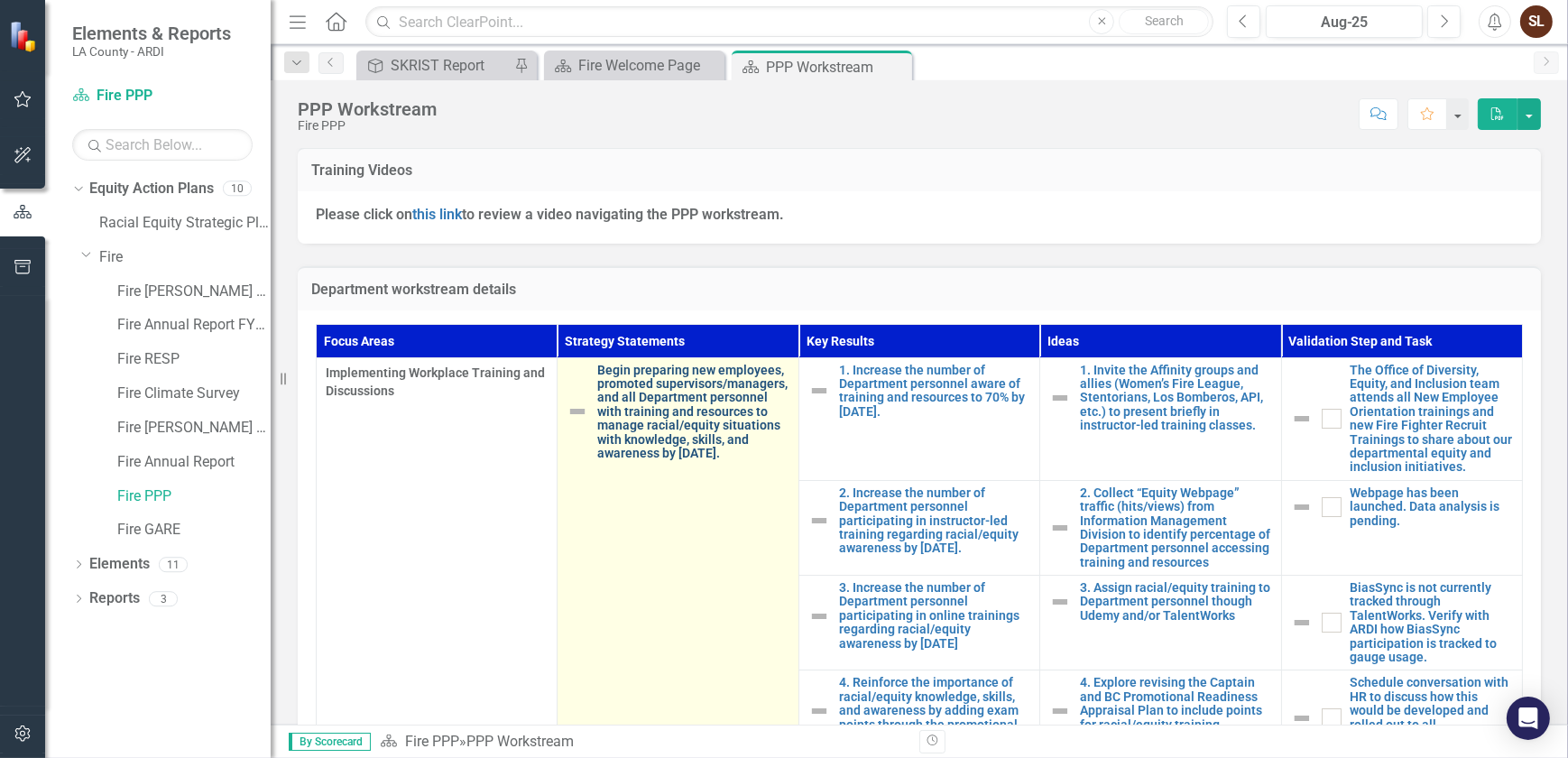
click at [597, 414] on link "Begin preparing new employees, promoted supervisors/managers, and all Departmen…" at bounding box center [692, 411] width 191 height 97
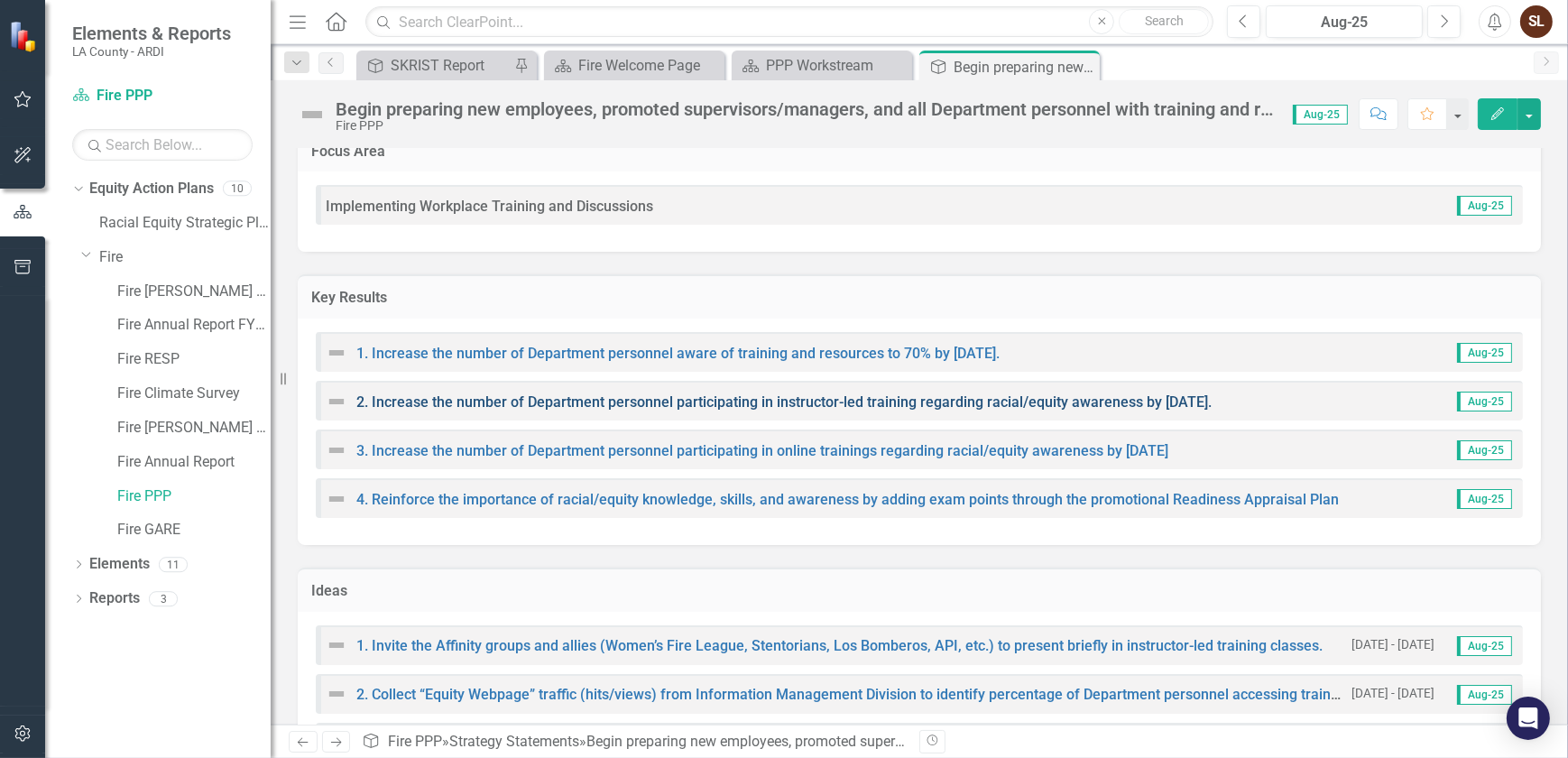
scroll to position [410, 0]
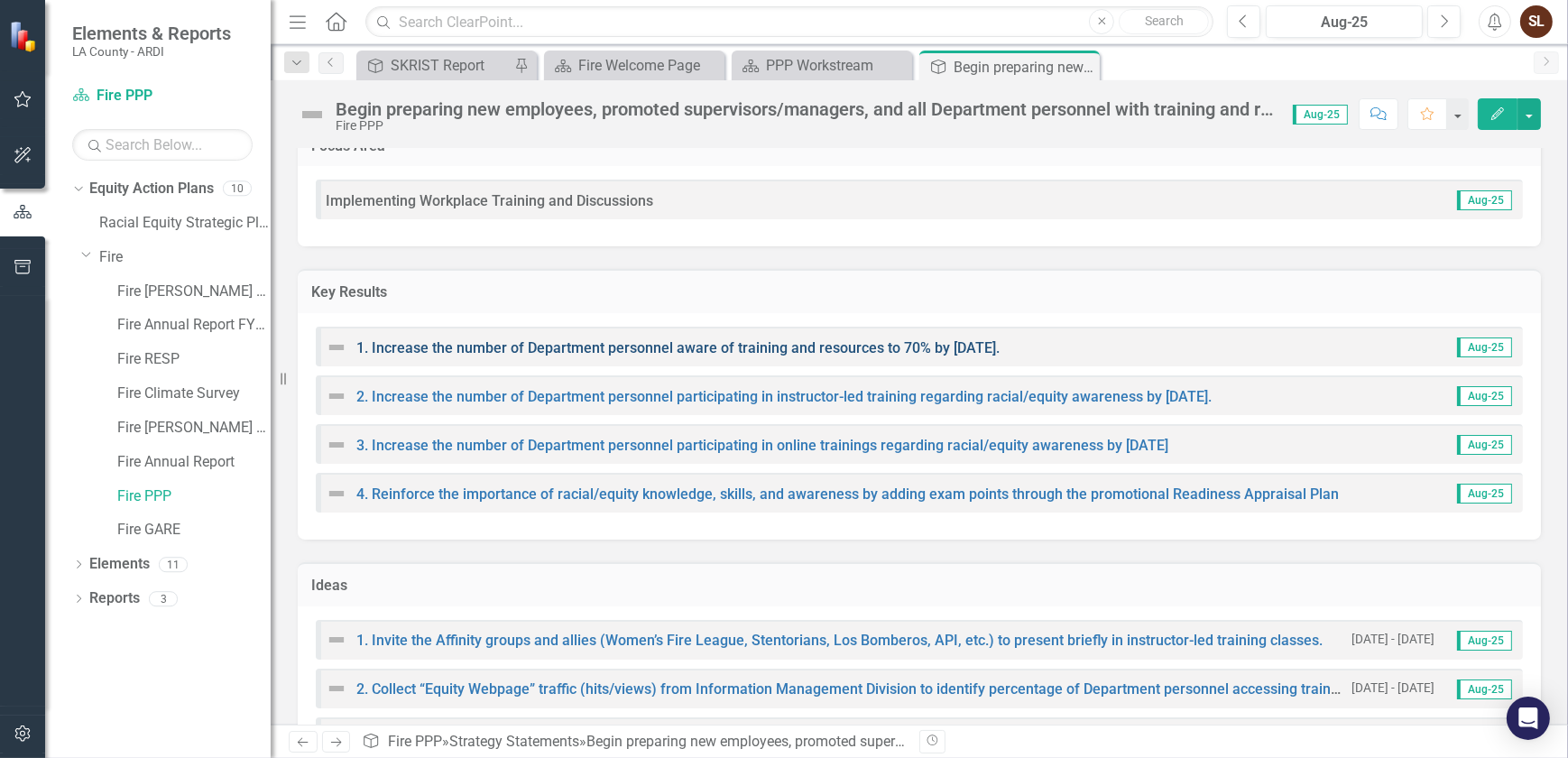
click at [878, 347] on link "1. Increase the number of Department personnel aware of training and resources …" at bounding box center [677, 347] width 643 height 17
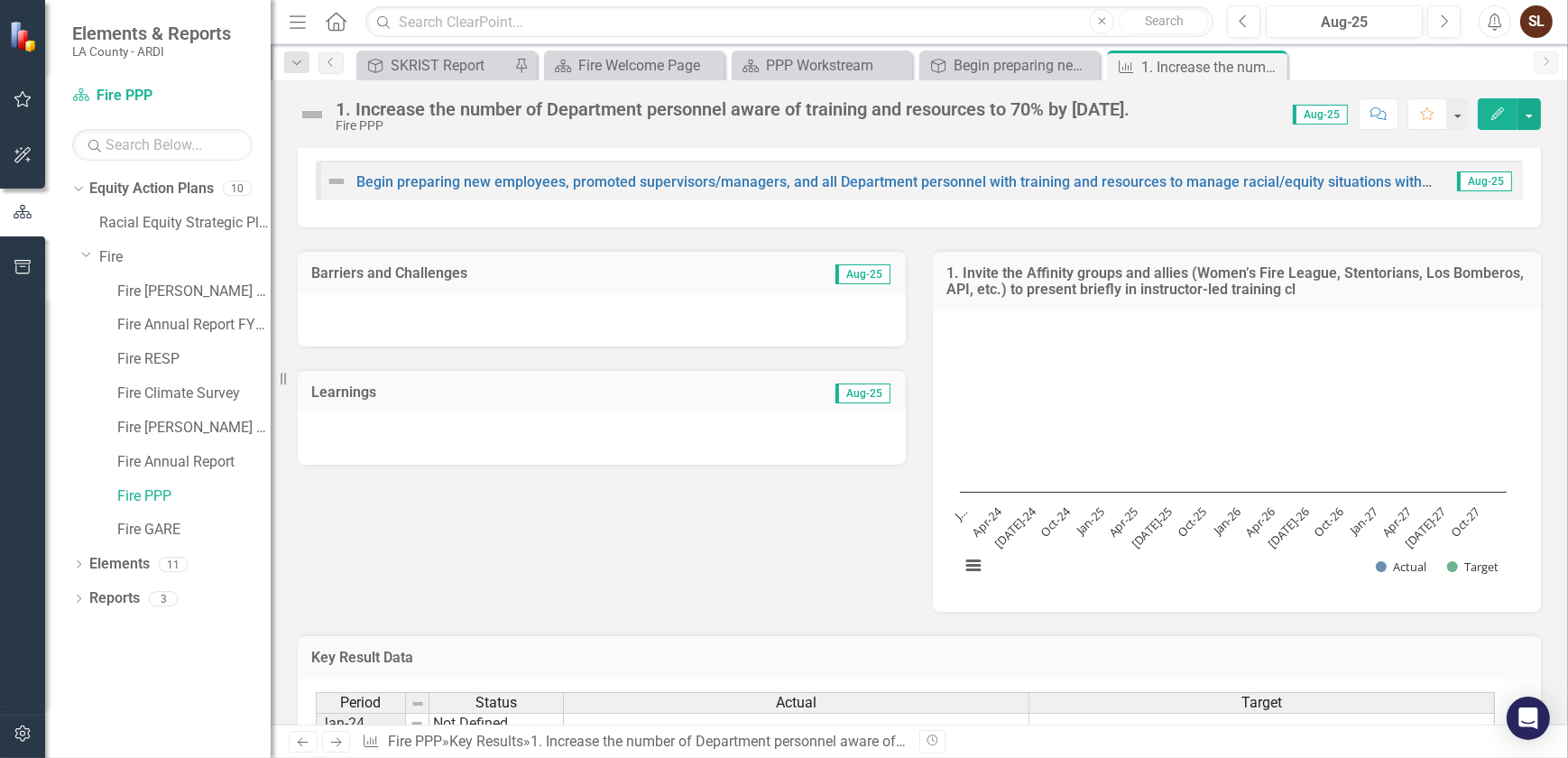
scroll to position [81, 0]
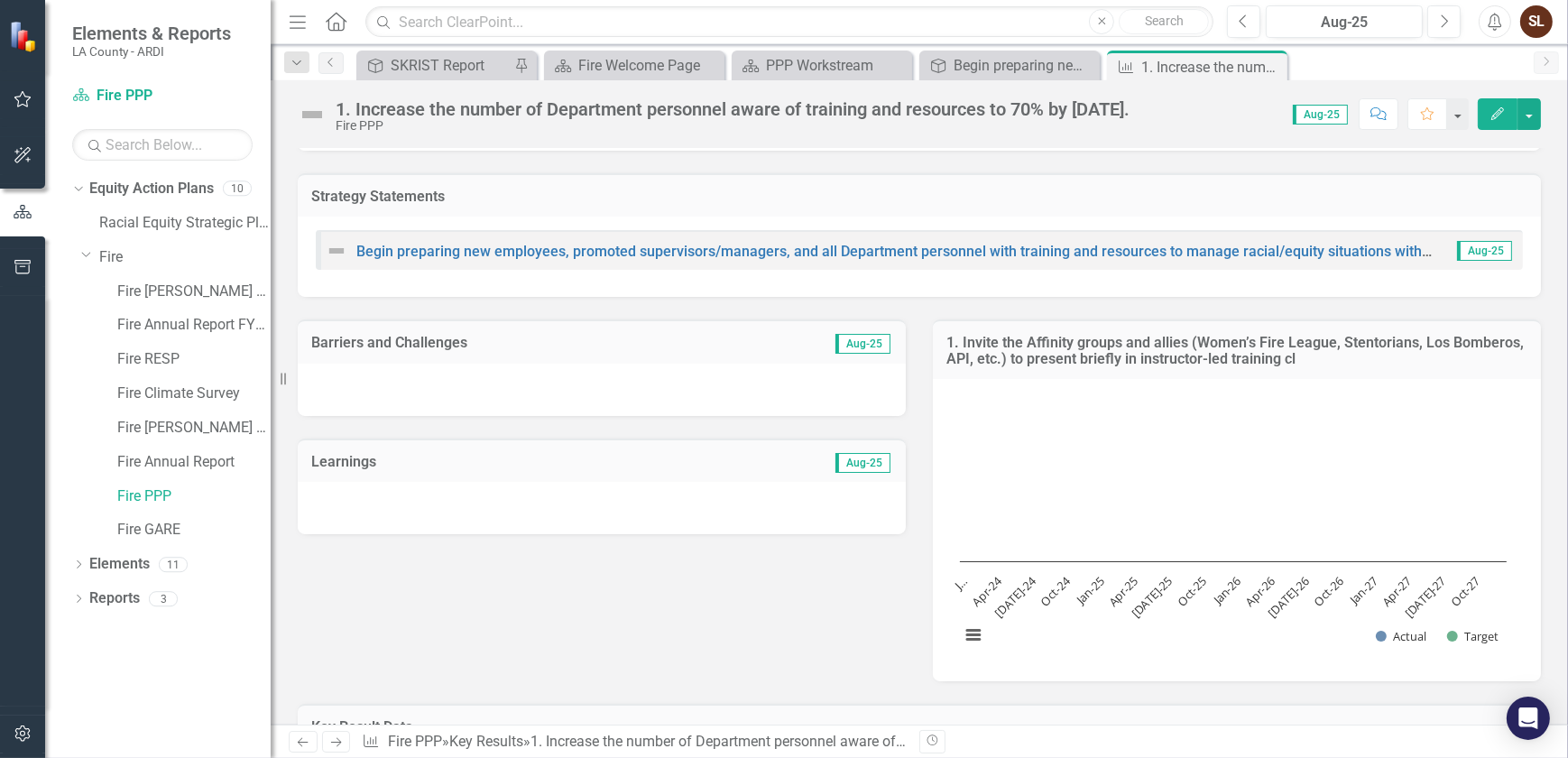
click at [1024, 277] on div "ARDI Feedback to Departments (do not fill) Strategy Statements Begin preparing …" at bounding box center [919, 546] width 1243 height 1028
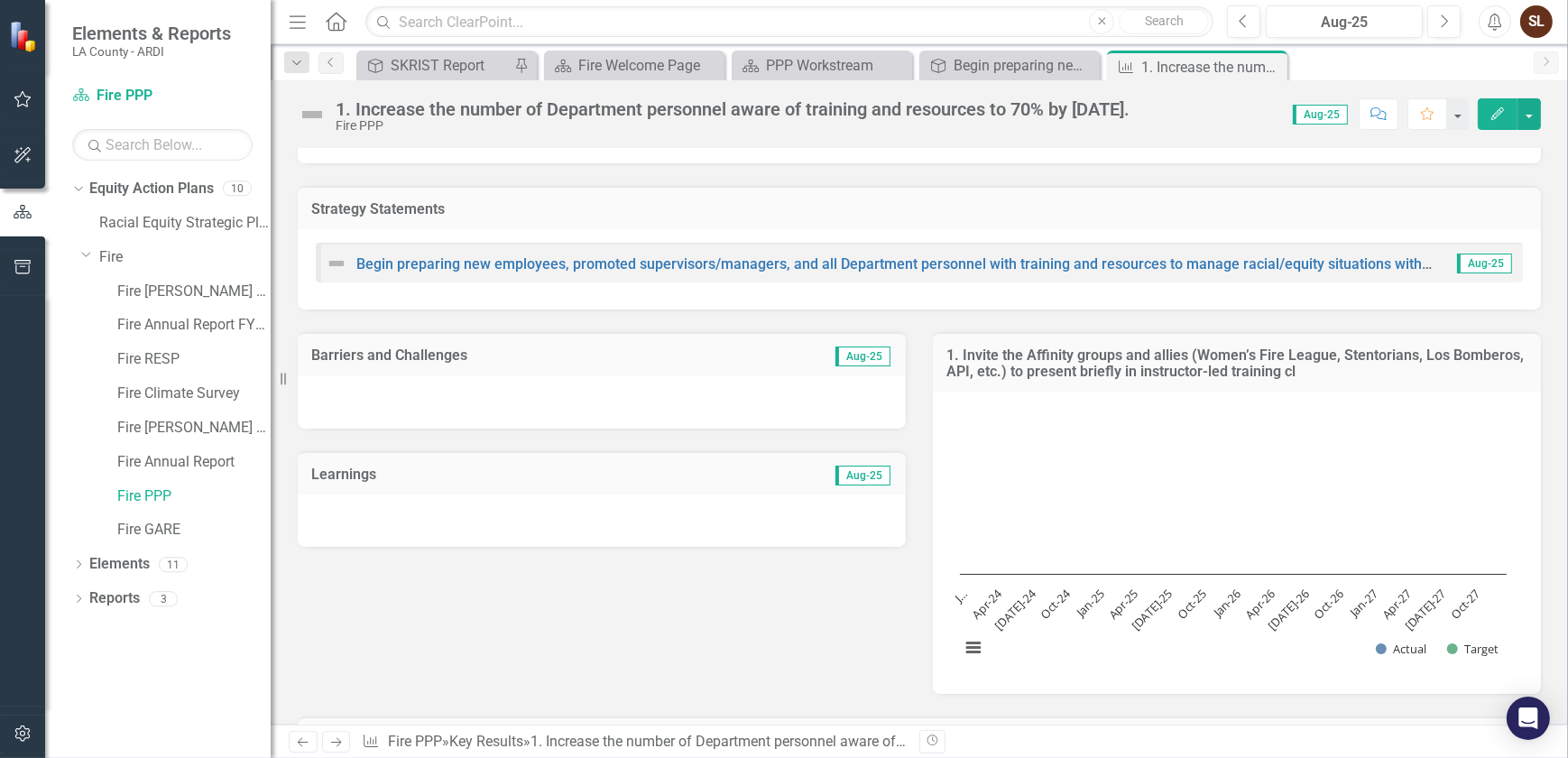
click at [1036, 355] on h3 "1. Invite the Affinity groups and allies (Women’s Fire League, Stentorians, Los…" at bounding box center [1237, 363] width 581 height 32
click at [1001, 355] on h3 "1. Invite the Affinity groups and allies (Women’s Fire League, Stentorians, Los…" at bounding box center [1237, 363] width 581 height 32
click at [999, 355] on h3 "1. Invite the Affinity groups and allies (Women’s Fire League, Stentorians, Los…" at bounding box center [1237, 363] width 581 height 32
click at [1185, 373] on h3 "1. Invite the Affinity groups and allies (Women’s Fire League, Stentorians, Los…" at bounding box center [1237, 363] width 581 height 32
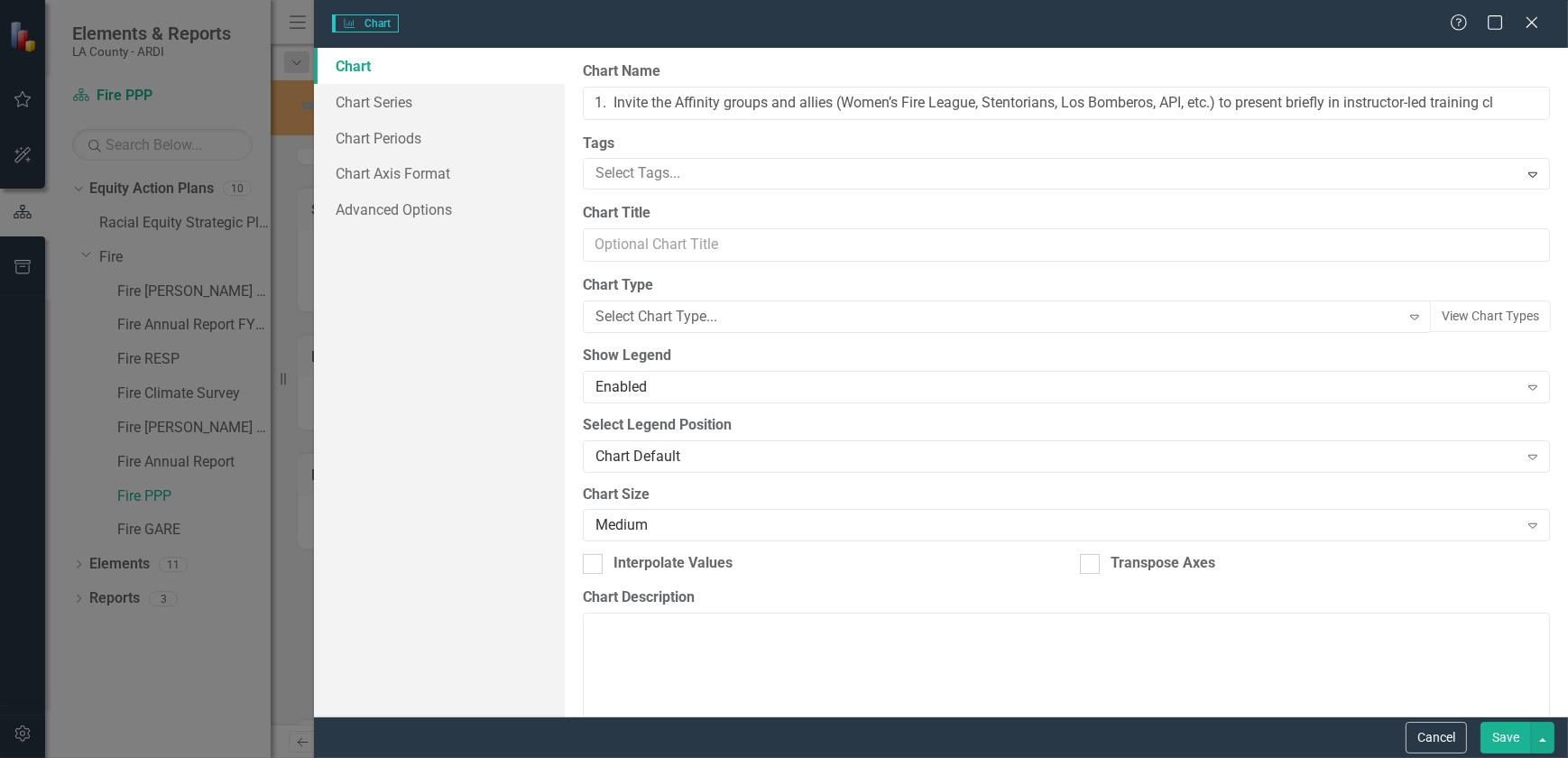
type input "1. Invite the Affinity groups and allies (Women’s Fire League, Stentorians, Los…"
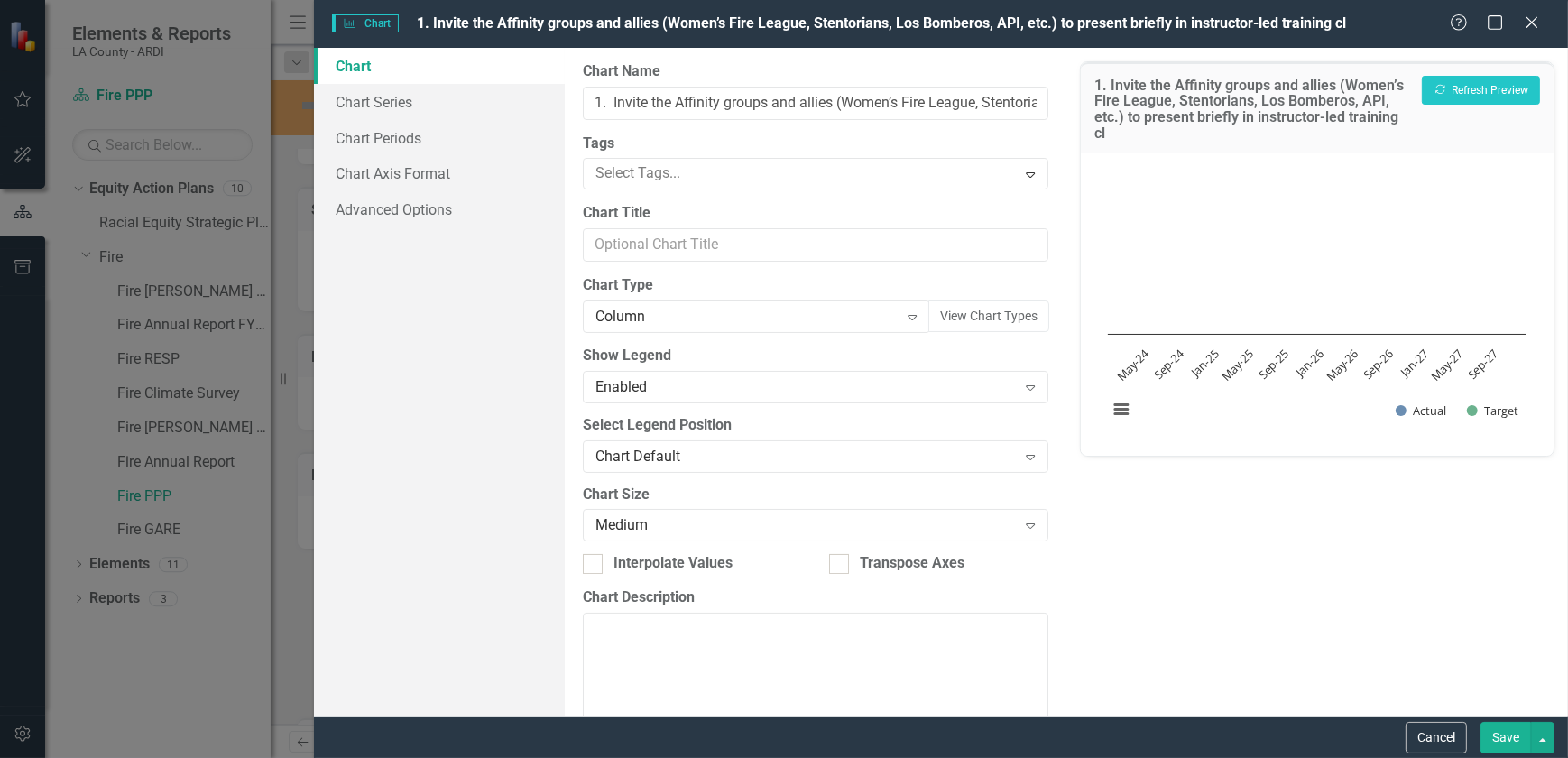
click at [1375, 118] on h3 "1. Invite the Affinity groups and allies (Women’s Fire League, Stentorians, Los…" at bounding box center [1253, 108] width 318 height 63
click at [911, 113] on input "1. Invite the Affinity groups and allies (Women’s Fire League, Stentorians, Los…" at bounding box center [816, 103] width 465 height 33
click at [613, 102] on input "1. Invite the Affinity groups and allies (Women’s Fire League, Stentorians, Los…" at bounding box center [816, 103] width 465 height 33
click at [374, 108] on link "Chart Series" at bounding box center [439, 102] width 251 height 36
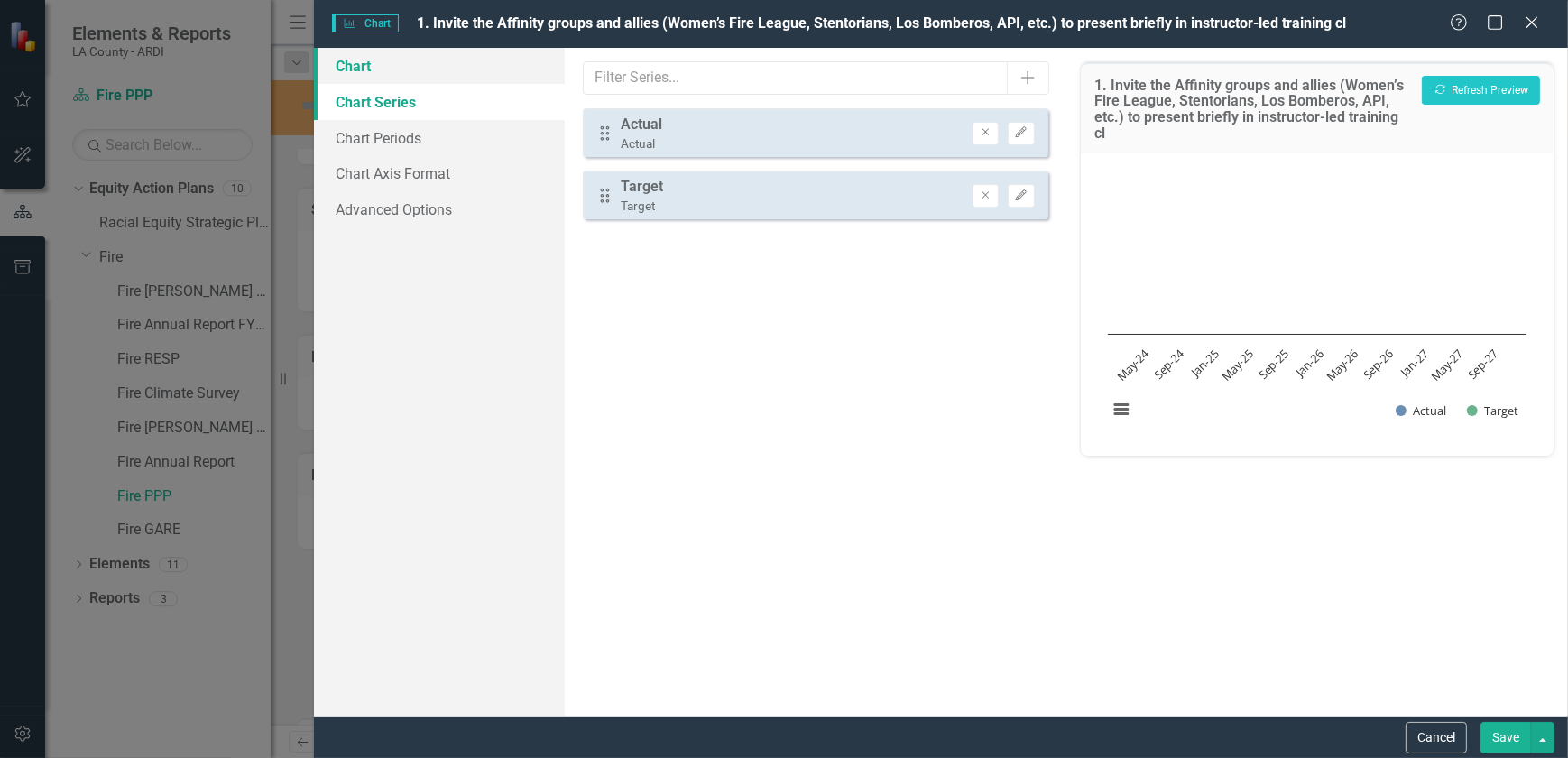
click at [366, 68] on link "Chart" at bounding box center [439, 66] width 251 height 36
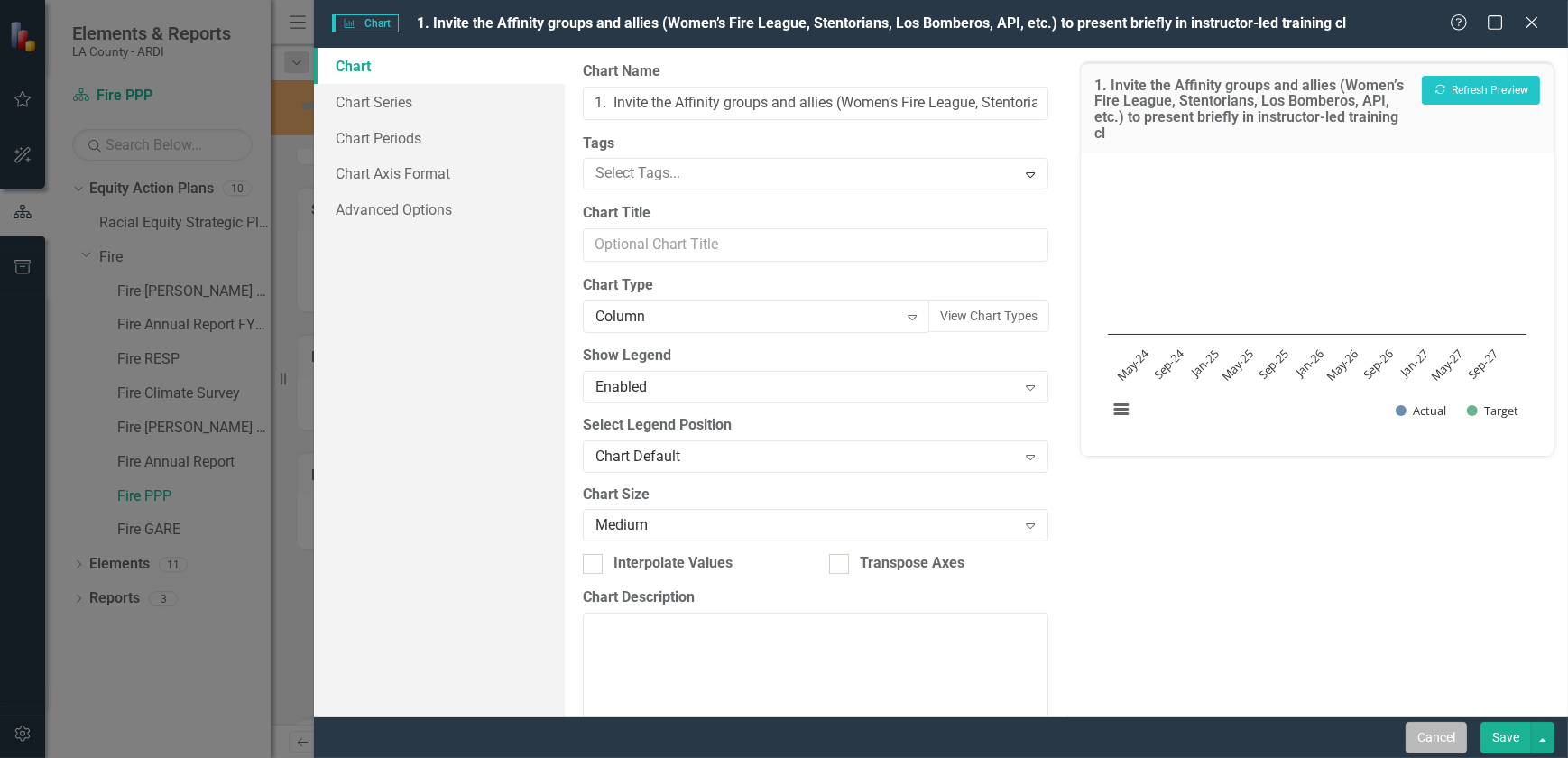
click at [1447, 745] on button "Cancel" at bounding box center [1436, 737] width 61 height 32
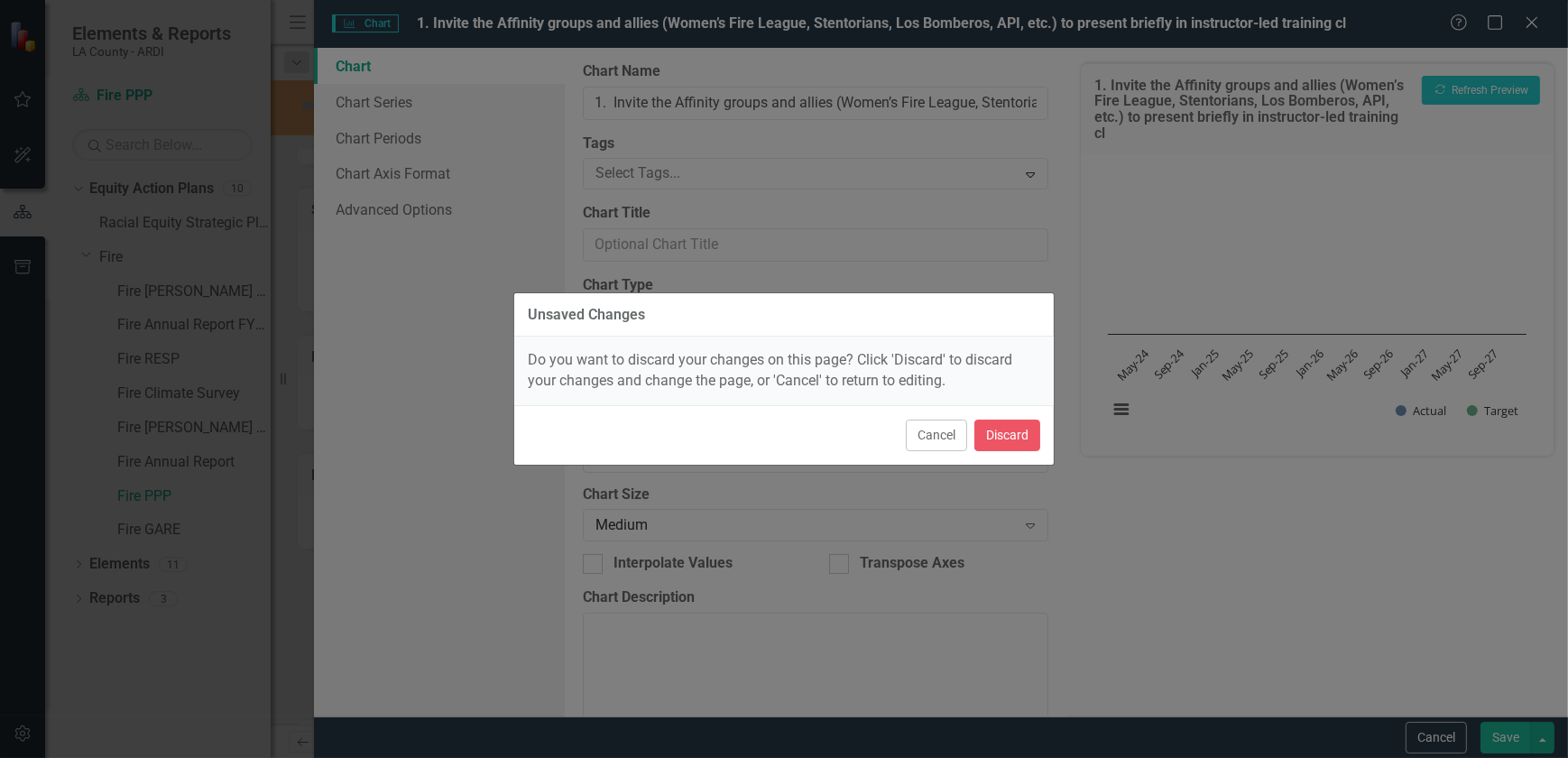
click at [970, 439] on div "Cancel Discard" at bounding box center [784, 434] width 540 height 59
click at [983, 440] on button "Discard" at bounding box center [1008, 435] width 66 height 32
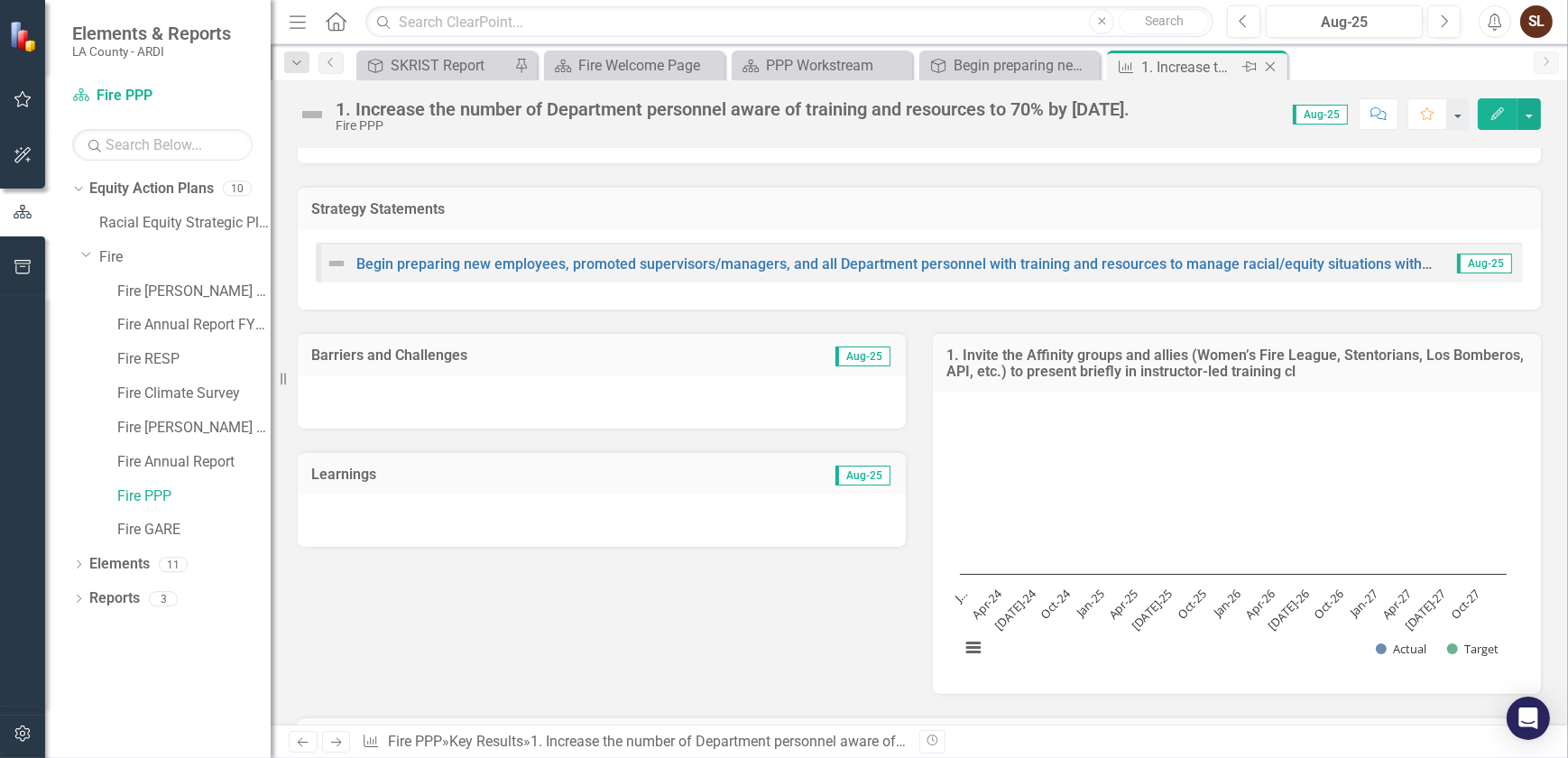
click at [1272, 68] on icon "Close" at bounding box center [1269, 66] width 18 height 14
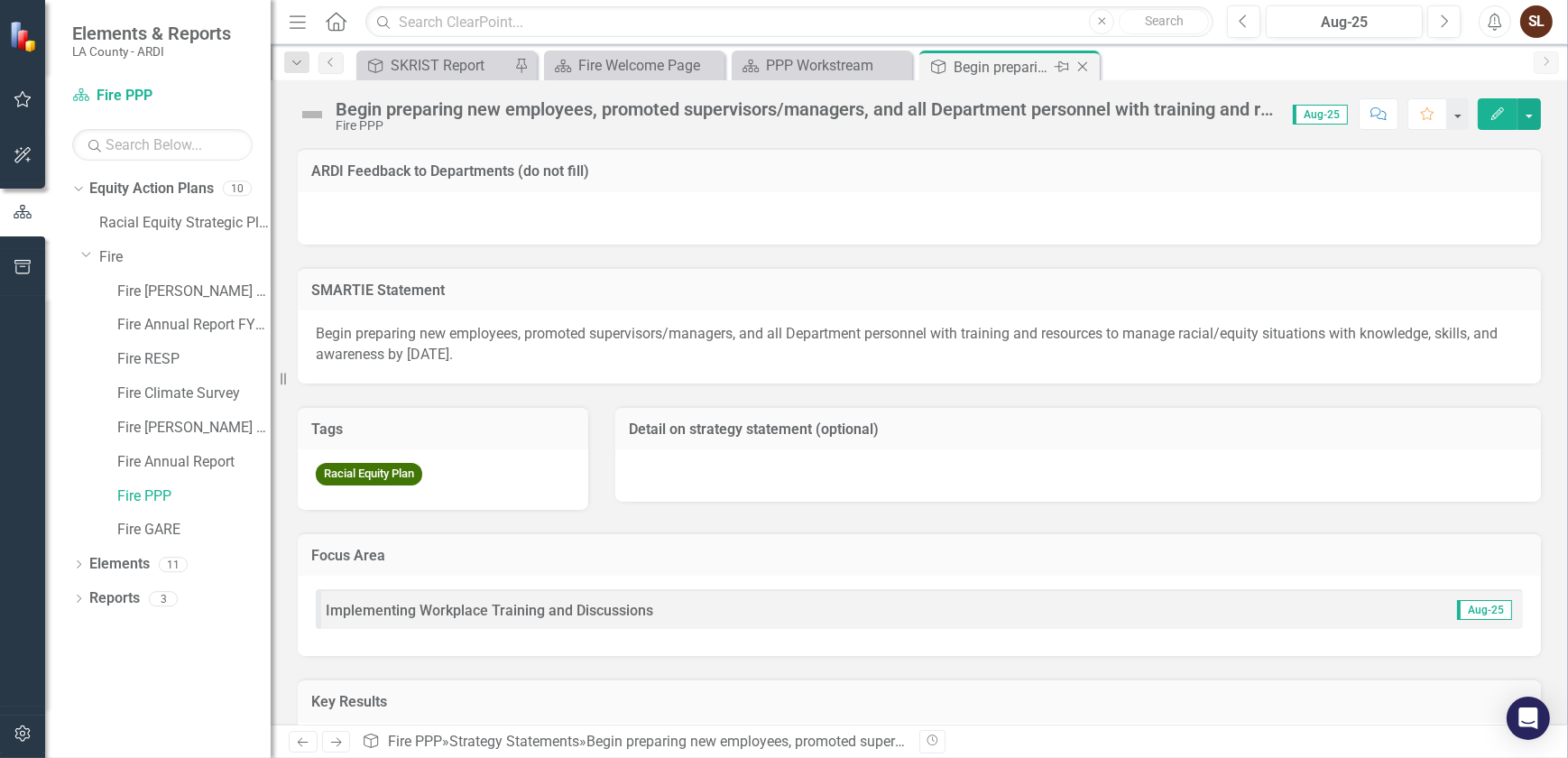
click at [1085, 66] on icon "Close" at bounding box center [1082, 66] width 18 height 14
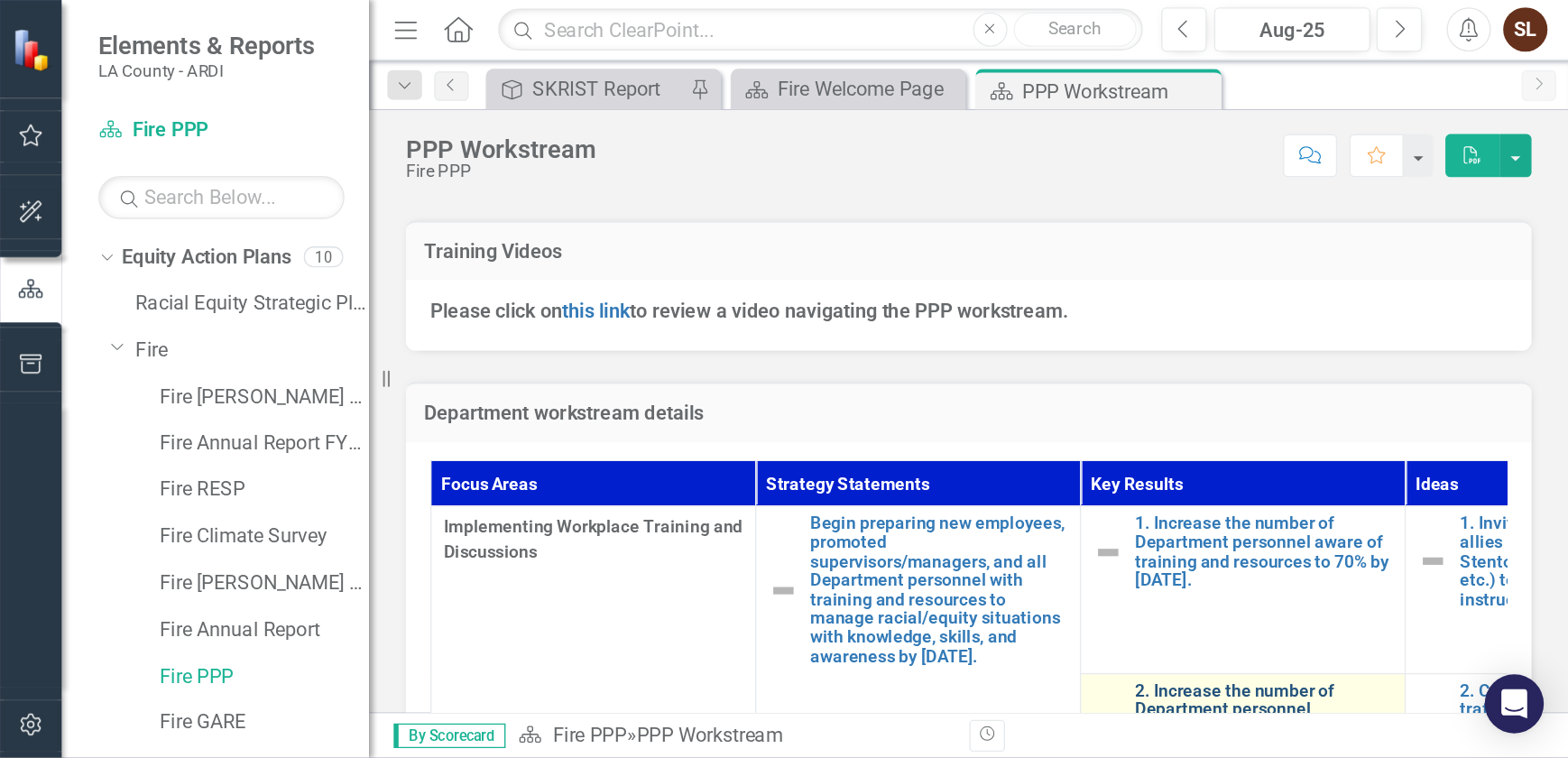
scroll to position [543, 0]
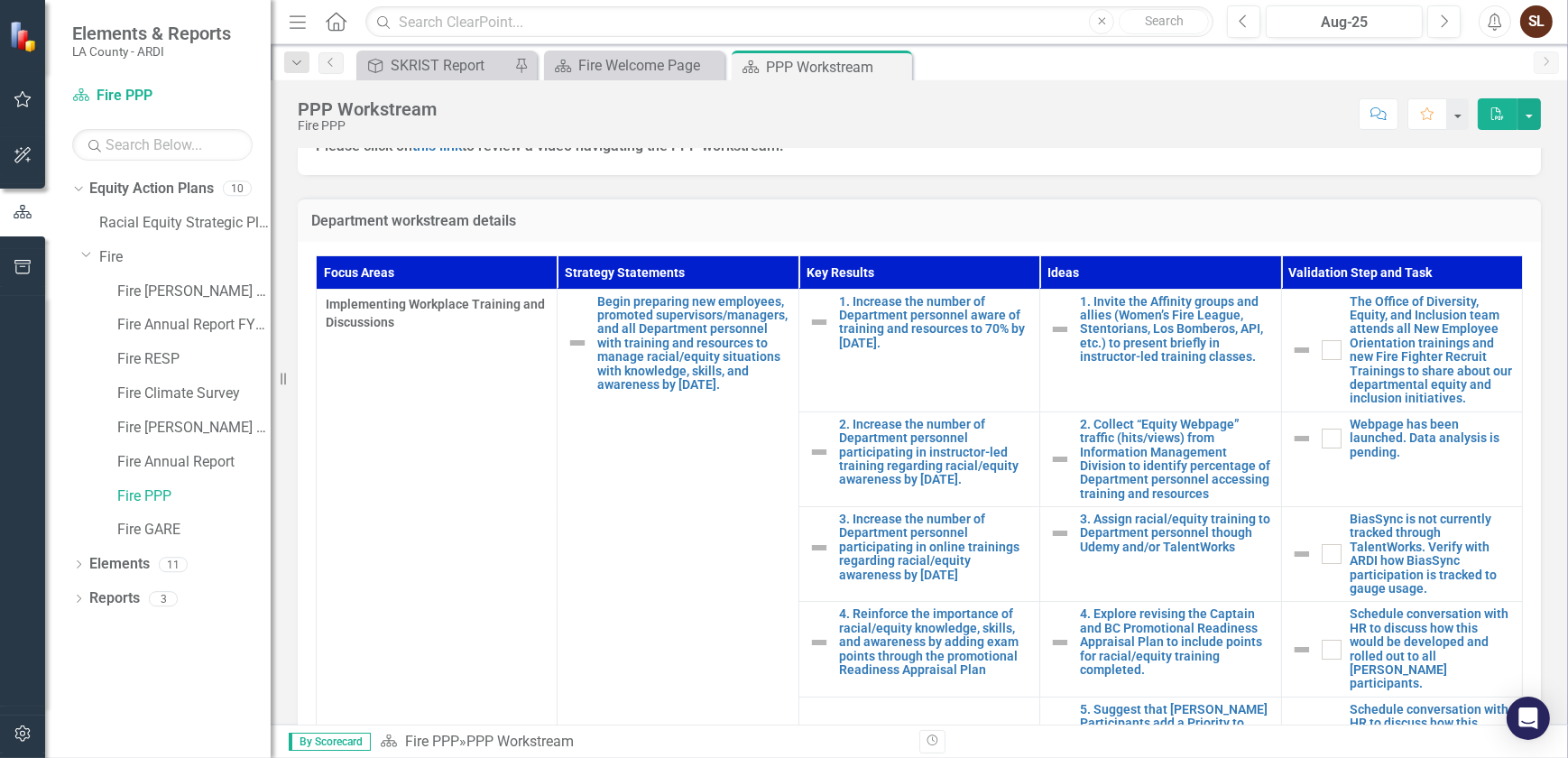
drag, startPoint x: 285, startPoint y: 383, endPoint x: 109, endPoint y: 373, distance: 176.3
click at [116, 374] on div "Elements & Reports LA County - ARDI Equity Action Plan Fire PPP Search Dropdown…" at bounding box center [135, 379] width 270 height 758
click at [324, 64] on icon "Previous" at bounding box center [331, 61] width 14 height 10
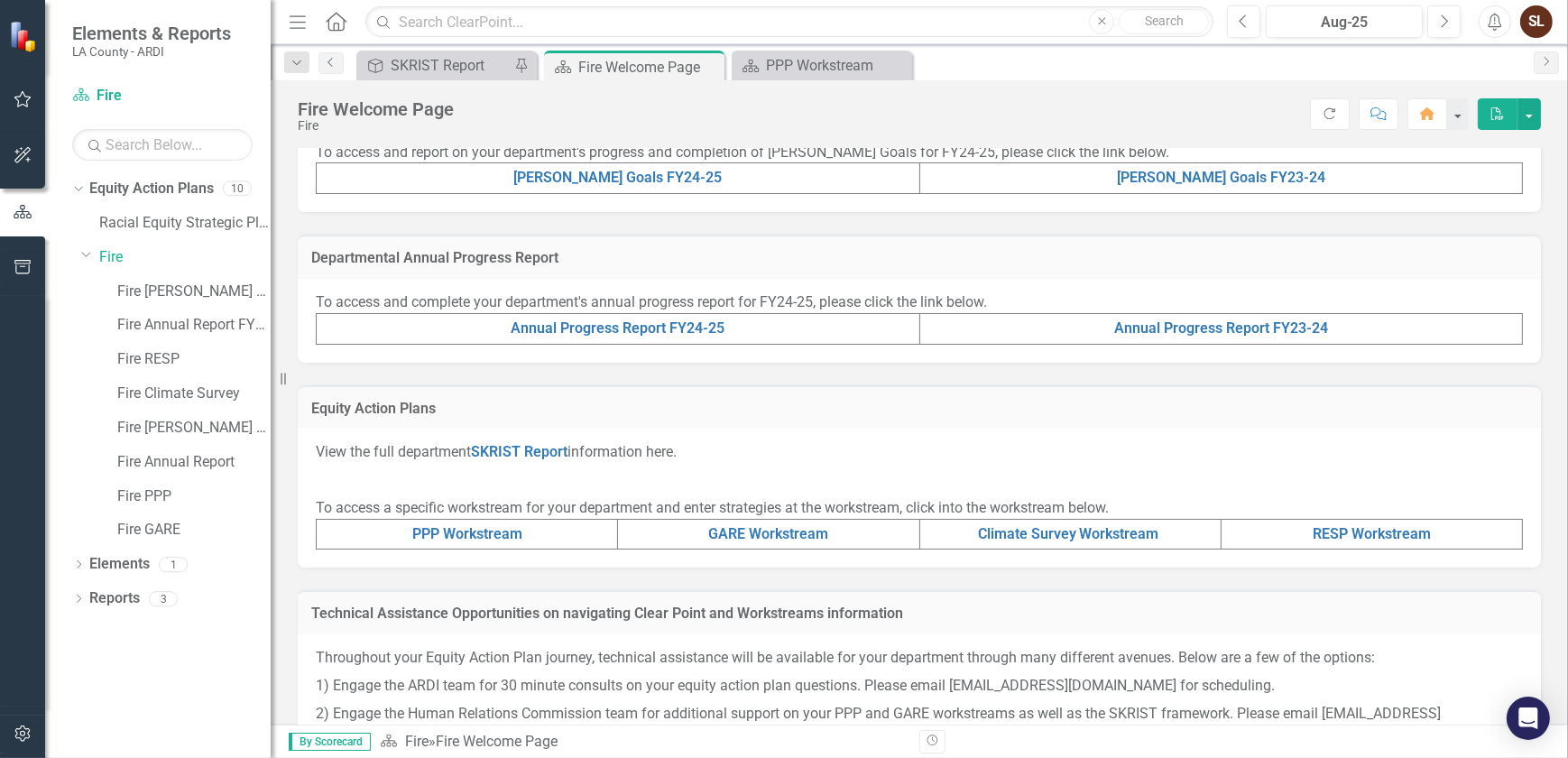
scroll to position [548, 0]
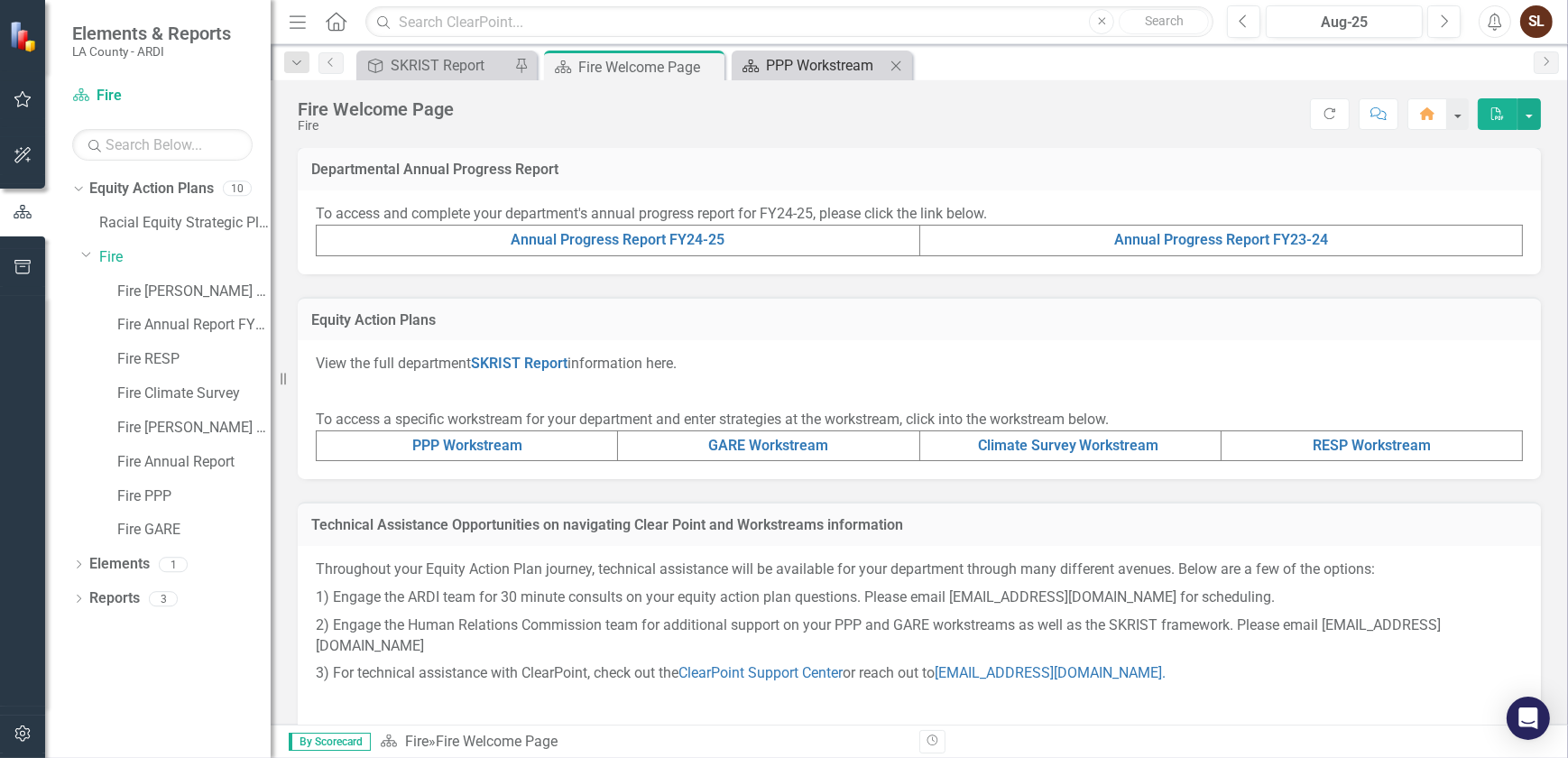
click at [784, 73] on div "PPP Workstream" at bounding box center [825, 65] width 119 height 23
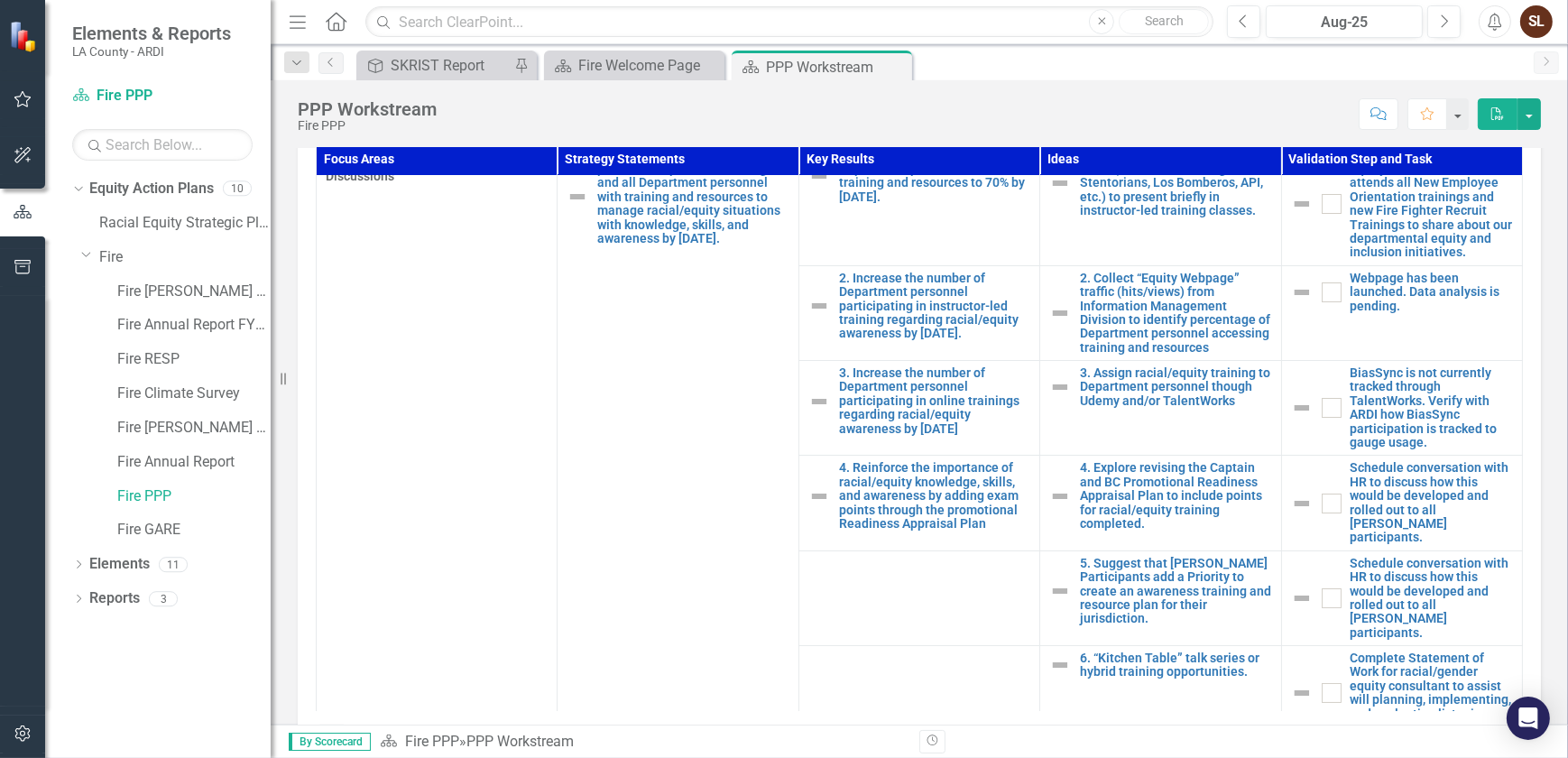
scroll to position [48, 0]
